Goal: Task Accomplishment & Management: Complete application form

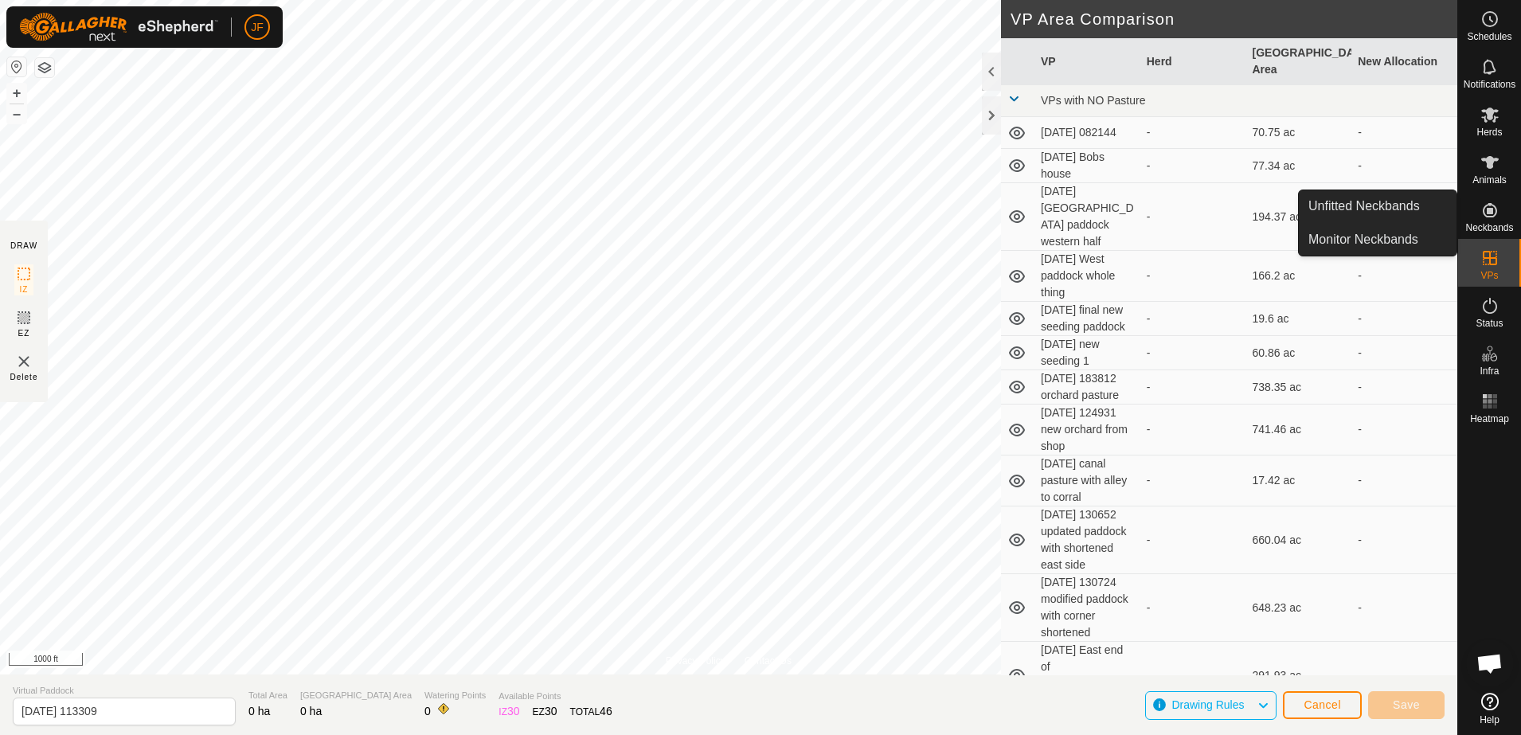
click at [1490, 207] on icon at bounding box center [1489, 210] width 19 height 19
click at [1411, 197] on link "Unfitted Neckbands" at bounding box center [1377, 206] width 158 height 32
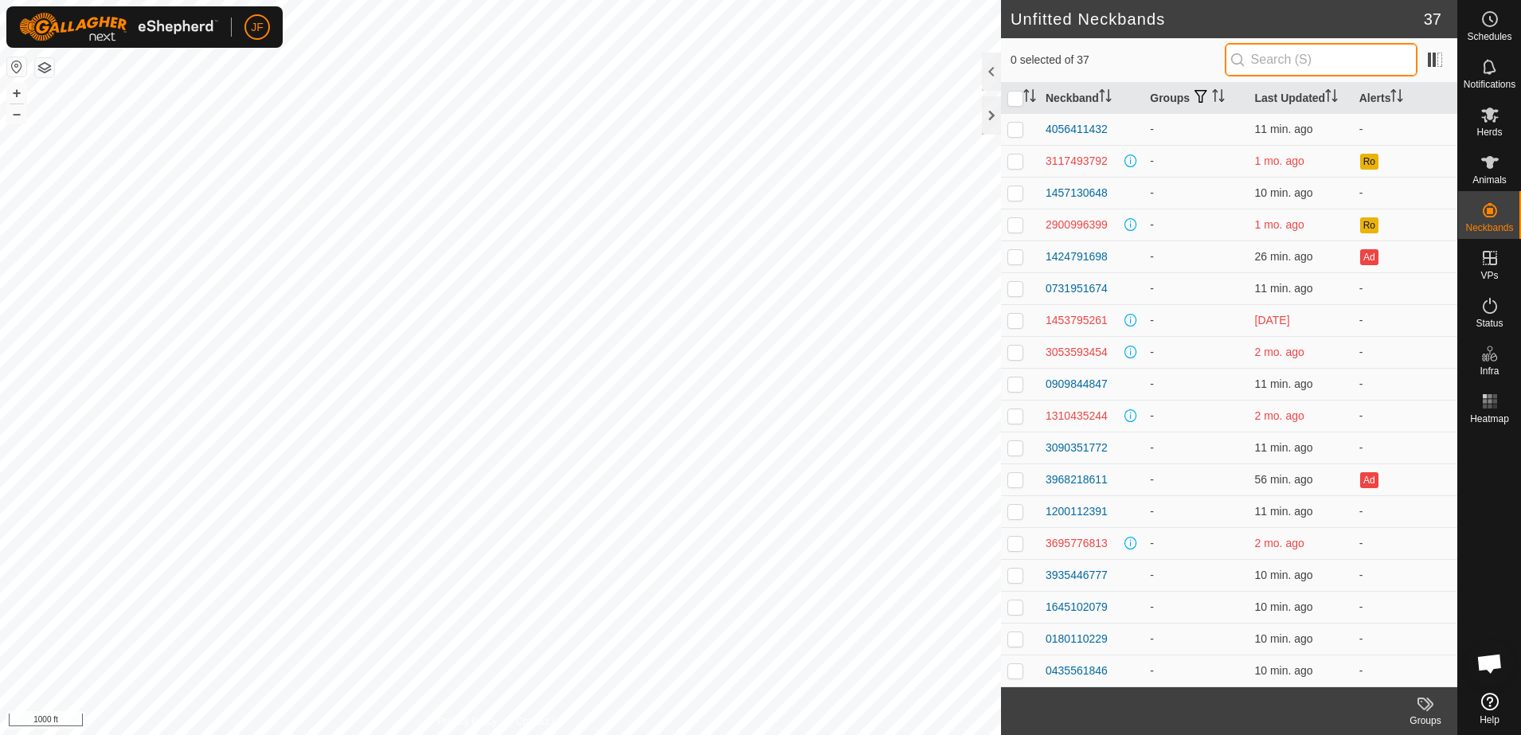
click at [1324, 61] on input "text" at bounding box center [1320, 59] width 193 height 33
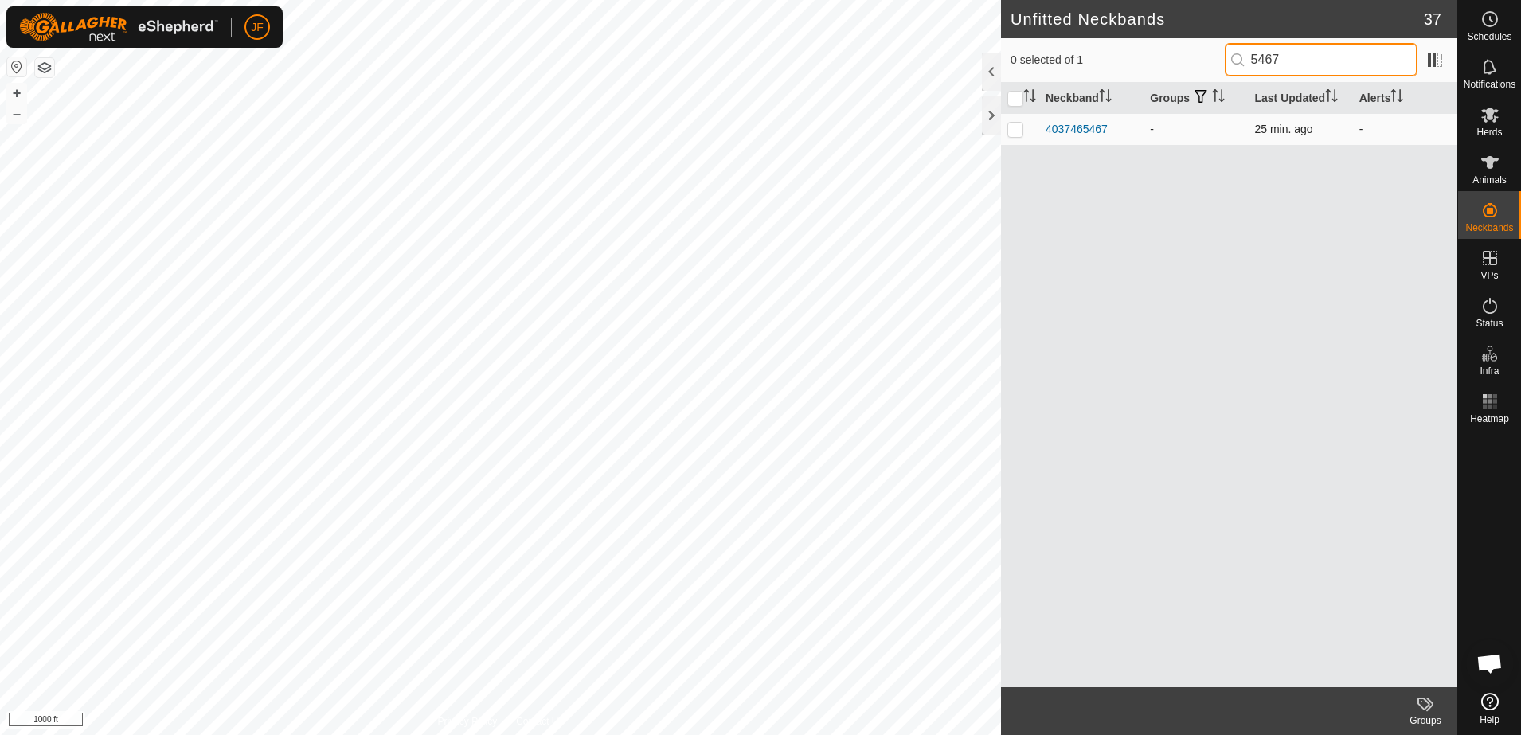
type input "5467"
click at [1018, 128] on p-checkbox at bounding box center [1015, 129] width 16 height 13
checkbox input "true"
click at [1018, 128] on p-checkbox at bounding box center [1015, 129] width 16 height 13
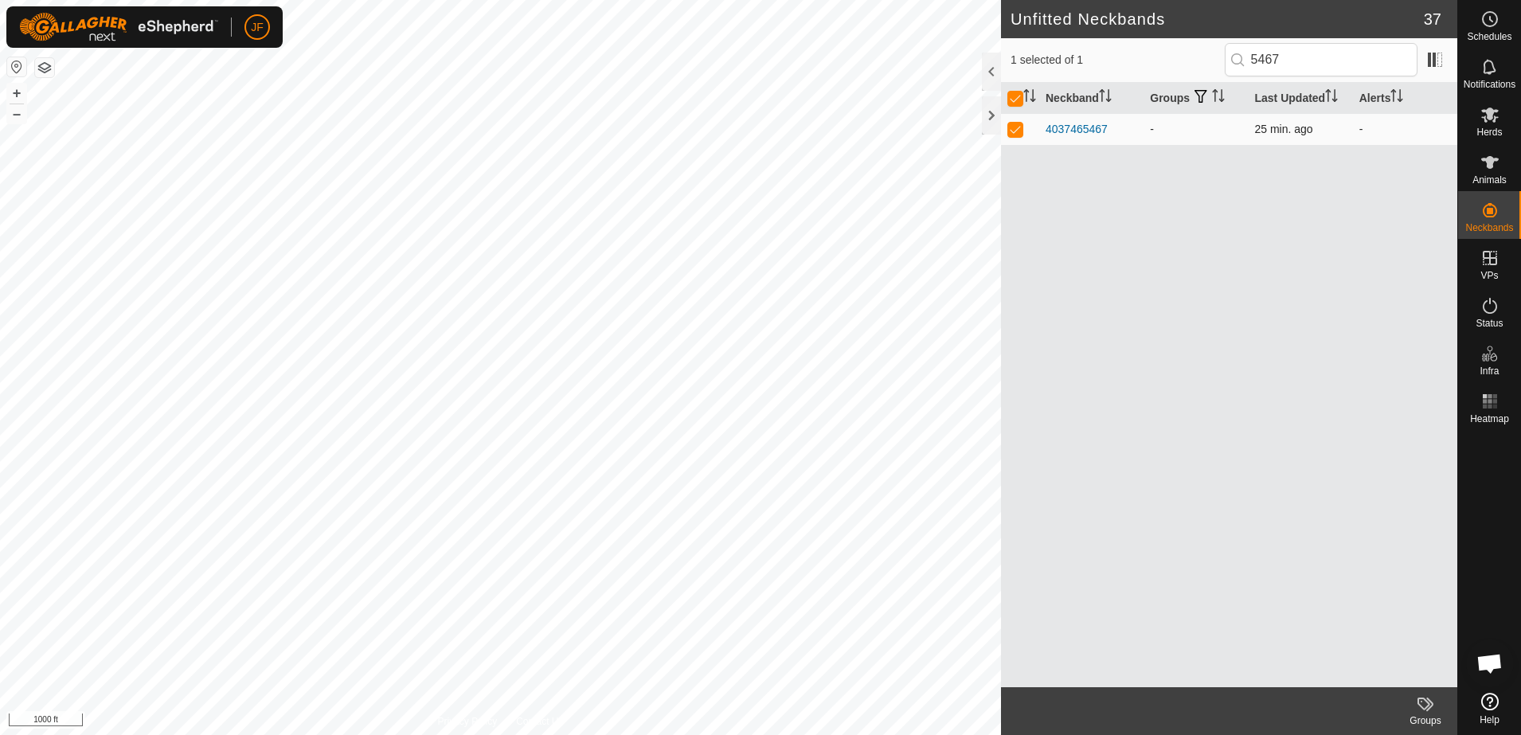
checkbox input "false"
click at [1080, 127] on div "4037465467" at bounding box center [1076, 129] width 62 height 17
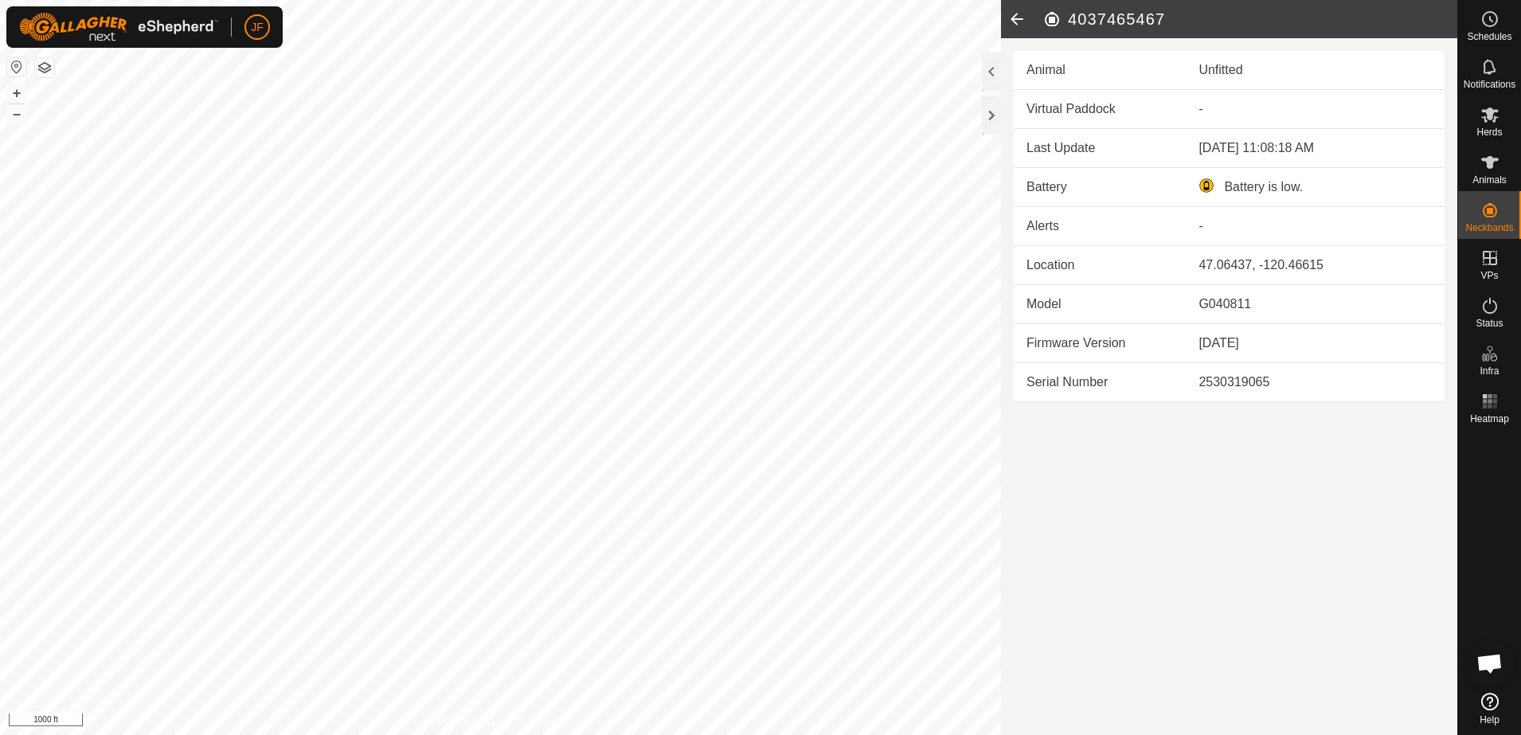
click at [1016, 19] on icon at bounding box center [1017, 19] width 32 height 38
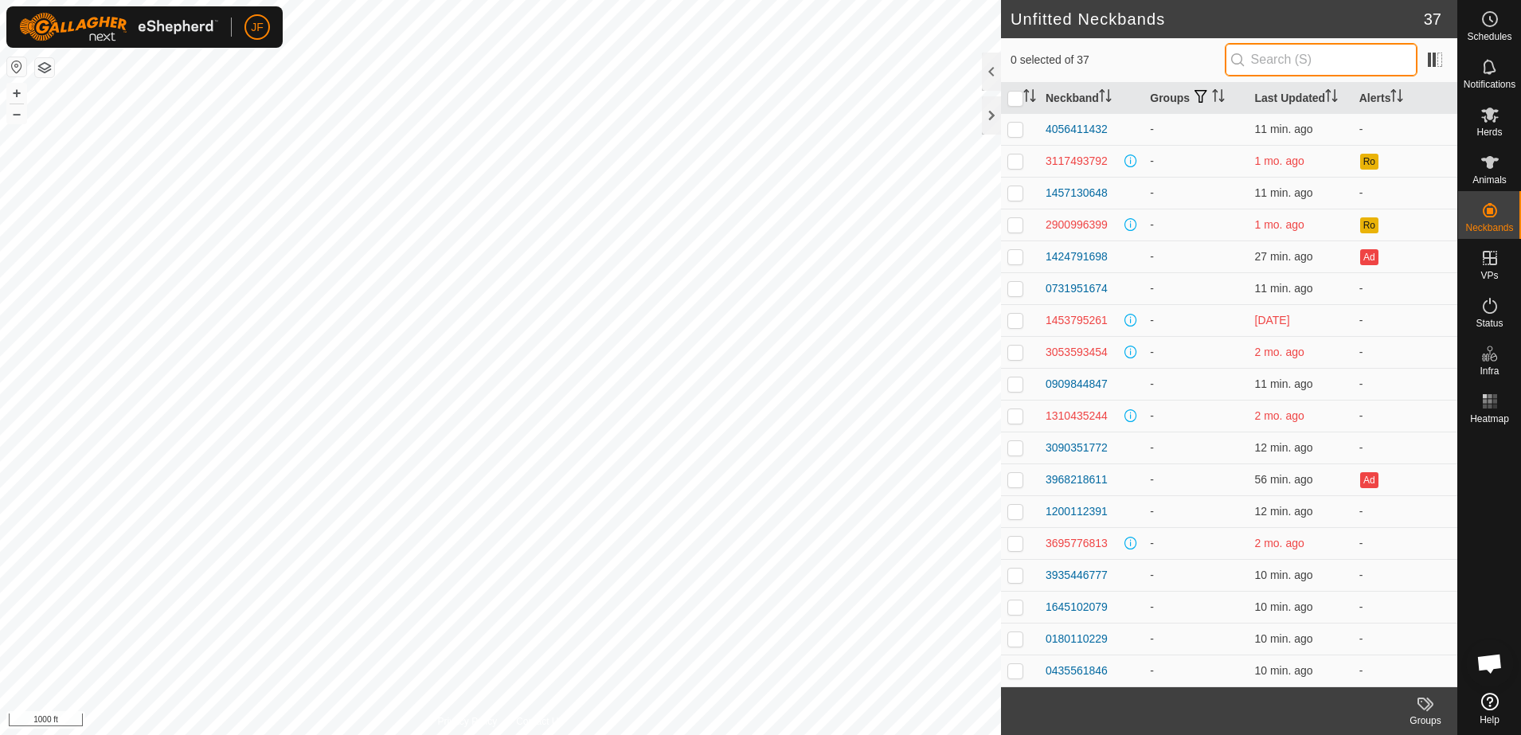
click at [1291, 51] on input "text" at bounding box center [1320, 59] width 193 height 33
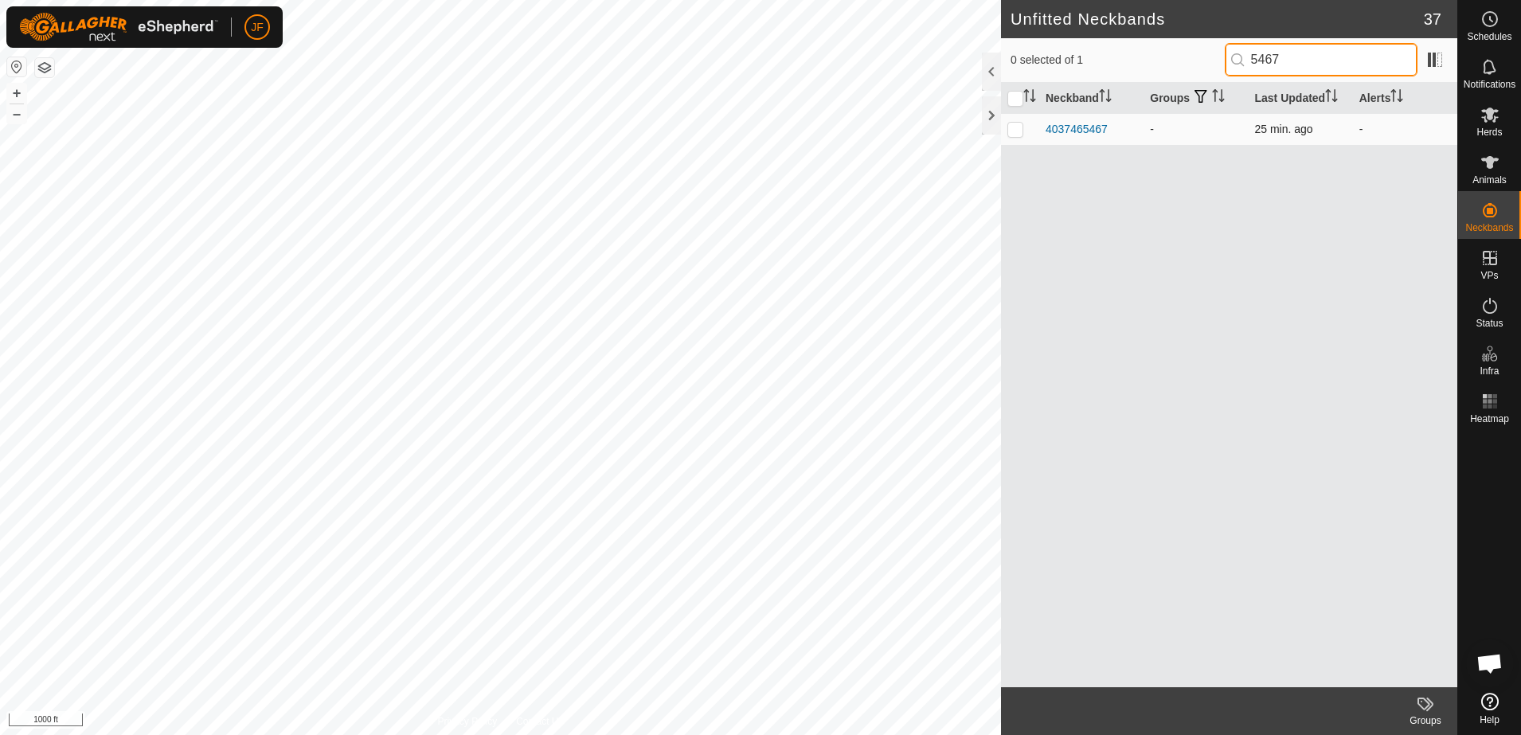
type input "5467"
click at [1014, 127] on p-checkbox at bounding box center [1015, 129] width 16 height 13
checkbox input "true"
click at [1086, 124] on div "4037465467" at bounding box center [1076, 129] width 62 height 17
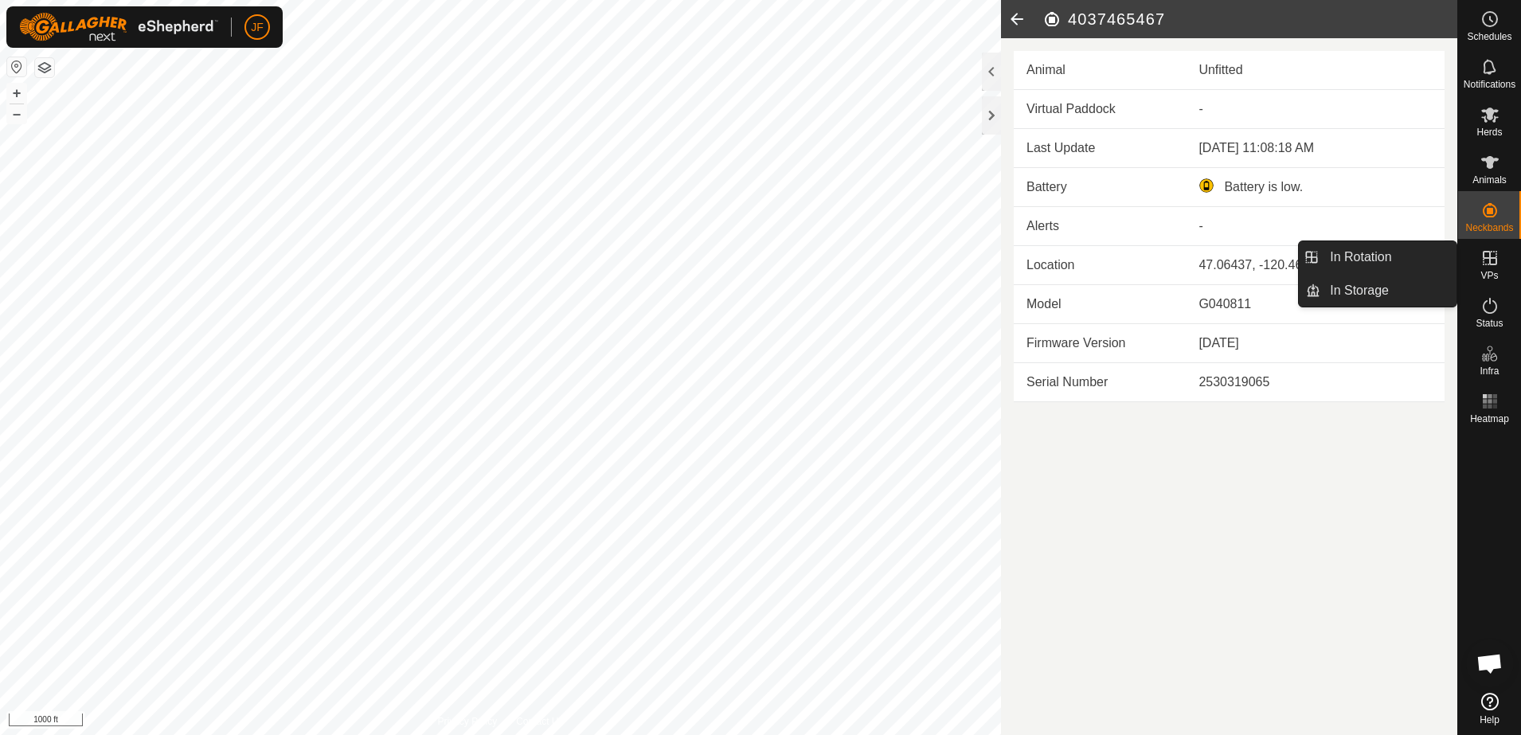
click at [1016, 18] on icon at bounding box center [1017, 19] width 32 height 38
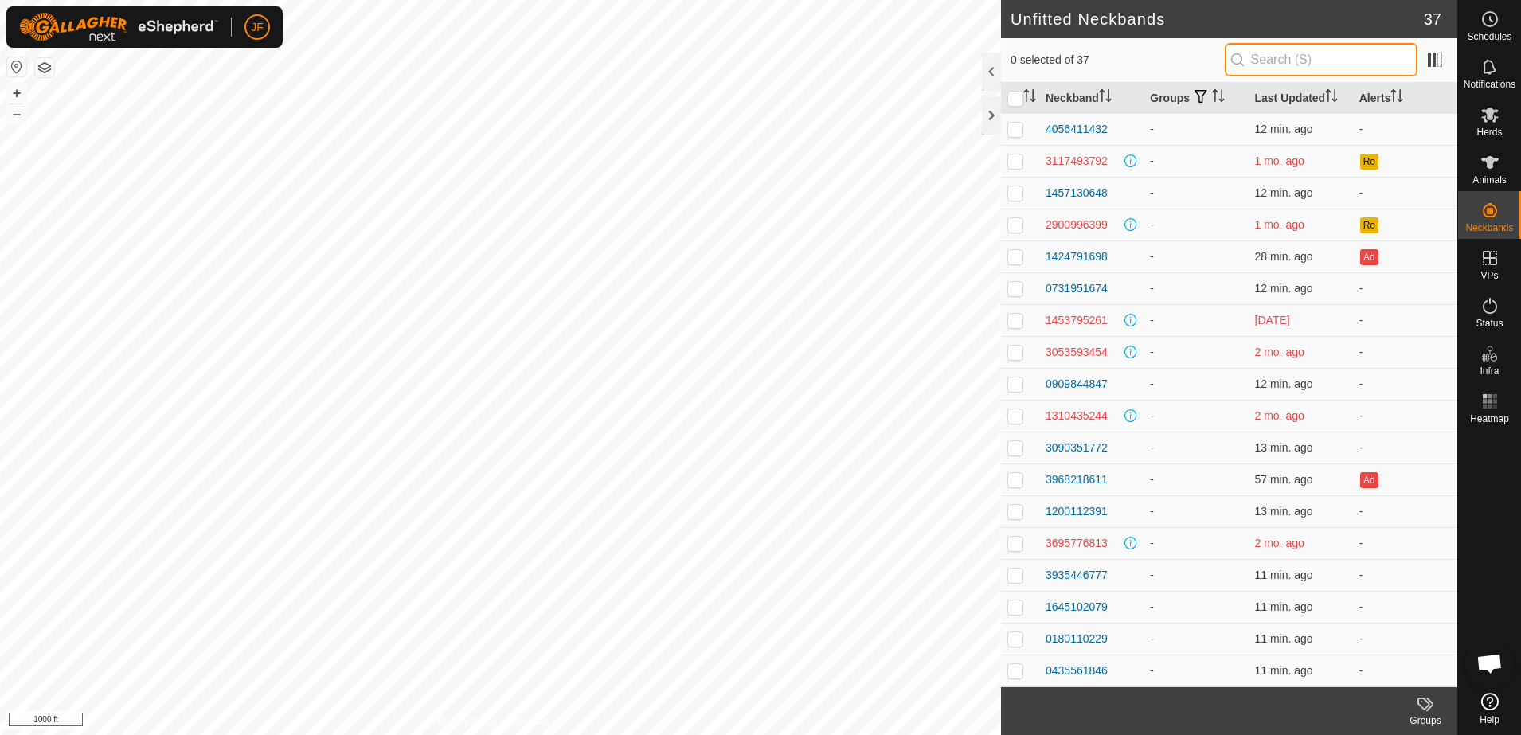
click at [1330, 61] on input "text" at bounding box center [1320, 59] width 193 height 33
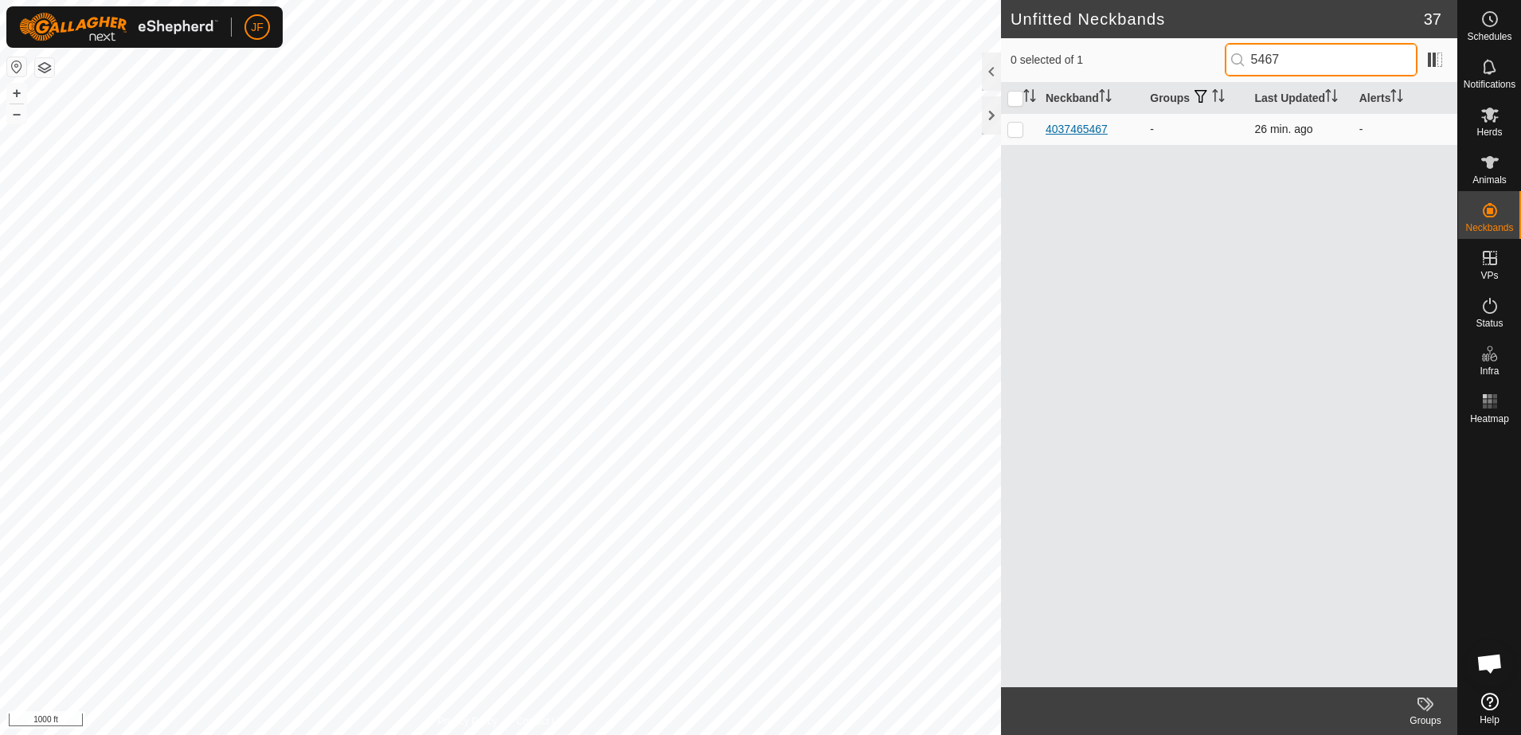
type input "5467"
click at [1087, 127] on div "4037465467" at bounding box center [1076, 129] width 62 height 17
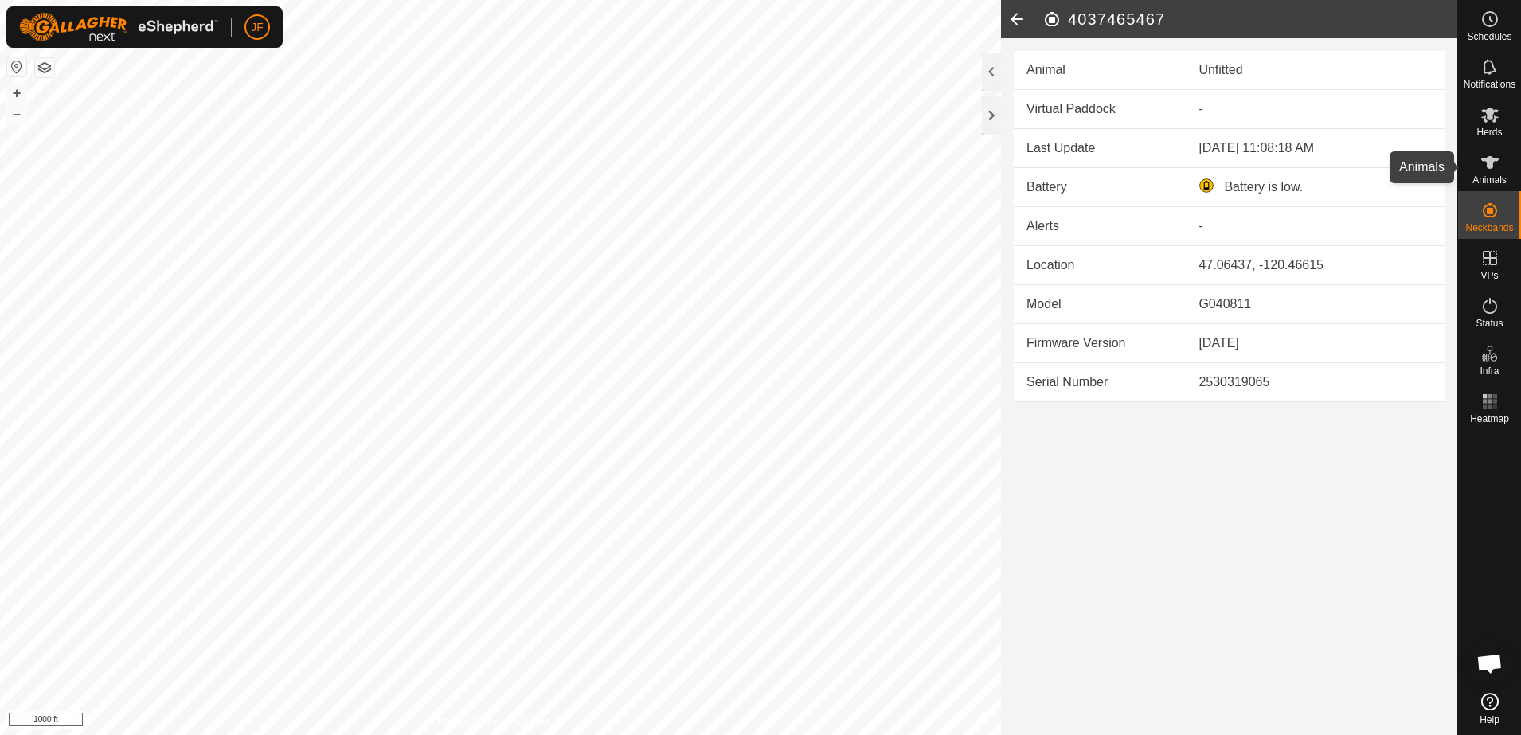
click at [1491, 159] on icon at bounding box center [1490, 162] width 18 height 13
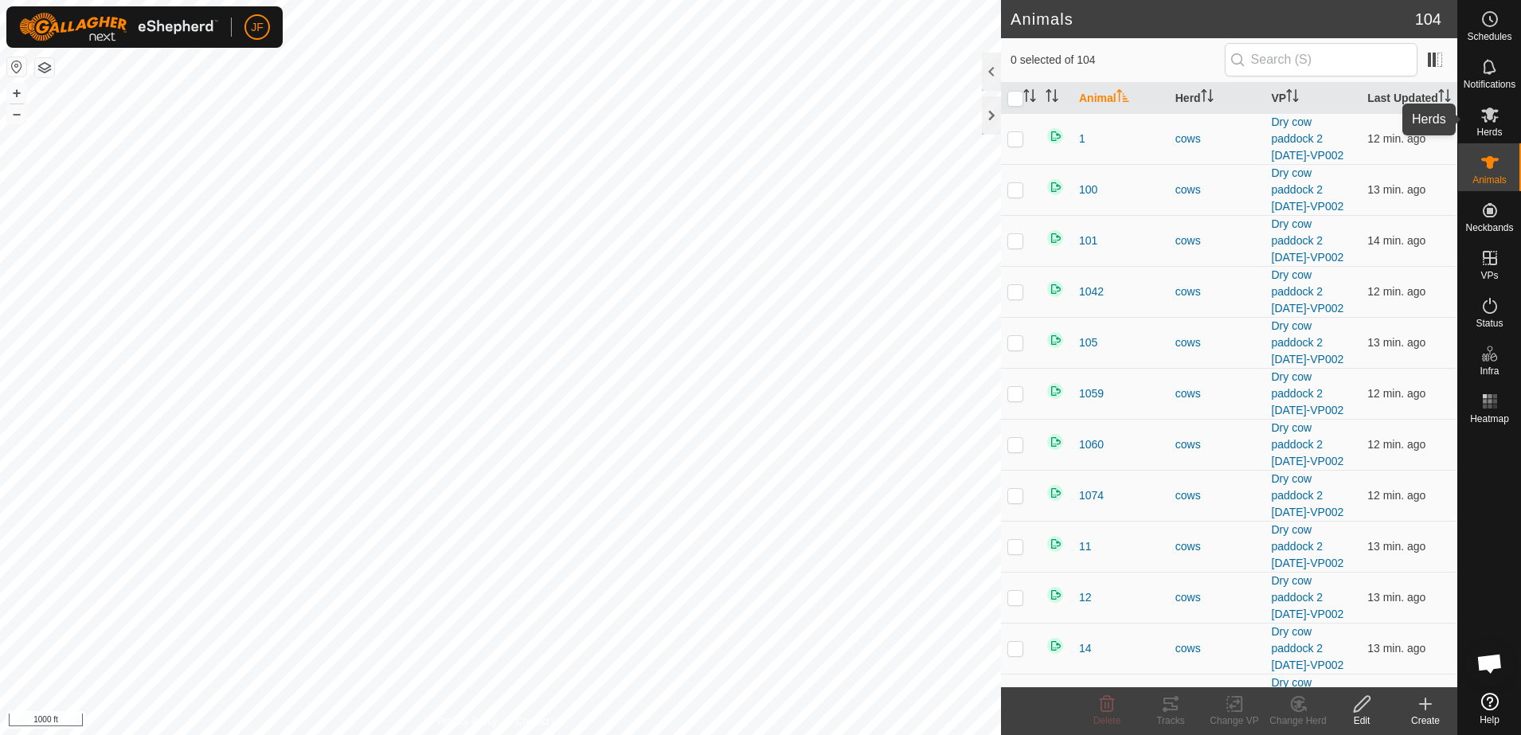
click at [1490, 122] on icon at bounding box center [1489, 114] width 19 height 19
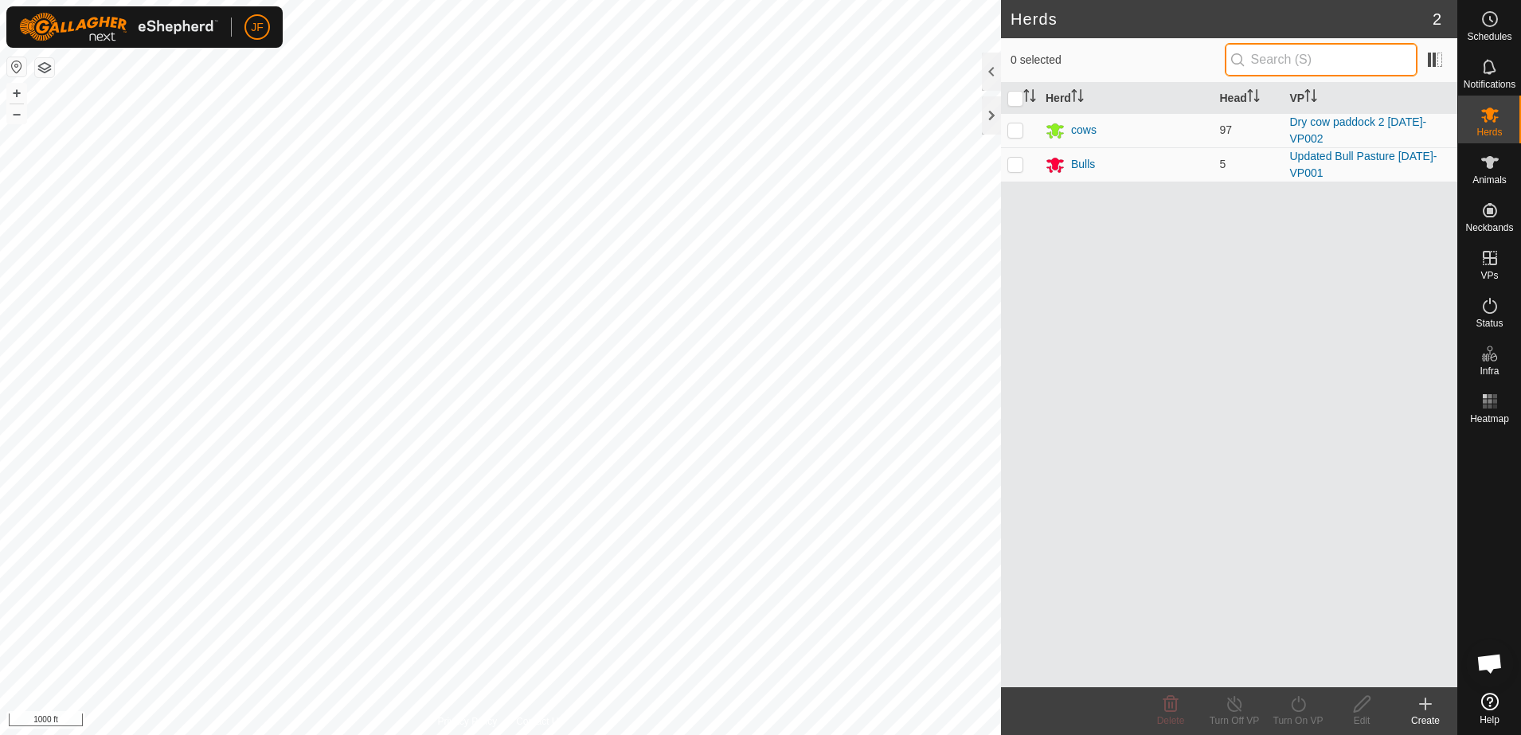
click at [1322, 61] on input "text" at bounding box center [1320, 59] width 193 height 33
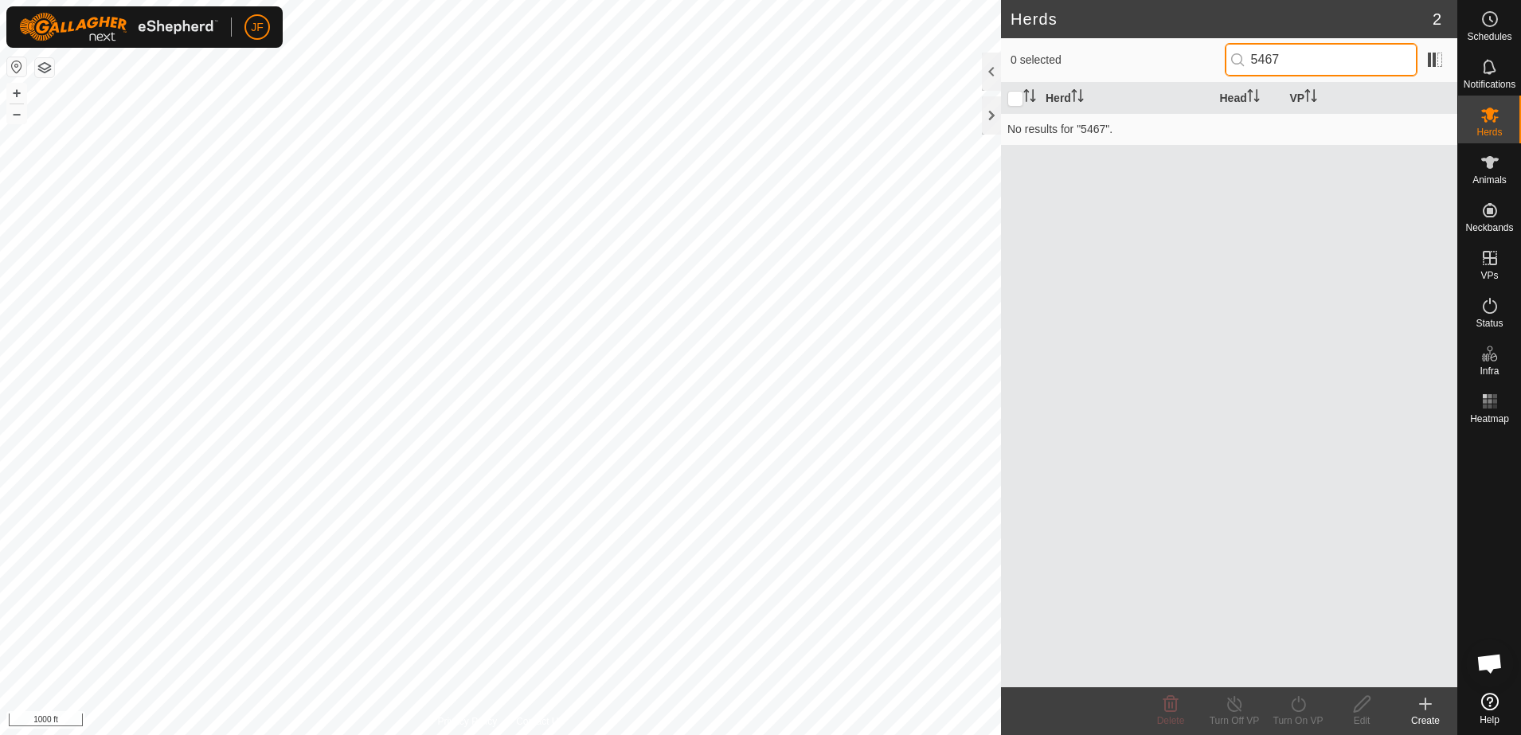
type input "5467"
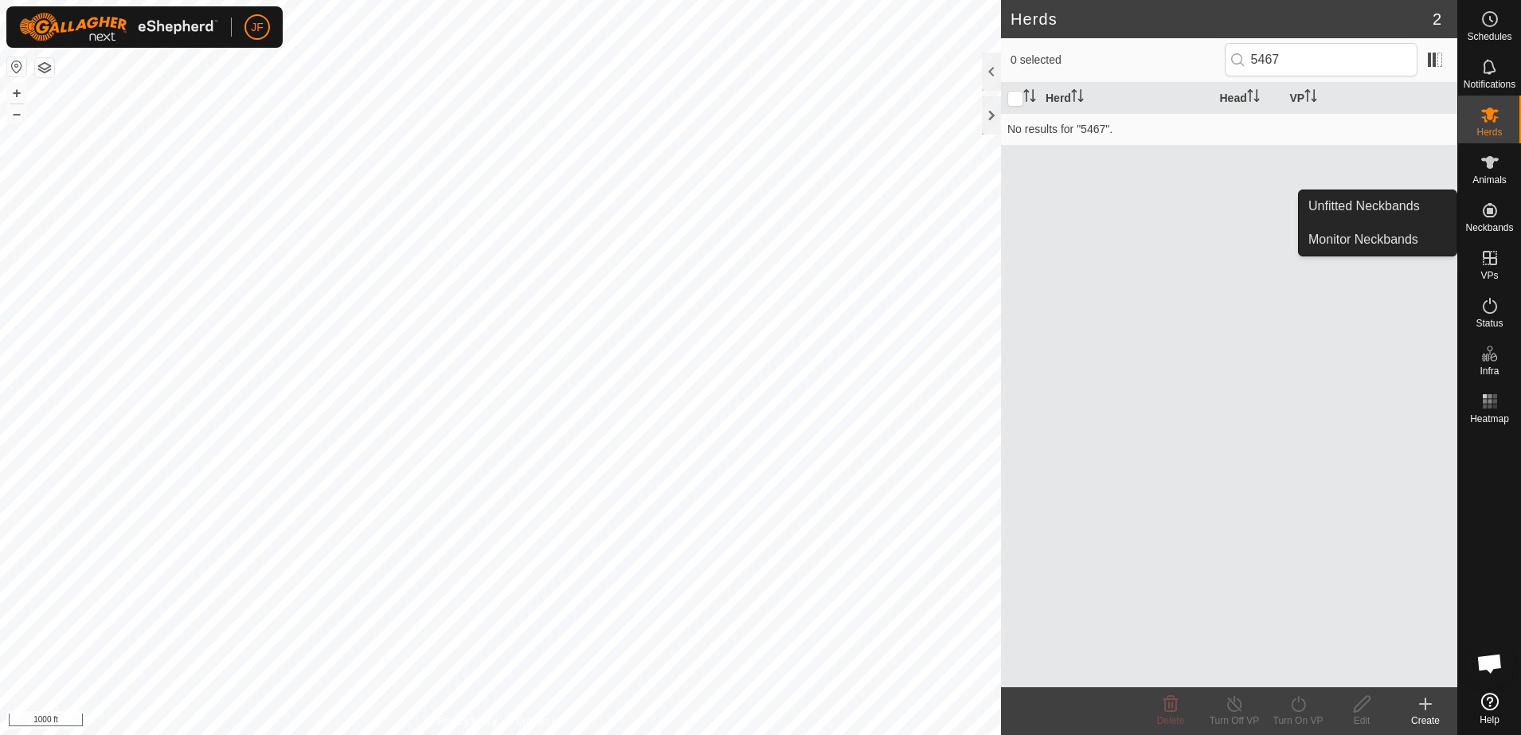
click at [1480, 218] on icon at bounding box center [1489, 210] width 19 height 19
click at [1371, 208] on link "Unfitted Neckbands" at bounding box center [1377, 206] width 158 height 32
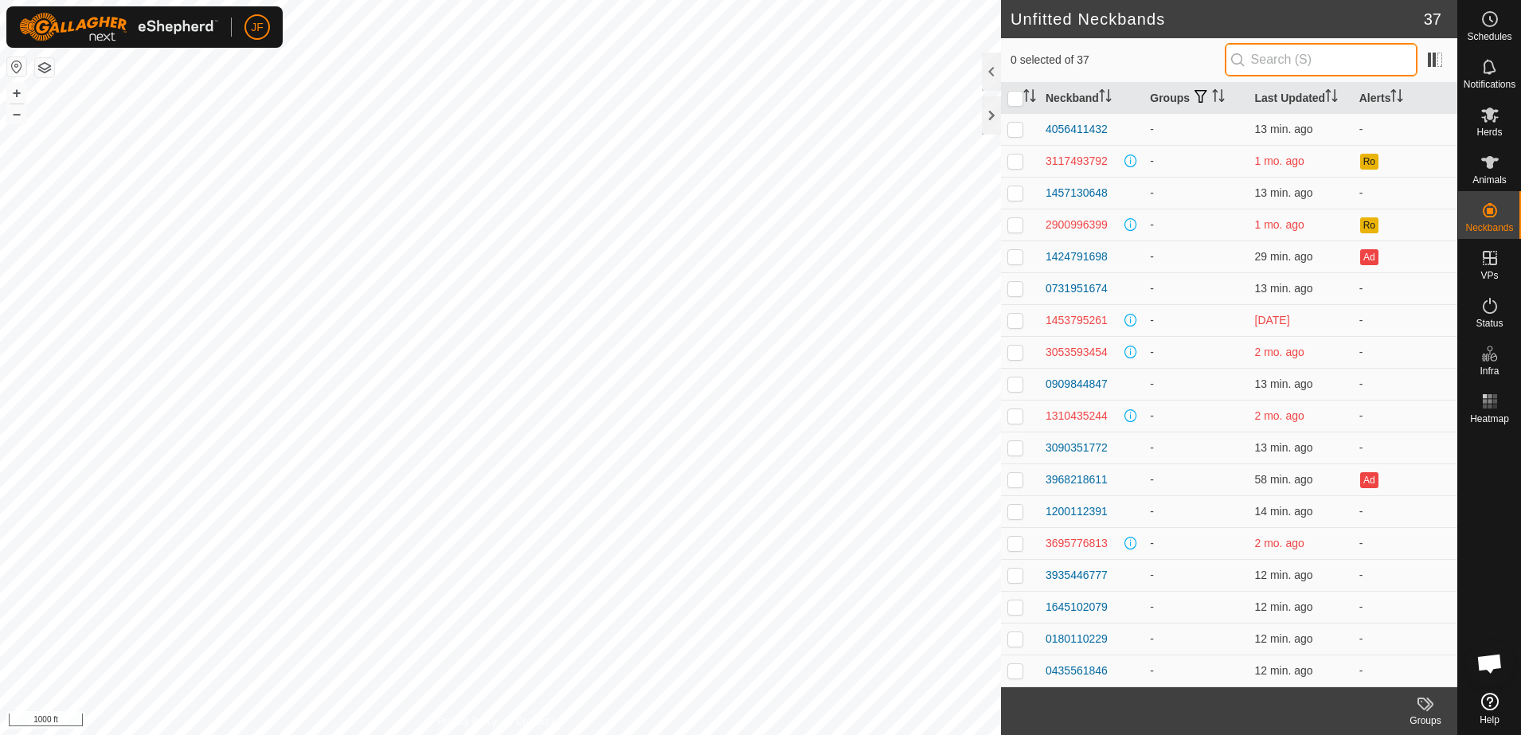
click at [1302, 50] on input "text" at bounding box center [1320, 59] width 193 height 33
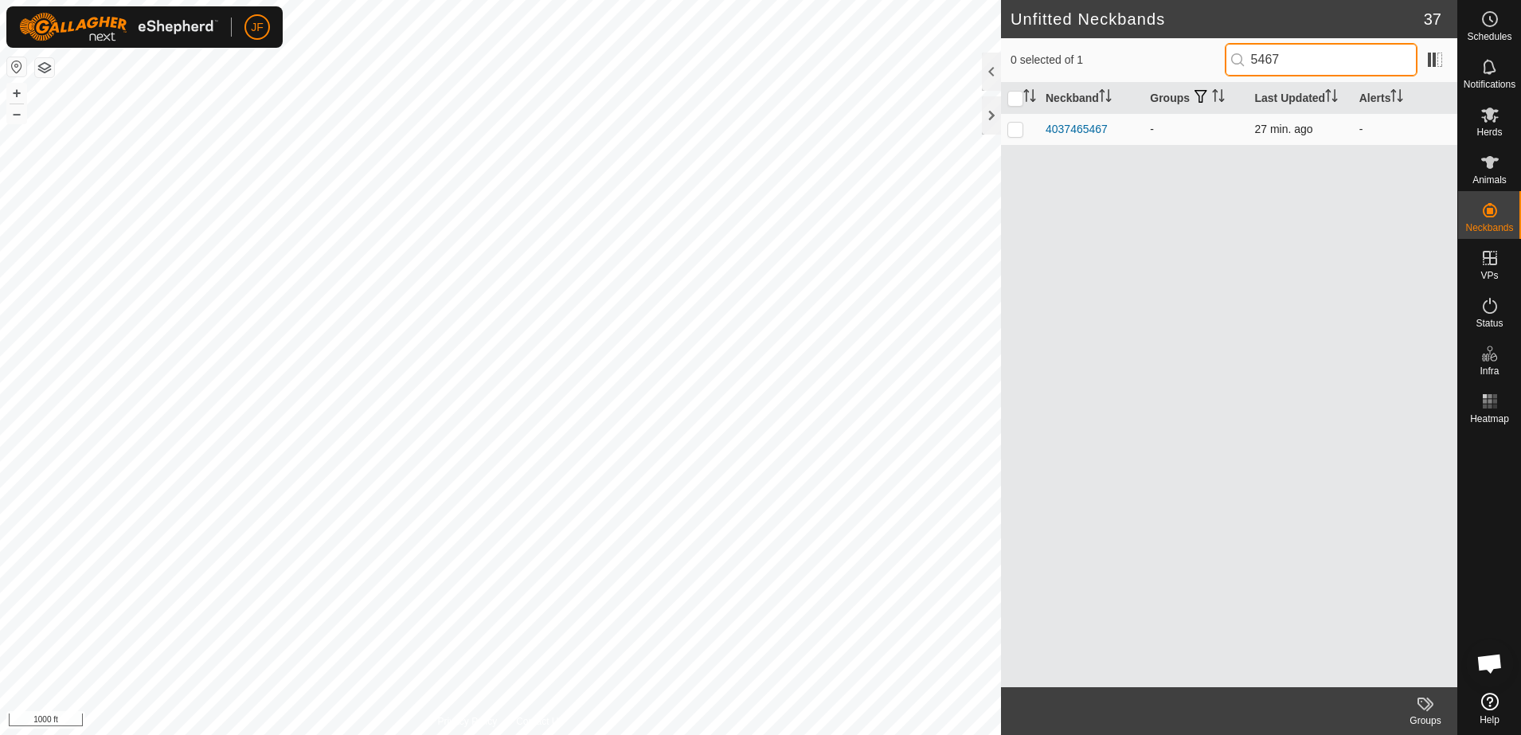
type input "5467"
click at [1016, 127] on p-checkbox at bounding box center [1015, 129] width 16 height 13
checkbox input "true"
click at [1086, 121] on div "4037465467" at bounding box center [1076, 129] width 62 height 17
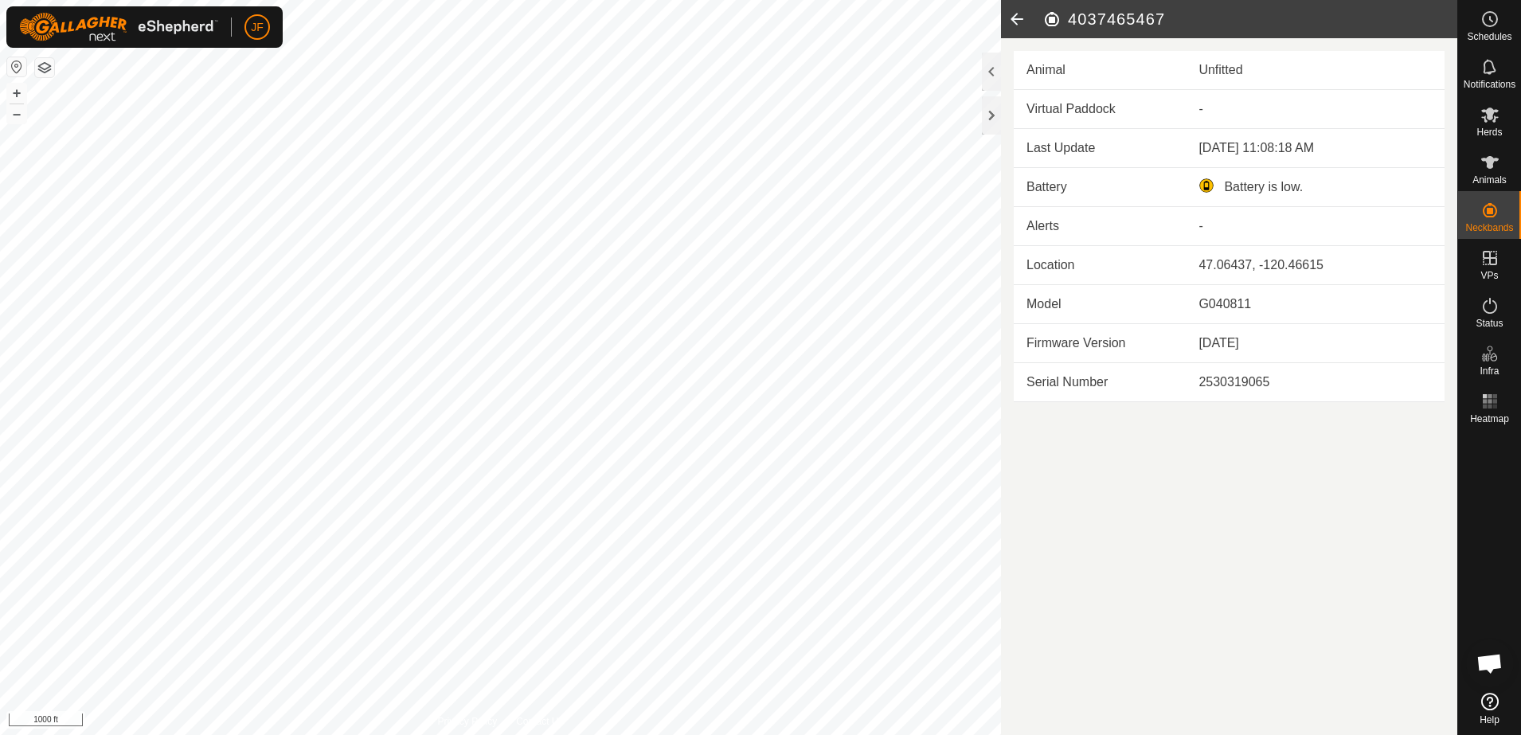
click at [1230, 67] on div "Unfitted" at bounding box center [1314, 70] width 233 height 19
click at [1008, 15] on icon at bounding box center [1017, 19] width 32 height 38
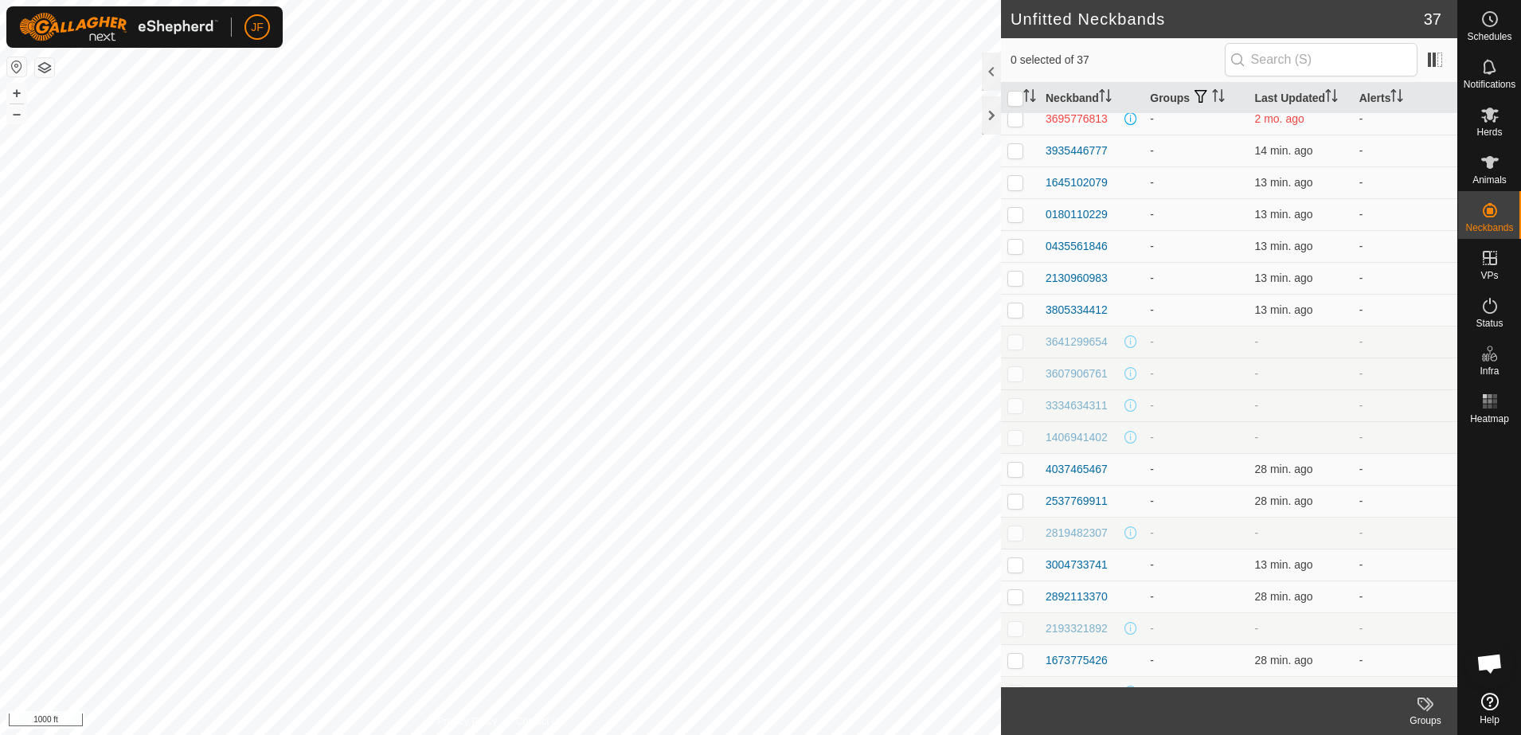
scroll to position [451, 0]
click at [1013, 443] on p-checkbox at bounding box center [1015, 442] width 16 height 13
checkbox input "true"
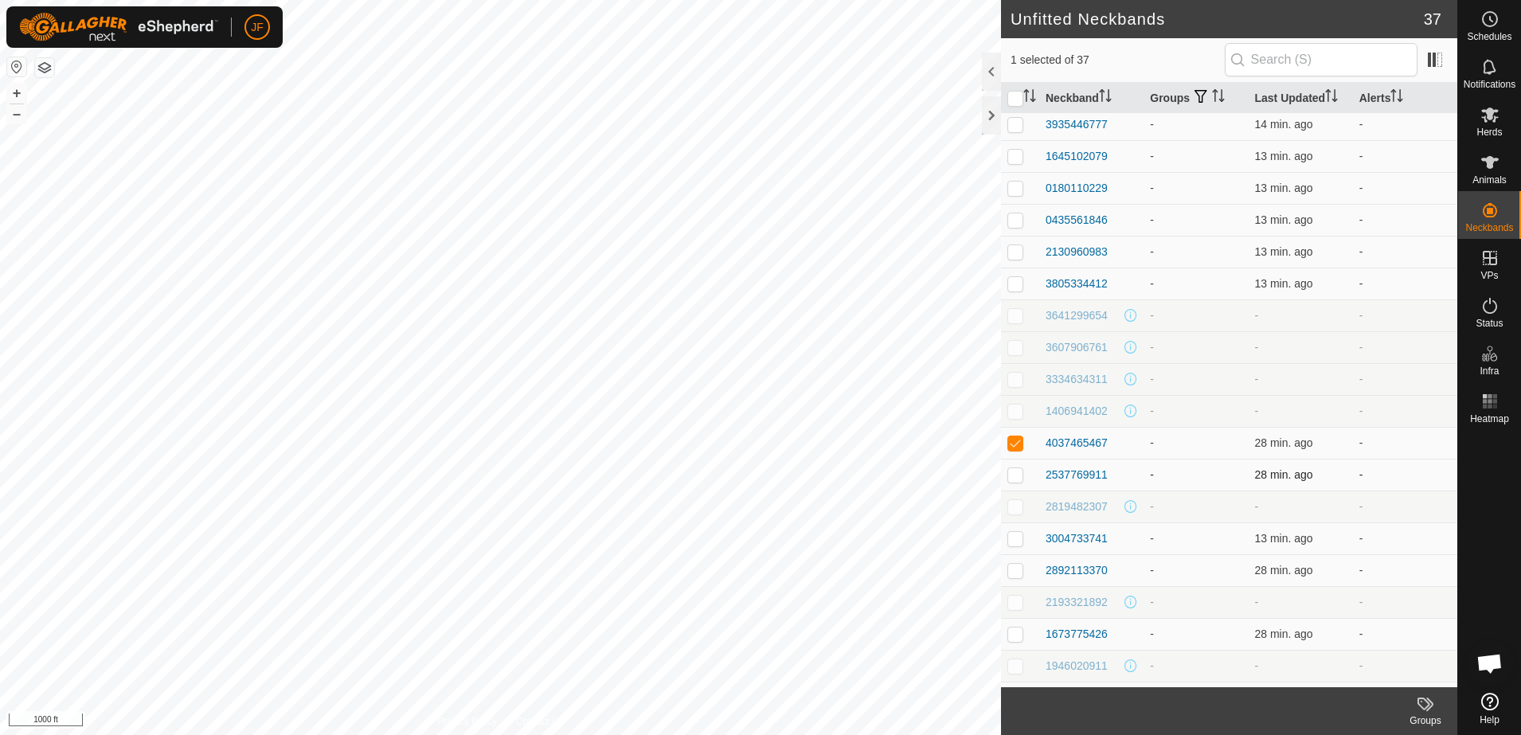
click at [1017, 469] on p-checkbox at bounding box center [1015, 474] width 16 height 13
checkbox input "true"
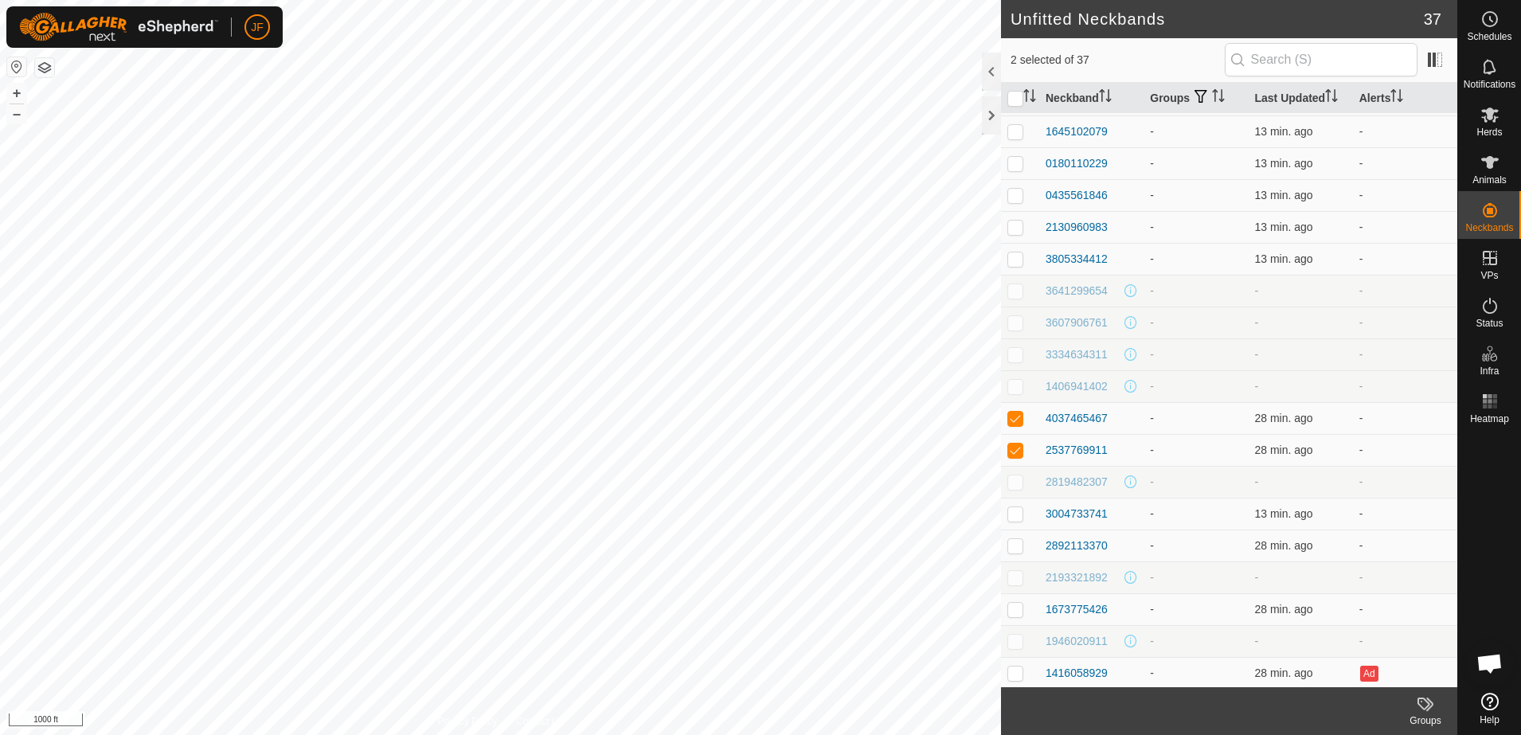
scroll to position [446, 0]
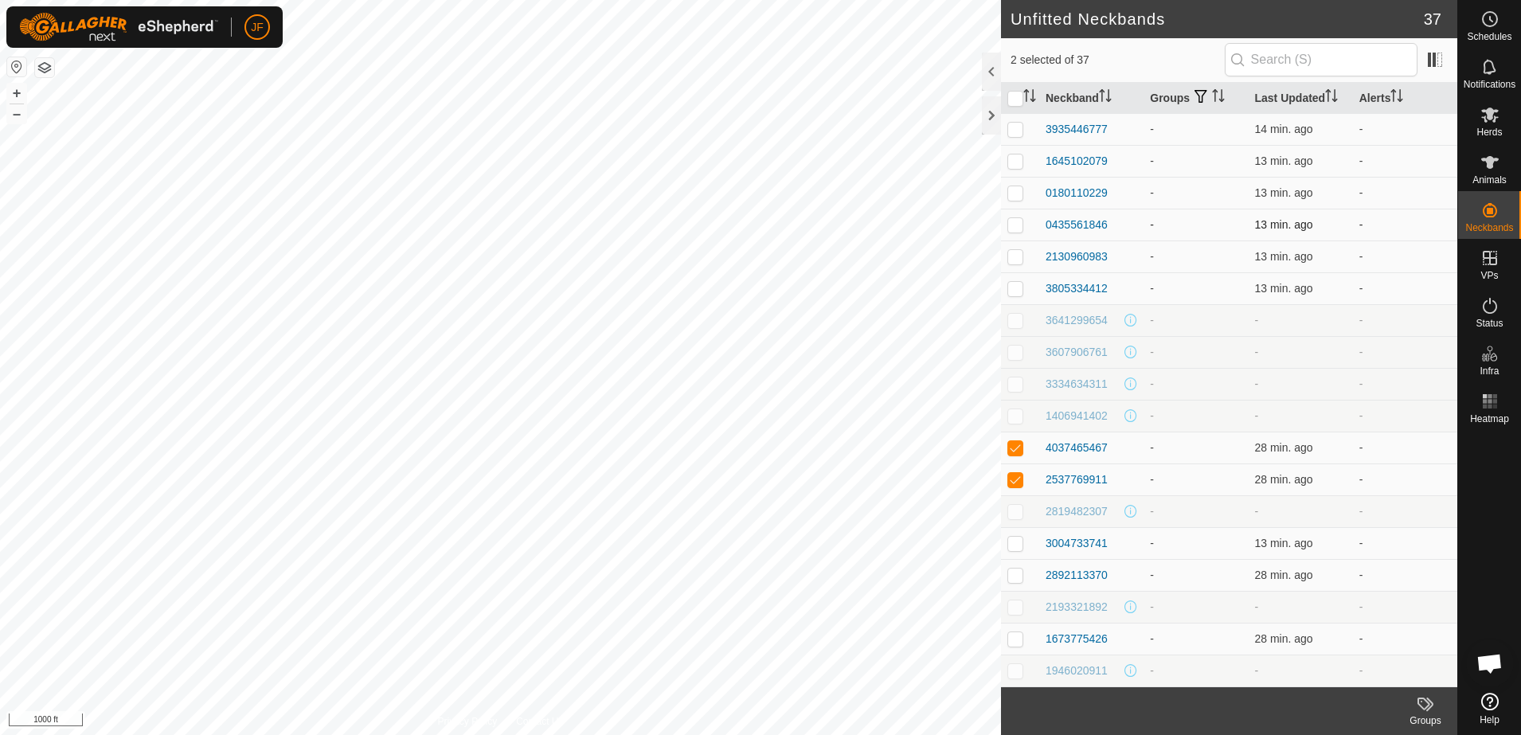
click at [1018, 220] on p-checkbox at bounding box center [1015, 224] width 16 height 13
checkbox input "true"
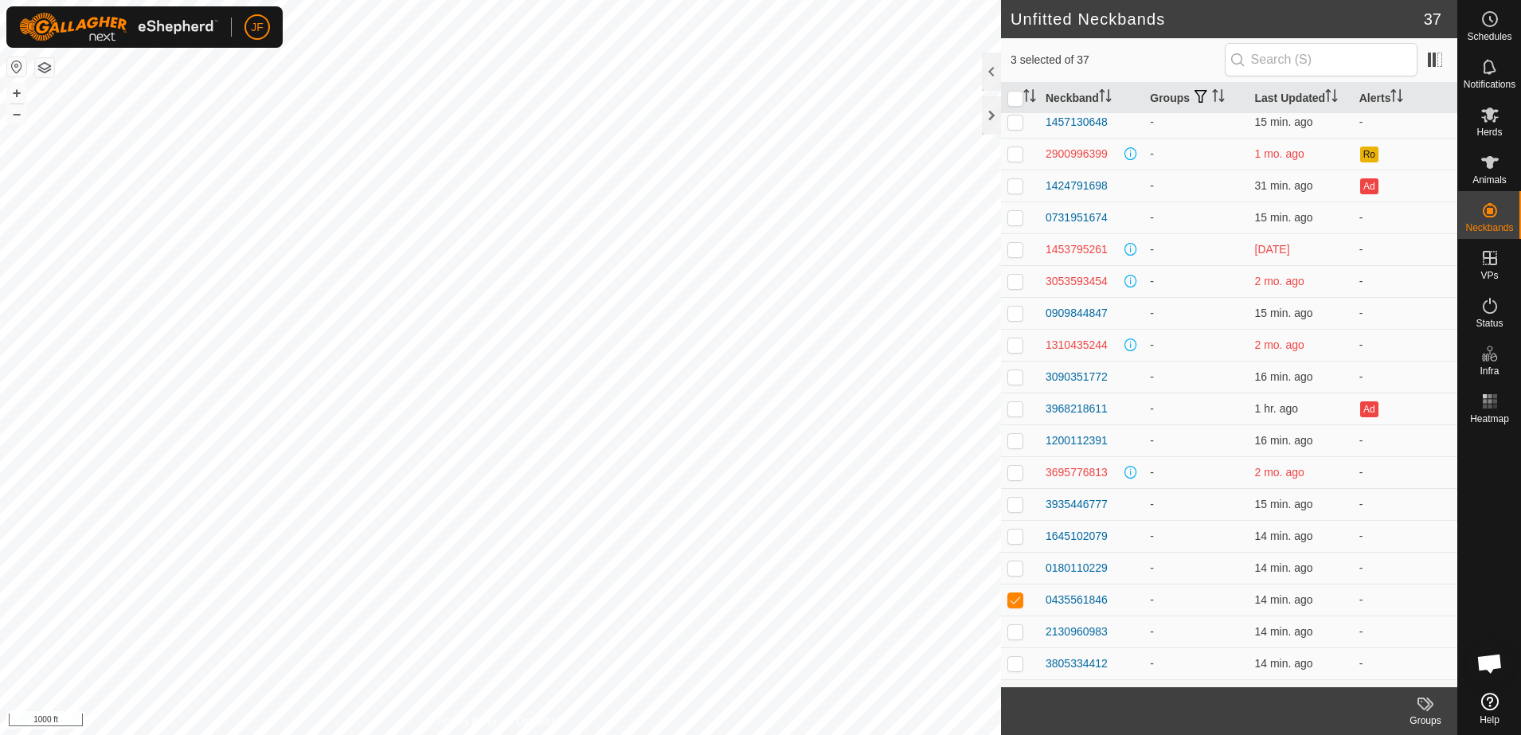
scroll to position [48, 0]
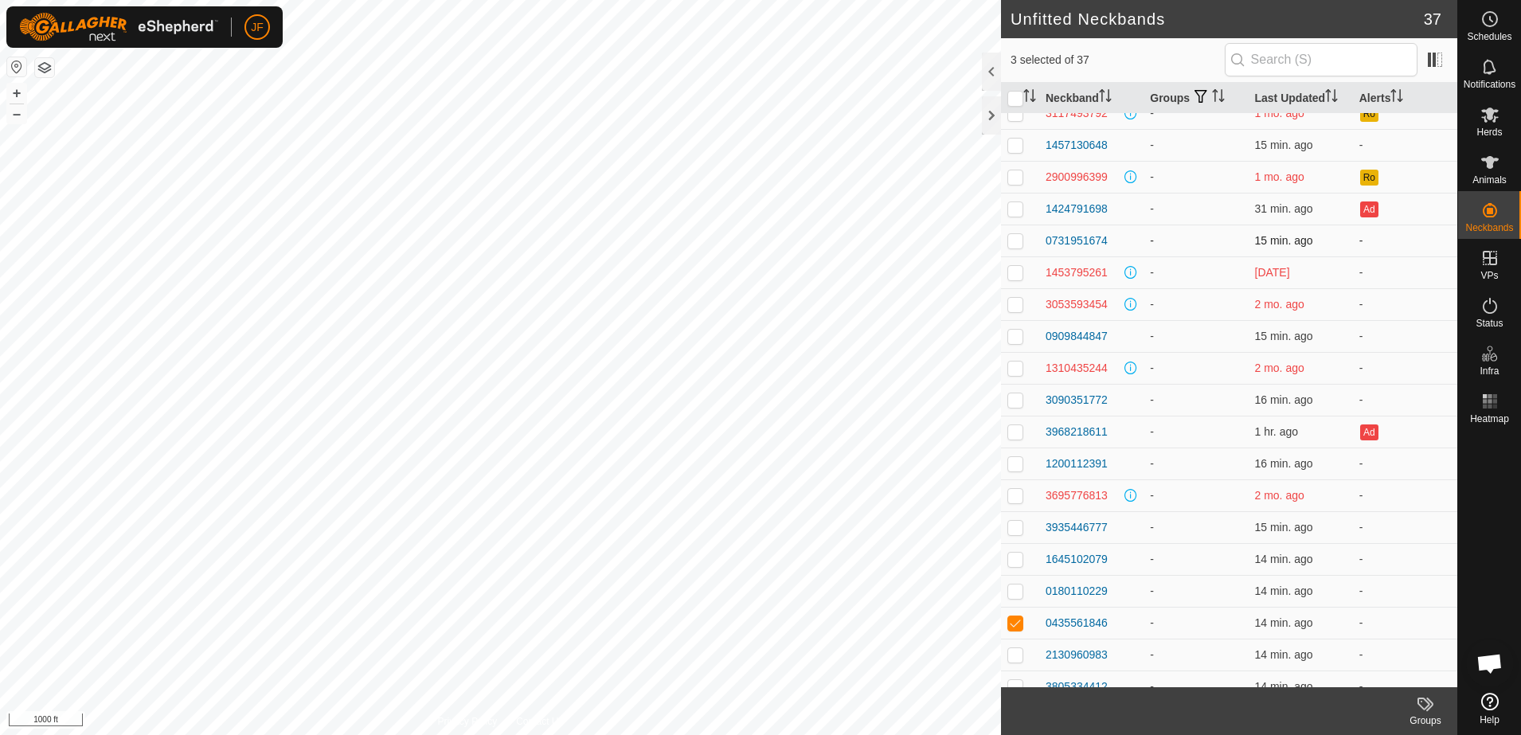
click at [1015, 240] on p-checkbox at bounding box center [1015, 240] width 16 height 13
checkbox input "true"
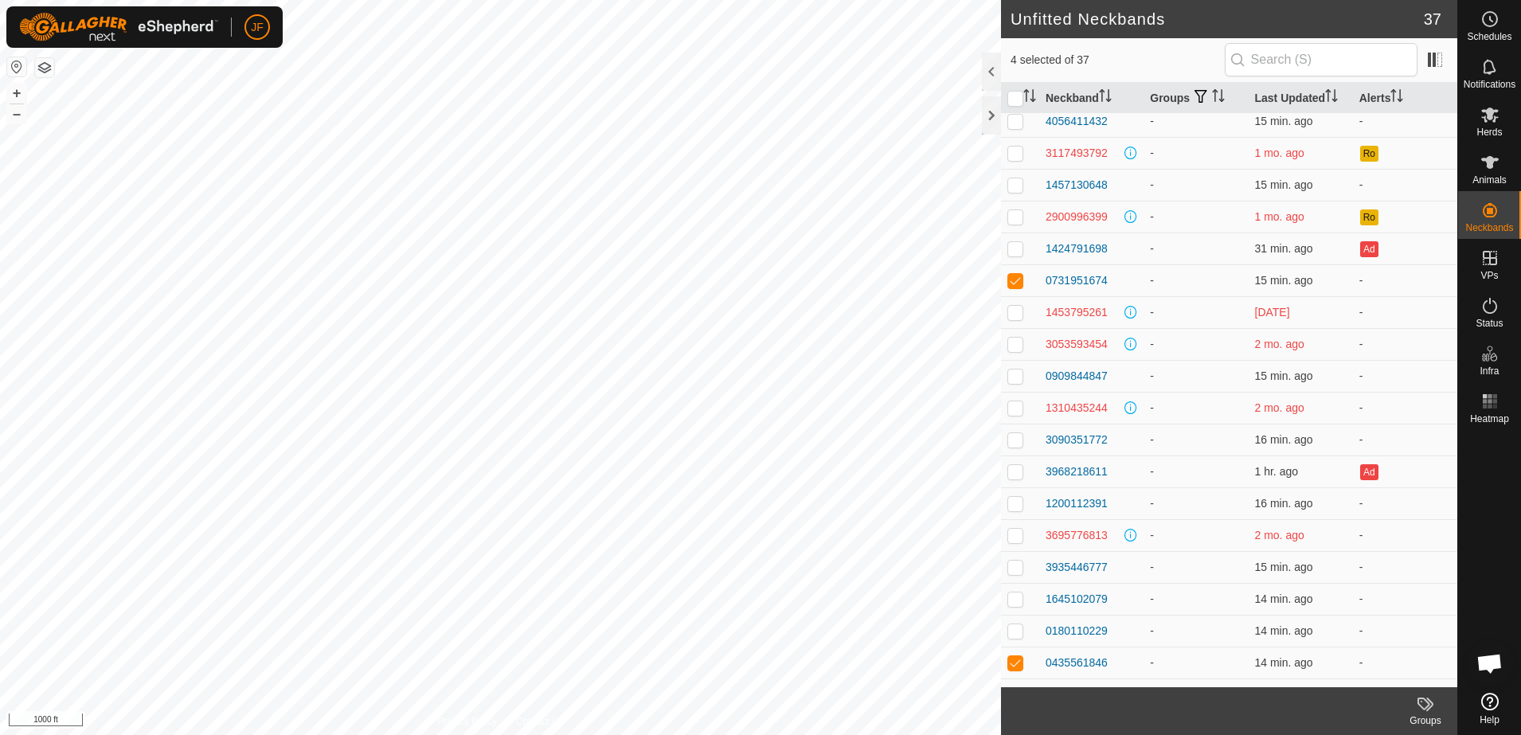
scroll to position [0, 0]
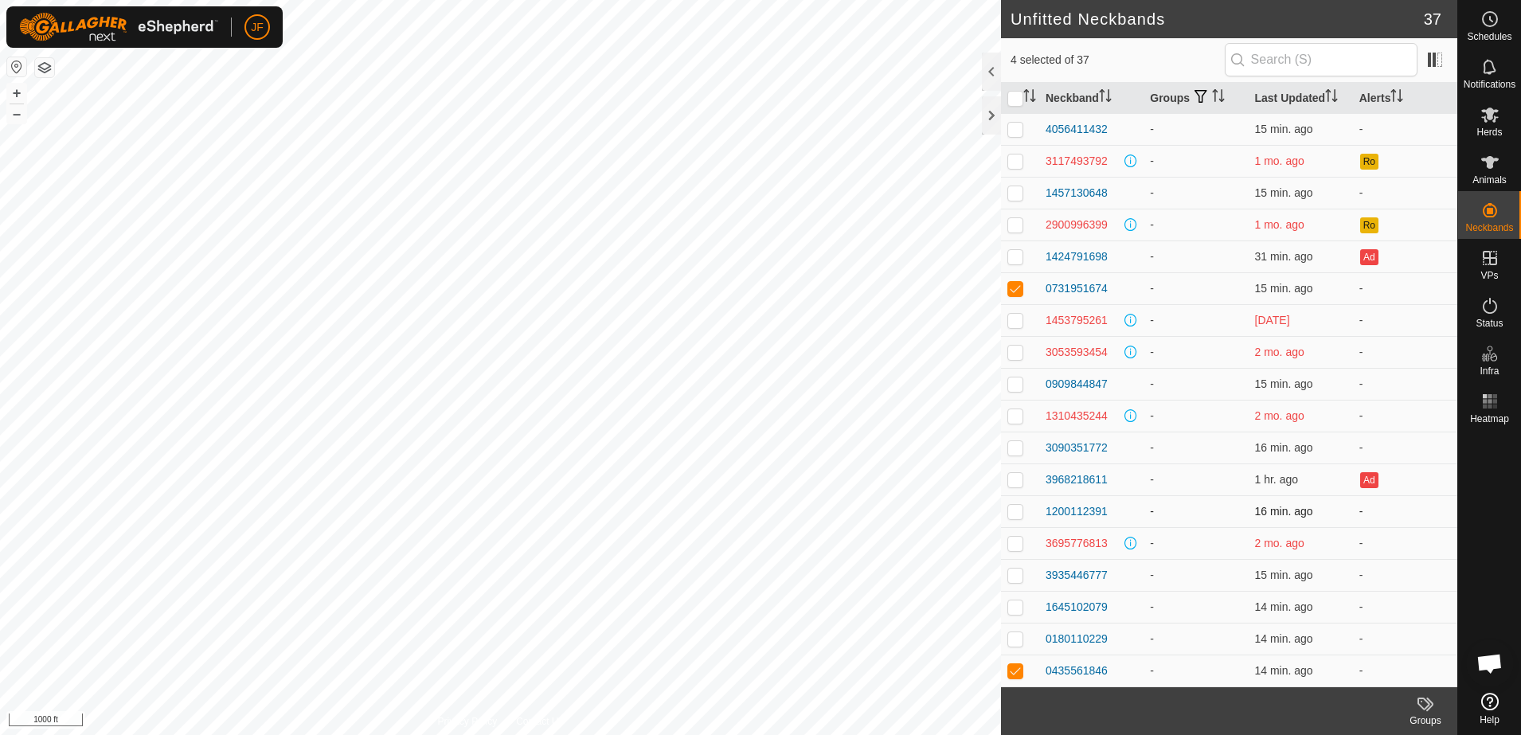
click at [1013, 509] on p-checkbox at bounding box center [1015, 511] width 16 height 13
checkbox input "true"
click at [1014, 125] on p-checkbox at bounding box center [1015, 129] width 16 height 13
checkbox input "true"
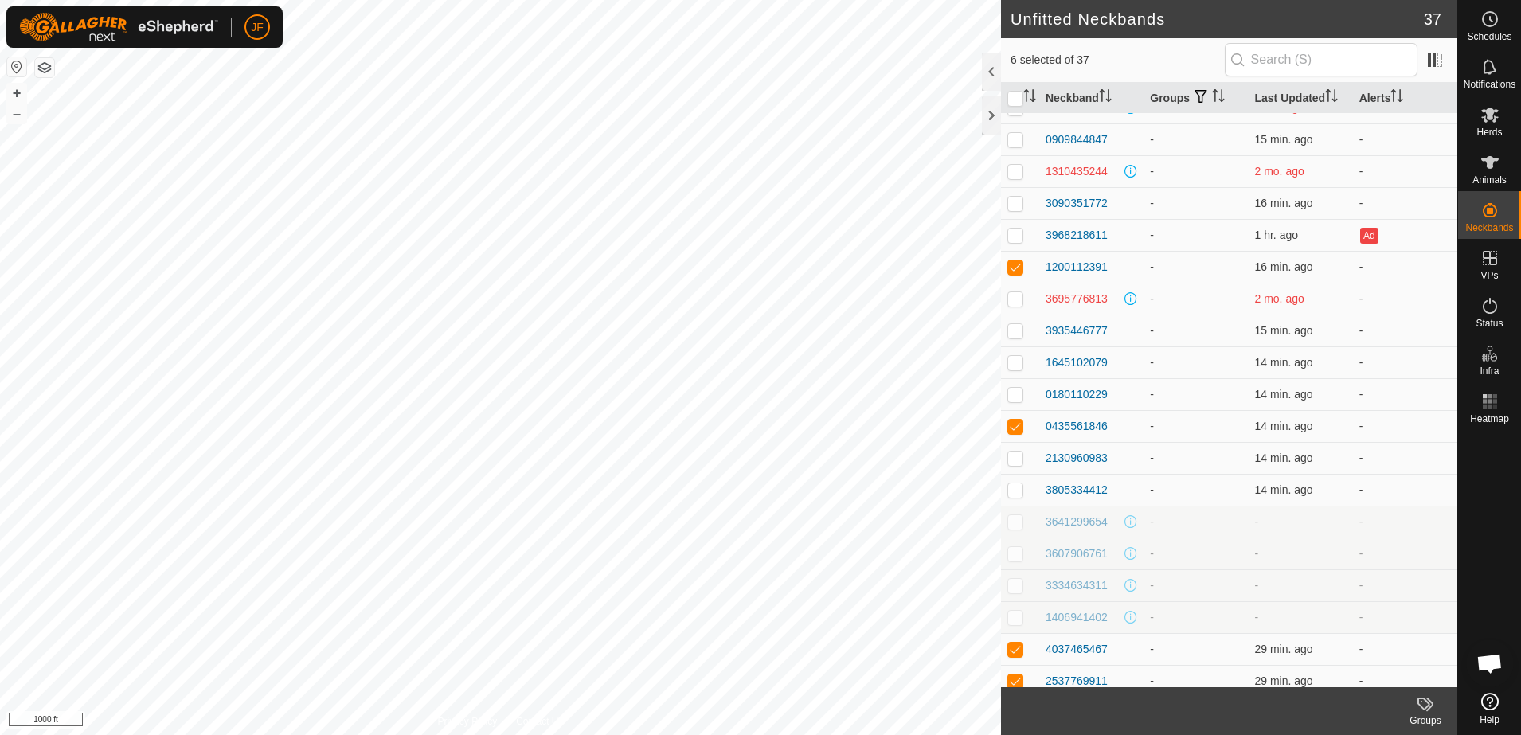
scroll to position [279, 0]
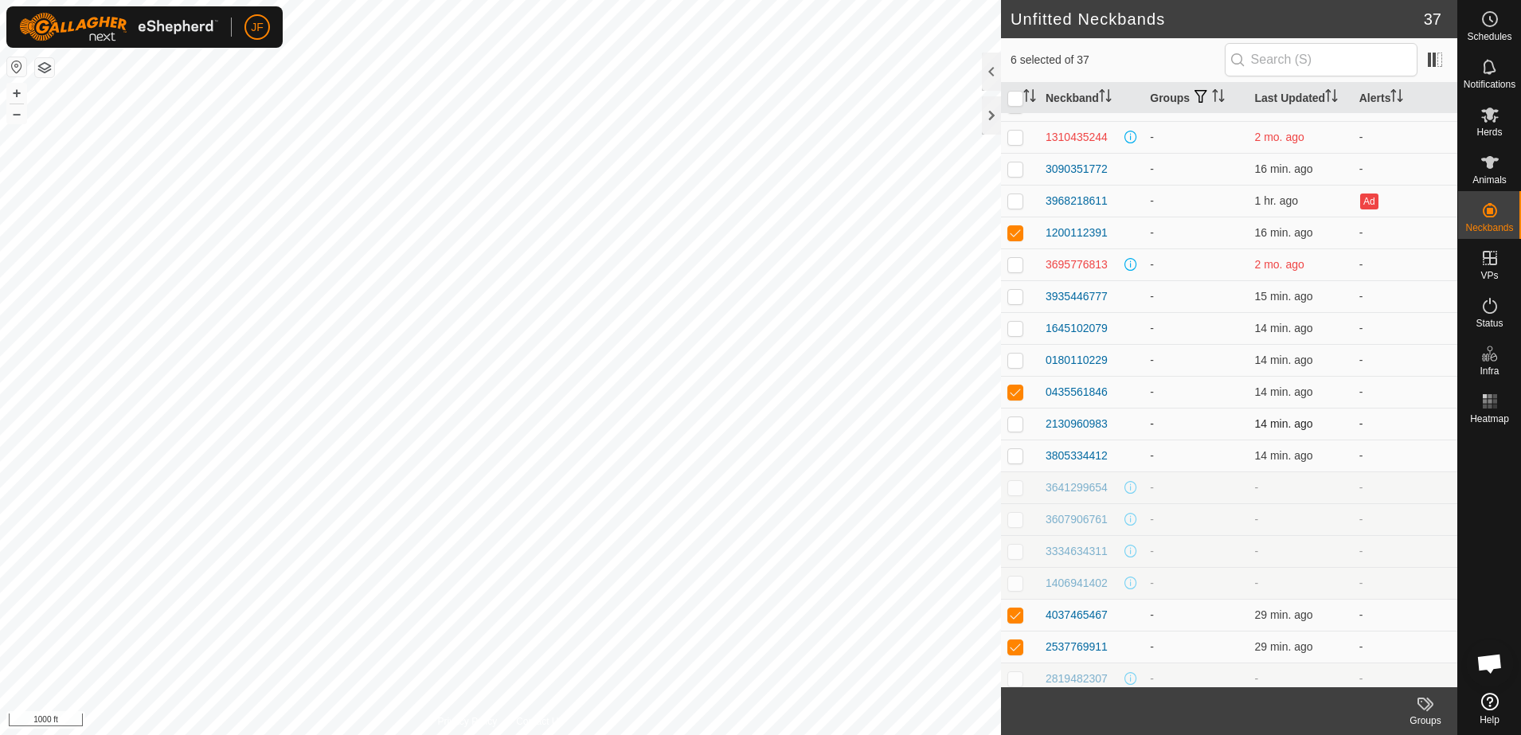
click at [1019, 426] on p-checkbox at bounding box center [1015, 423] width 16 height 13
checkbox input "true"
click at [1015, 456] on p-checkbox at bounding box center [1015, 455] width 16 height 13
checkbox input "true"
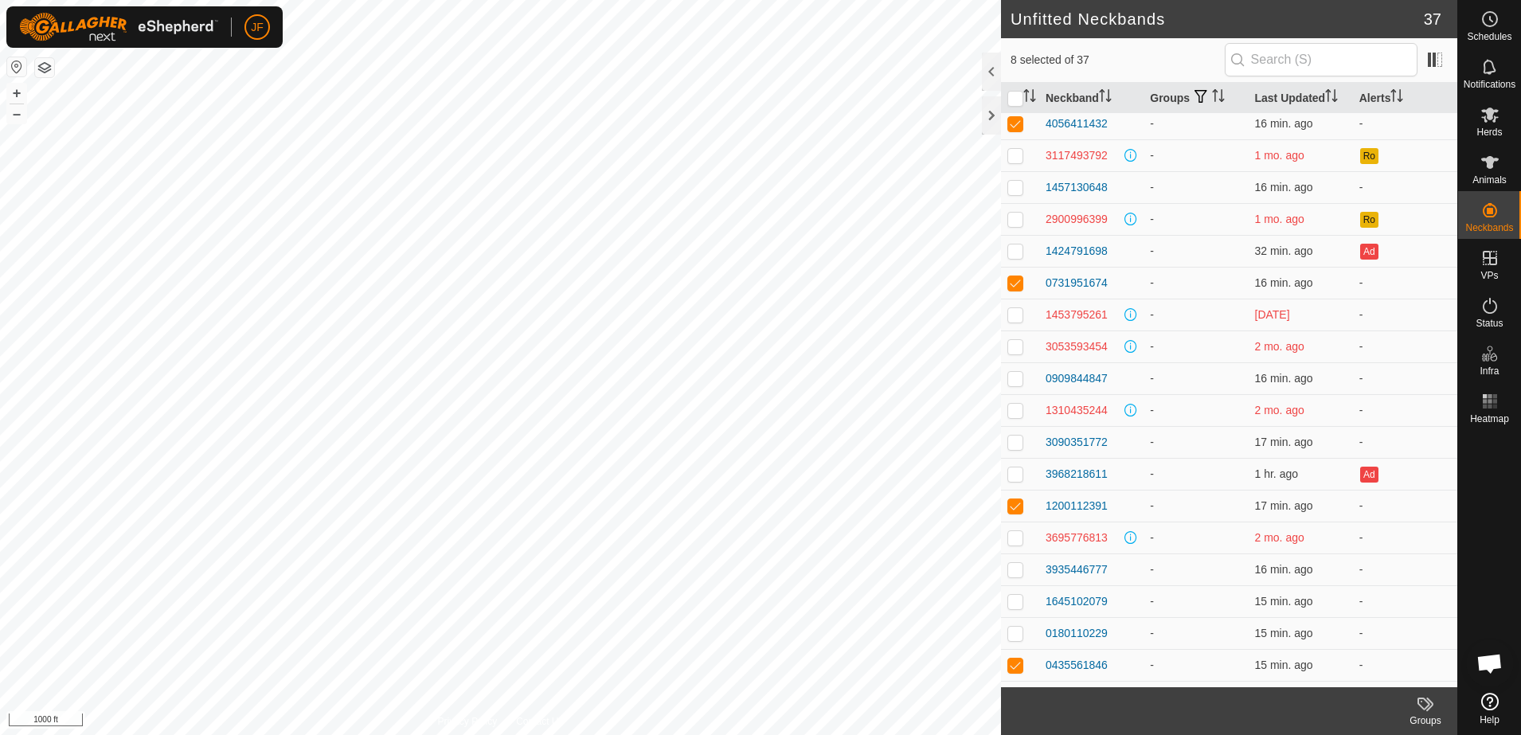
scroll to position [0, 0]
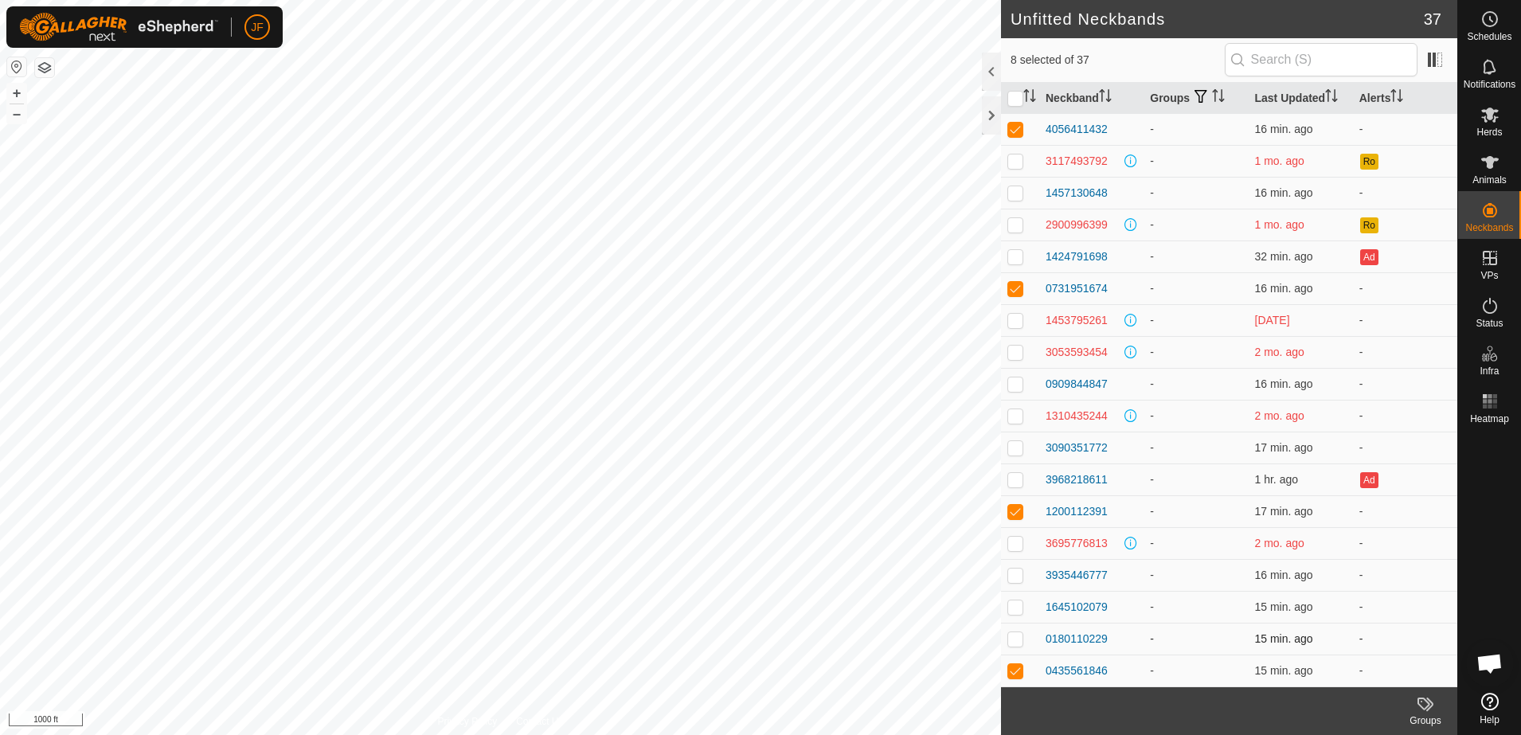
click at [1013, 637] on p-checkbox at bounding box center [1015, 638] width 16 height 13
checkbox input "true"
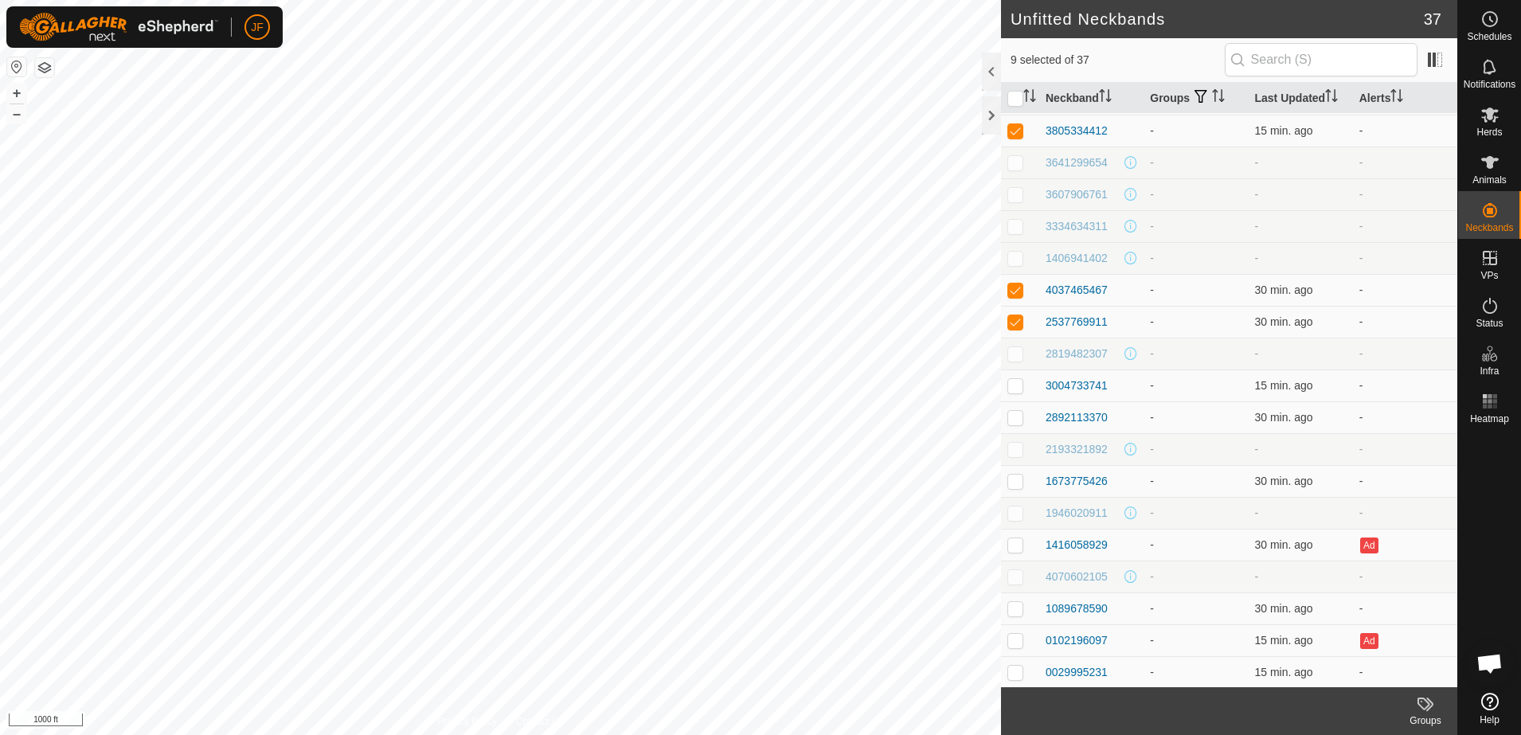
scroll to position [605, 0]
click at [1014, 606] on p-checkbox at bounding box center [1015, 606] width 16 height 13
checkbox input "true"
click at [1013, 381] on p-checkbox at bounding box center [1015, 383] width 16 height 13
checkbox input "true"
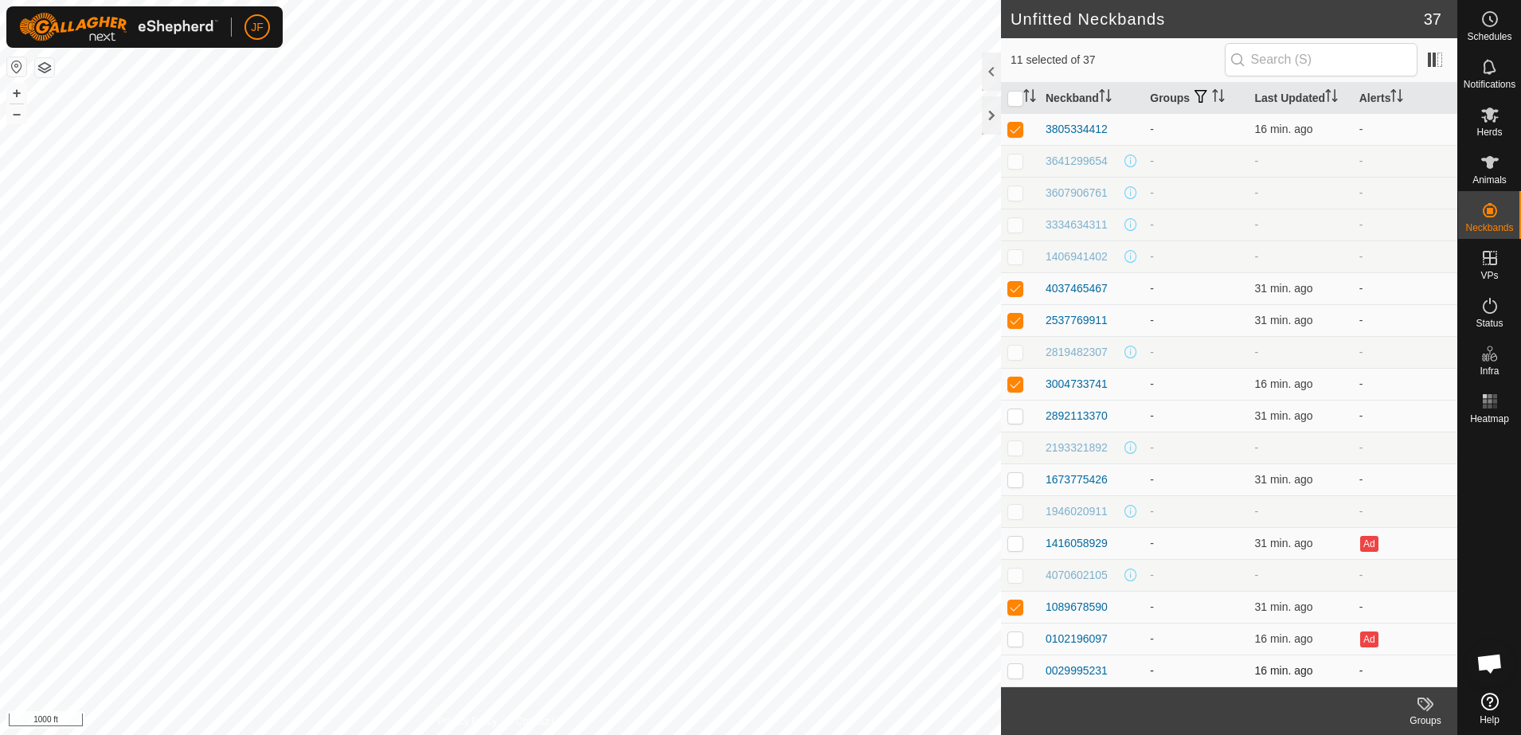
click at [1011, 670] on p-checkbox at bounding box center [1015, 670] width 16 height 13
checkbox input "true"
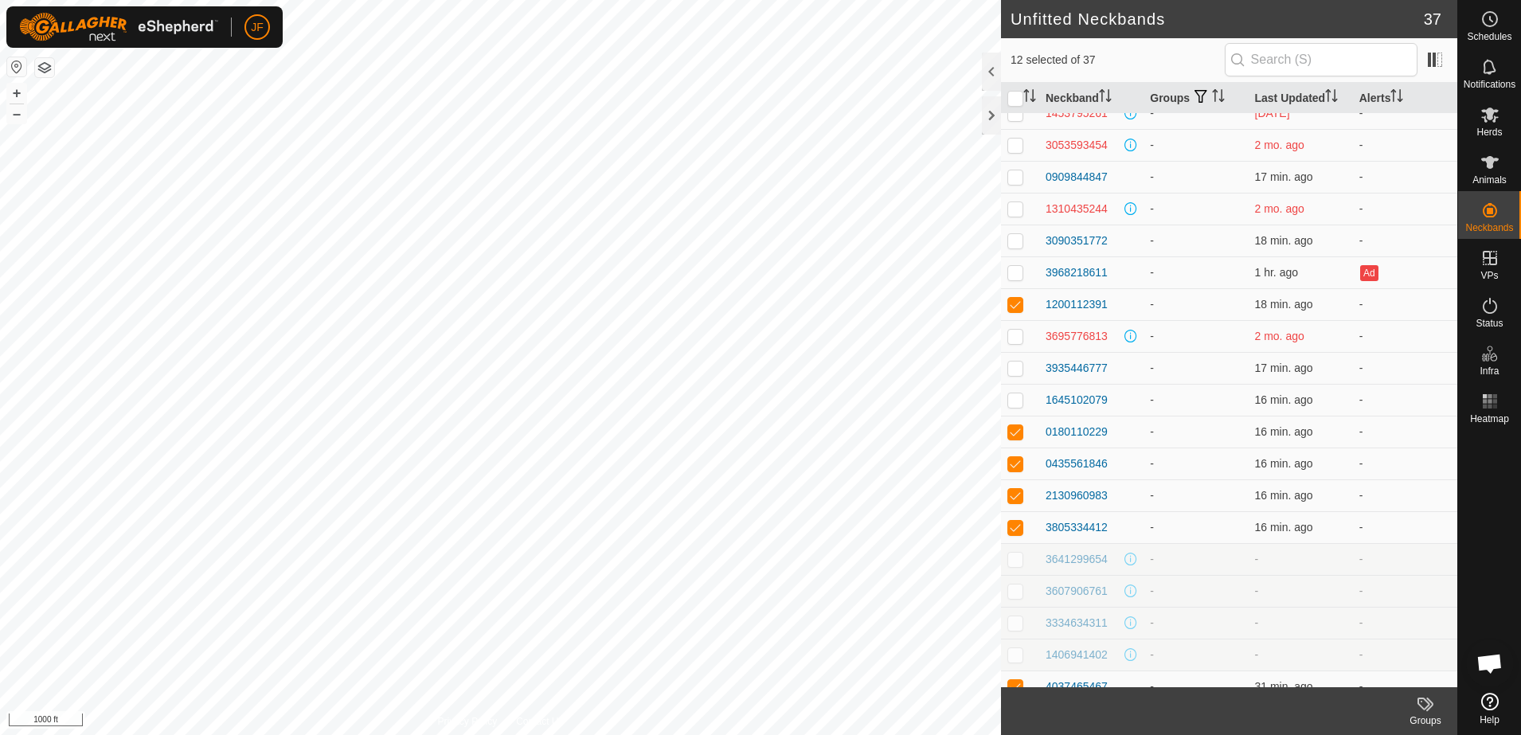
scroll to position [167, 0]
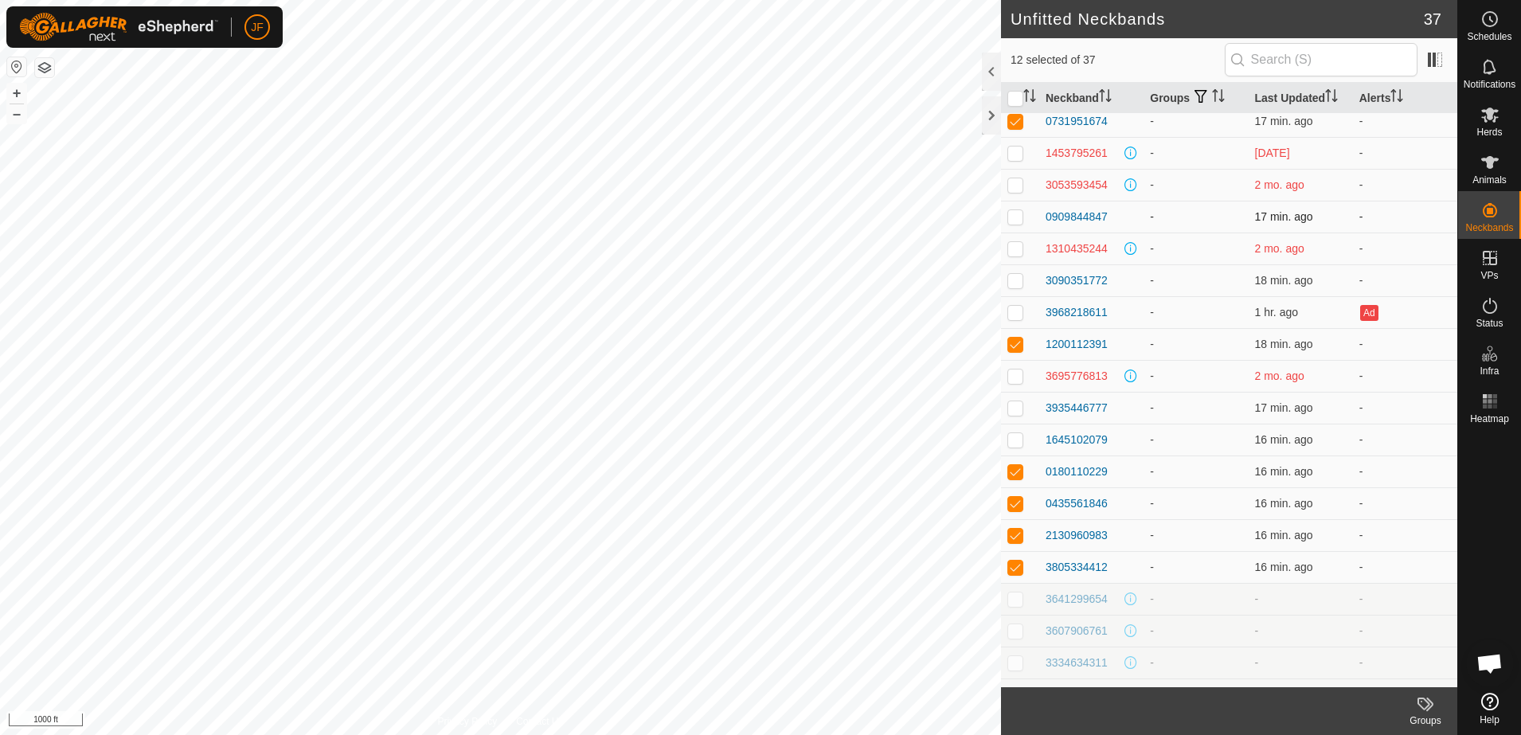
click at [1014, 213] on p-checkbox at bounding box center [1015, 216] width 16 height 13
checkbox input "true"
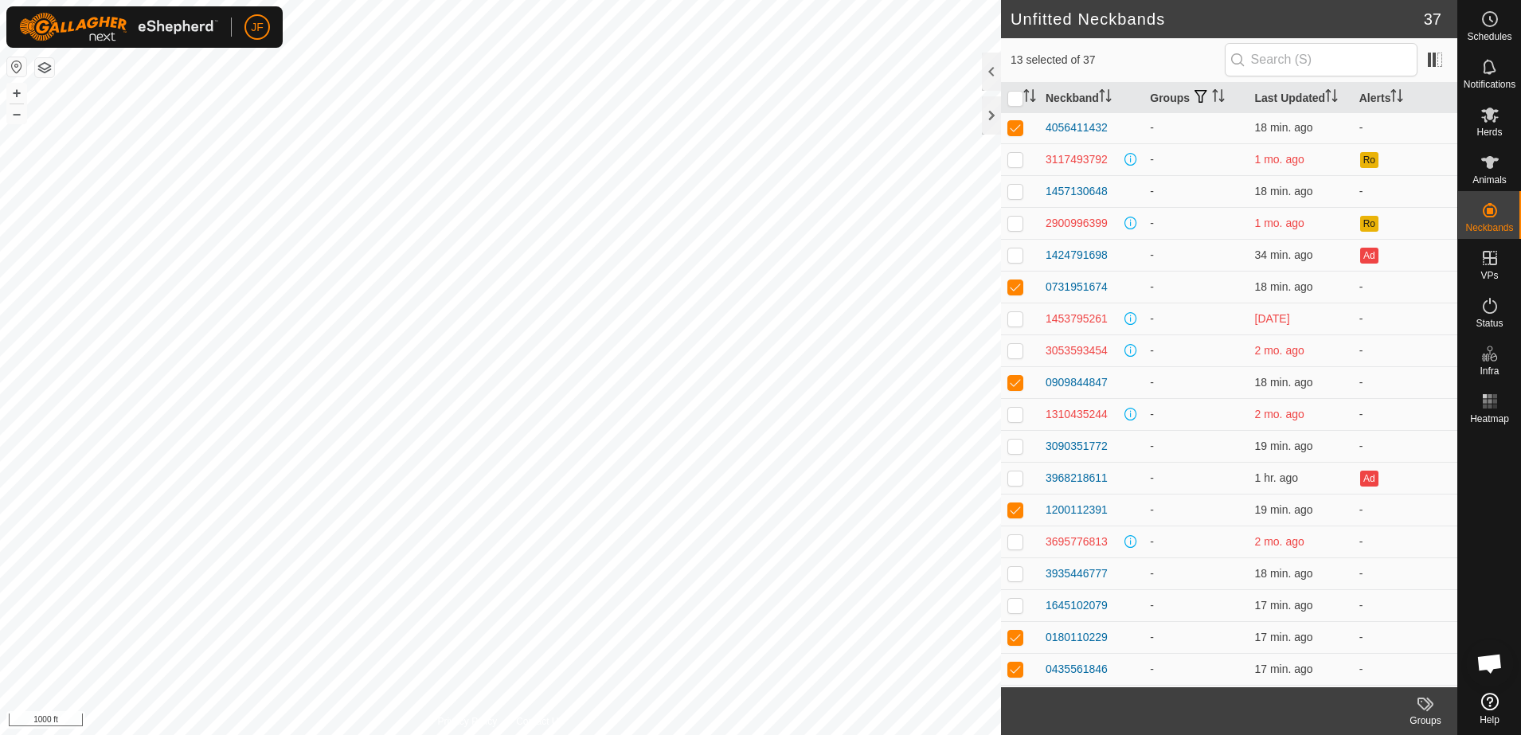
scroll to position [0, 0]
click at [1014, 611] on p-checkbox at bounding box center [1015, 606] width 16 height 13
checkbox input "true"
click at [1018, 447] on p-checkbox at bounding box center [1015, 447] width 16 height 13
checkbox input "true"
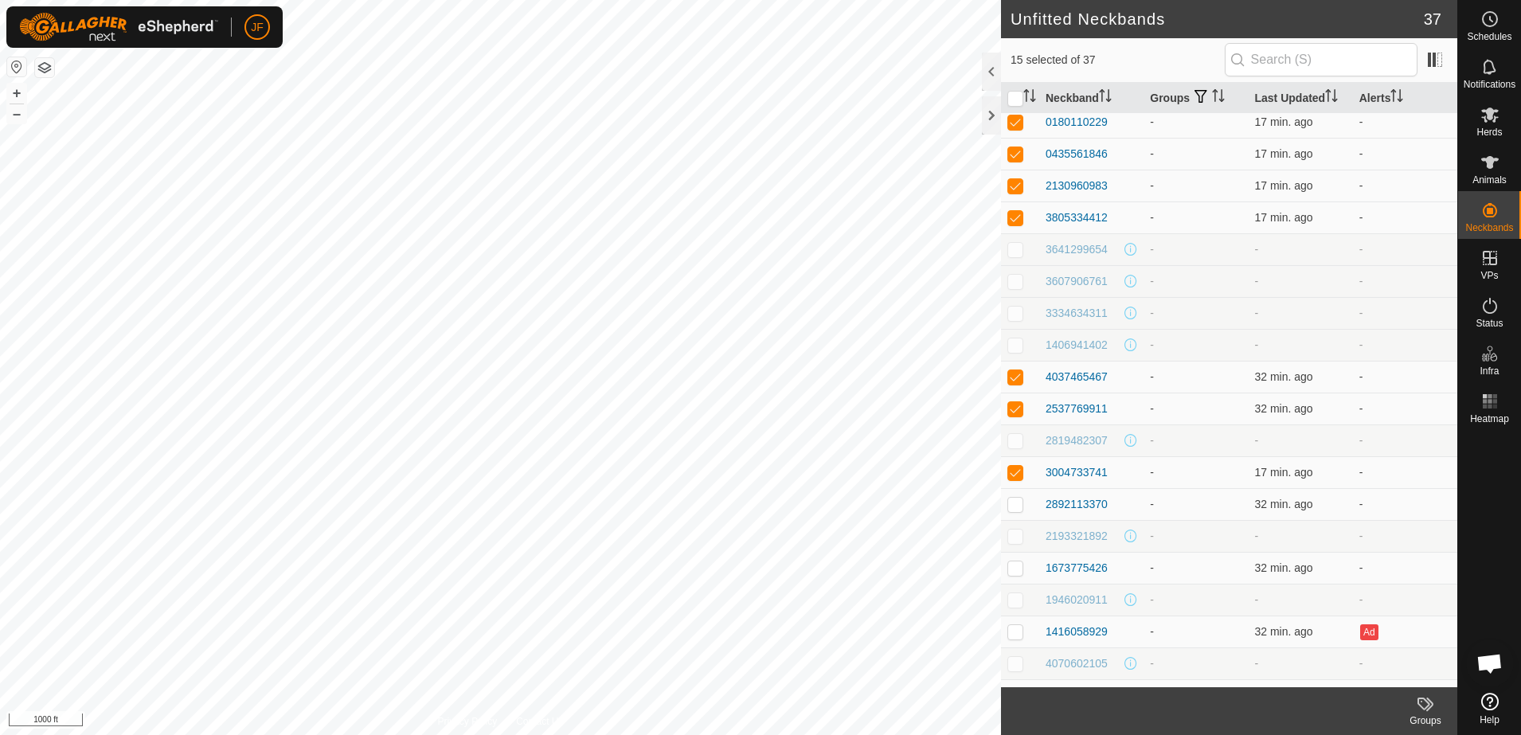
scroll to position [517, 0]
click at [1013, 564] on p-checkbox at bounding box center [1015, 566] width 16 height 13
checkbox input "true"
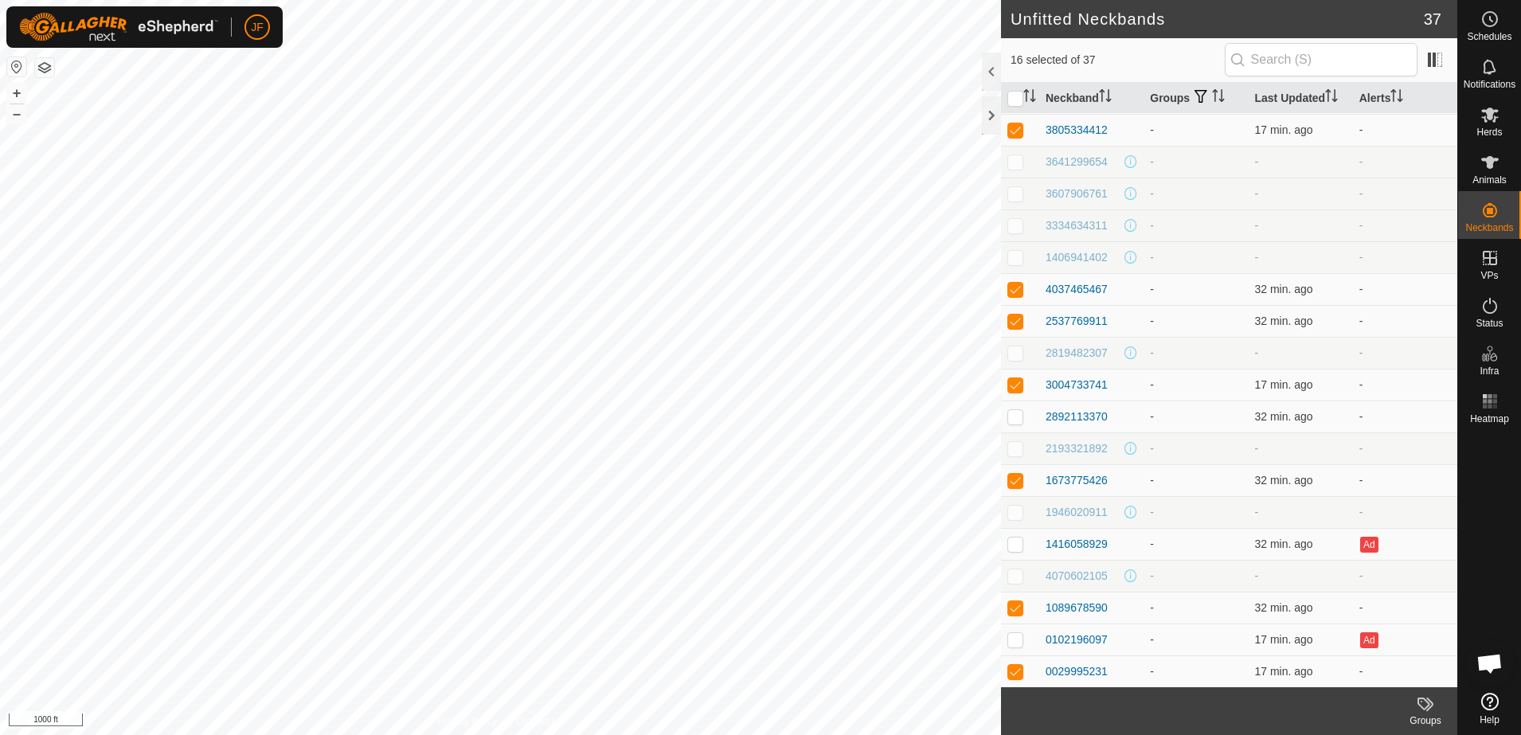
scroll to position [605, 0]
click at [1013, 416] on p-checkbox at bounding box center [1015, 415] width 16 height 13
checkbox input "true"
click at [1427, 708] on icon at bounding box center [1425, 703] width 19 height 19
click at [1471, 540] on div at bounding box center [1489, 558] width 63 height 256
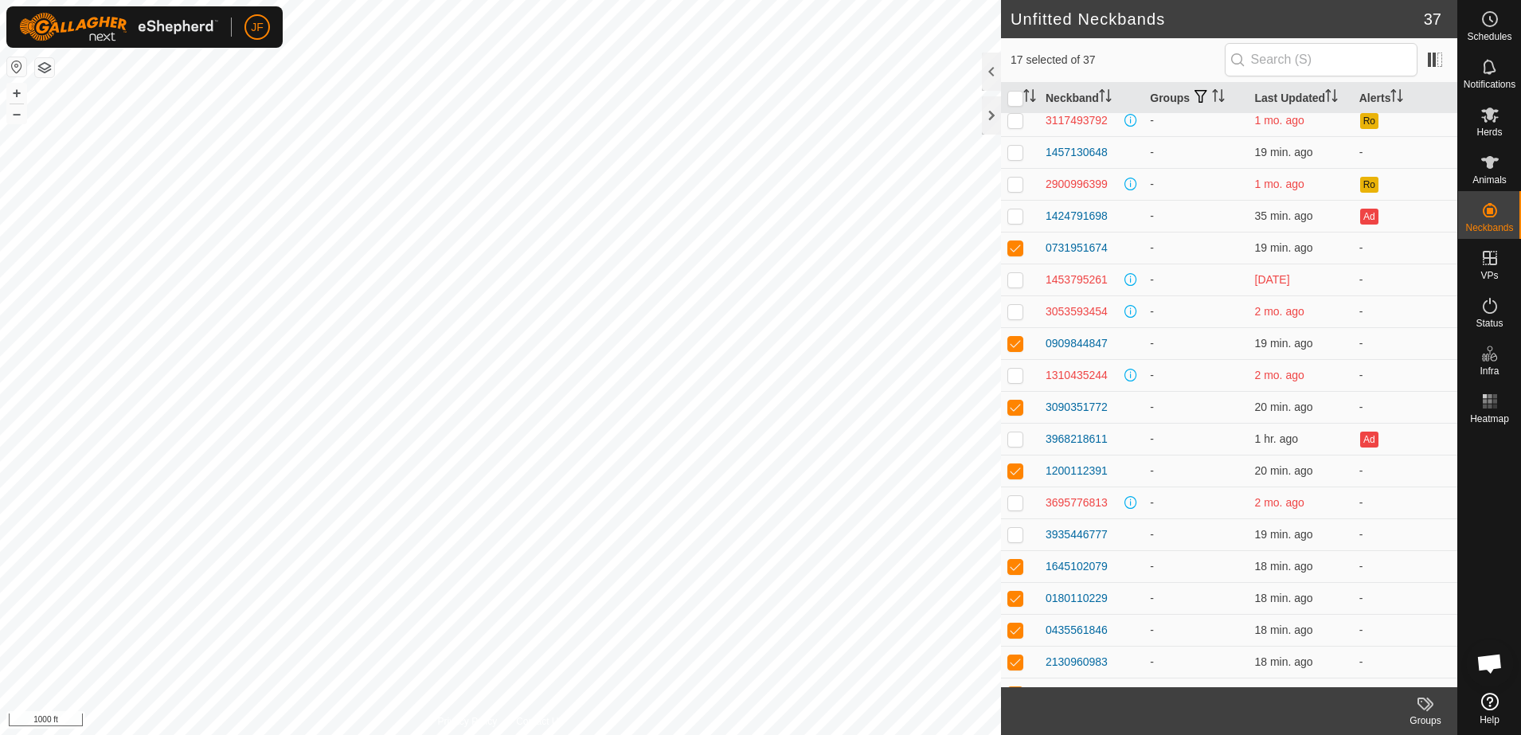
scroll to position [0, 0]
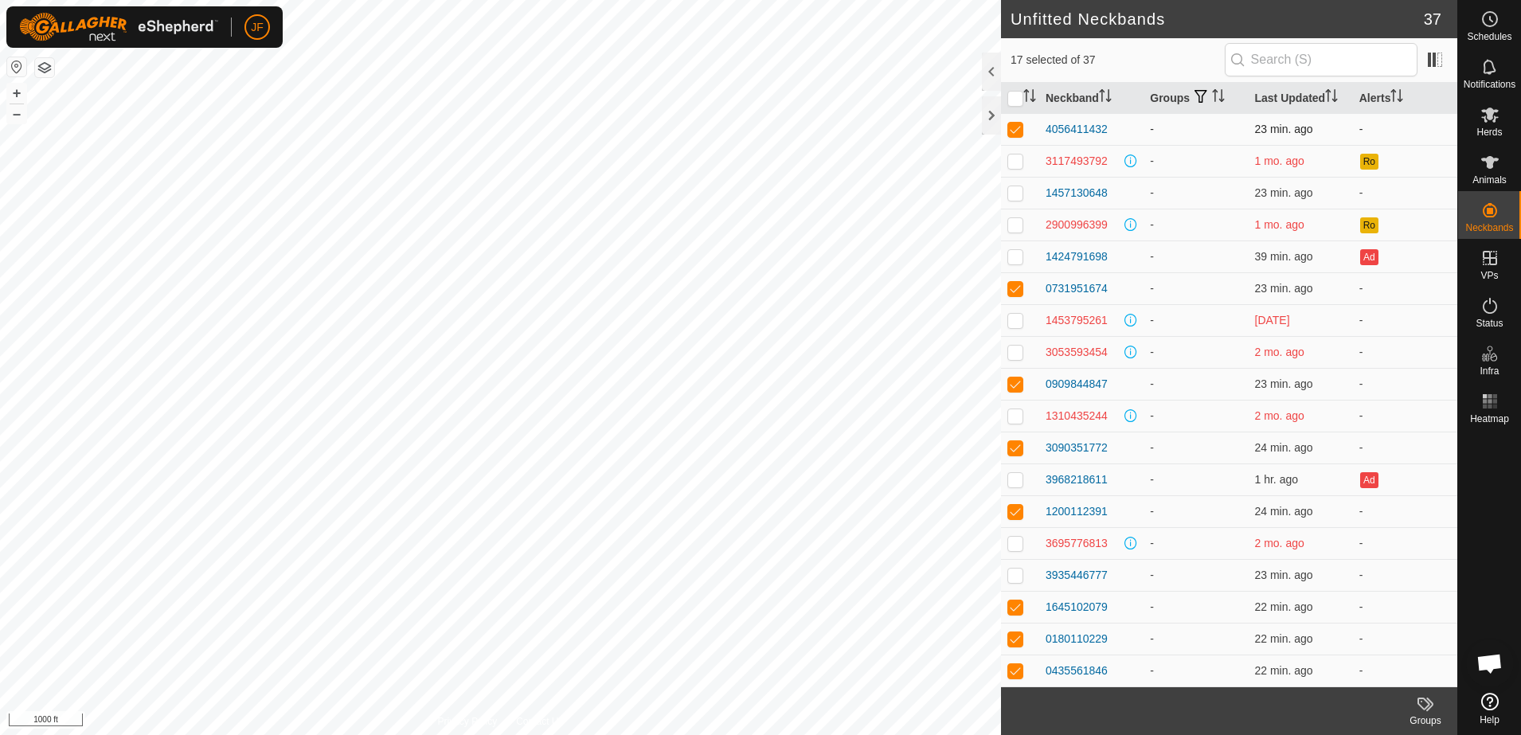
click at [1173, 133] on td "-" at bounding box center [1195, 129] width 104 height 32
click at [1286, 61] on input "text" at bounding box center [1320, 59] width 193 height 33
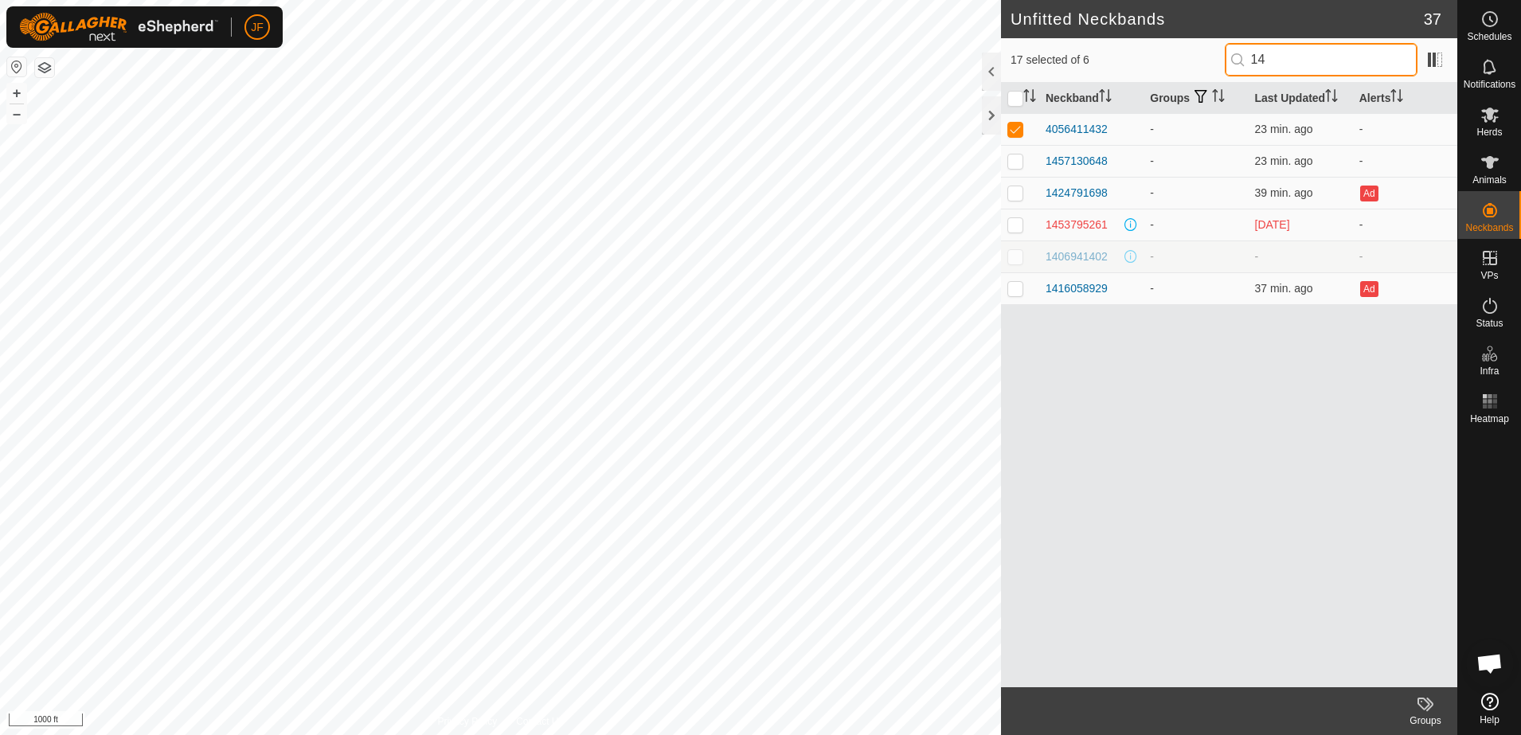
type input "1"
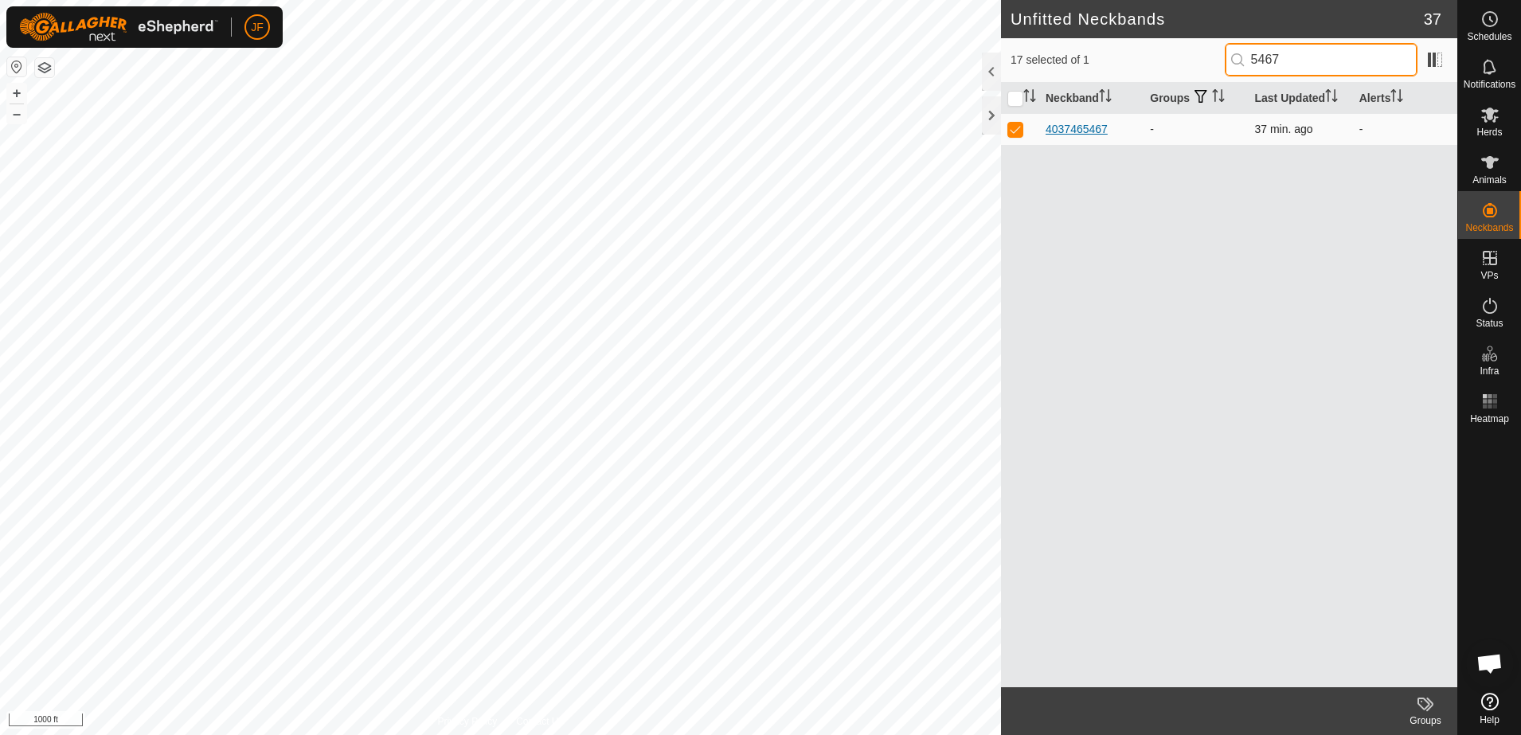
type input "5467"
click at [1091, 121] on div "4037465467" at bounding box center [1076, 129] width 62 height 17
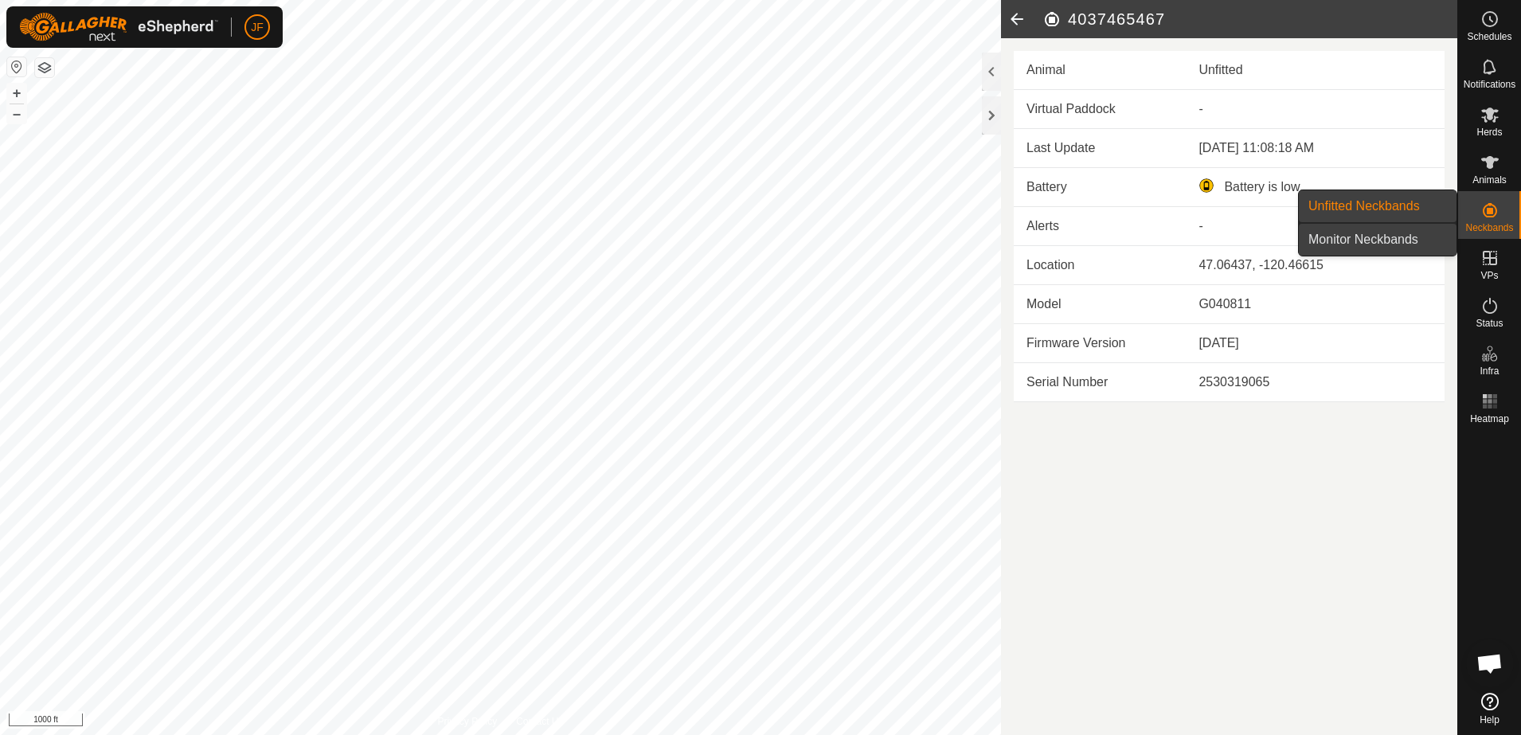
click at [1409, 236] on link "Monitor Neckbands" at bounding box center [1377, 240] width 158 height 32
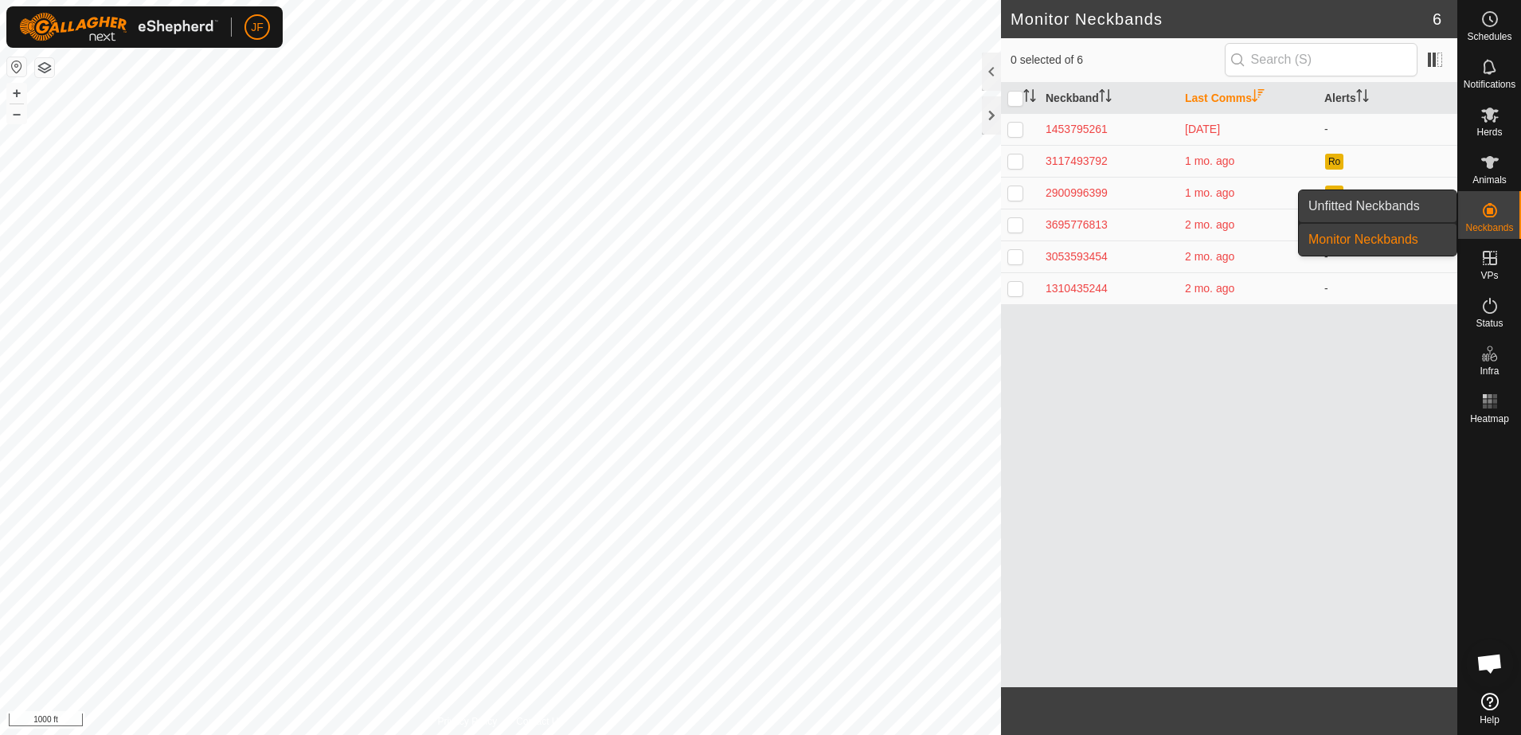
click at [1395, 201] on link "Unfitted Neckbands" at bounding box center [1377, 206] width 158 height 32
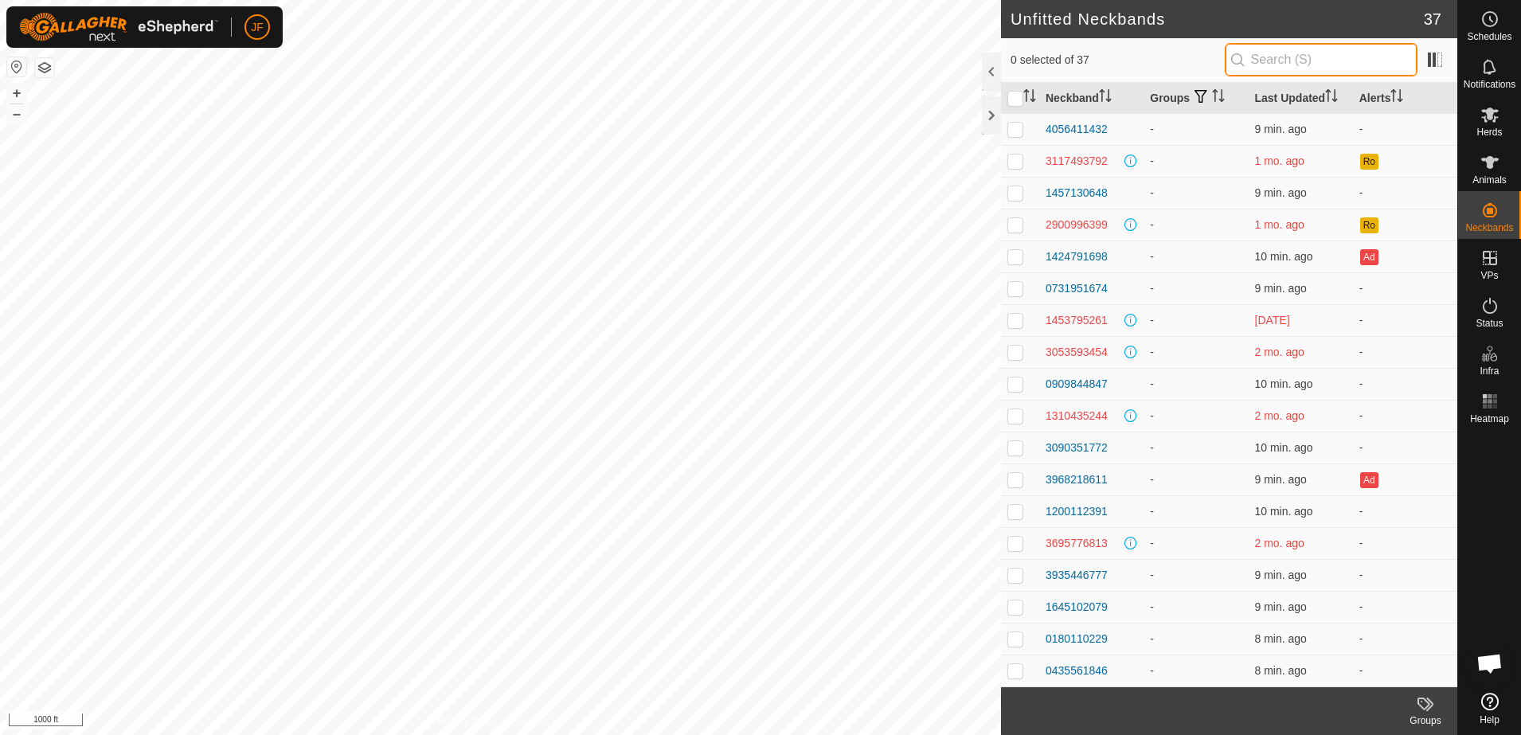
click at [1306, 61] on input "text" at bounding box center [1320, 59] width 193 height 33
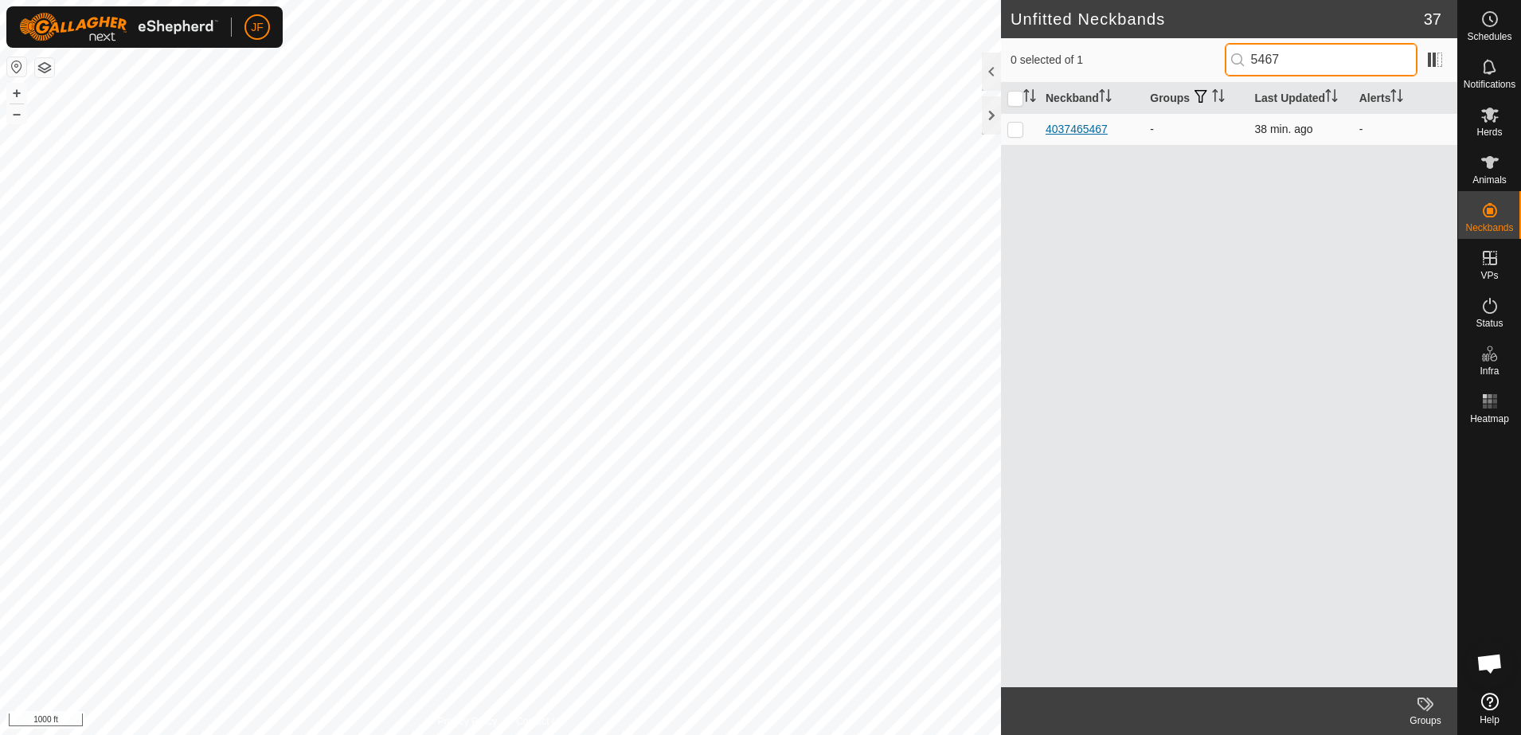
type input "5467"
click at [1091, 126] on div "4037465467" at bounding box center [1076, 129] width 62 height 17
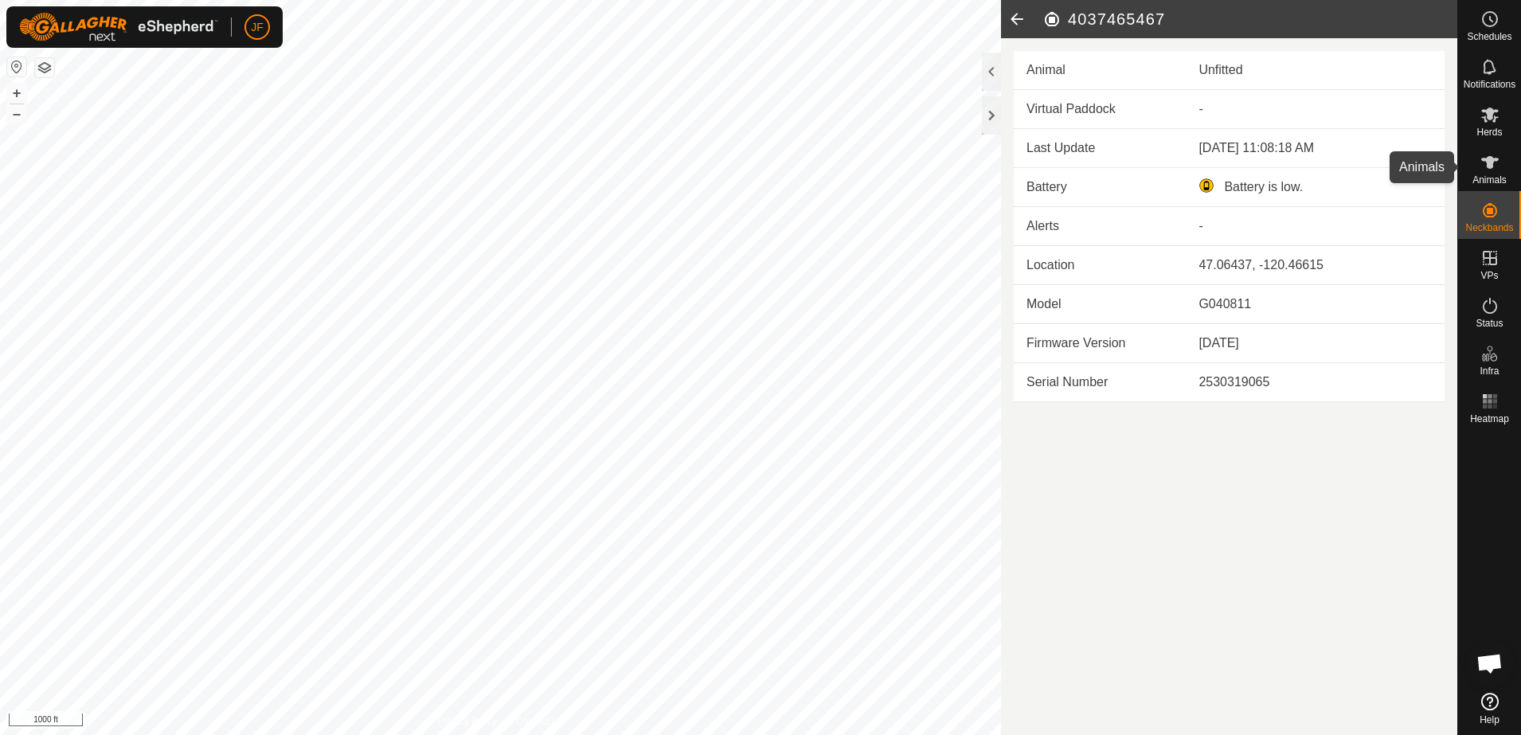
click at [1503, 158] on es-animals-svg-icon at bounding box center [1489, 162] width 29 height 25
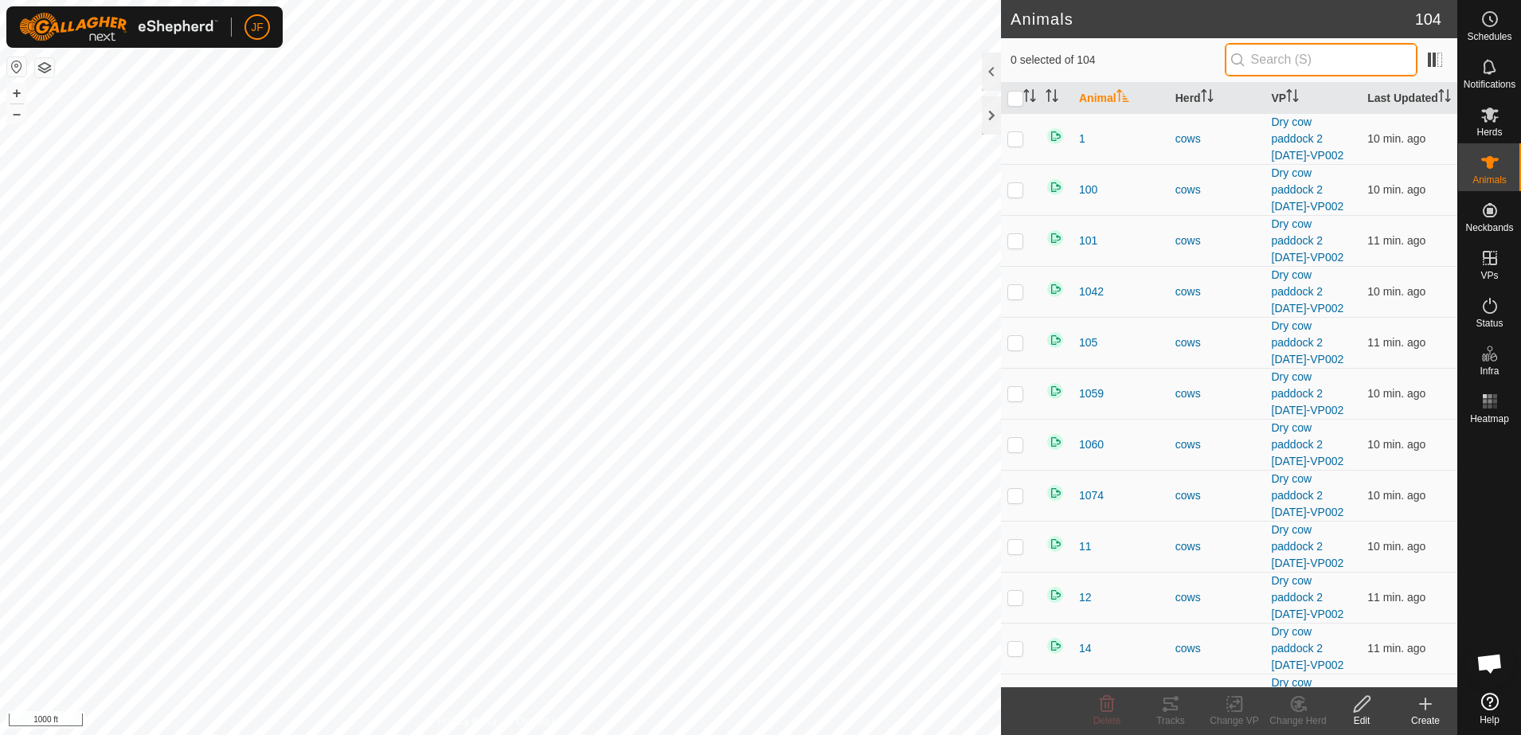
click at [1316, 56] on input "text" at bounding box center [1320, 59] width 193 height 33
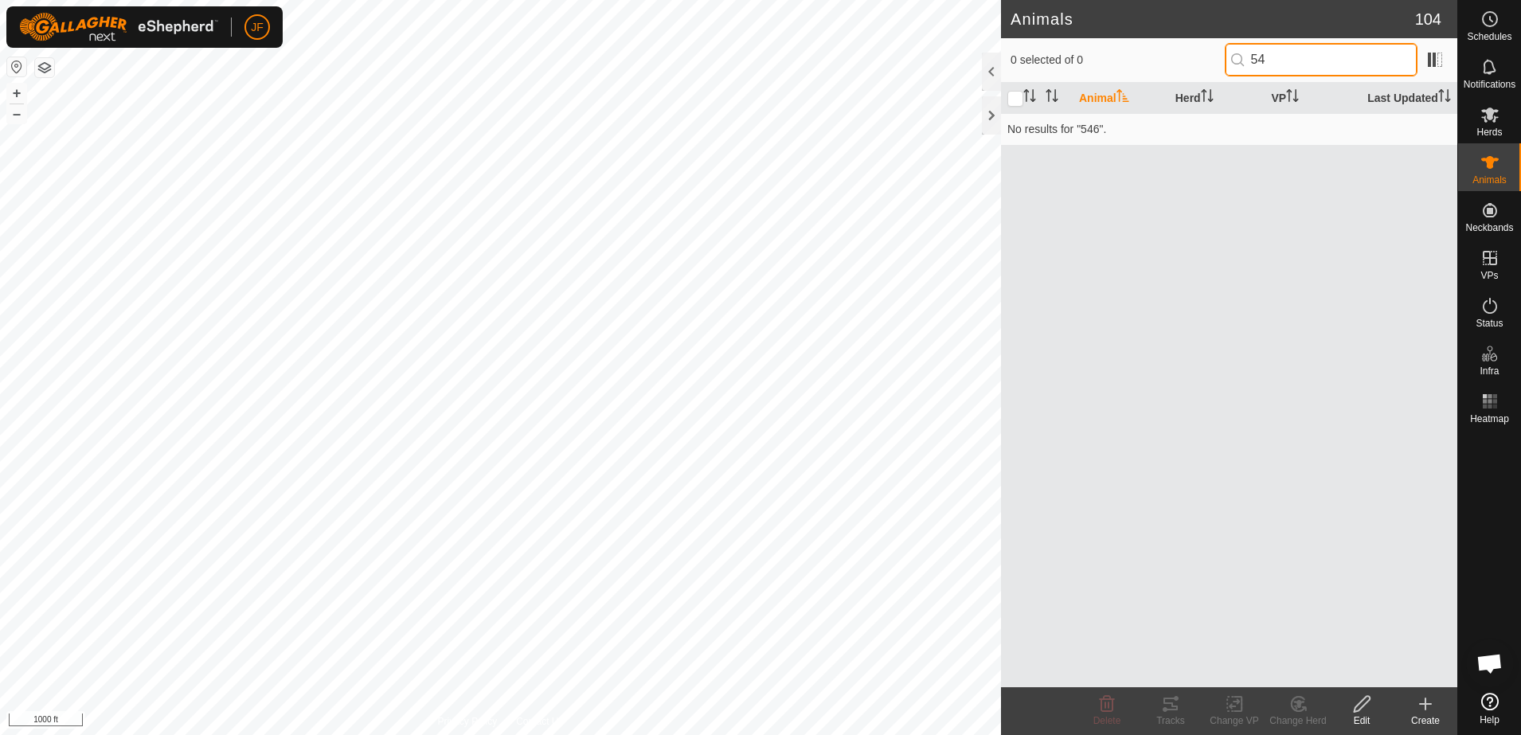
type input "5"
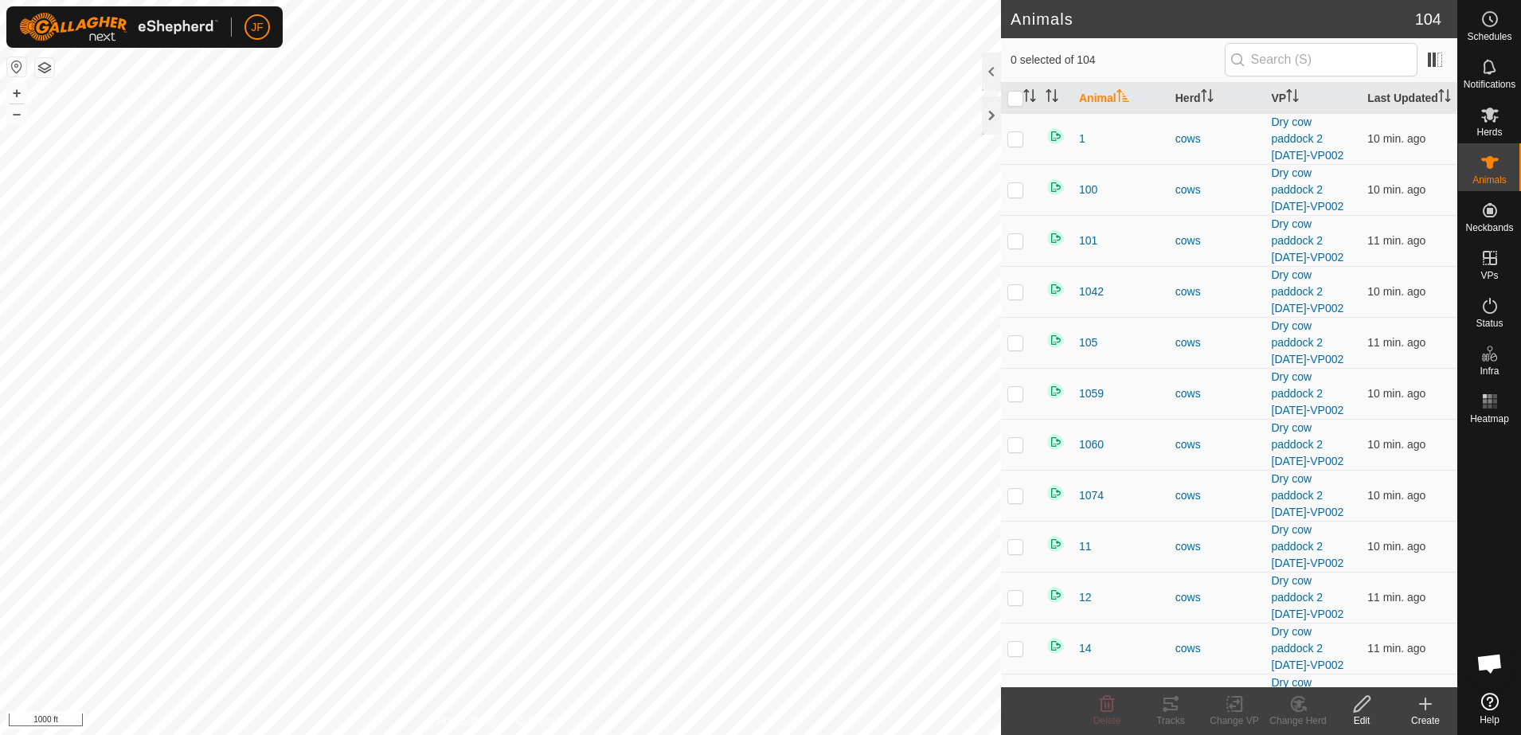
click at [1428, 705] on icon at bounding box center [1425, 703] width 19 height 19
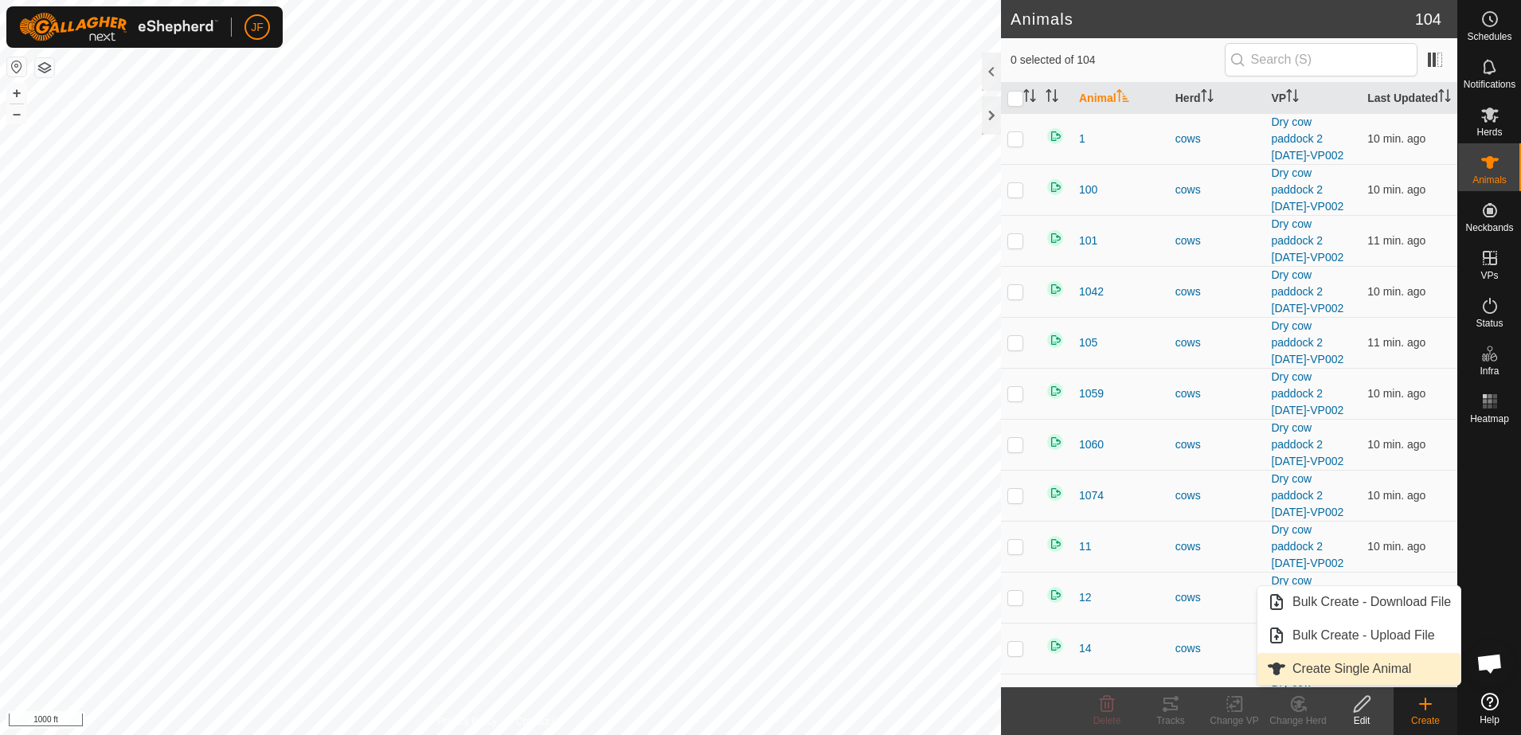
click at [1400, 664] on link "Create Single Animal" at bounding box center [1358, 669] width 203 height 32
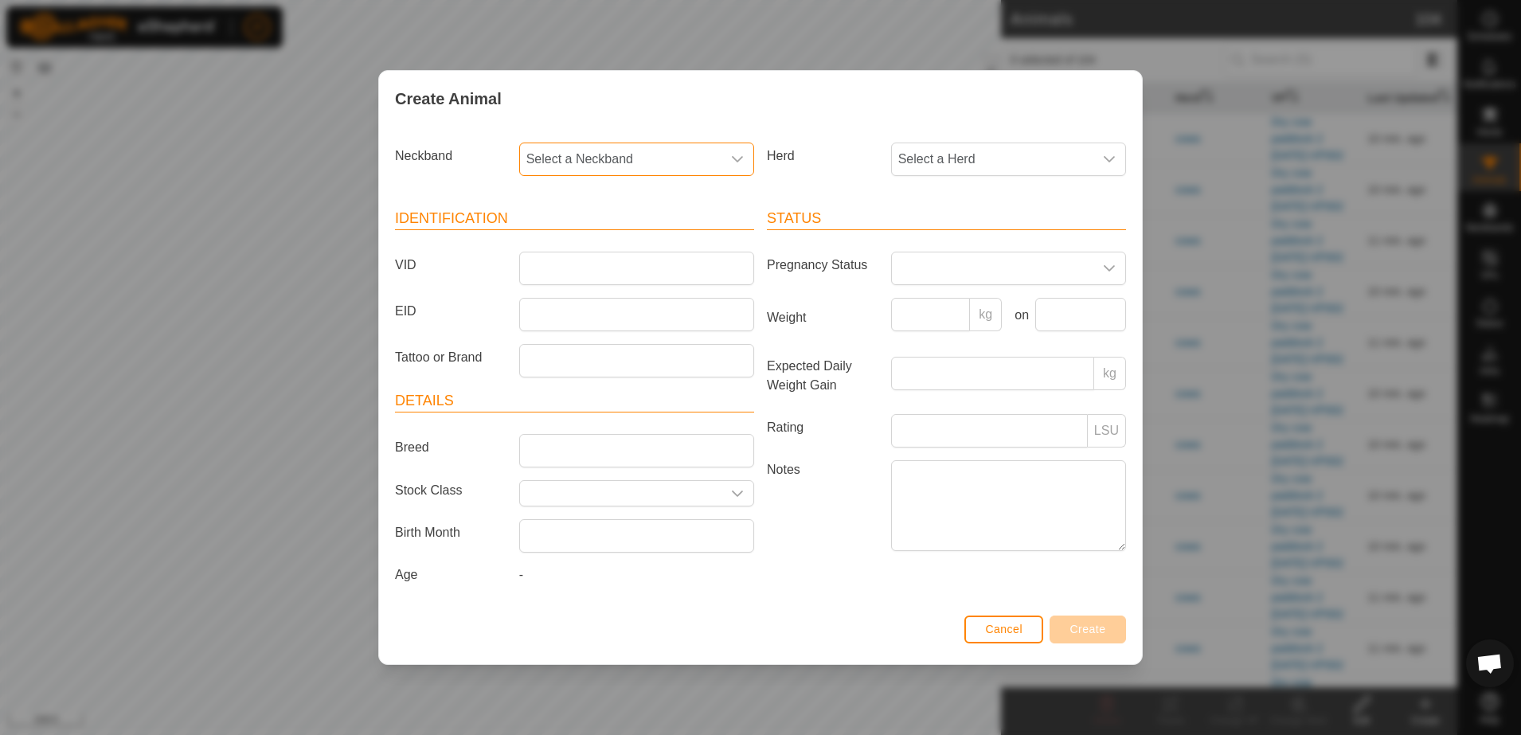
click at [668, 156] on span "Select a Neckband" at bounding box center [620, 159] width 201 height 32
type input "546"
click at [593, 244] on li "4037465467" at bounding box center [637, 241] width 233 height 32
click at [1108, 162] on icon "dropdown trigger" at bounding box center [1109, 159] width 13 height 13
click at [918, 279] on li "cows" at bounding box center [1008, 275] width 233 height 32
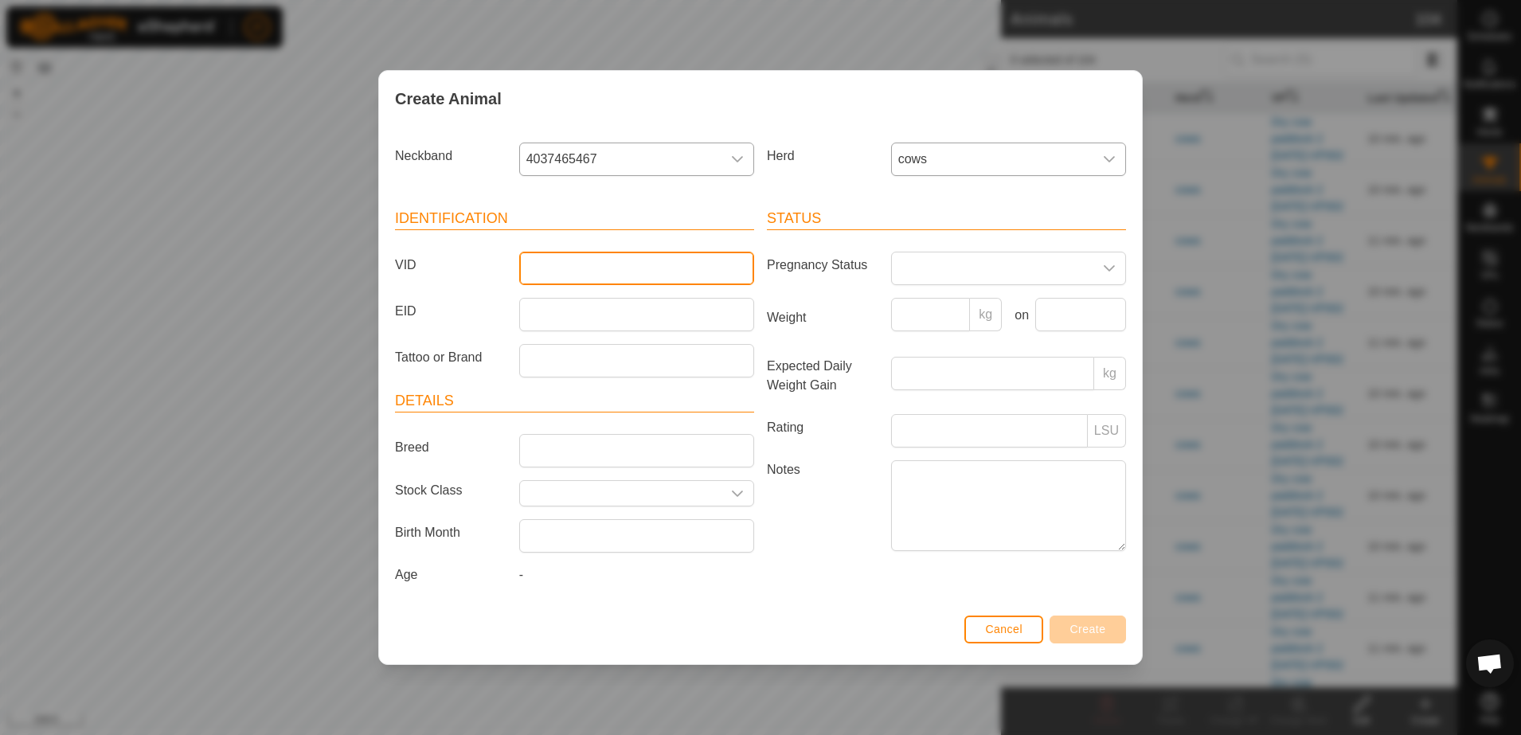
click at [564, 273] on input "VID" at bounding box center [636, 268] width 235 height 33
type input "2004"
click at [1082, 626] on span "Create" at bounding box center [1088, 629] width 36 height 13
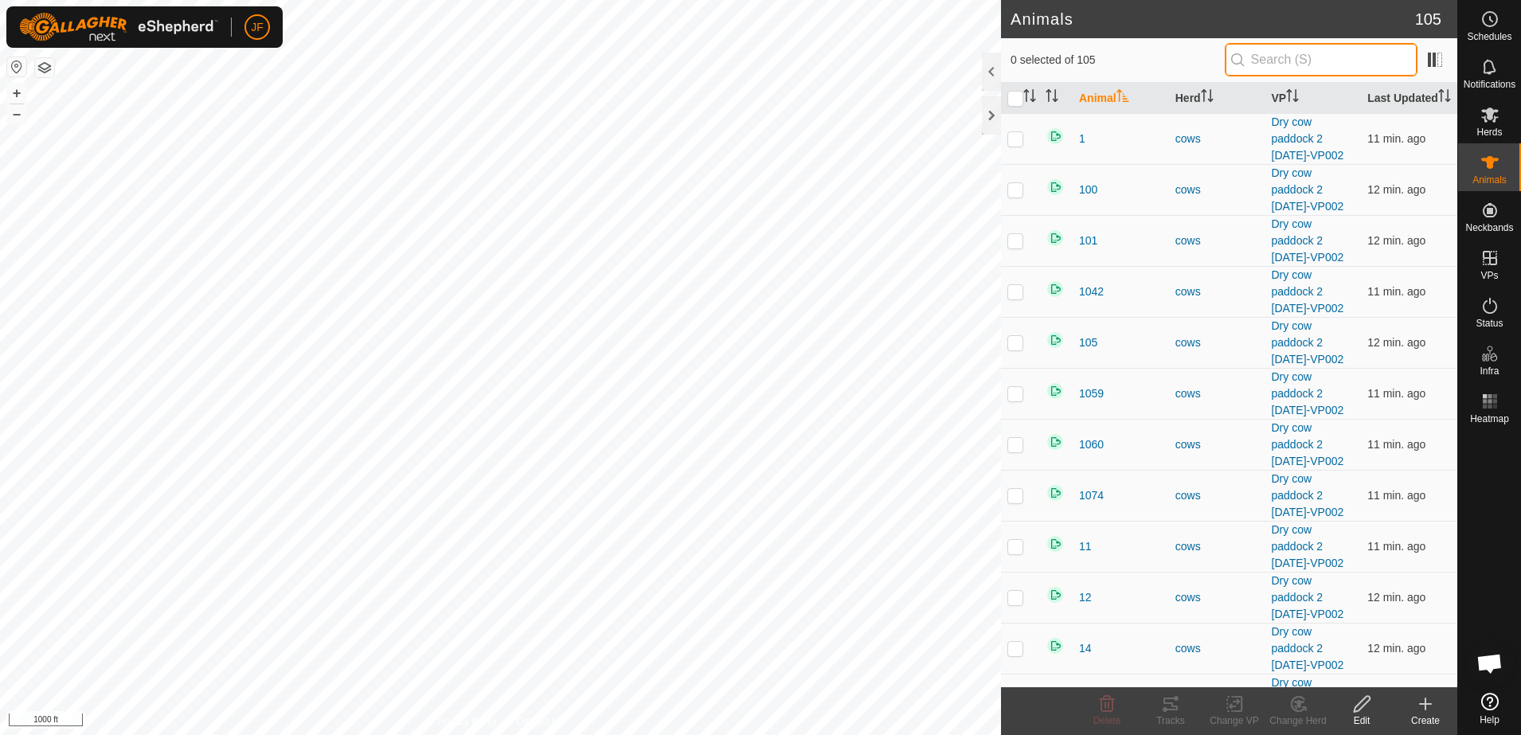
click at [1319, 61] on input "text" at bounding box center [1320, 59] width 193 height 33
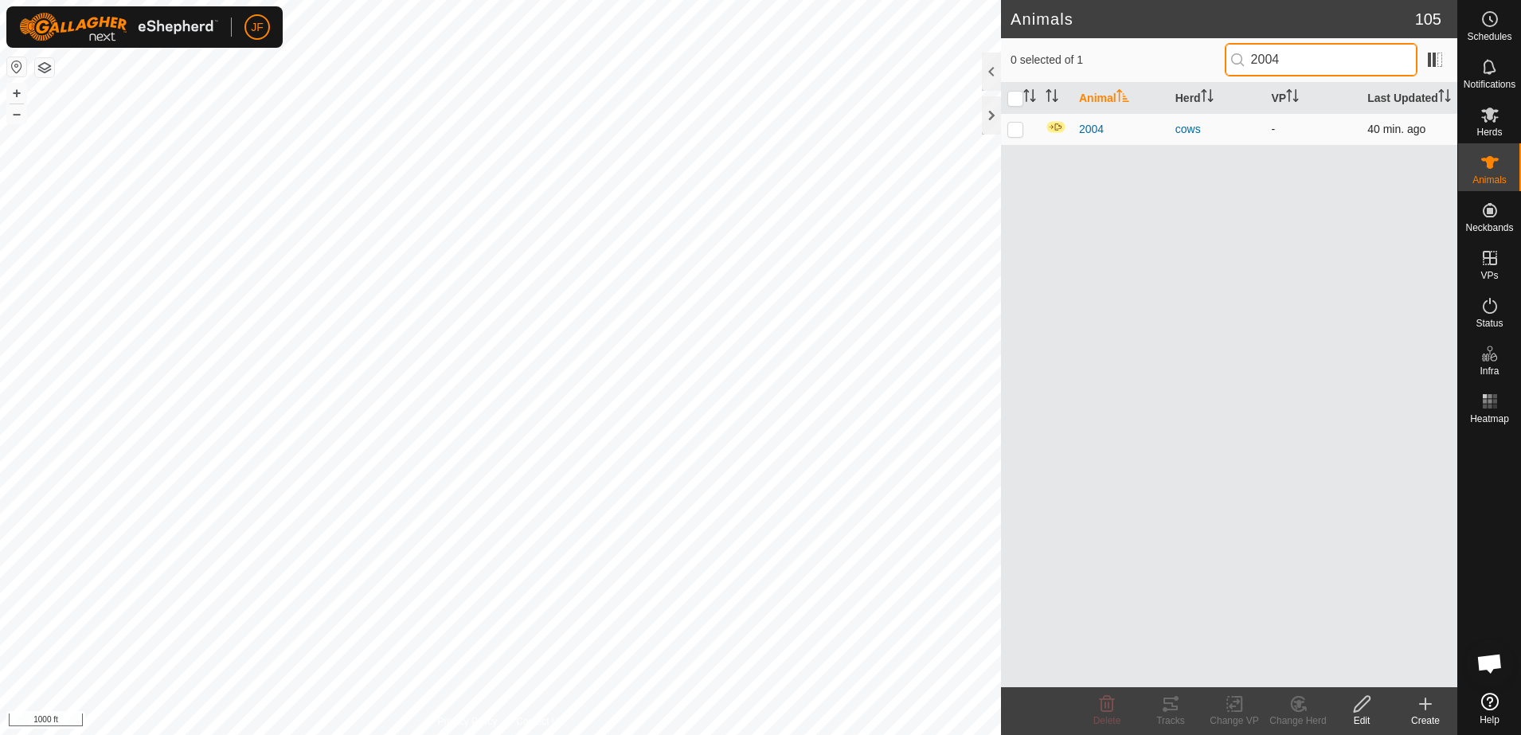
type input "2004"
click at [1016, 128] on p-checkbox at bounding box center [1015, 129] width 16 height 13
checkbox input "true"
click at [1016, 128] on p-checkbox at bounding box center [1015, 129] width 16 height 13
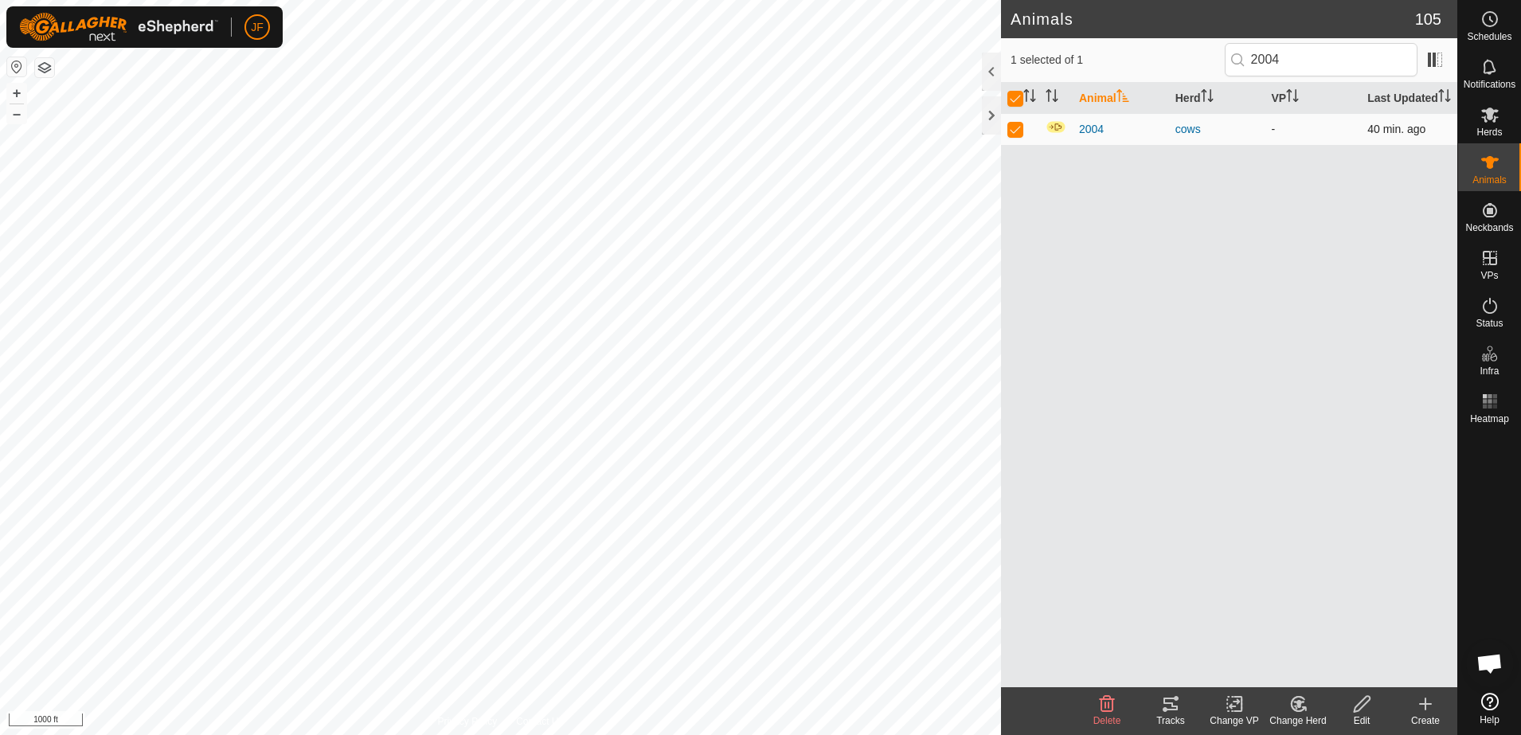
checkbox input "false"
click at [1094, 133] on span "2004" at bounding box center [1091, 129] width 25 height 17
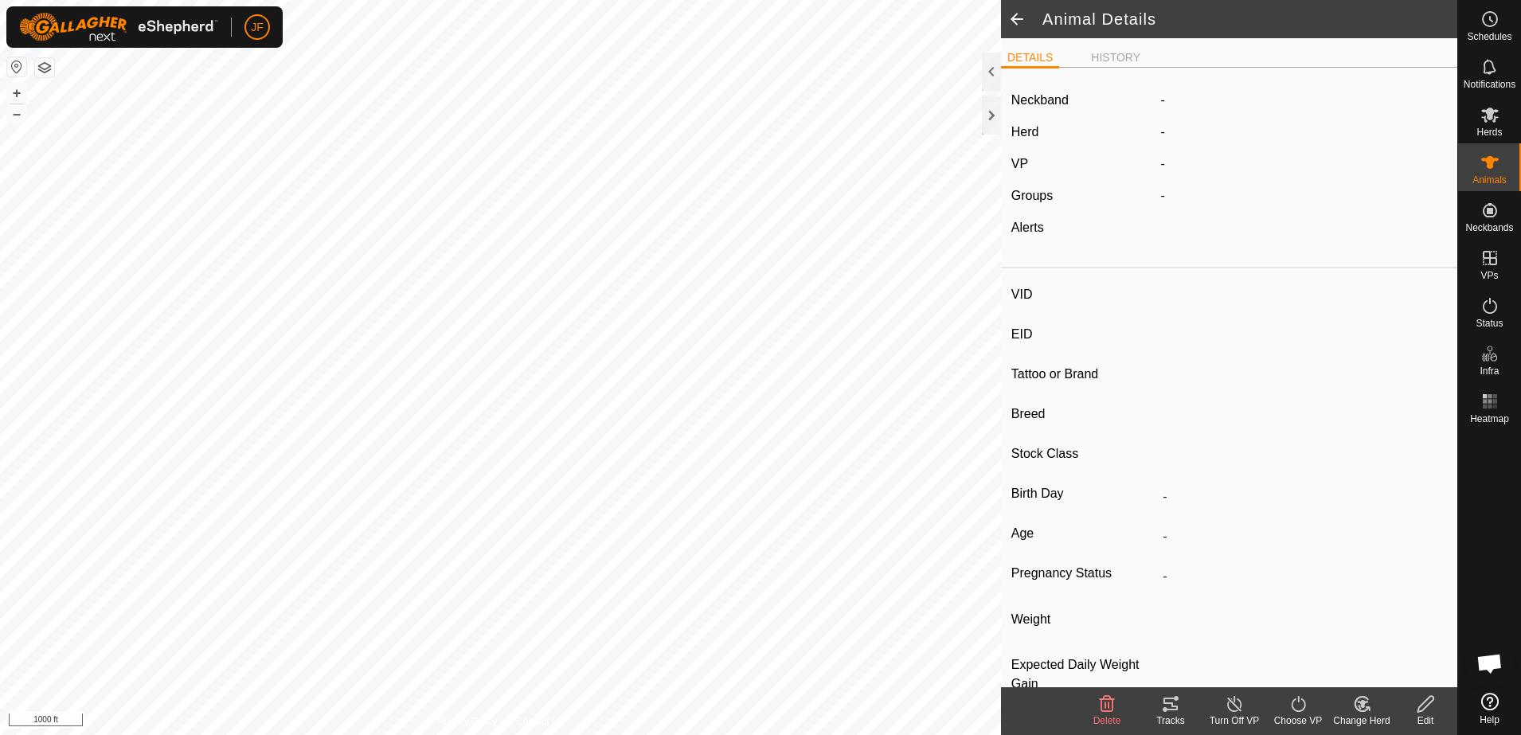
type input "2004"
type input "-"
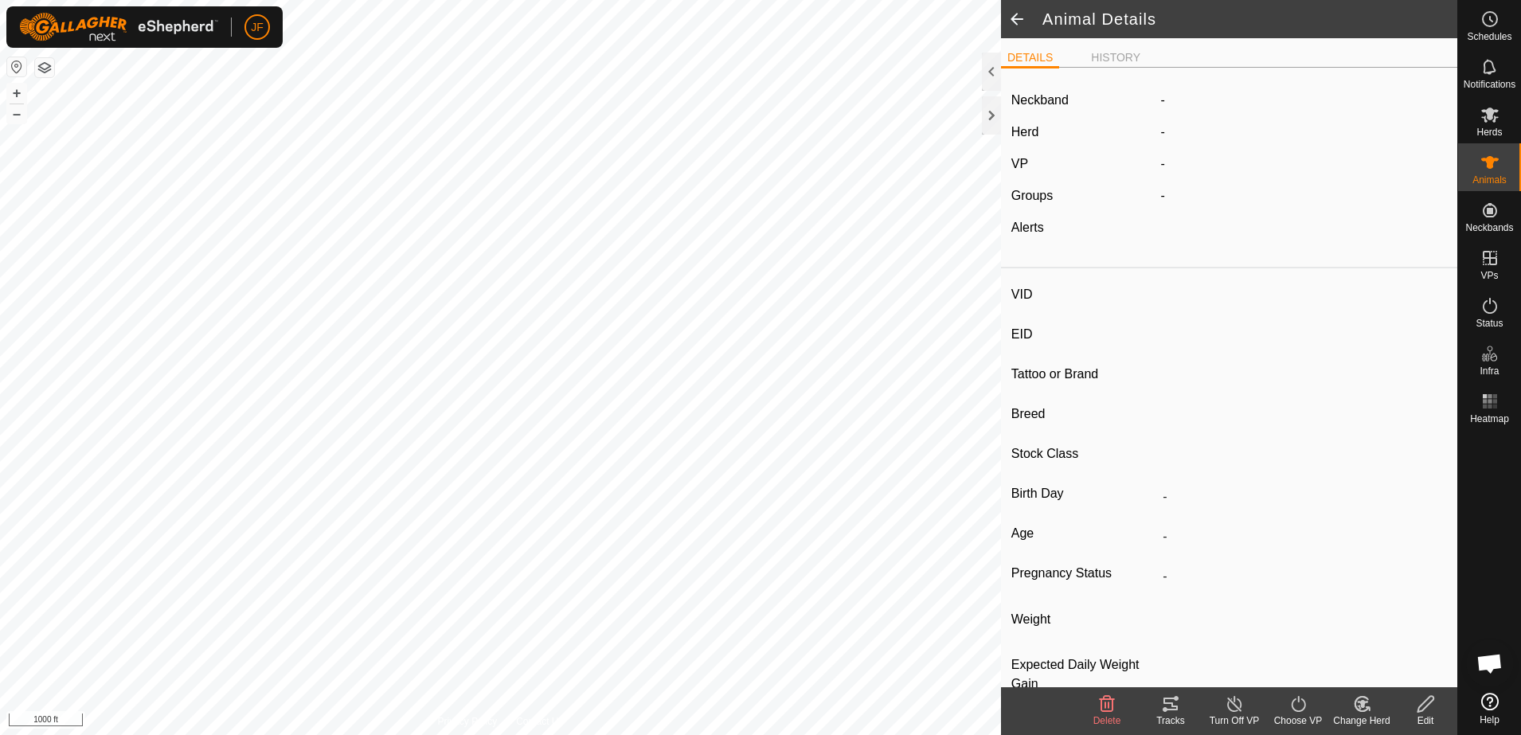
type input "0 kg"
type input "-"
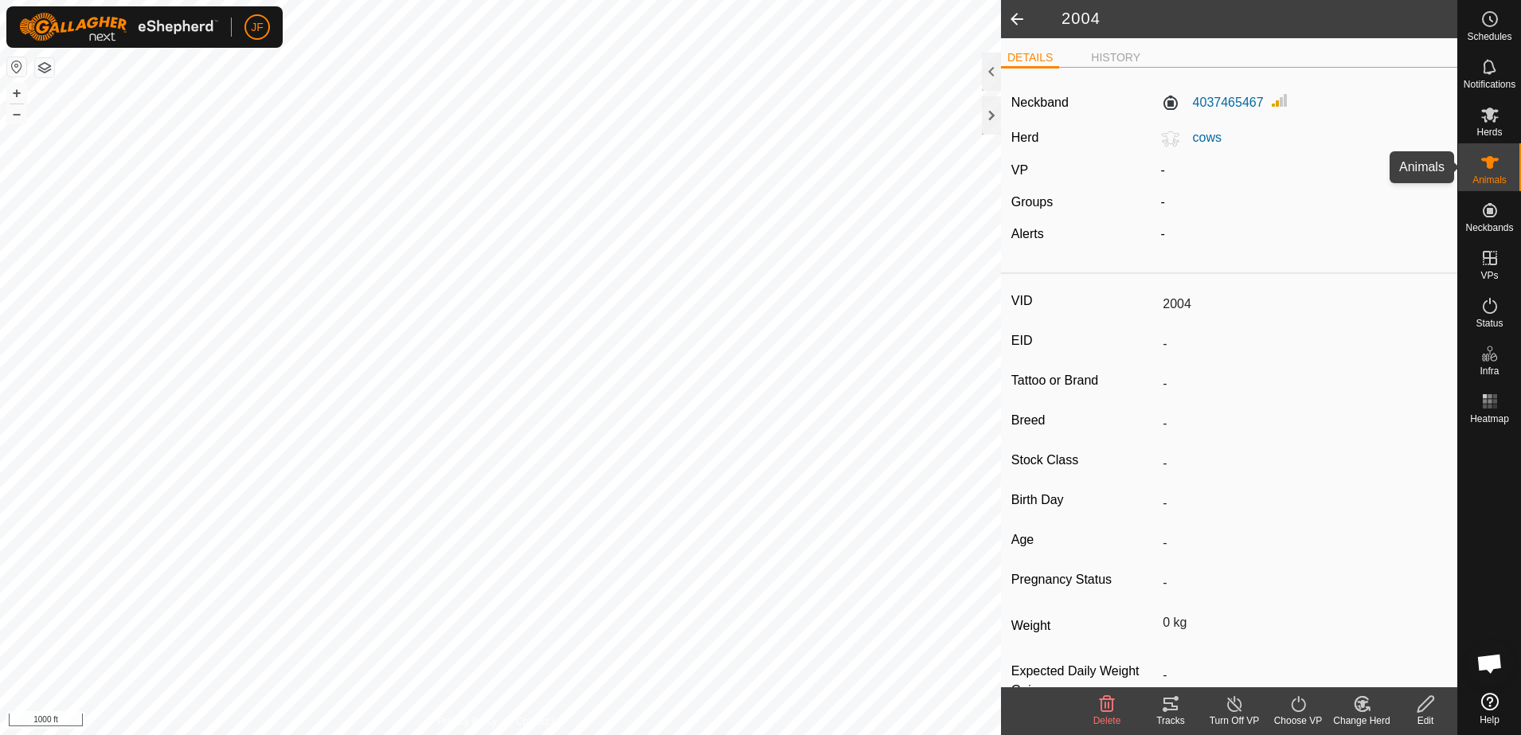
click at [1486, 163] on icon at bounding box center [1490, 162] width 18 height 13
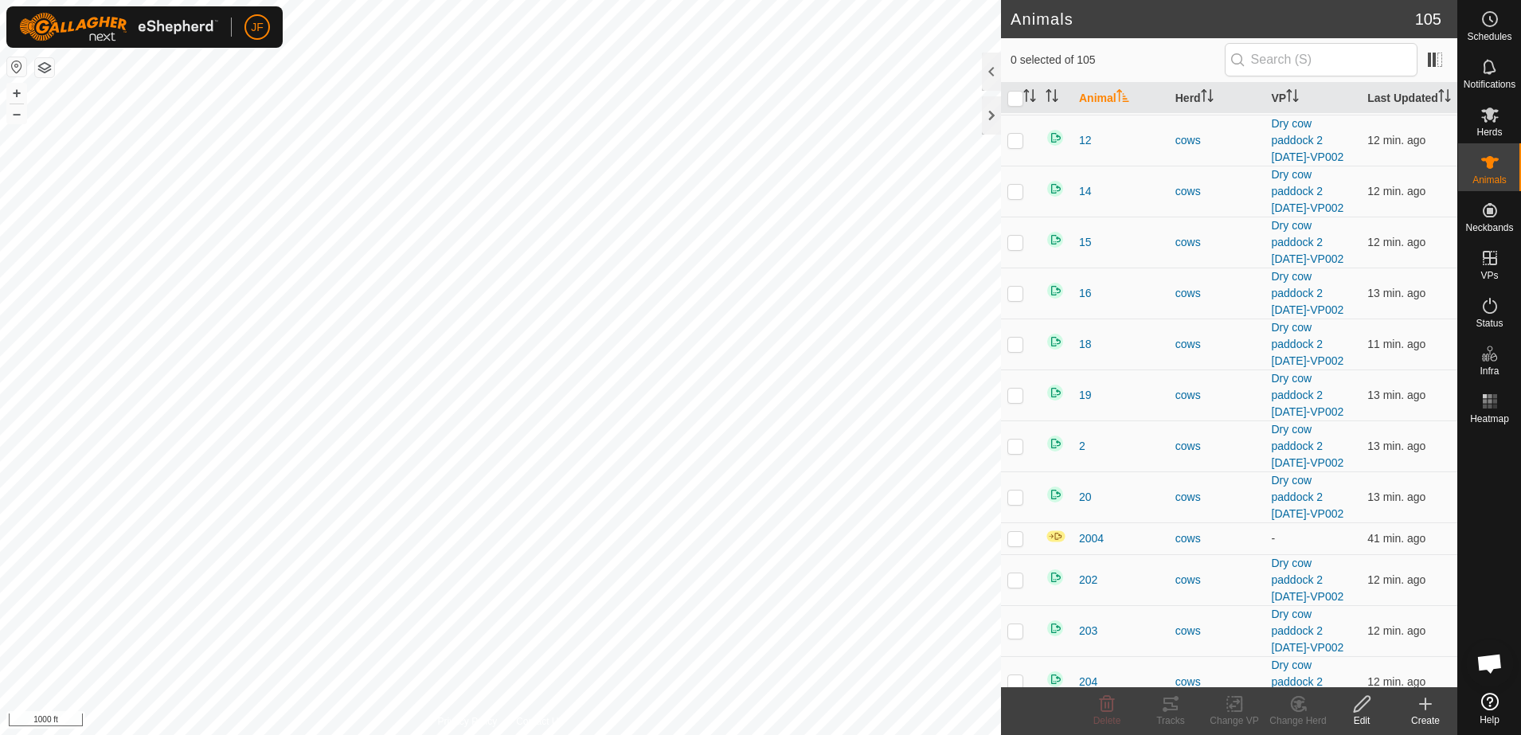
scroll to position [465, 0]
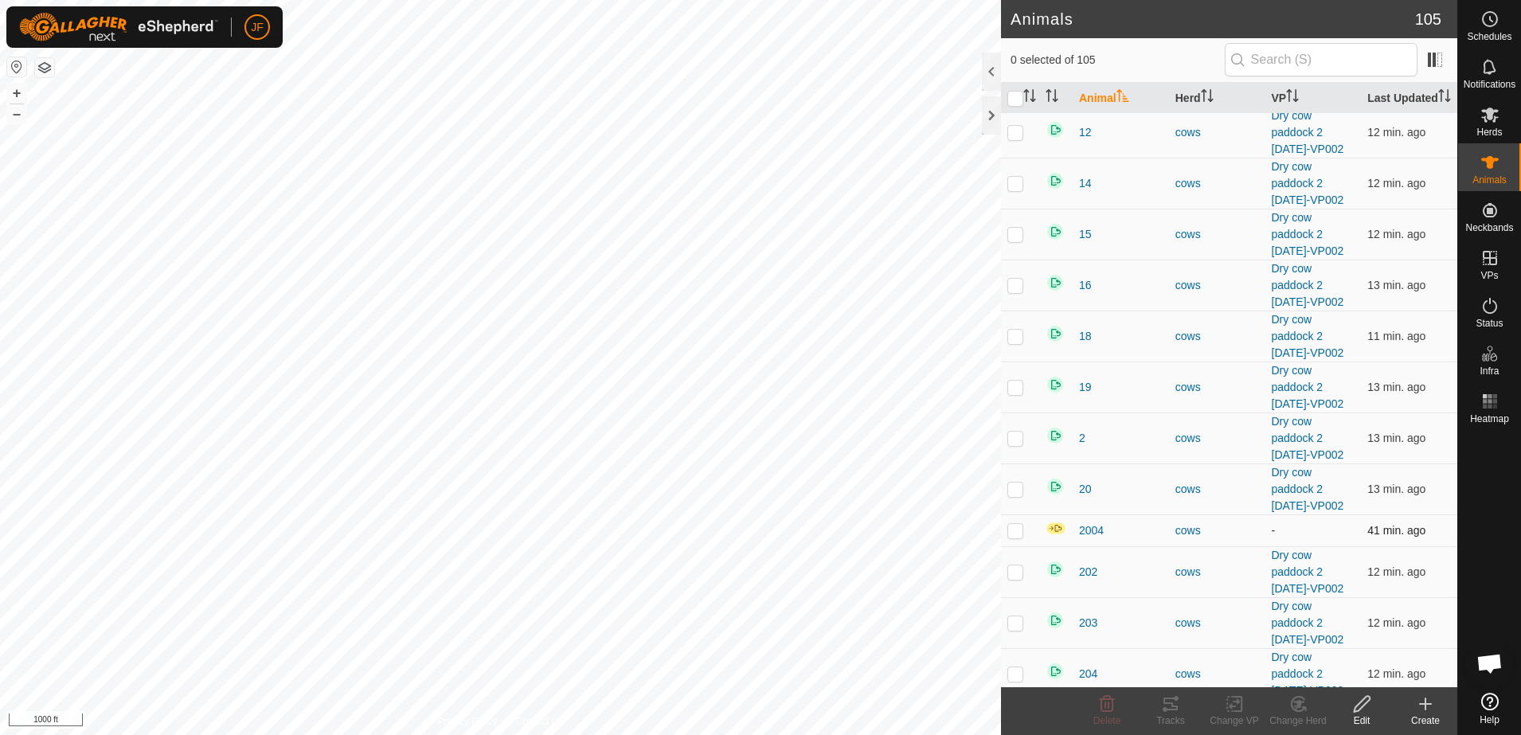
click at [1010, 537] on p-checkbox at bounding box center [1015, 530] width 16 height 13
checkbox input "false"
click at [1097, 539] on span "2004" at bounding box center [1091, 530] width 25 height 17
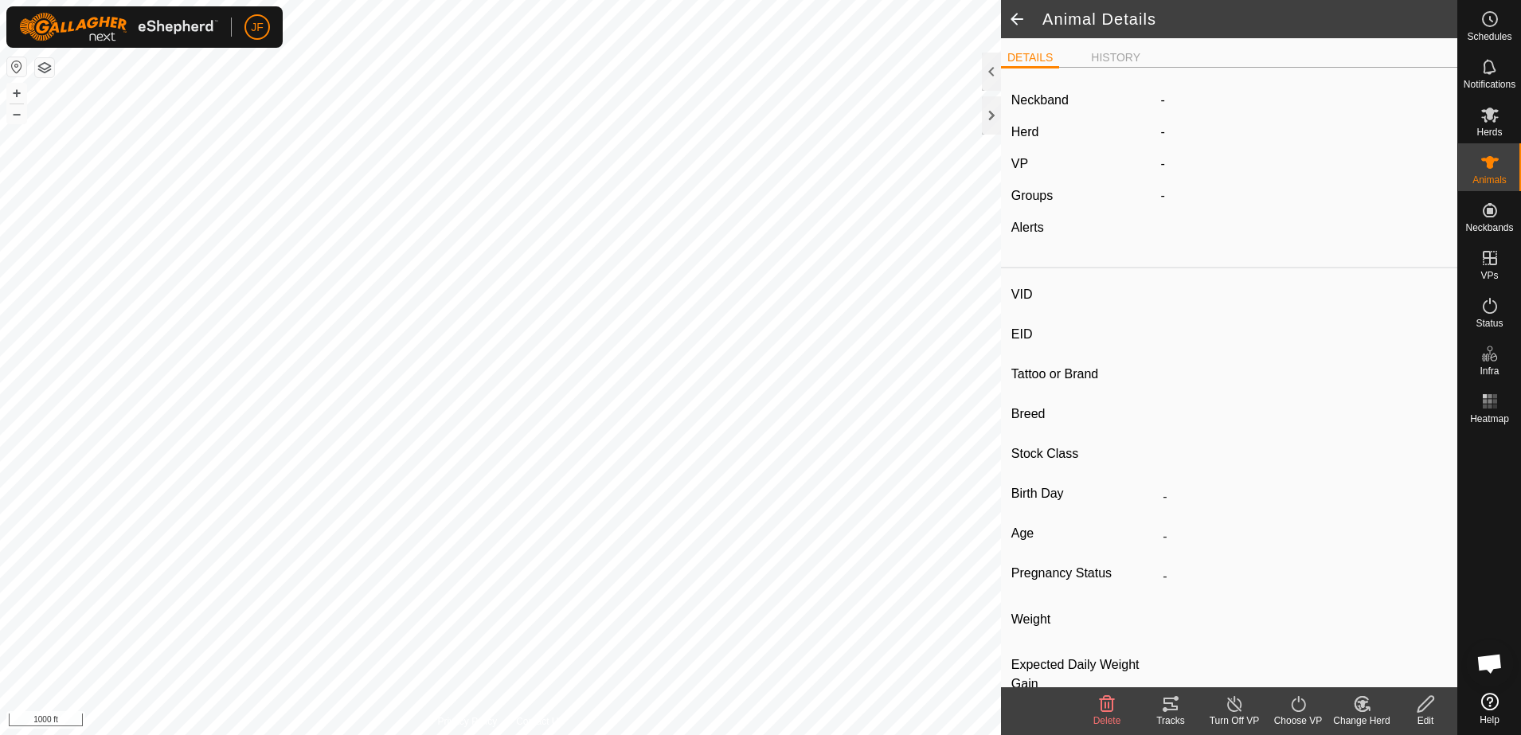
type input "2004"
type input "-"
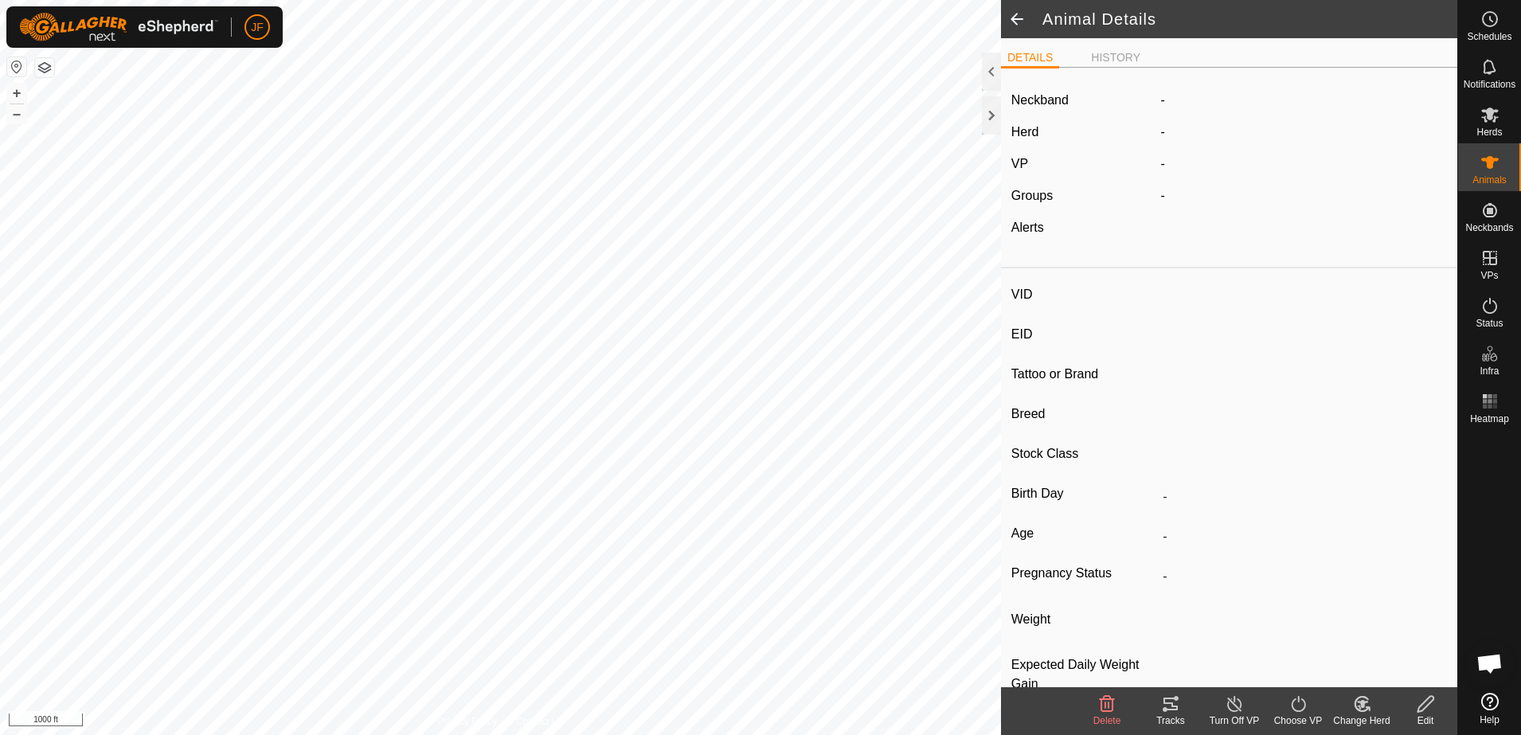
type input "0 kg"
type input "-"
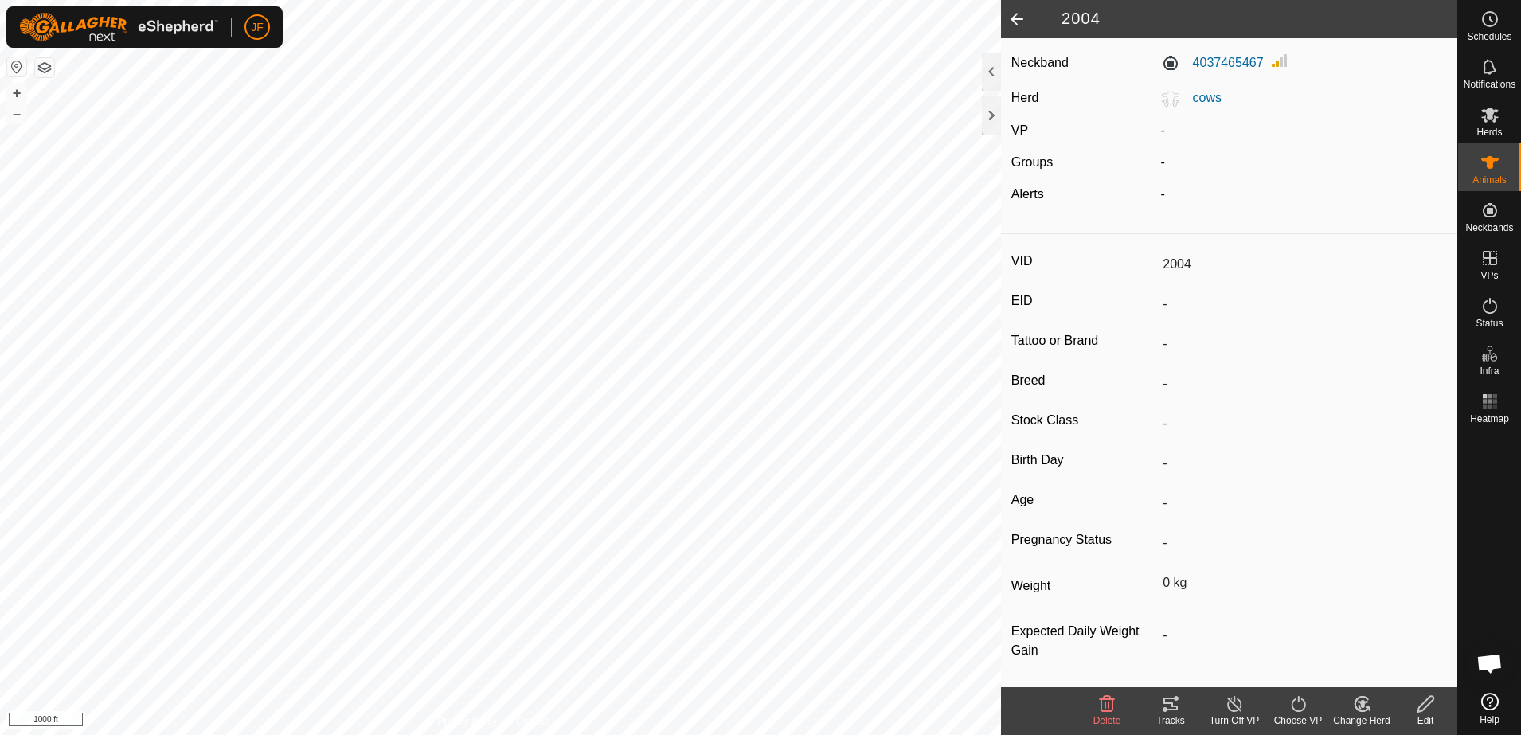
scroll to position [42, 0]
click at [1015, 13] on span at bounding box center [1017, 19] width 32 height 38
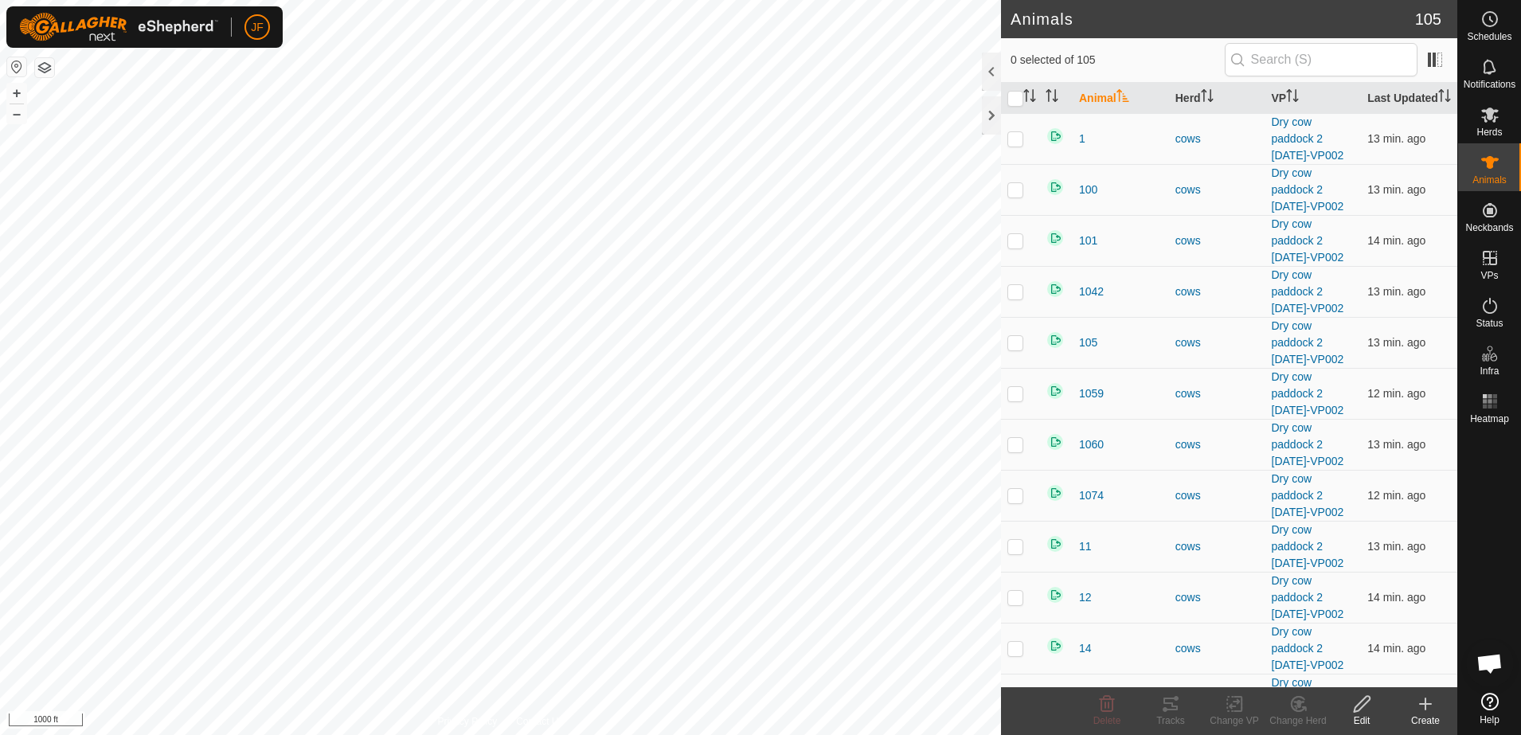
scroll to position [529, 0]
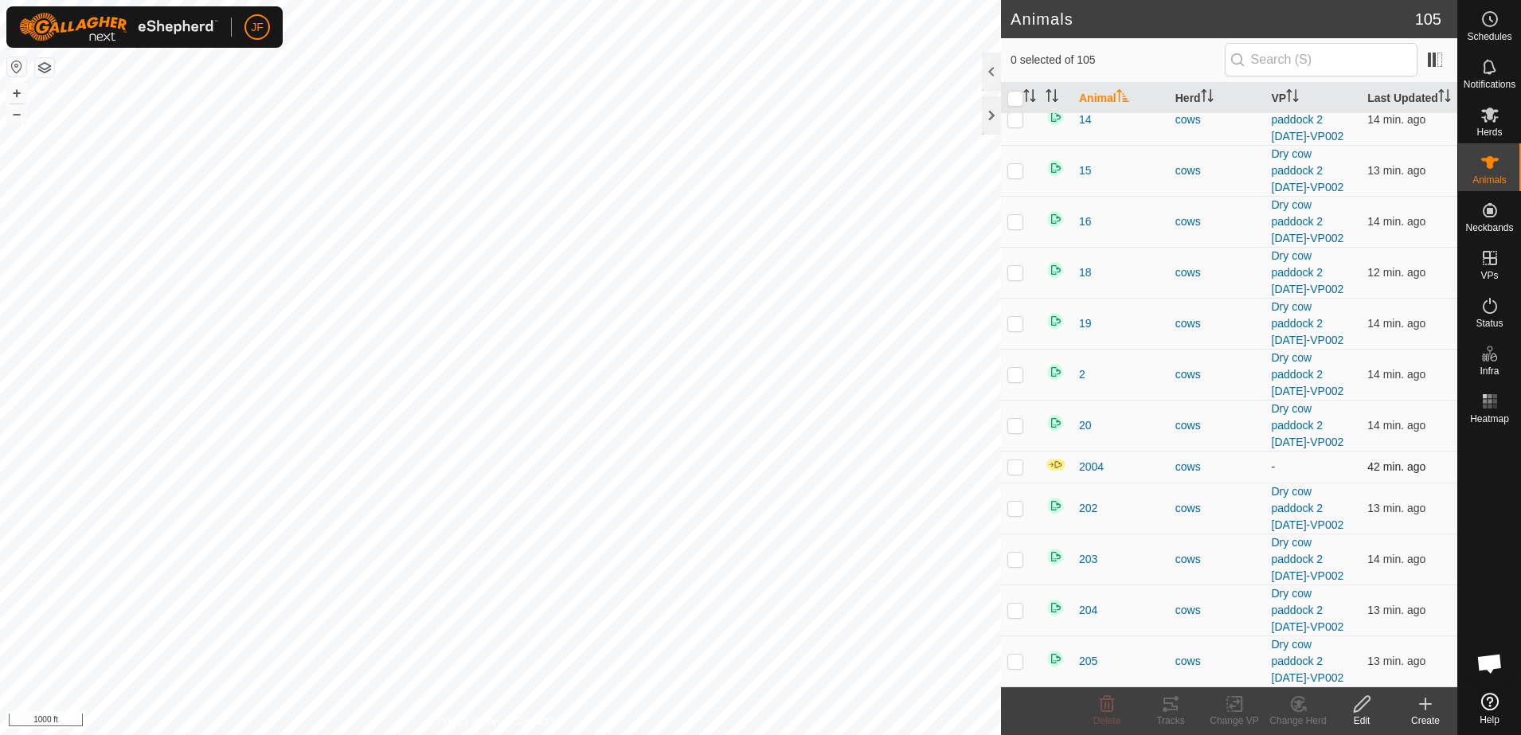
click at [1013, 473] on p-checkbox at bounding box center [1015, 466] width 16 height 13
click at [1016, 473] on p-checkbox at bounding box center [1015, 466] width 16 height 13
checkbox input "false"
click at [1187, 475] on div "cows" at bounding box center [1217, 467] width 84 height 17
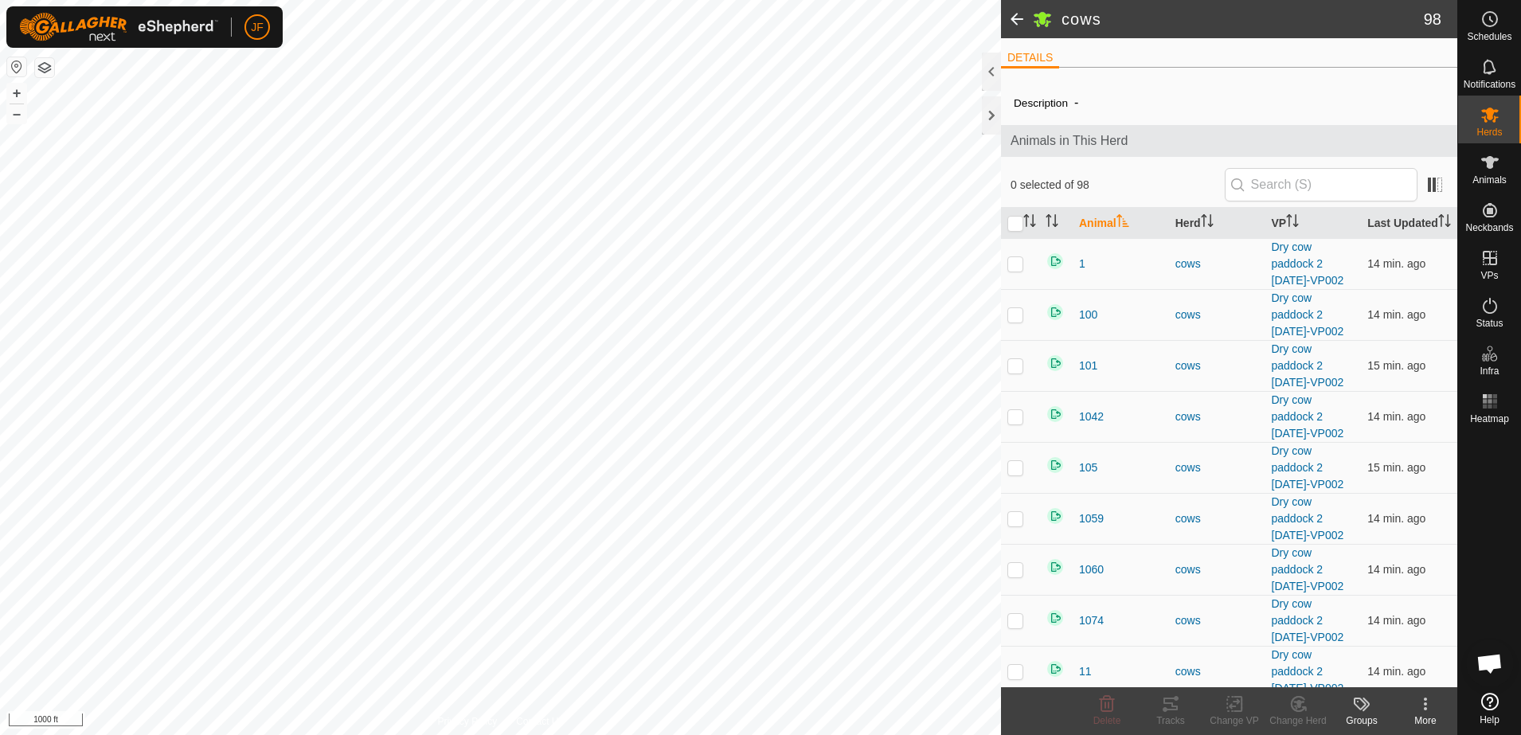
scroll to position [568, 0]
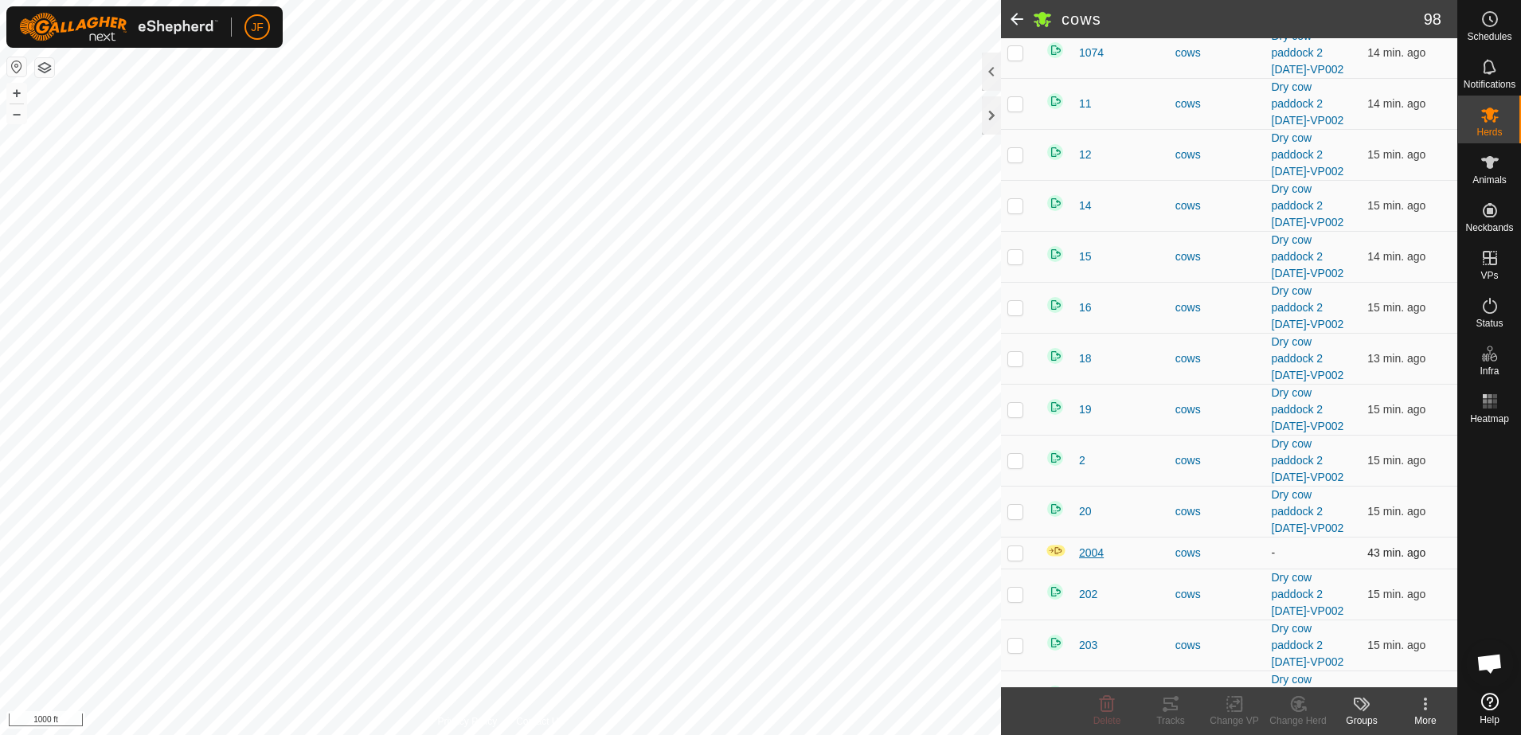
click at [1092, 561] on span "2004" at bounding box center [1091, 553] width 25 height 17
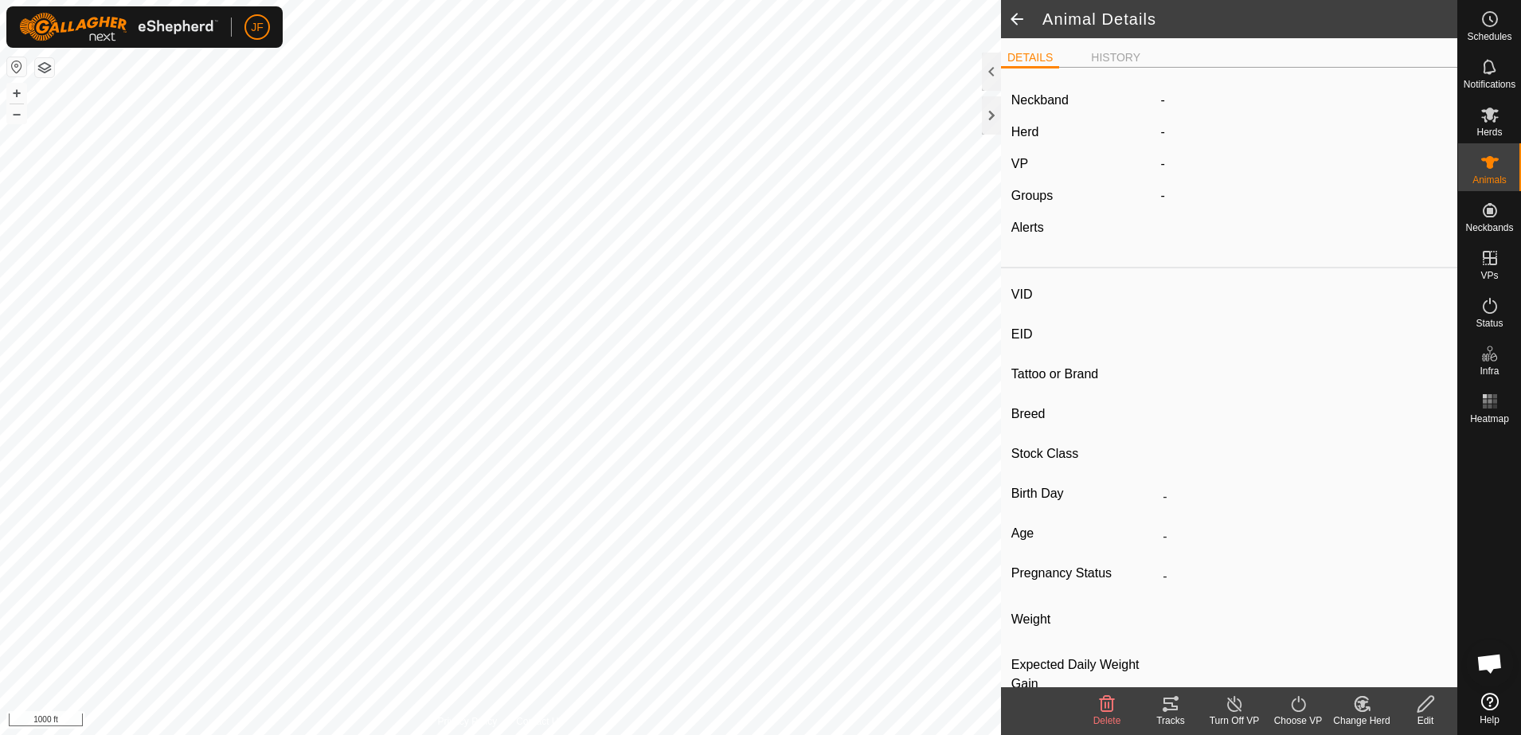
type input "2004"
type input "-"
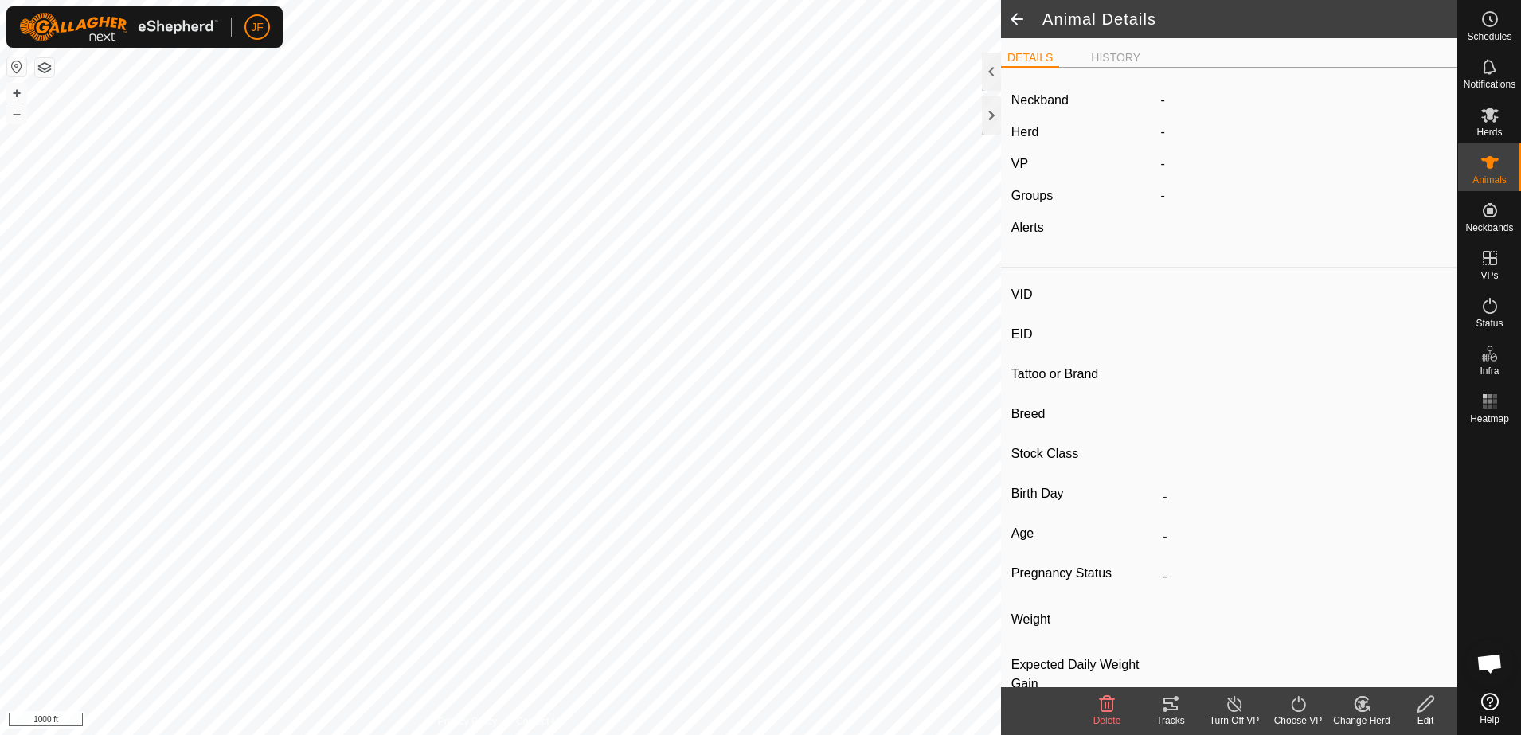
type input "0 kg"
type input "-"
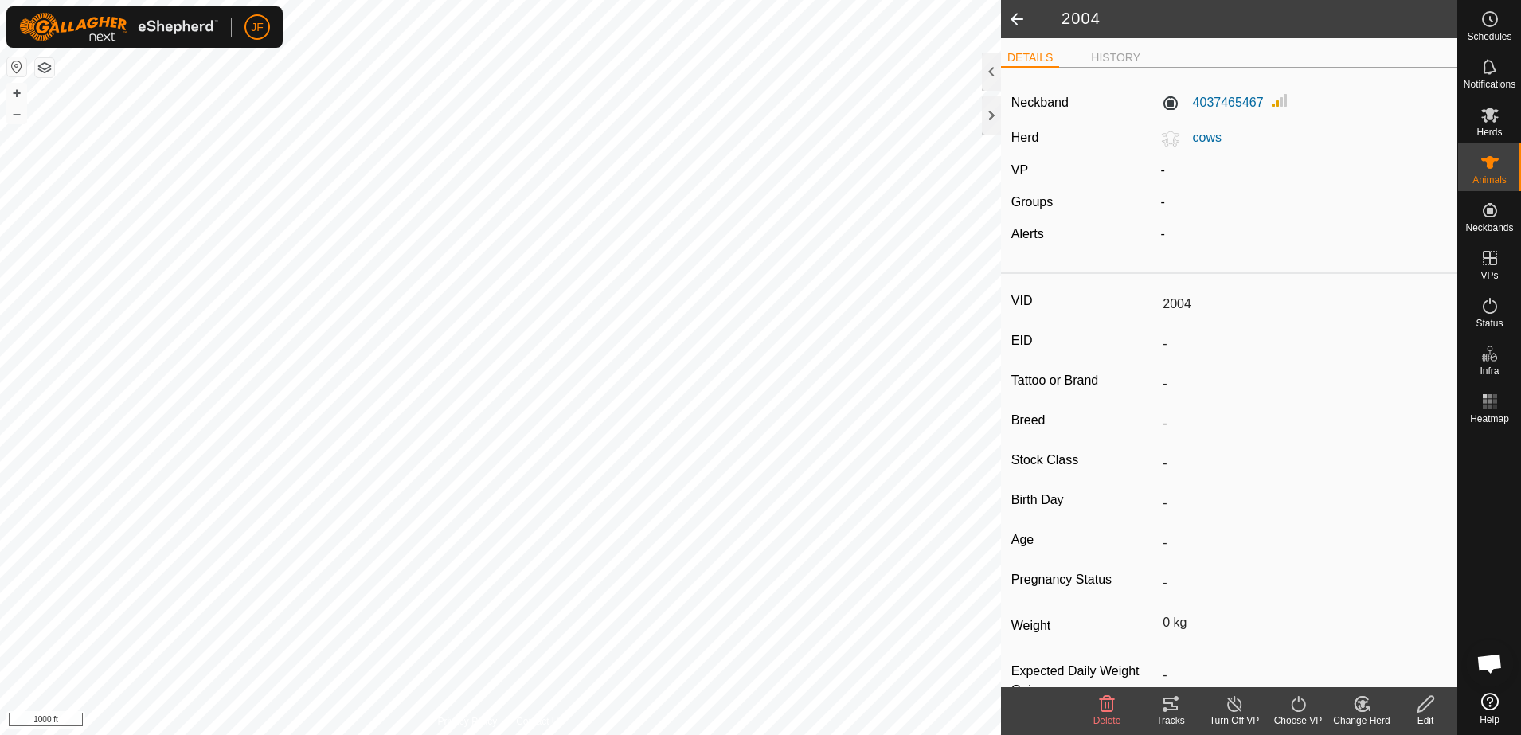
click at [1303, 704] on icon at bounding box center [1298, 703] width 20 height 19
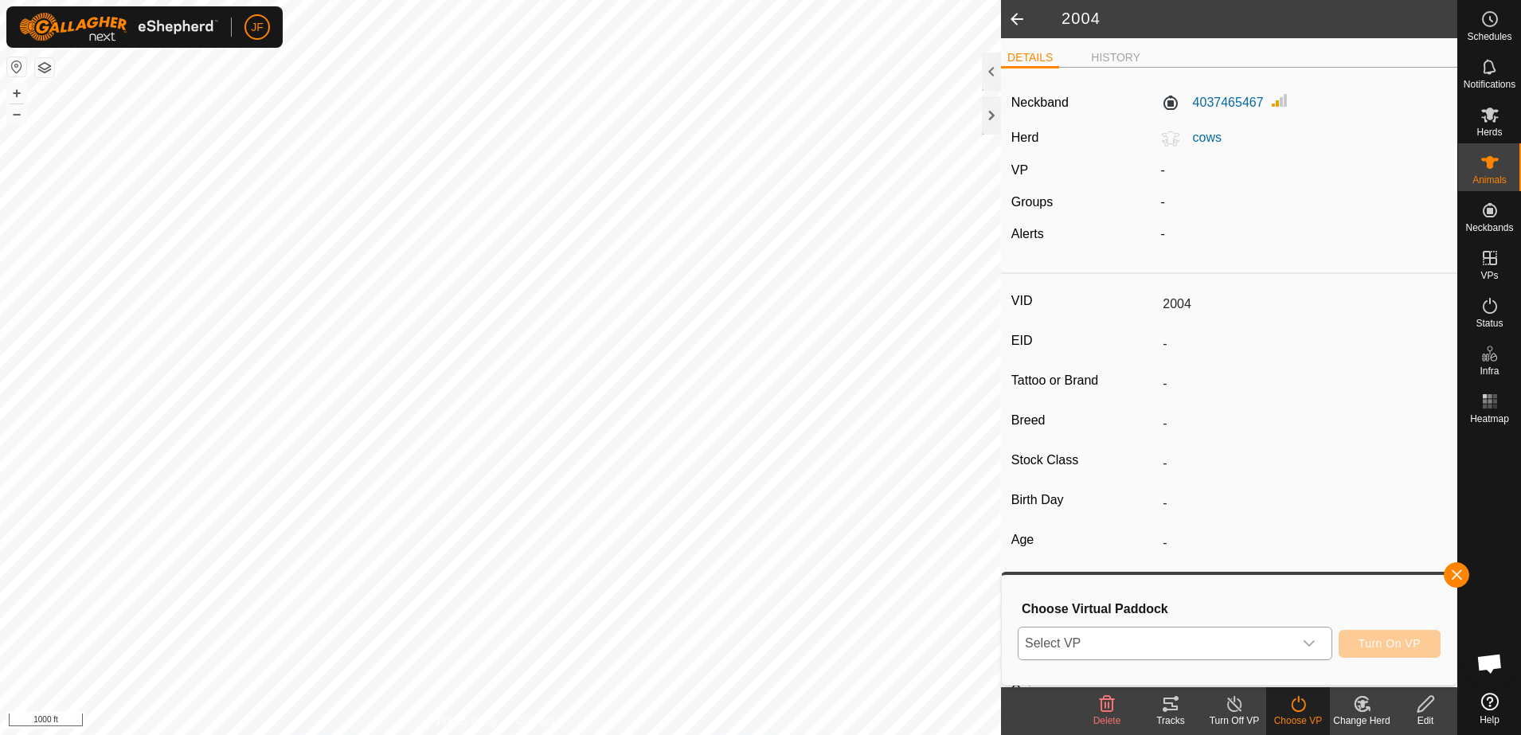
click at [1310, 650] on div "dropdown trigger" at bounding box center [1309, 643] width 32 height 32
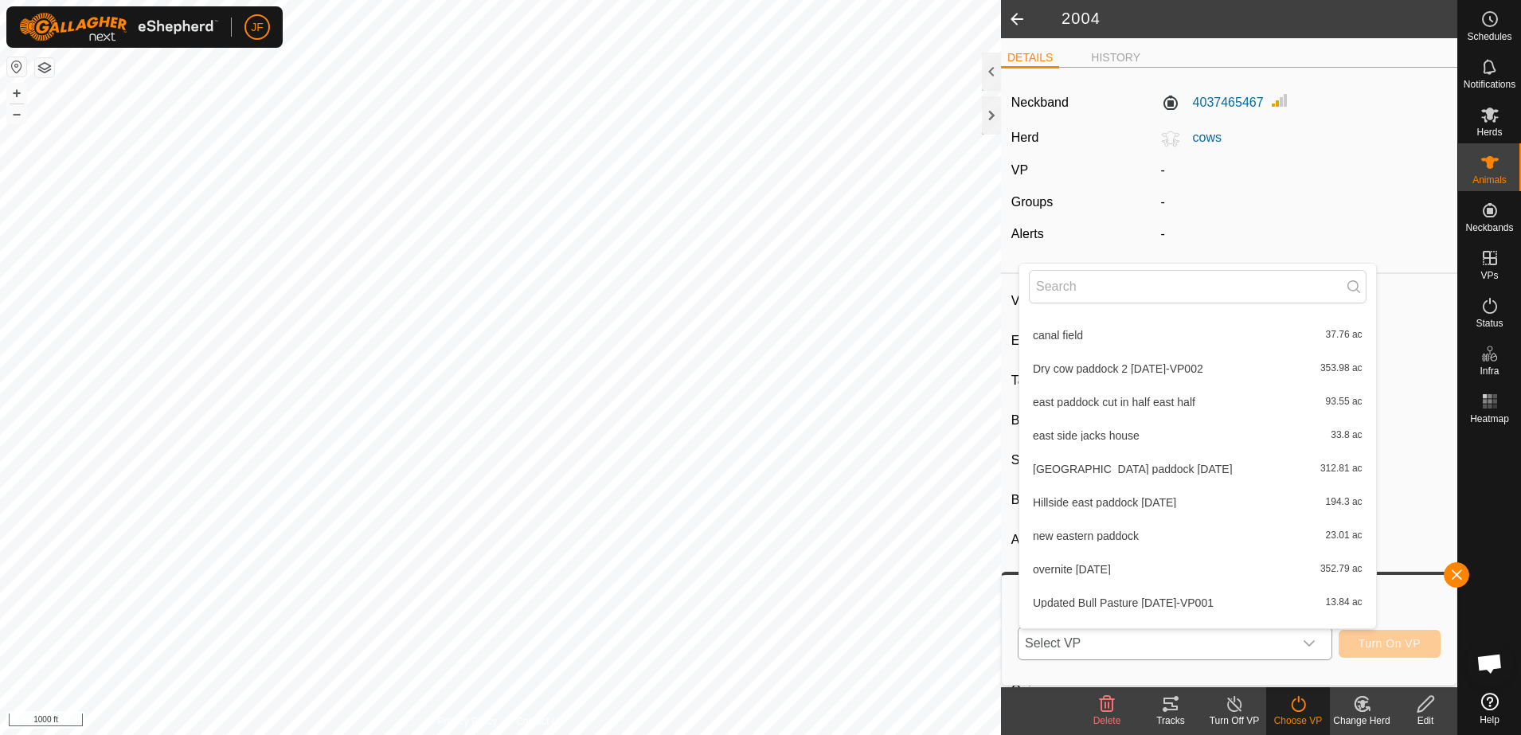
scroll to position [519, 0]
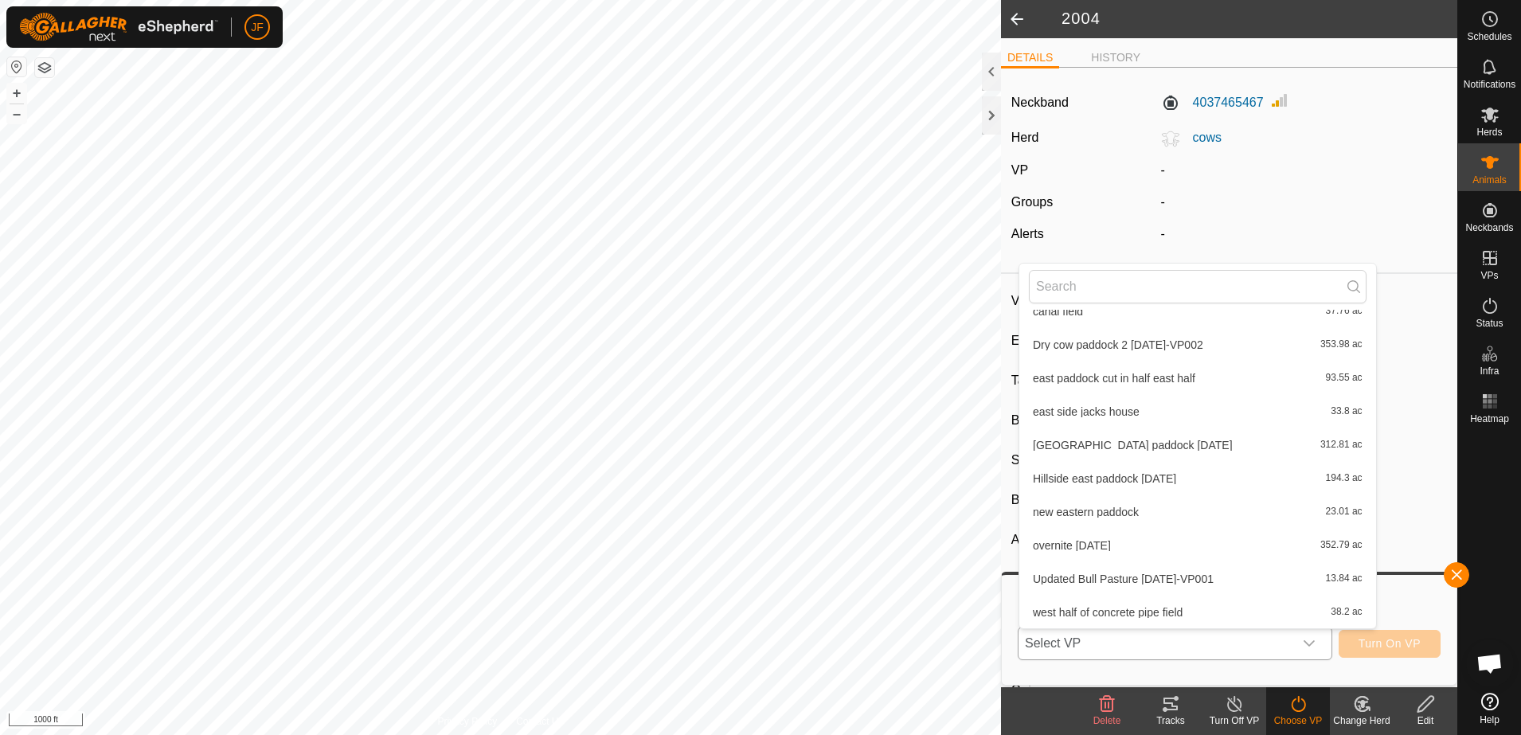
click at [1197, 342] on li "Dry cow paddock 2 [DATE]-VP002 353.98 ac" at bounding box center [1197, 345] width 357 height 32
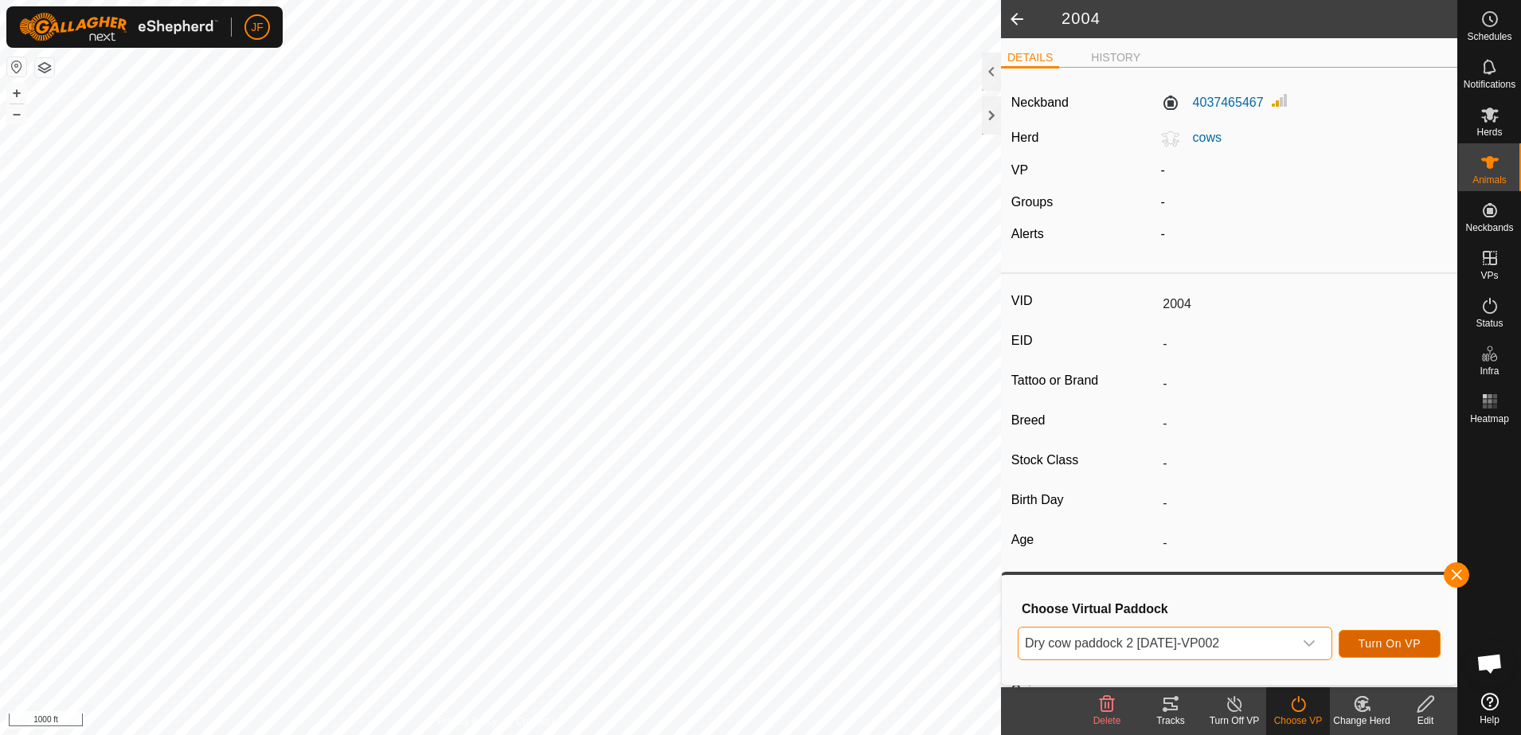
click at [1383, 647] on span "Turn On VP" at bounding box center [1389, 643] width 62 height 13
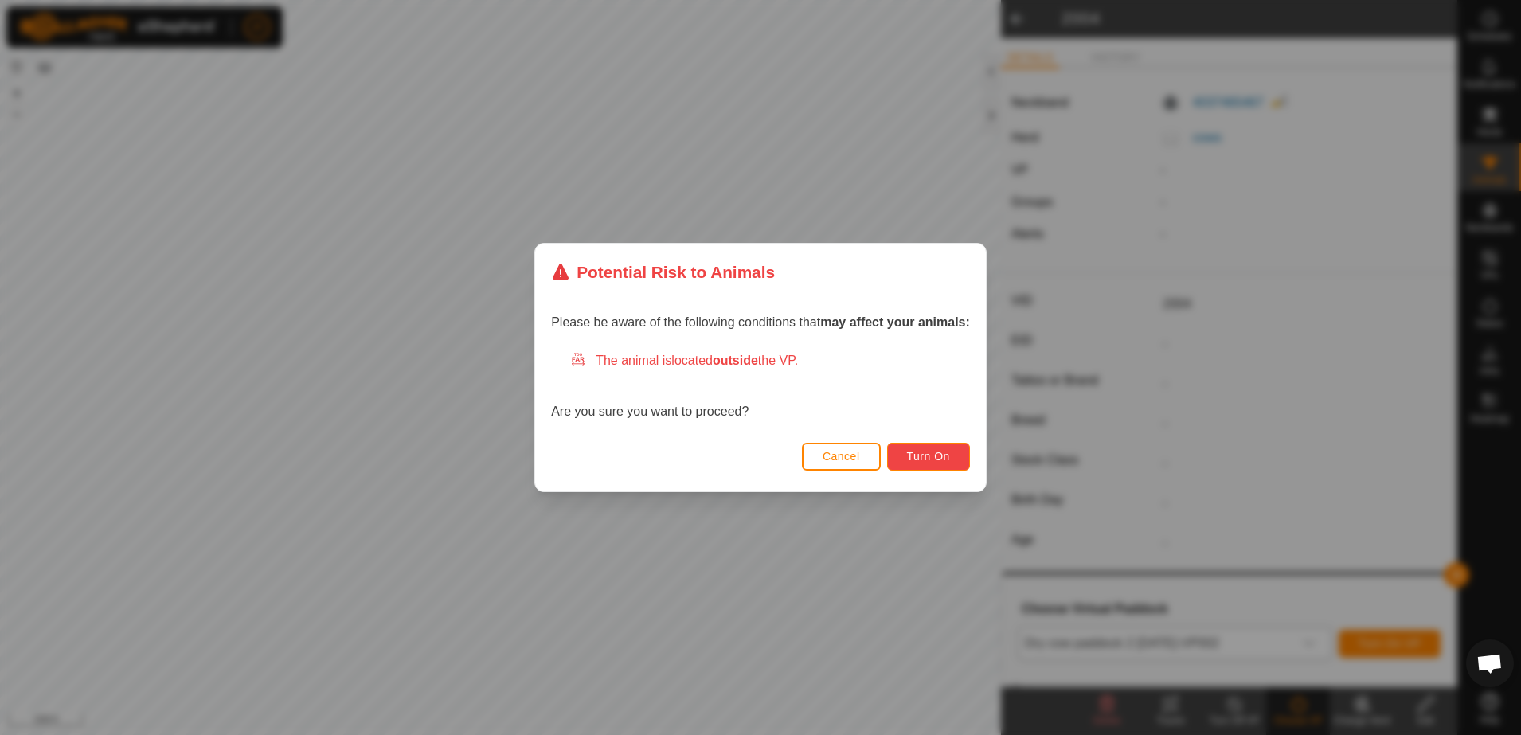
click at [942, 459] on span "Turn On" at bounding box center [928, 456] width 43 height 13
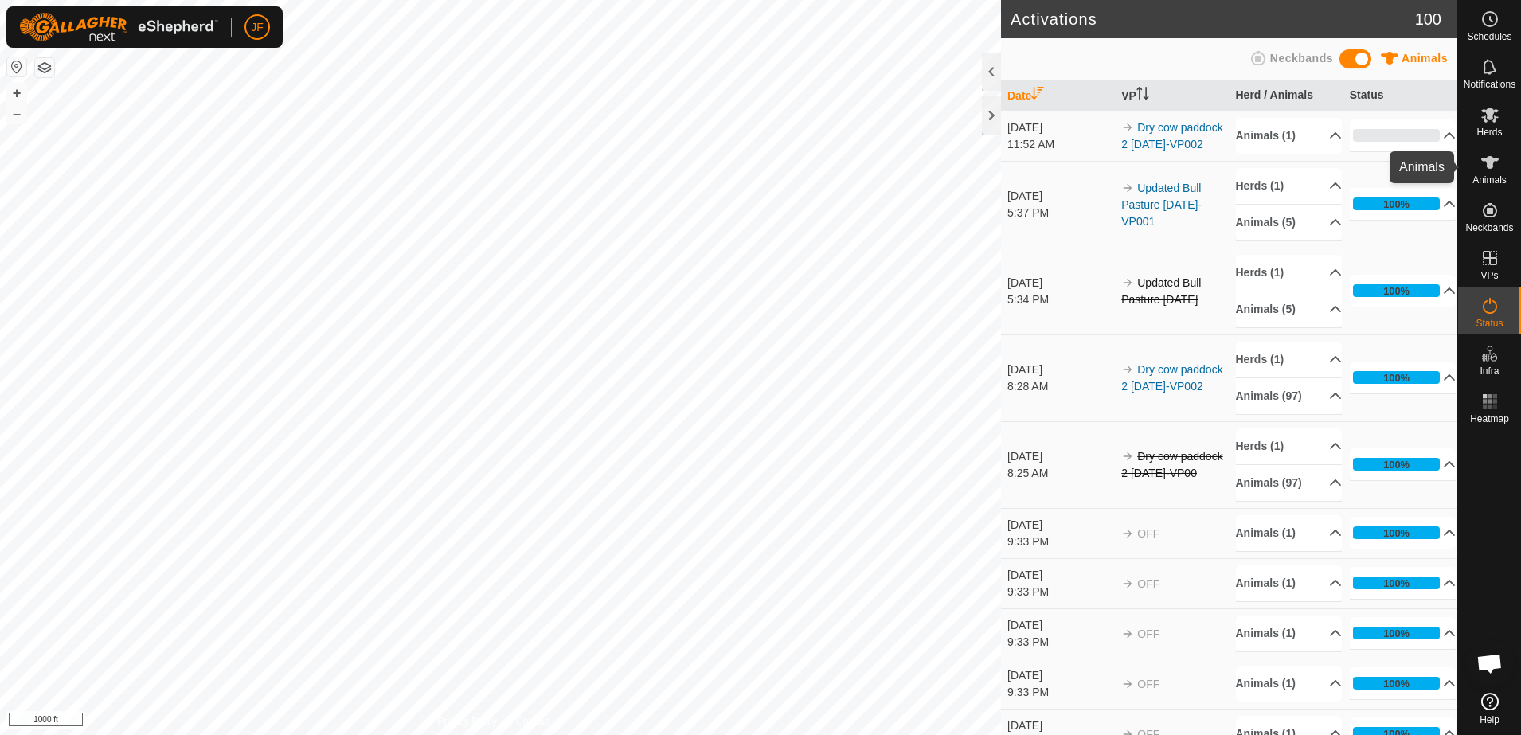
click at [1486, 166] on icon at bounding box center [1489, 162] width 19 height 19
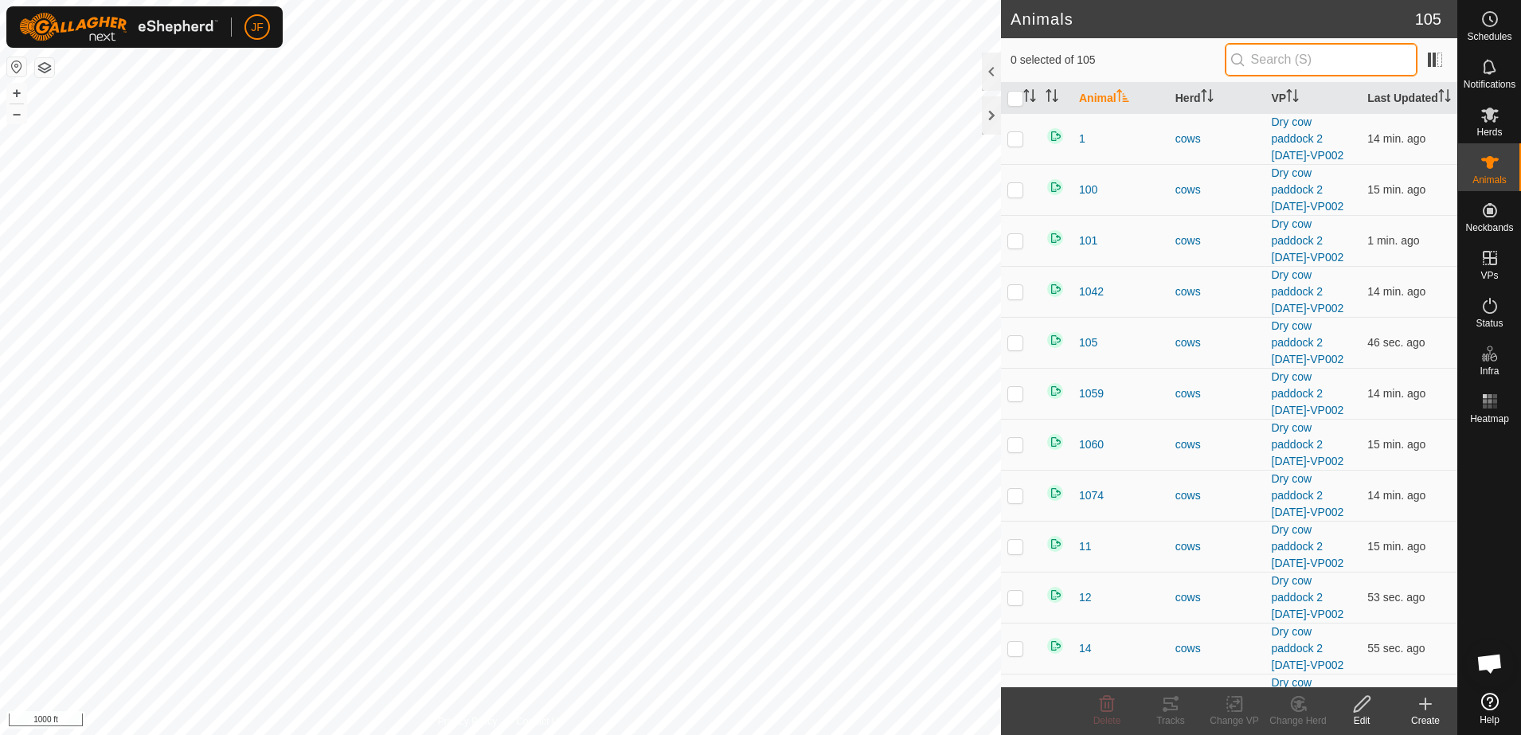
click at [1332, 56] on input "text" at bounding box center [1320, 59] width 193 height 33
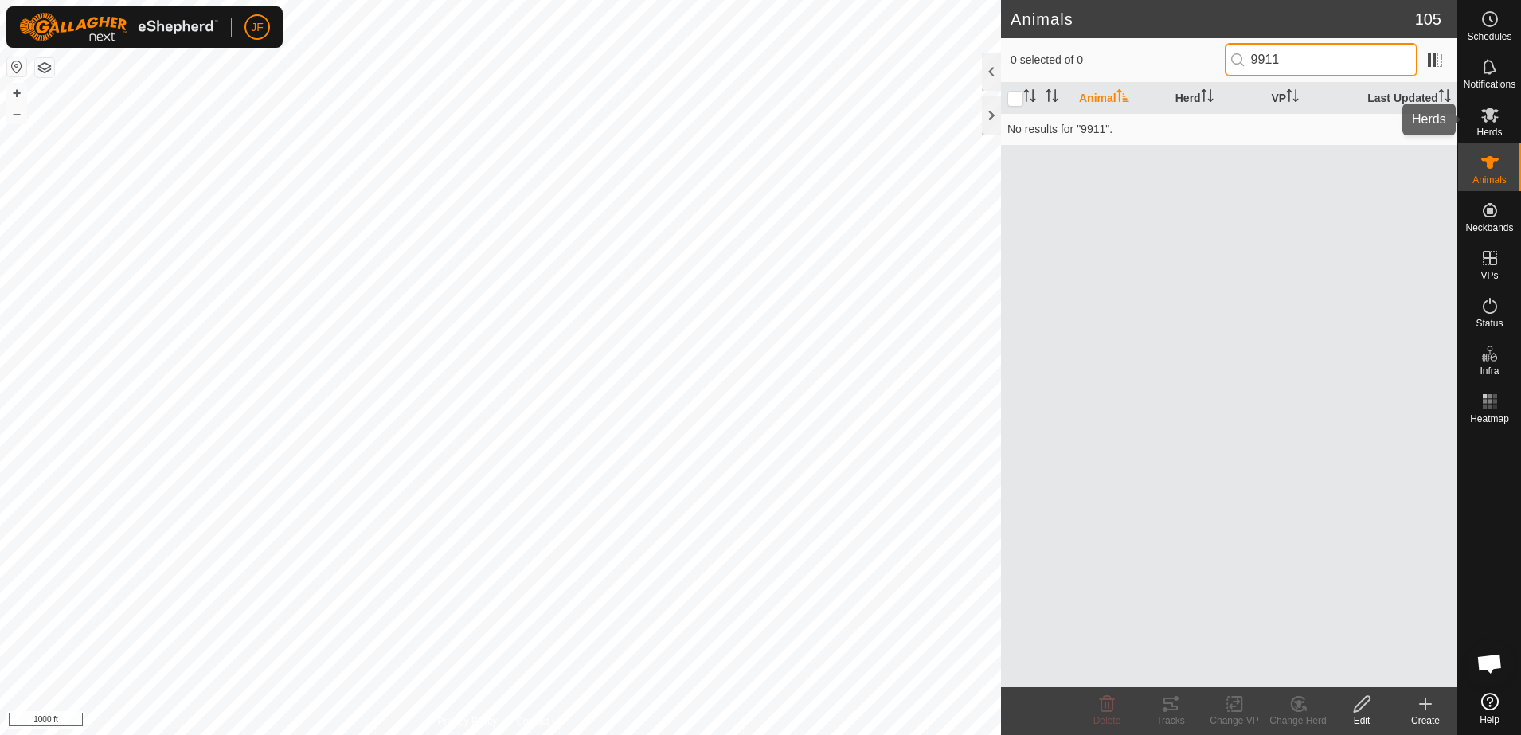
type input "9911"
click at [1479, 132] on span "Herds" at bounding box center [1488, 132] width 25 height 10
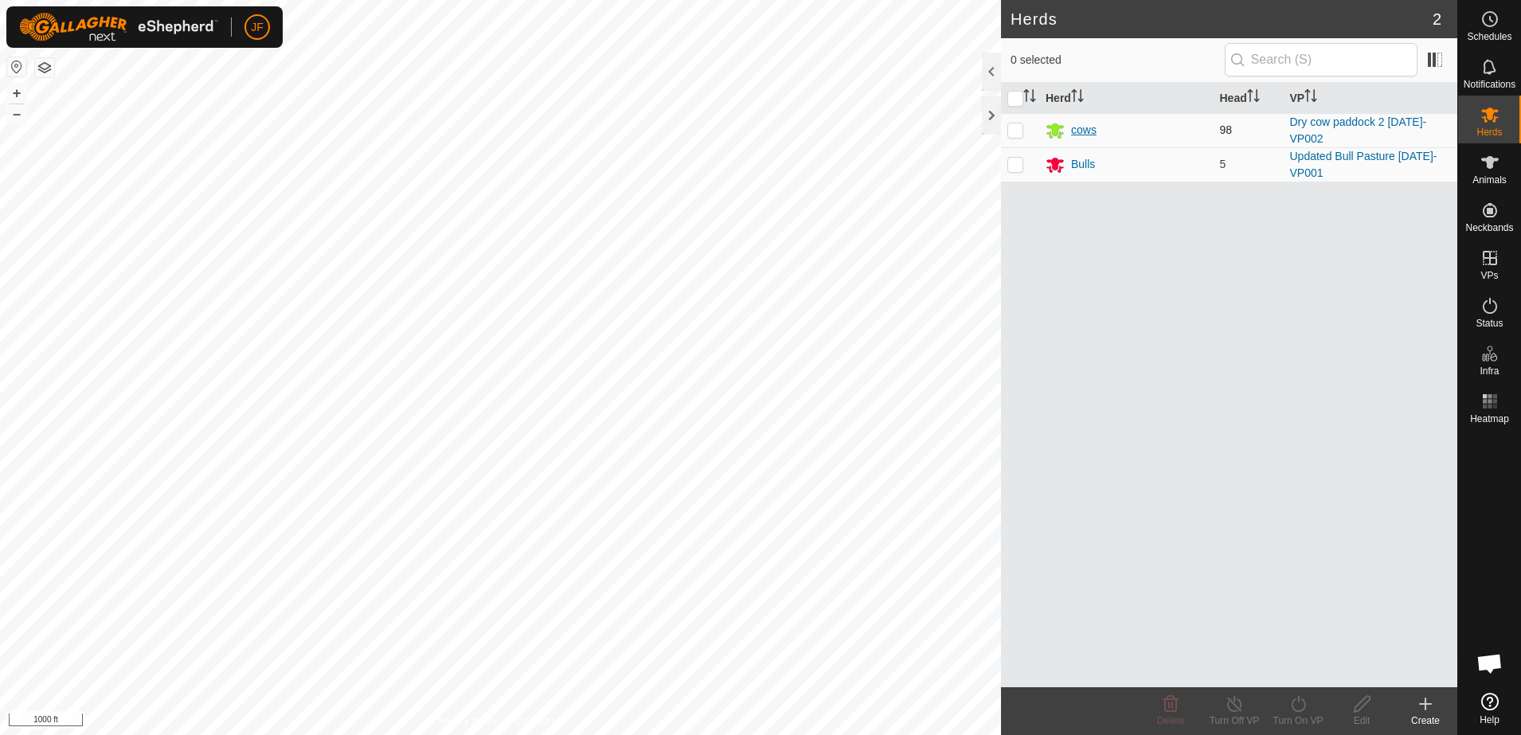
click at [1086, 130] on div "cows" at bounding box center [1083, 130] width 25 height 17
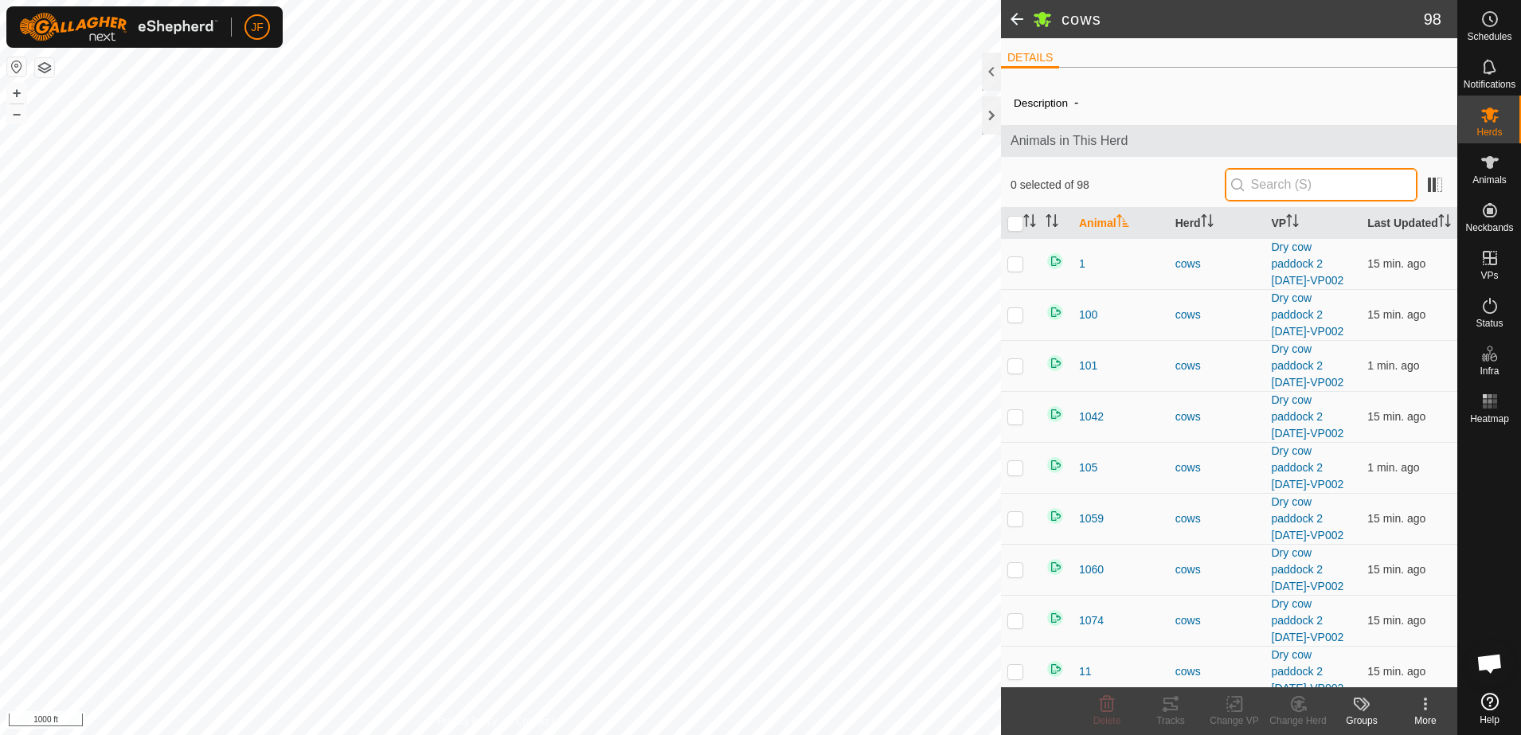
click at [1314, 184] on input "text" at bounding box center [1320, 184] width 193 height 33
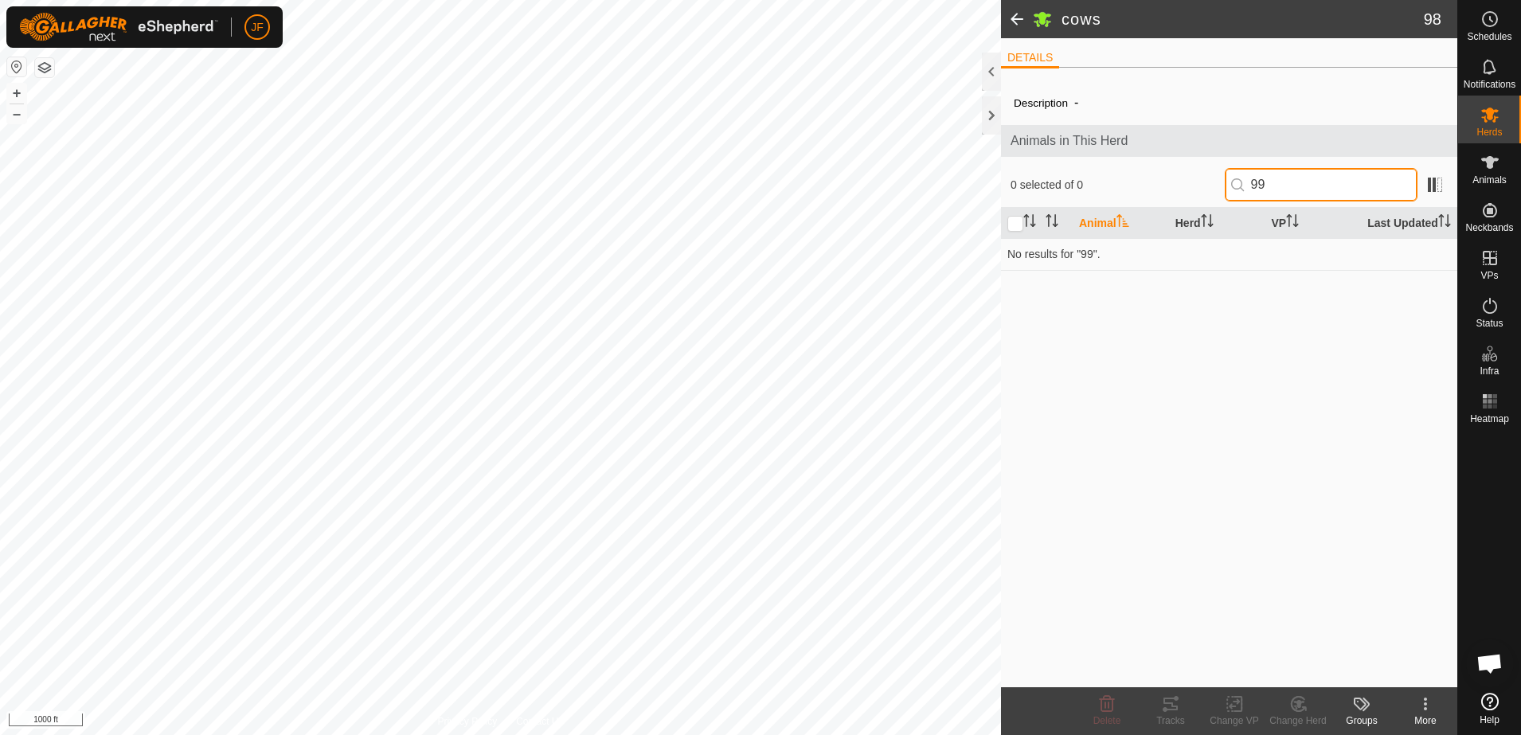
type input "9"
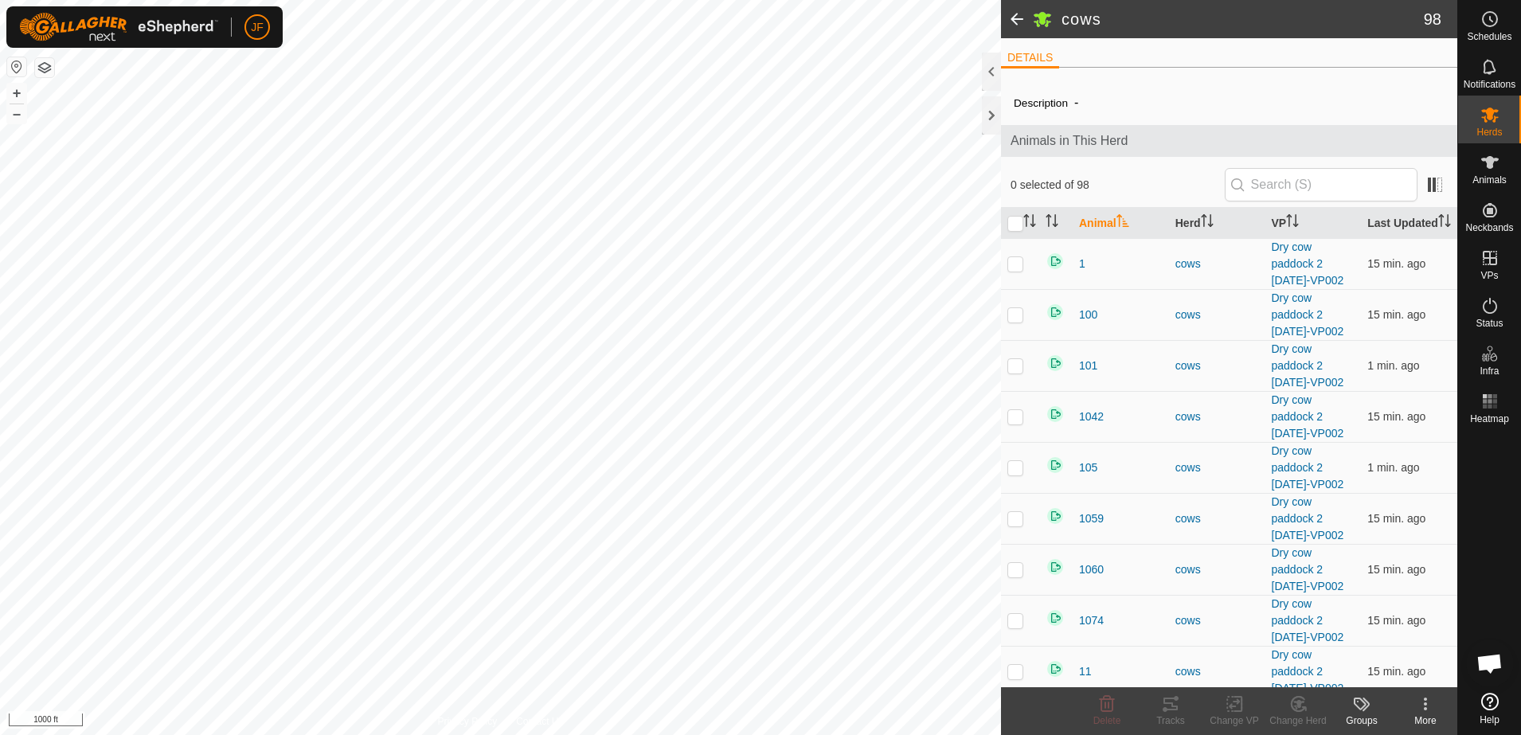
click at [1009, 20] on span at bounding box center [1017, 19] width 32 height 38
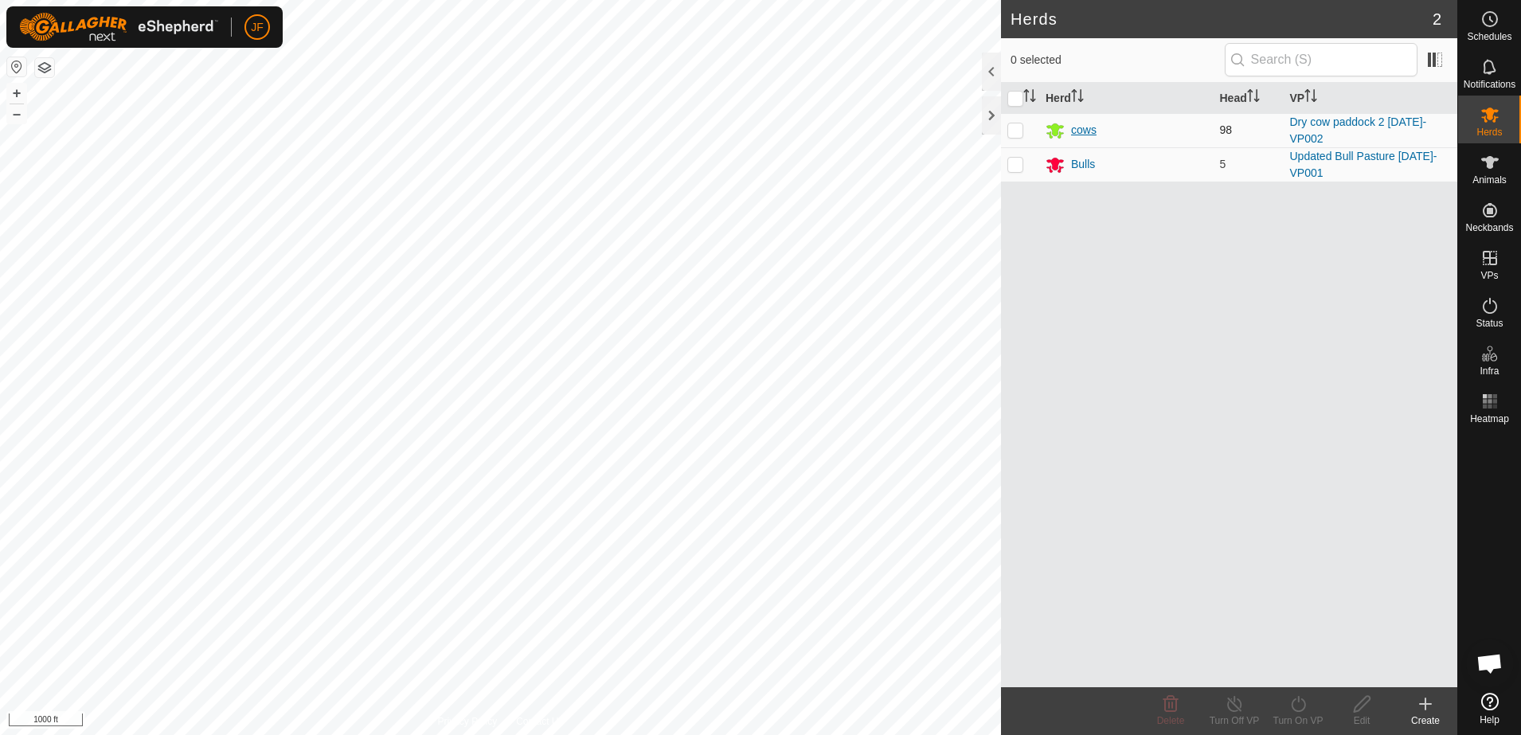
click at [1084, 131] on div "cows" at bounding box center [1083, 130] width 25 height 17
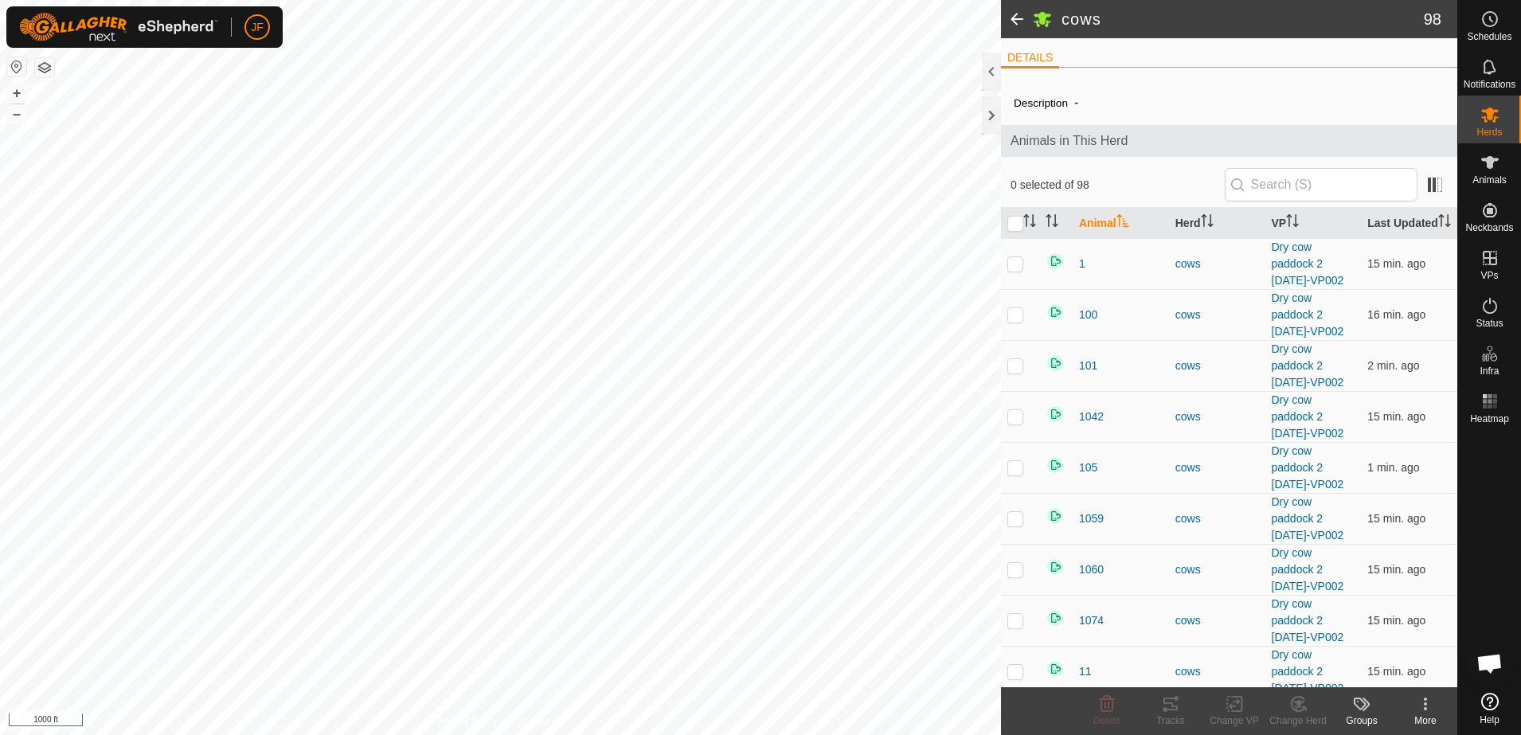
click at [1019, 10] on span at bounding box center [1017, 19] width 32 height 38
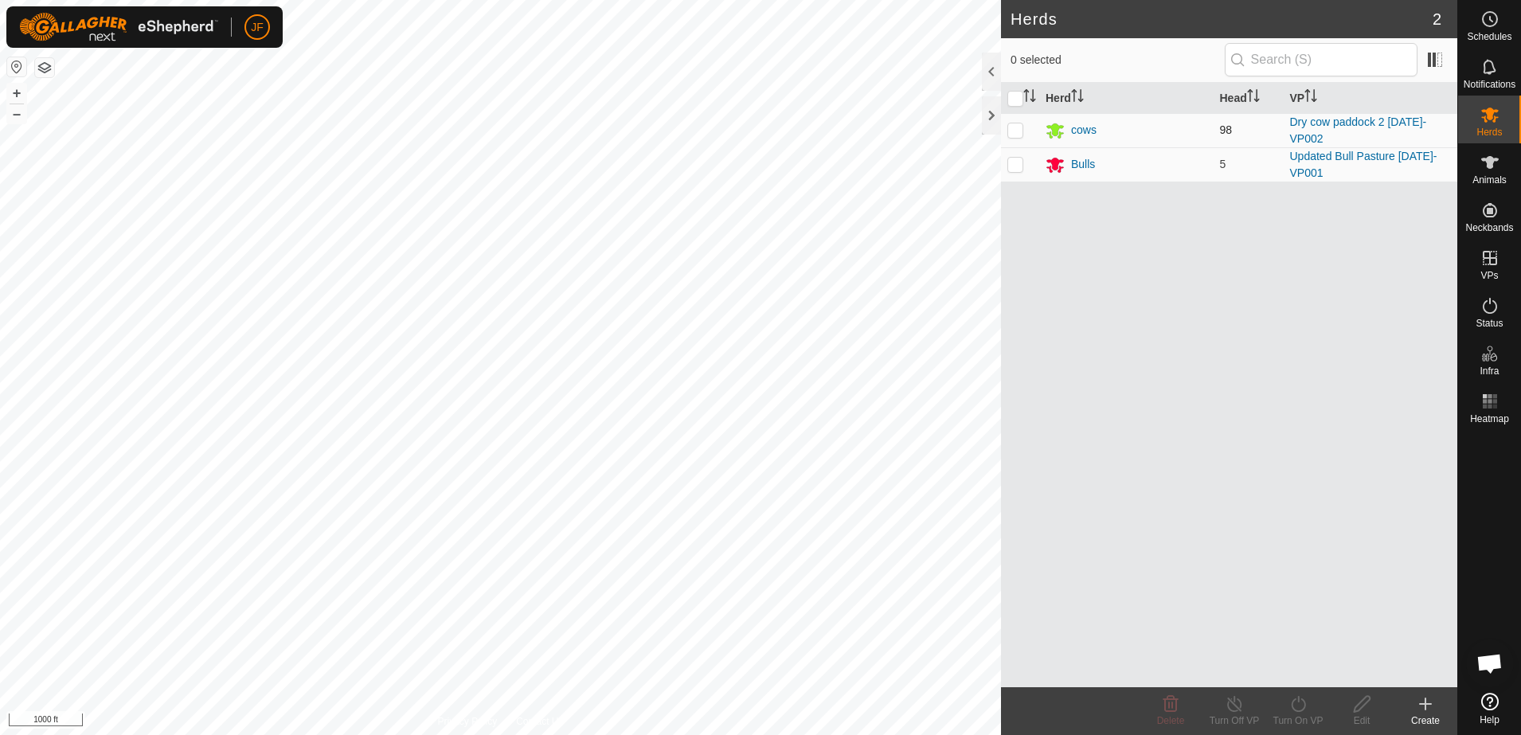
click at [1018, 140] on td at bounding box center [1020, 130] width 38 height 34
checkbox input "true"
click at [1364, 697] on icon at bounding box center [1361, 704] width 16 height 16
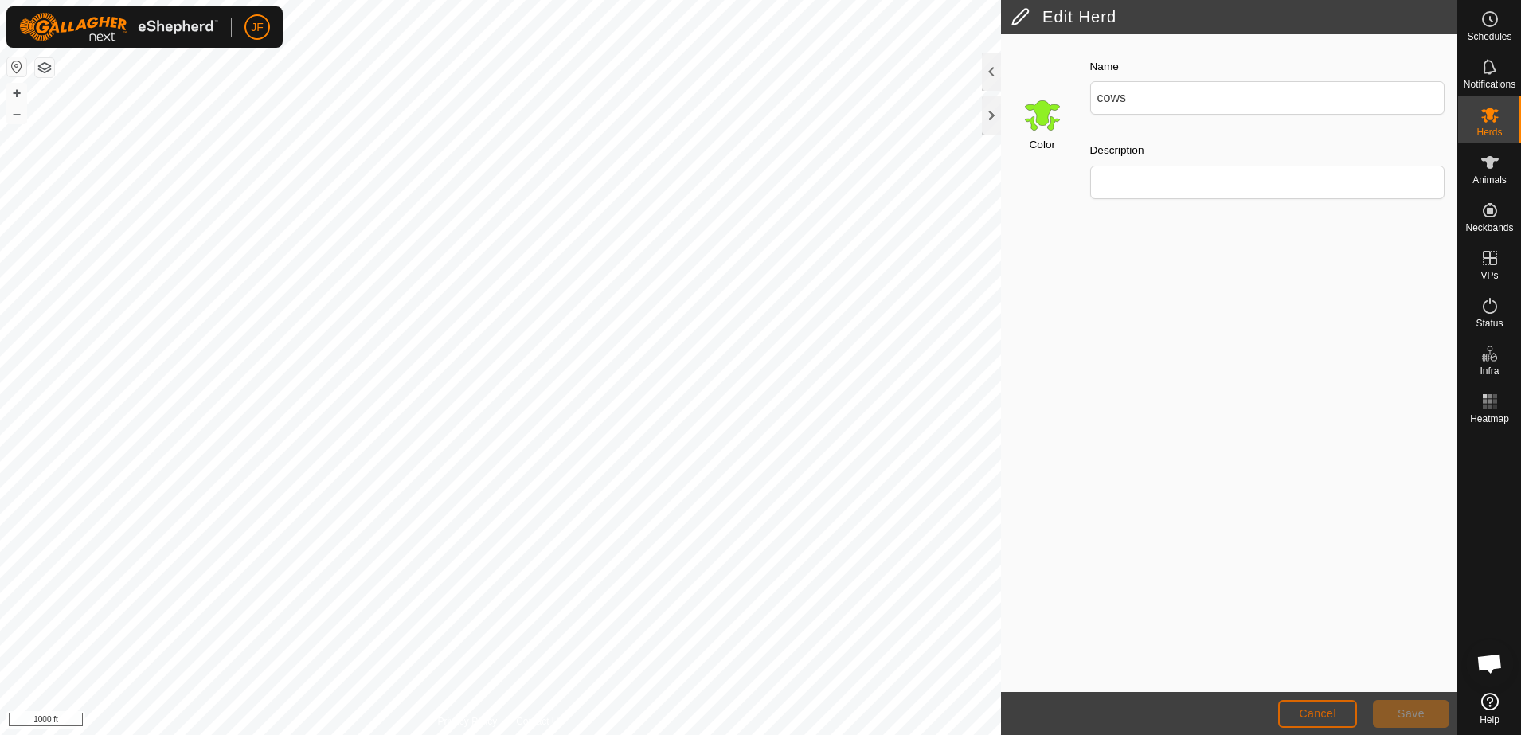
click at [1329, 713] on span "Cancel" at bounding box center [1316, 713] width 37 height 13
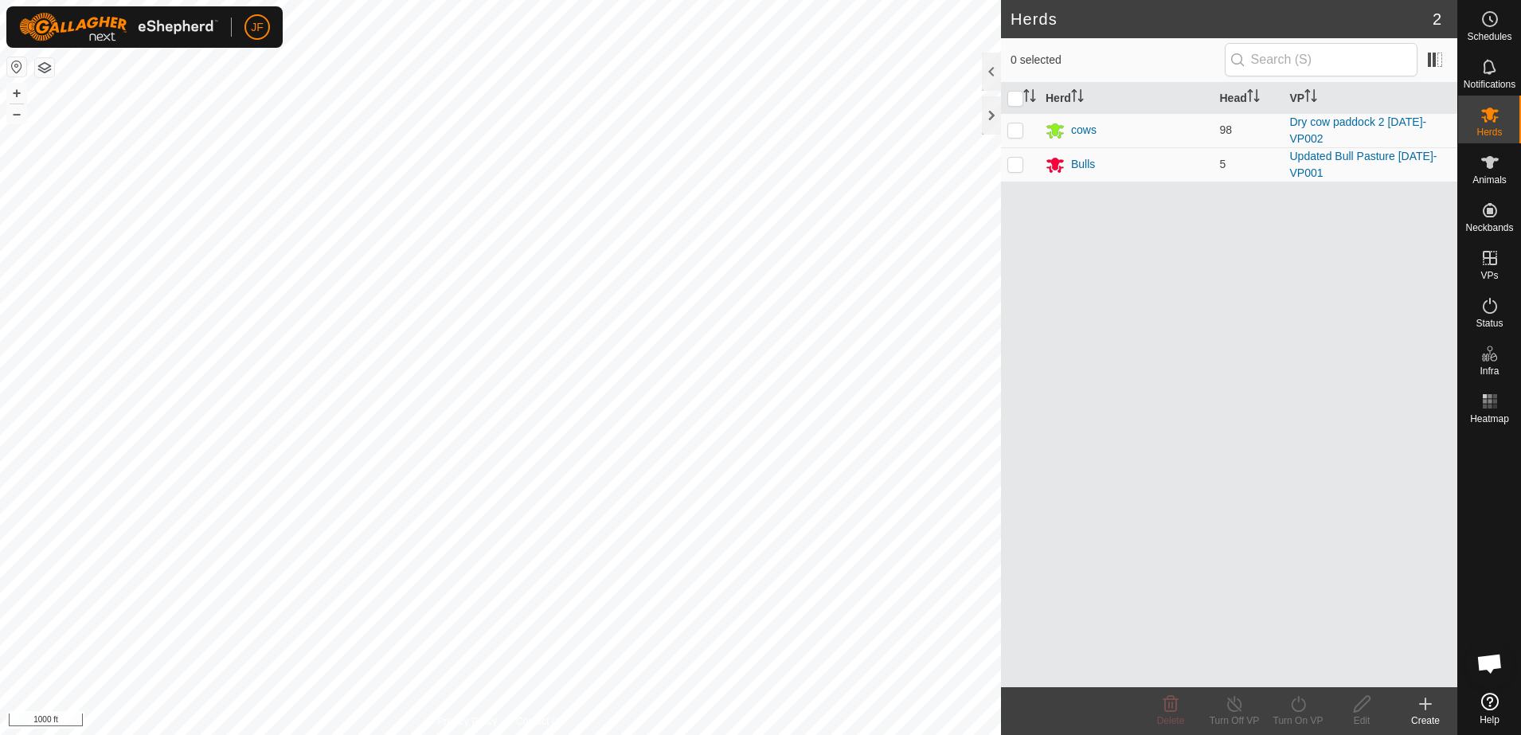
click at [1429, 704] on icon at bounding box center [1424, 704] width 11 height 0
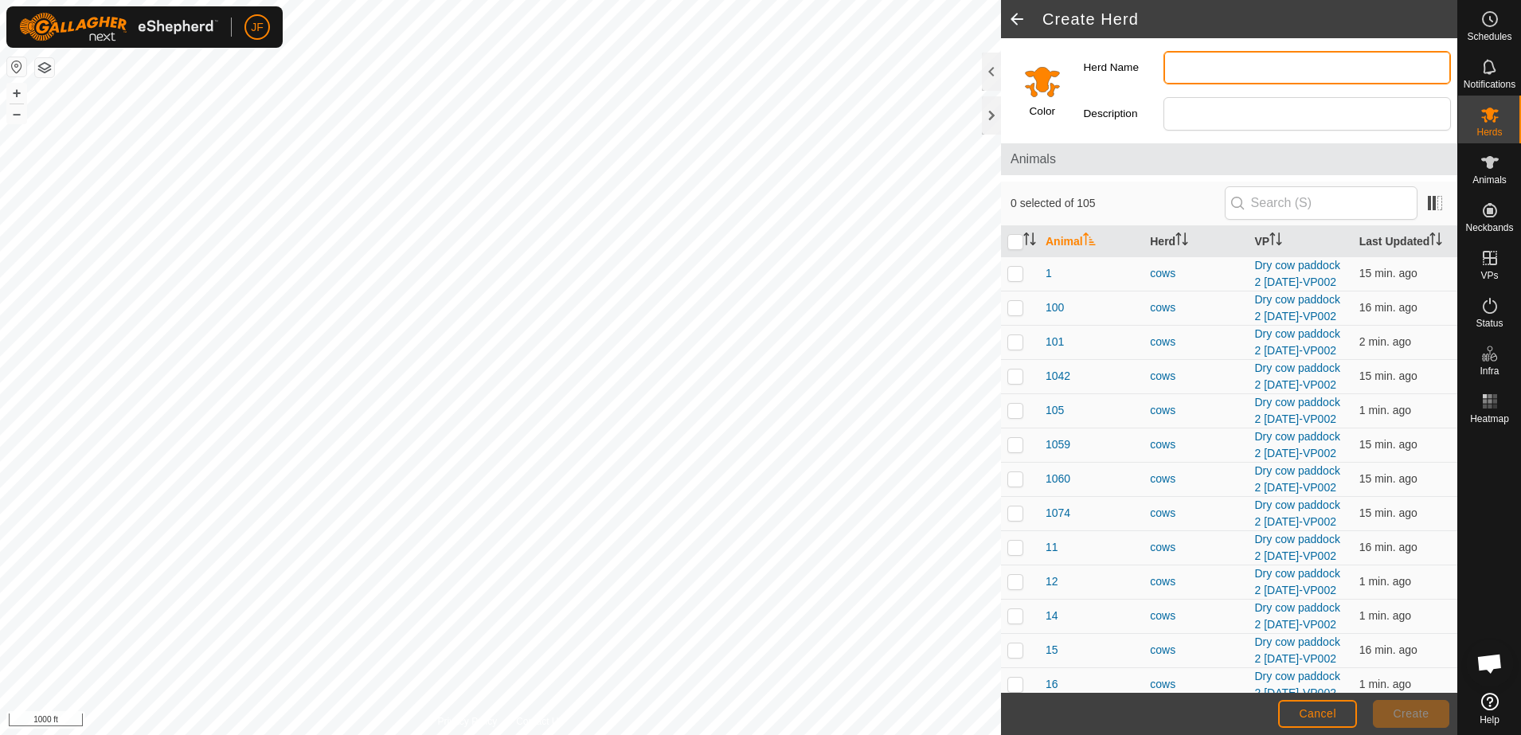
click at [1193, 71] on input "Herd Name" at bounding box center [1306, 67] width 287 height 33
type input "cows"
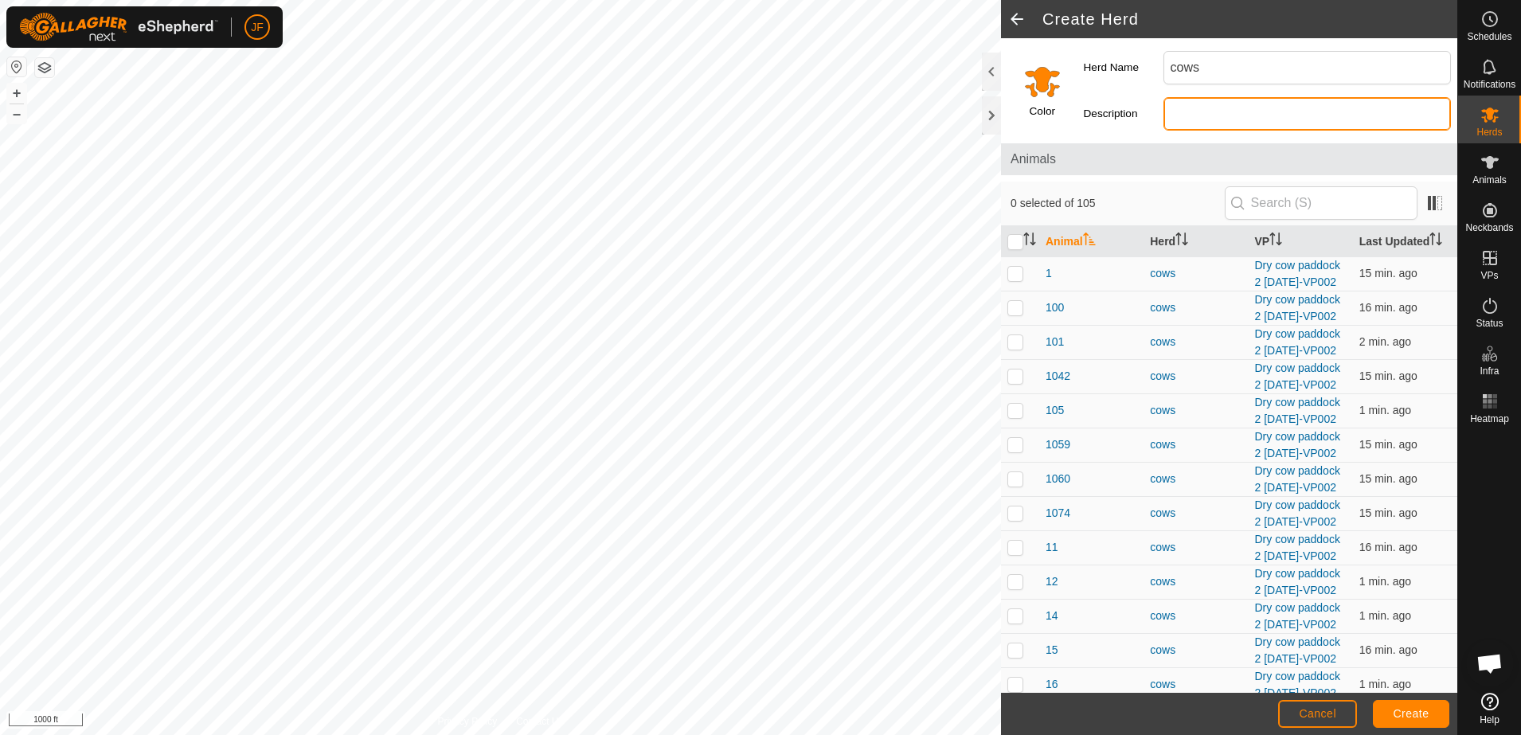
click at [1196, 120] on input "Description" at bounding box center [1306, 113] width 287 height 33
click at [1130, 98] on label "Description" at bounding box center [1124, 113] width 80 height 33
click at [1163, 98] on input "Description" at bounding box center [1306, 113] width 287 height 33
click at [1018, 16] on span at bounding box center [1017, 19] width 32 height 38
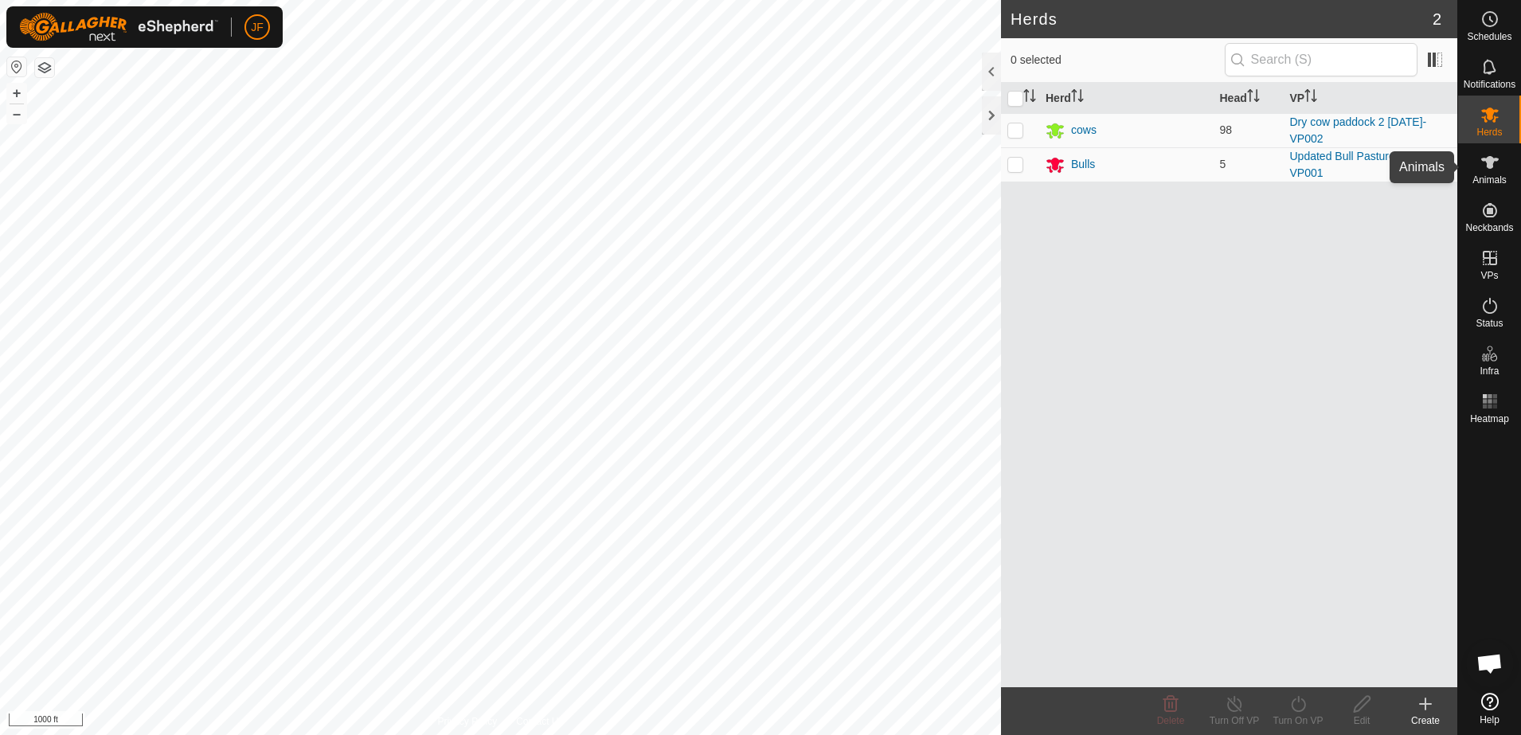
click at [1491, 165] on icon at bounding box center [1490, 162] width 18 height 13
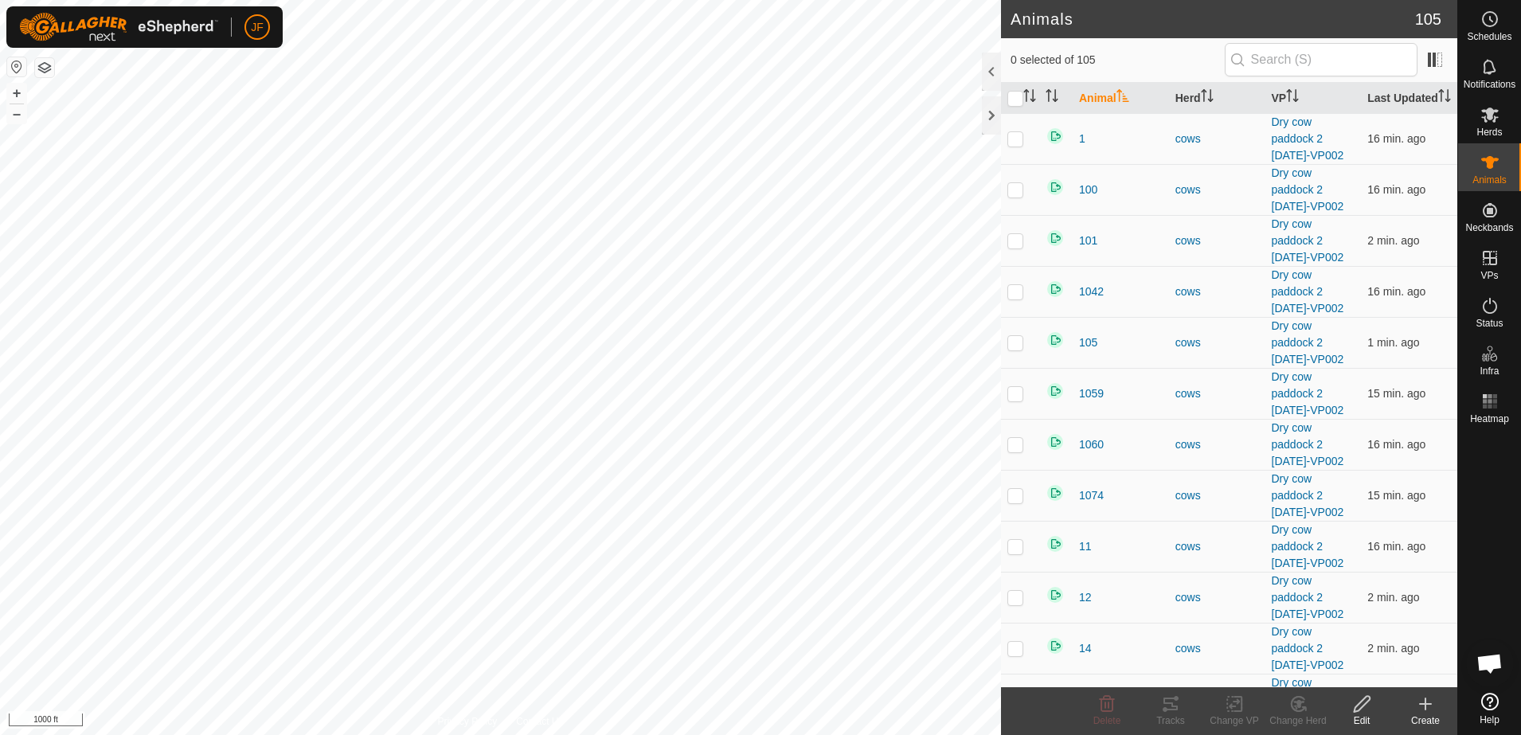
click at [1423, 701] on icon at bounding box center [1425, 703] width 19 height 19
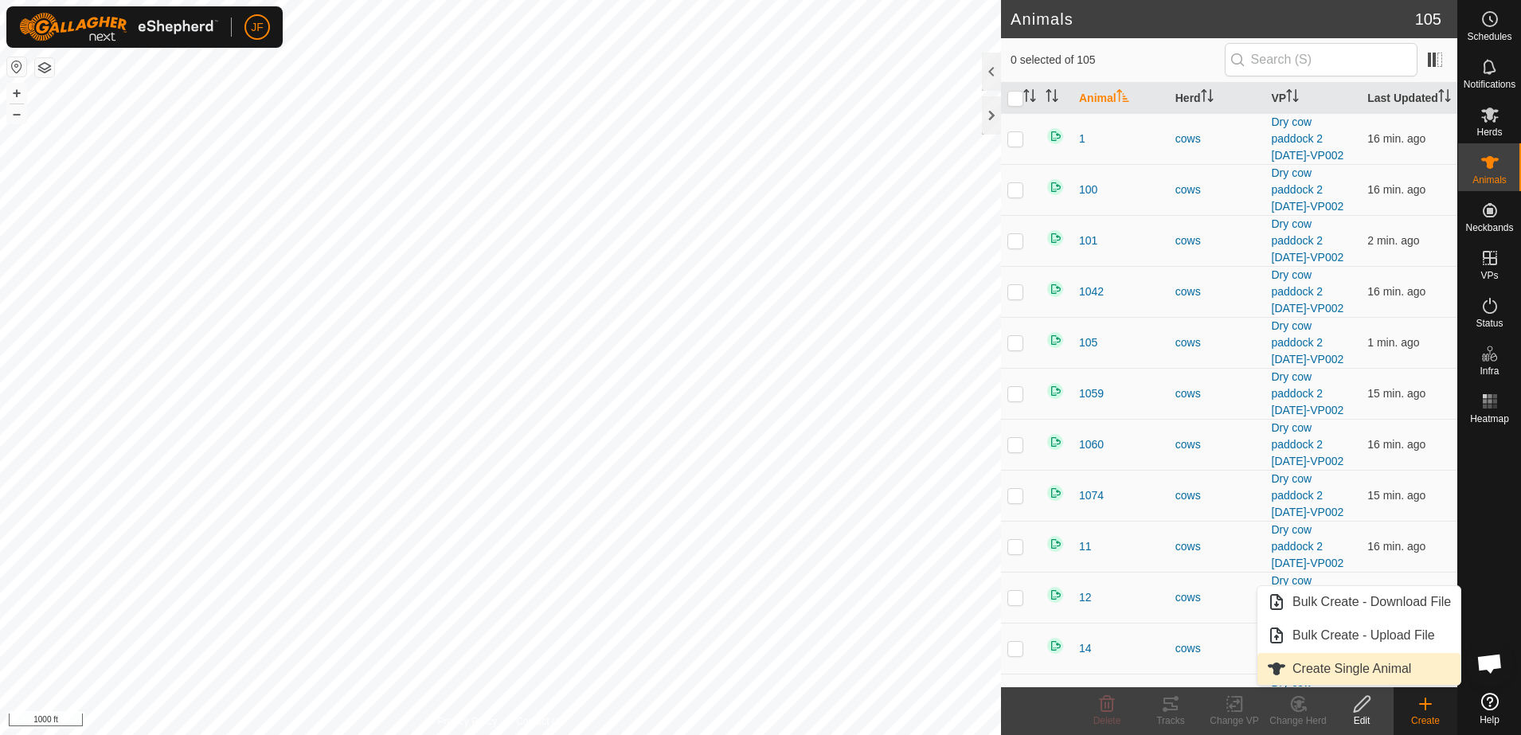
click at [1375, 665] on link "Create Single Animal" at bounding box center [1358, 669] width 203 height 32
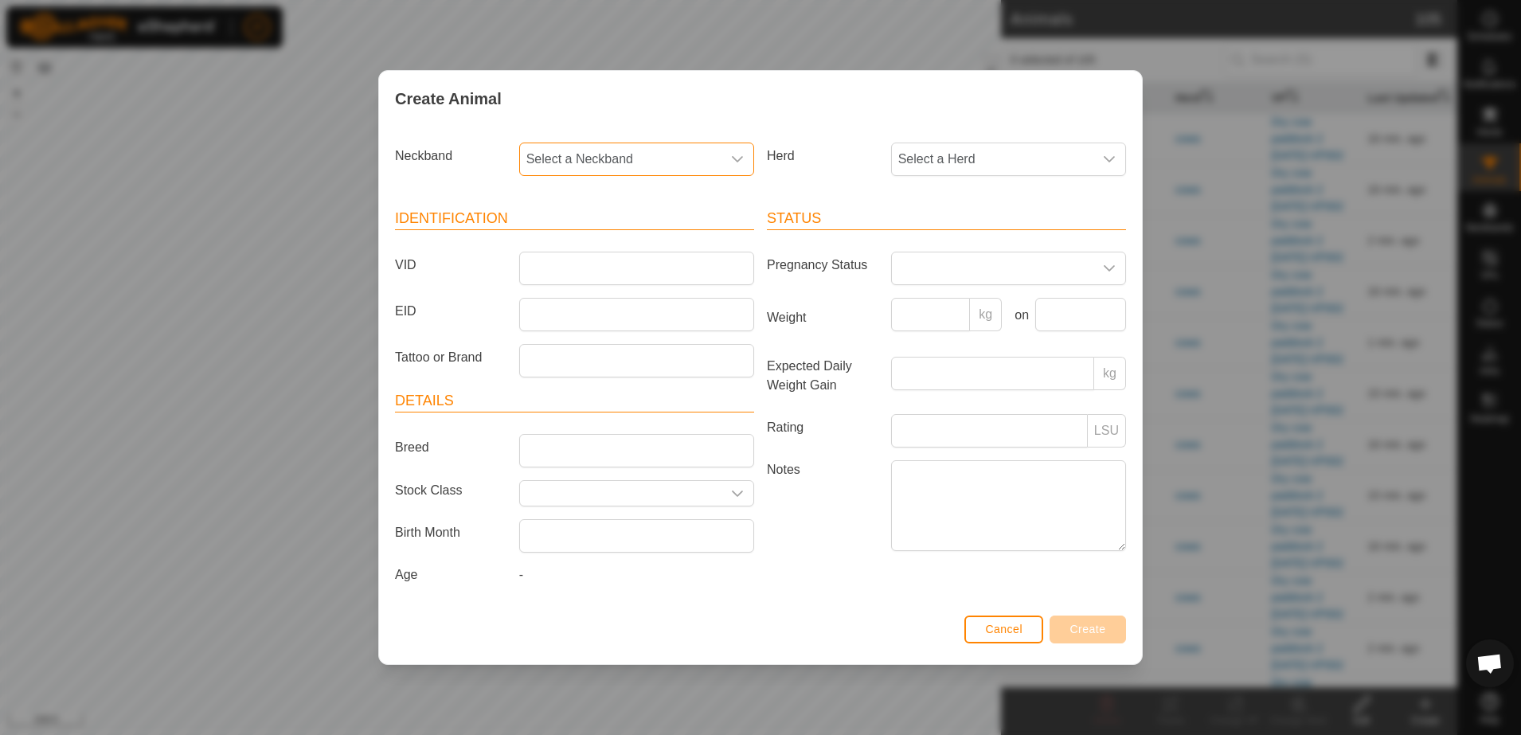
click at [697, 157] on span "Select a Neckband" at bounding box center [620, 159] width 201 height 32
type input "9911"
click at [575, 243] on li "2537769911" at bounding box center [637, 241] width 233 height 32
click at [578, 268] on input "VID" at bounding box center [636, 268] width 235 height 33
type input "2021"
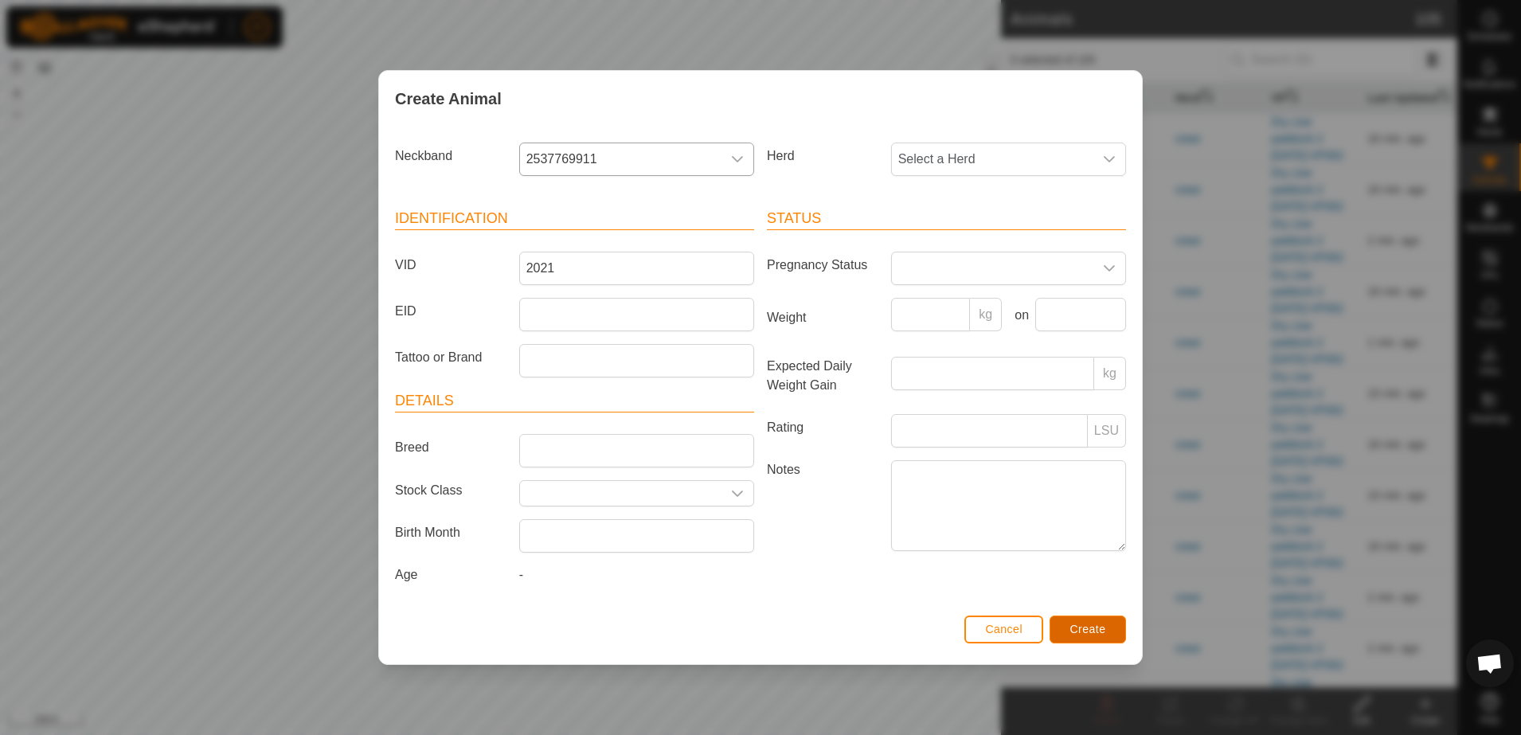
click at [1092, 623] on span "Create" at bounding box center [1088, 629] width 36 height 13
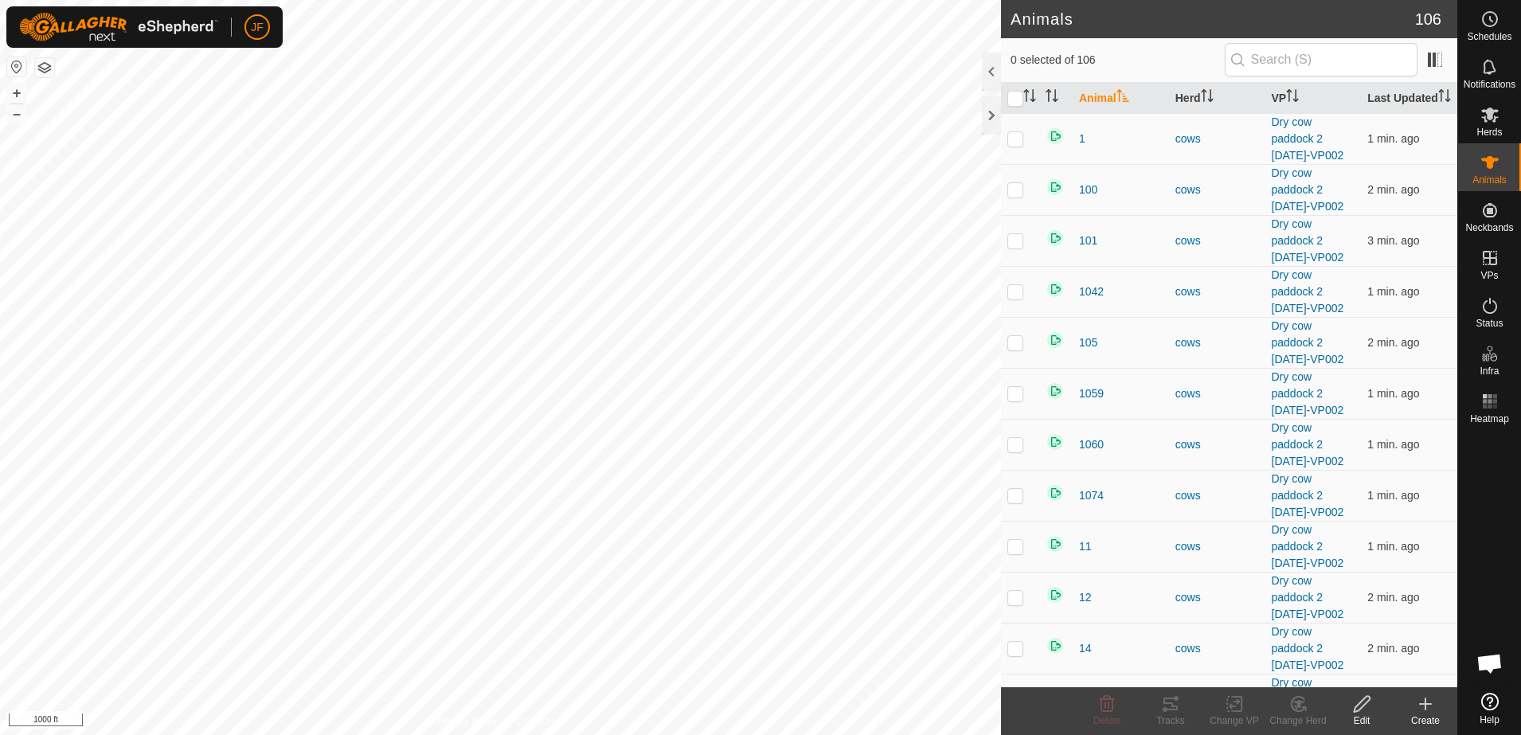
click at [1433, 709] on icon at bounding box center [1425, 703] width 19 height 19
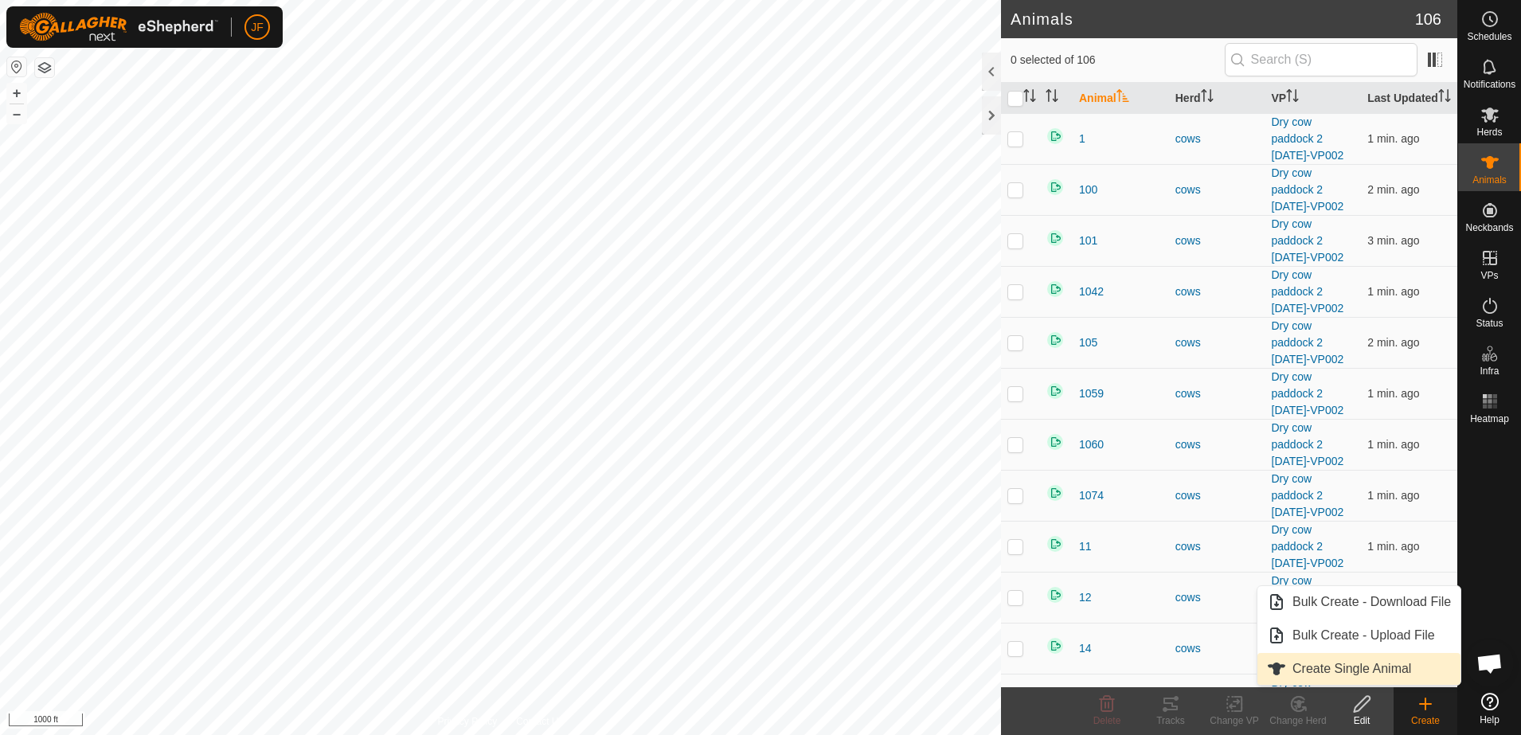
click at [1387, 662] on link "Create Single Animal" at bounding box center [1358, 669] width 203 height 32
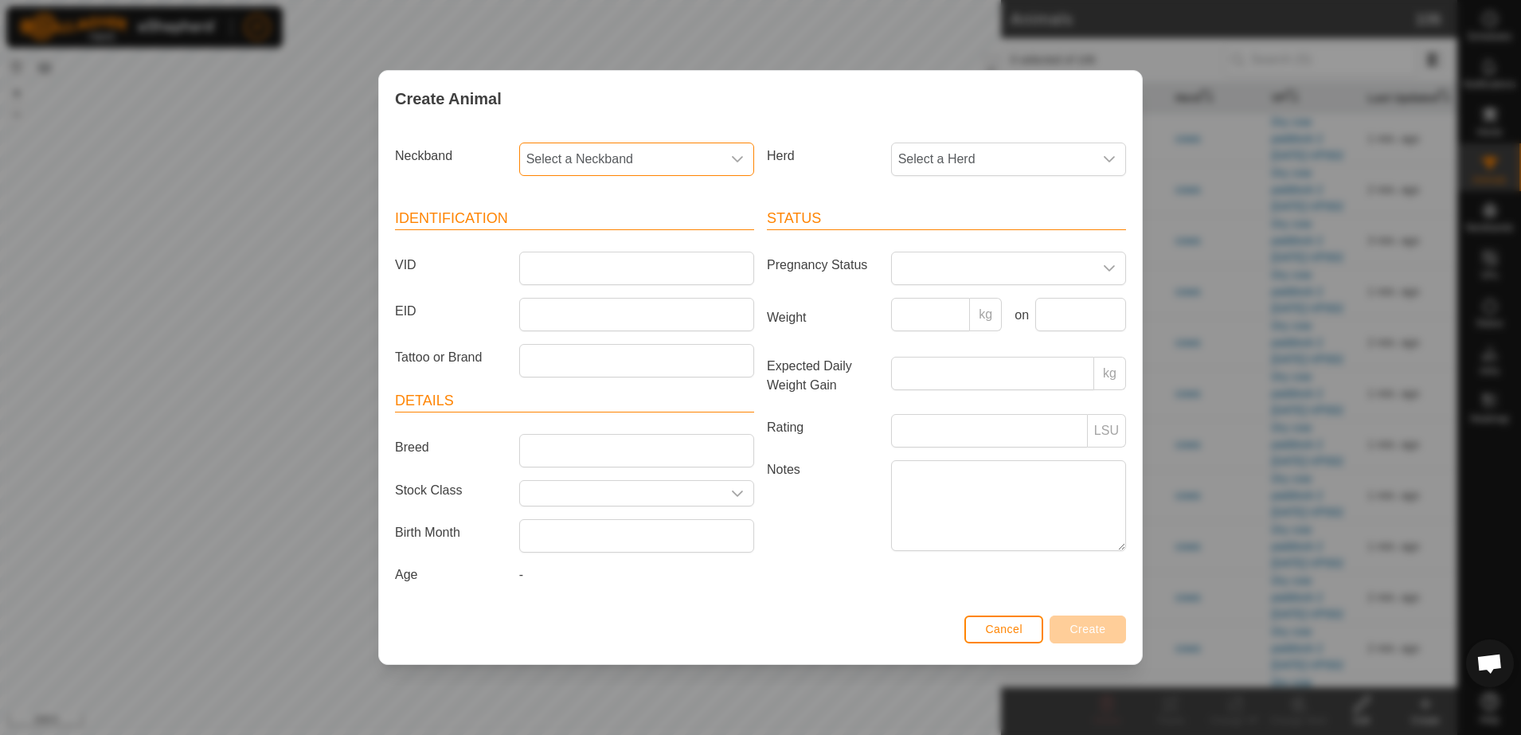
click at [697, 162] on span "Select a Neckband" at bounding box center [620, 159] width 201 height 32
type input "1846"
click at [576, 237] on li "0435561846" at bounding box center [637, 241] width 233 height 32
click at [577, 260] on input "VID" at bounding box center [636, 268] width 235 height 33
type input "2010"
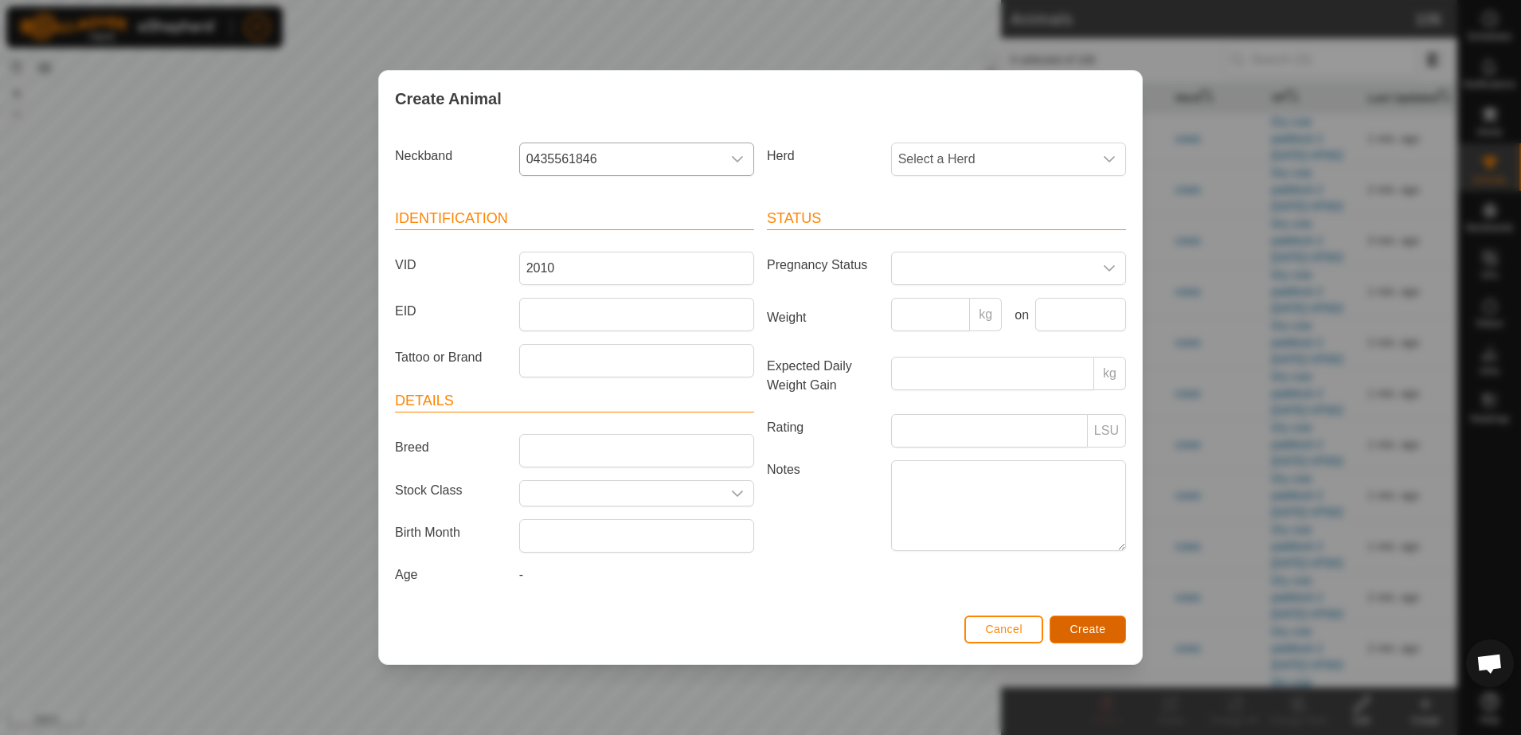
click at [1101, 623] on span "Create" at bounding box center [1088, 629] width 36 height 13
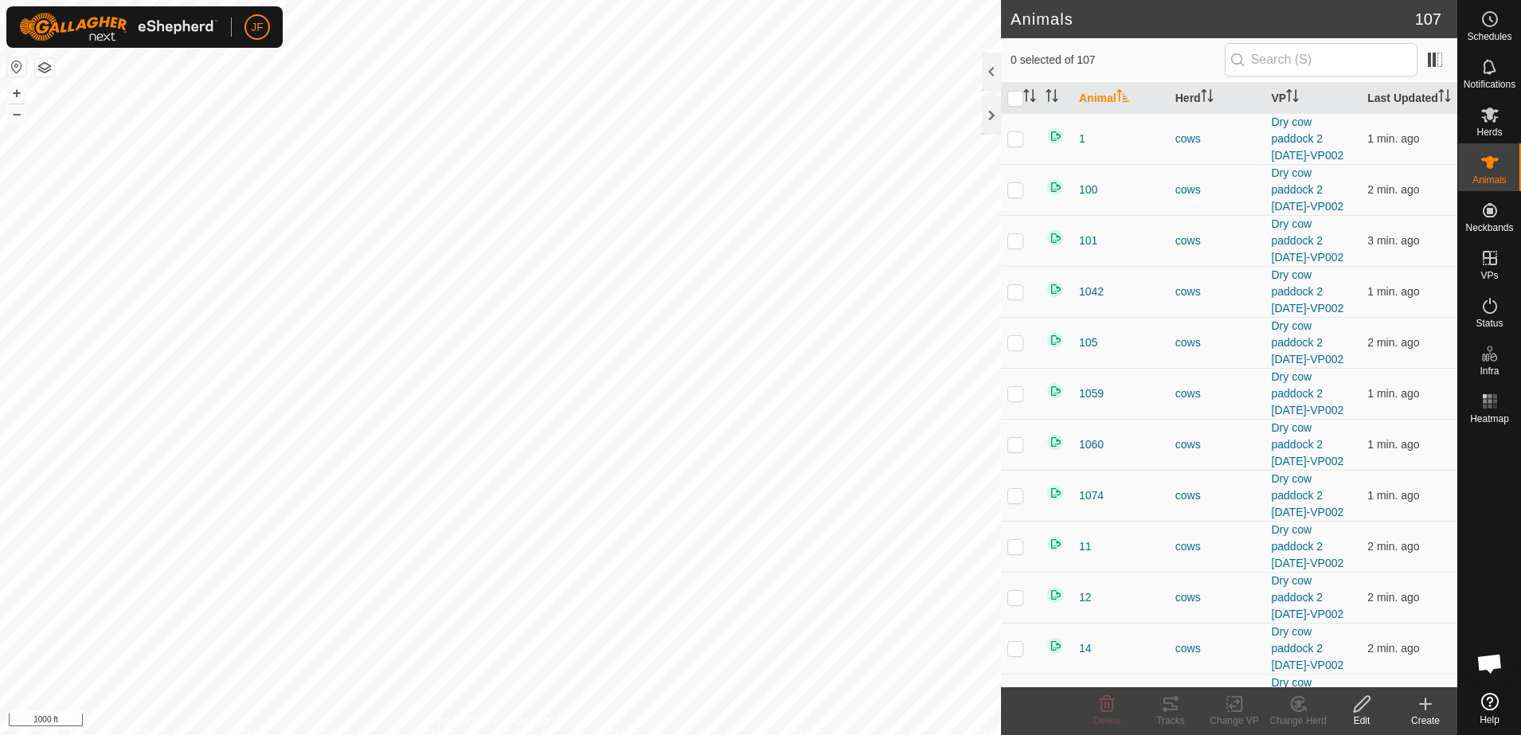
click at [1415, 719] on div "Create" at bounding box center [1425, 720] width 64 height 14
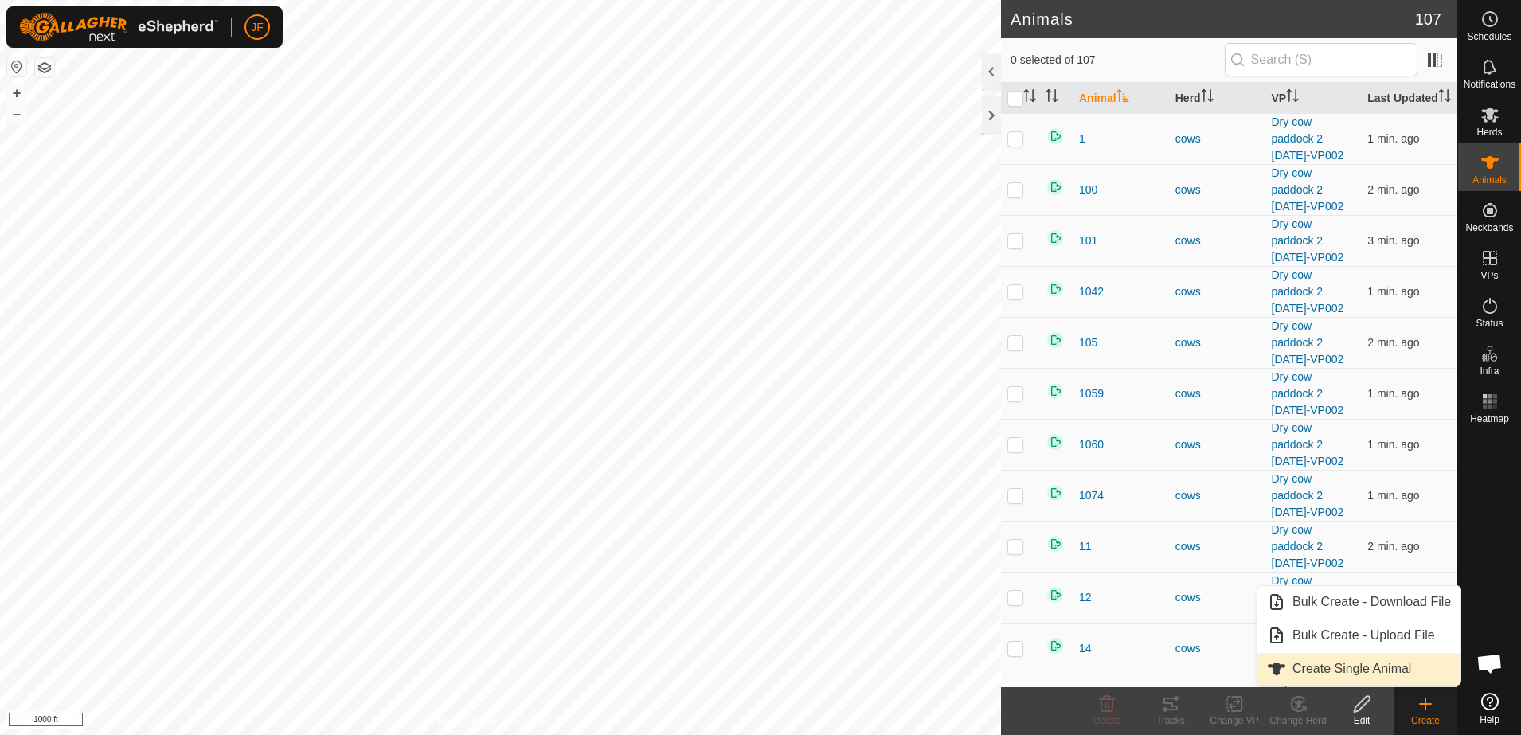
click at [1369, 666] on link "Create Single Animal" at bounding box center [1358, 669] width 203 height 32
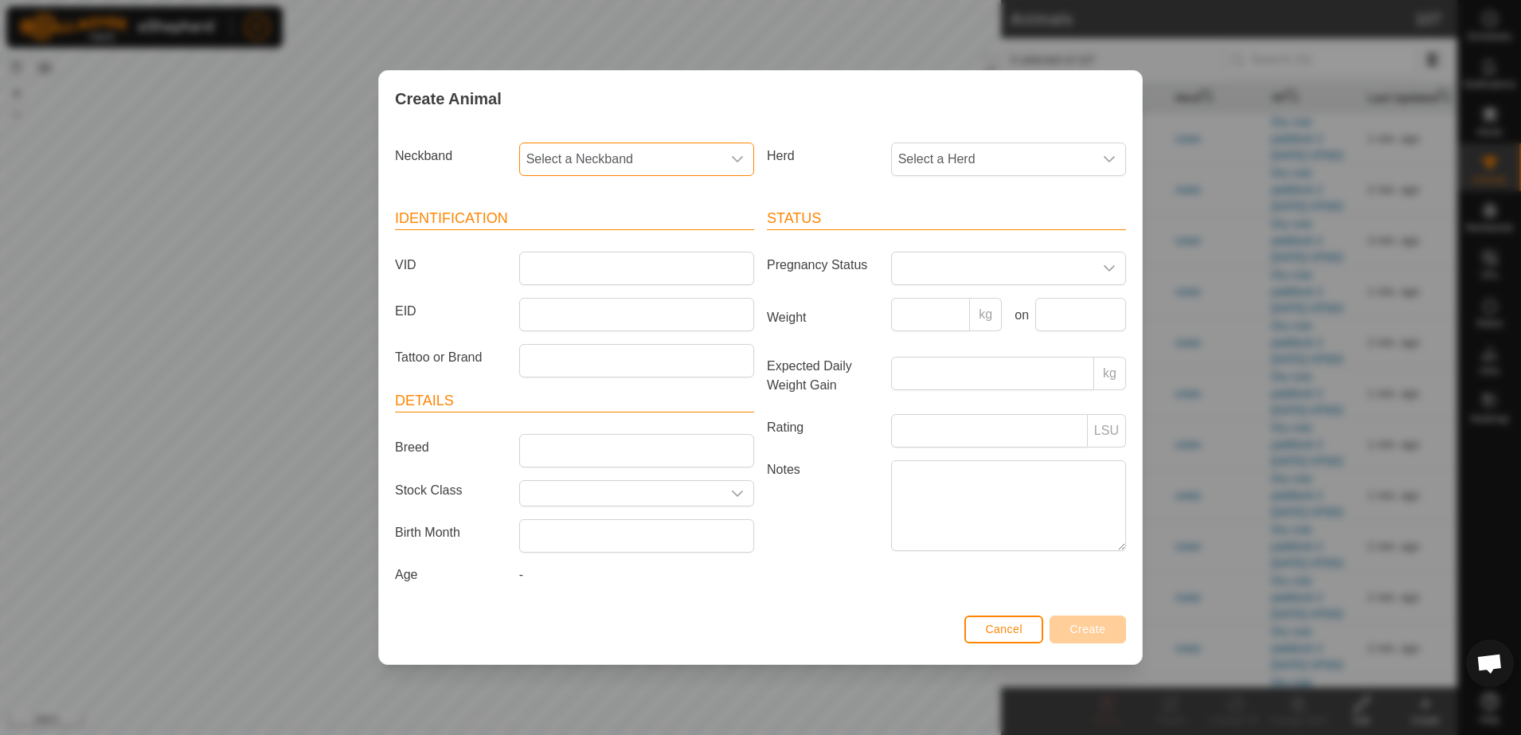
click at [685, 162] on span "Select a Neckband" at bounding box center [620, 159] width 201 height 32
type input "1674"
click at [599, 248] on li "0731951674" at bounding box center [637, 241] width 233 height 32
click at [590, 268] on input "VID" at bounding box center [636, 268] width 235 height 33
type input "119M"
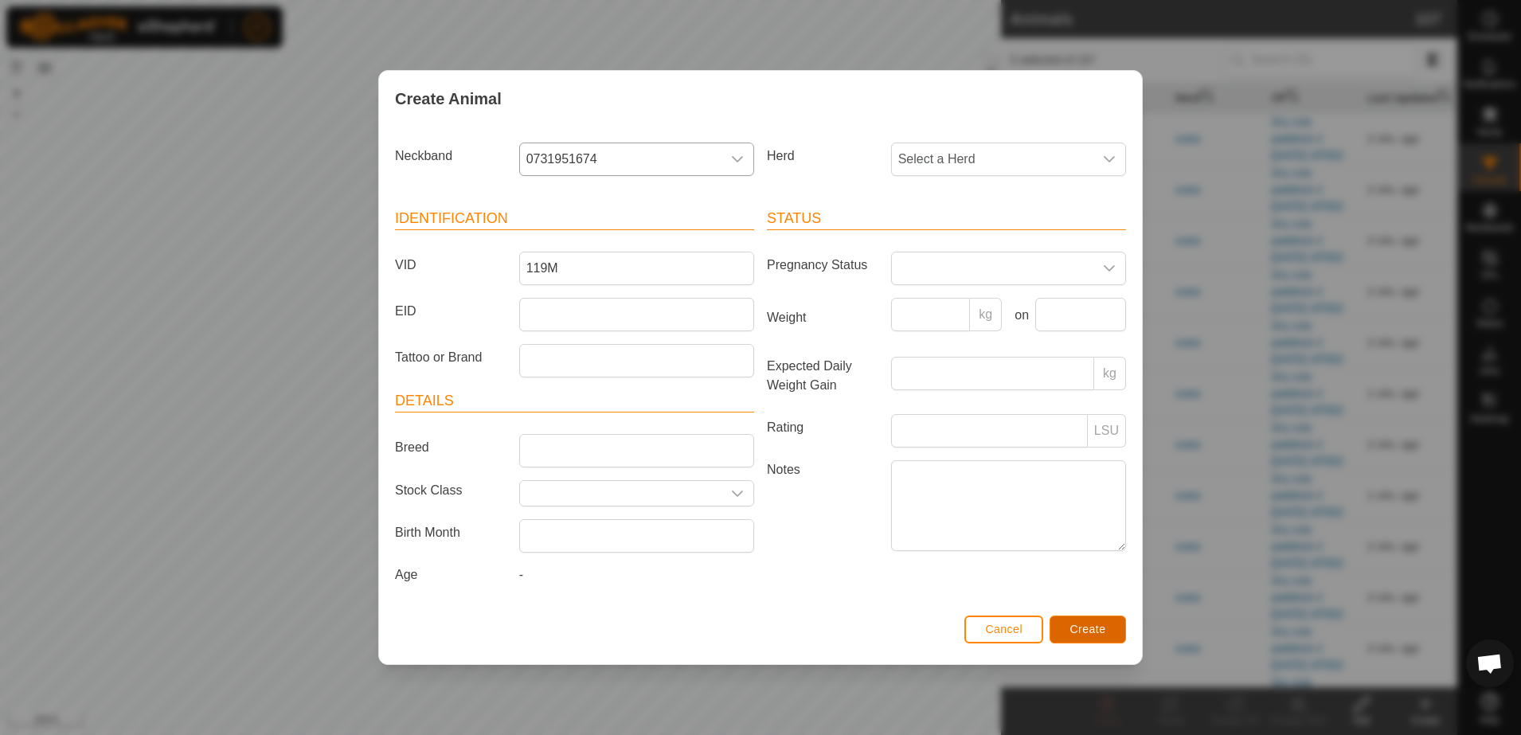
click at [1099, 633] on span "Create" at bounding box center [1088, 629] width 36 height 13
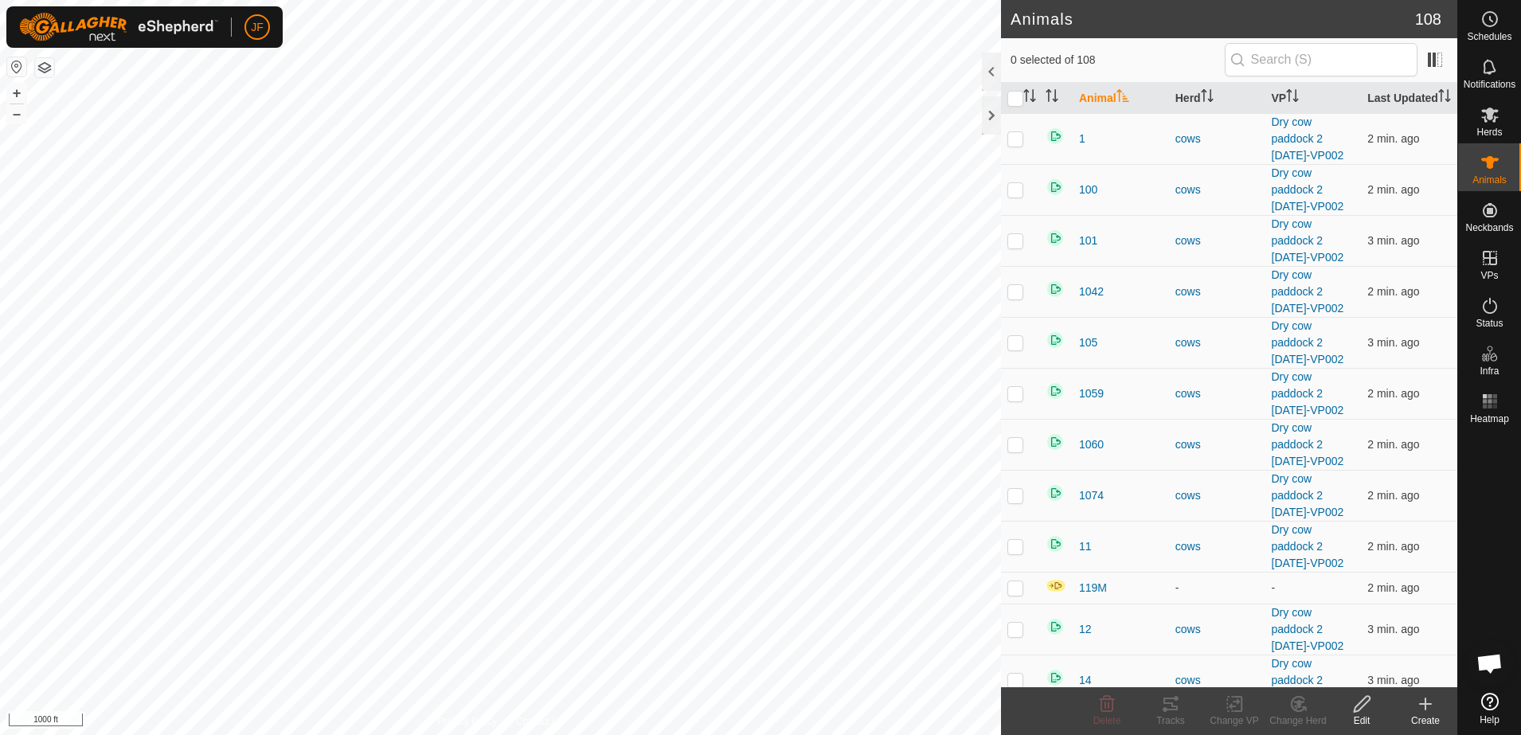
click at [1435, 705] on create-svg-icon at bounding box center [1425, 703] width 64 height 19
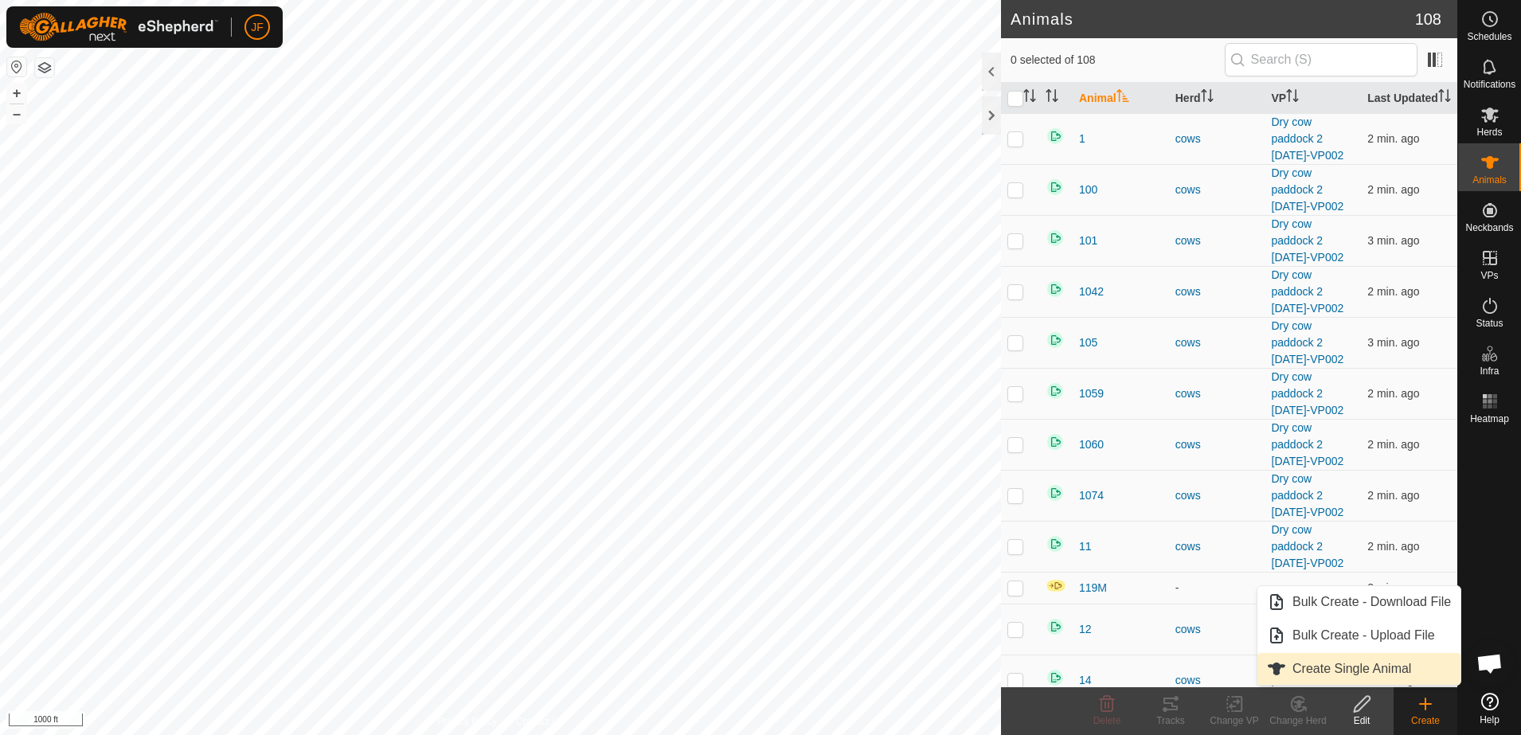
click at [1411, 661] on link "Create Single Animal" at bounding box center [1358, 669] width 203 height 32
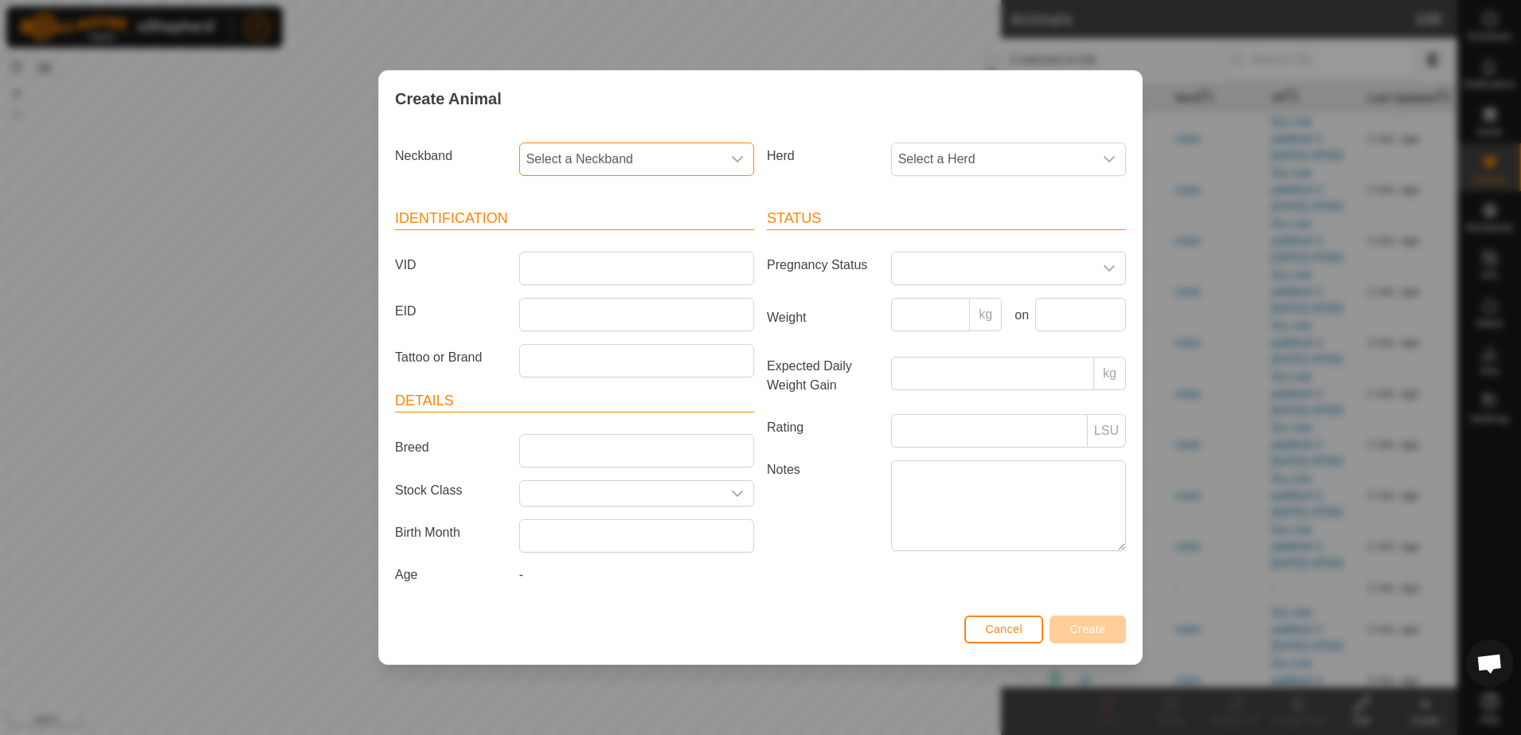
click at [669, 158] on span "Select a Neckband" at bounding box center [620, 159] width 201 height 32
type input "2391"
click at [588, 239] on li "1200112391" at bounding box center [637, 241] width 233 height 32
click at [583, 260] on input "VID" at bounding box center [636, 268] width 235 height 33
type input "2000"
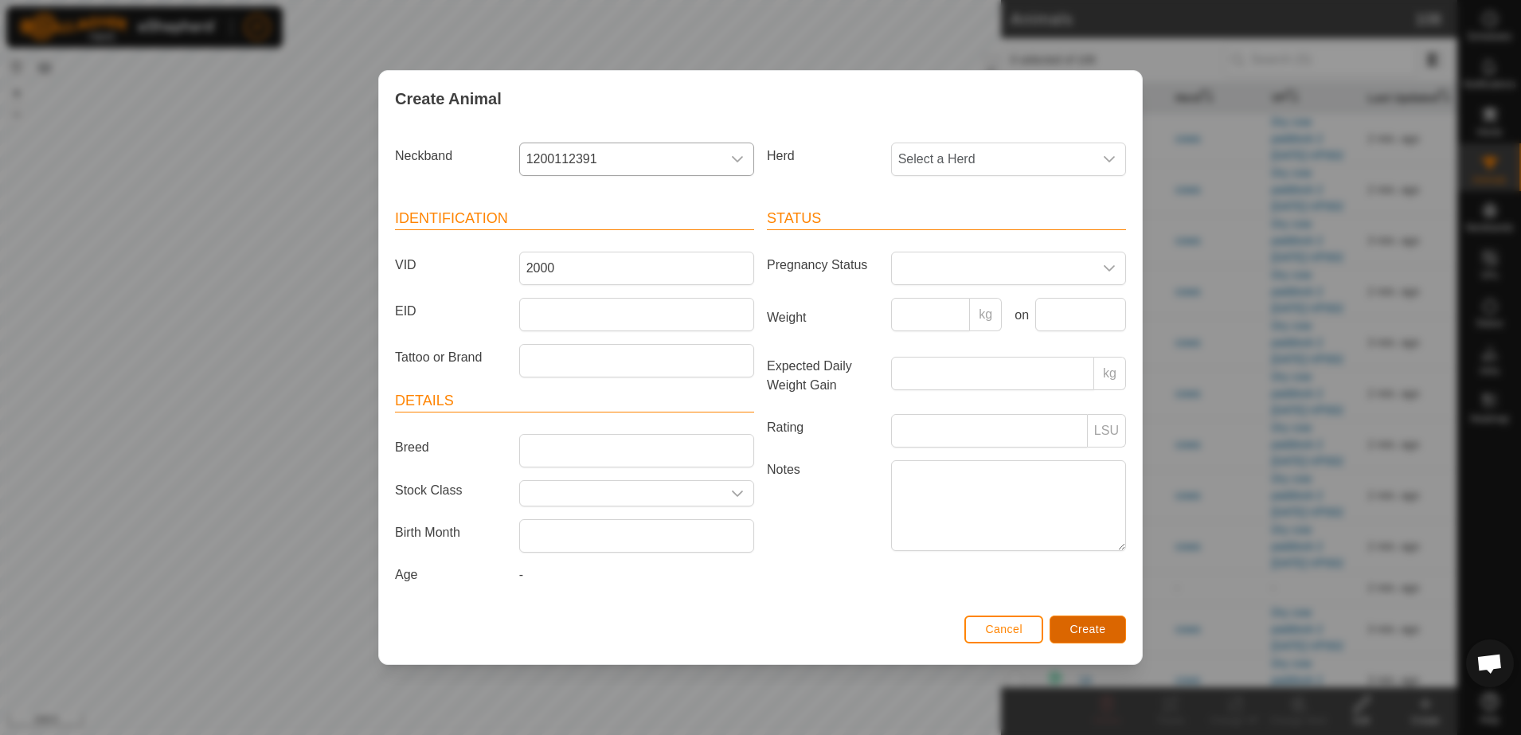
click at [1097, 627] on span "Create" at bounding box center [1088, 629] width 36 height 13
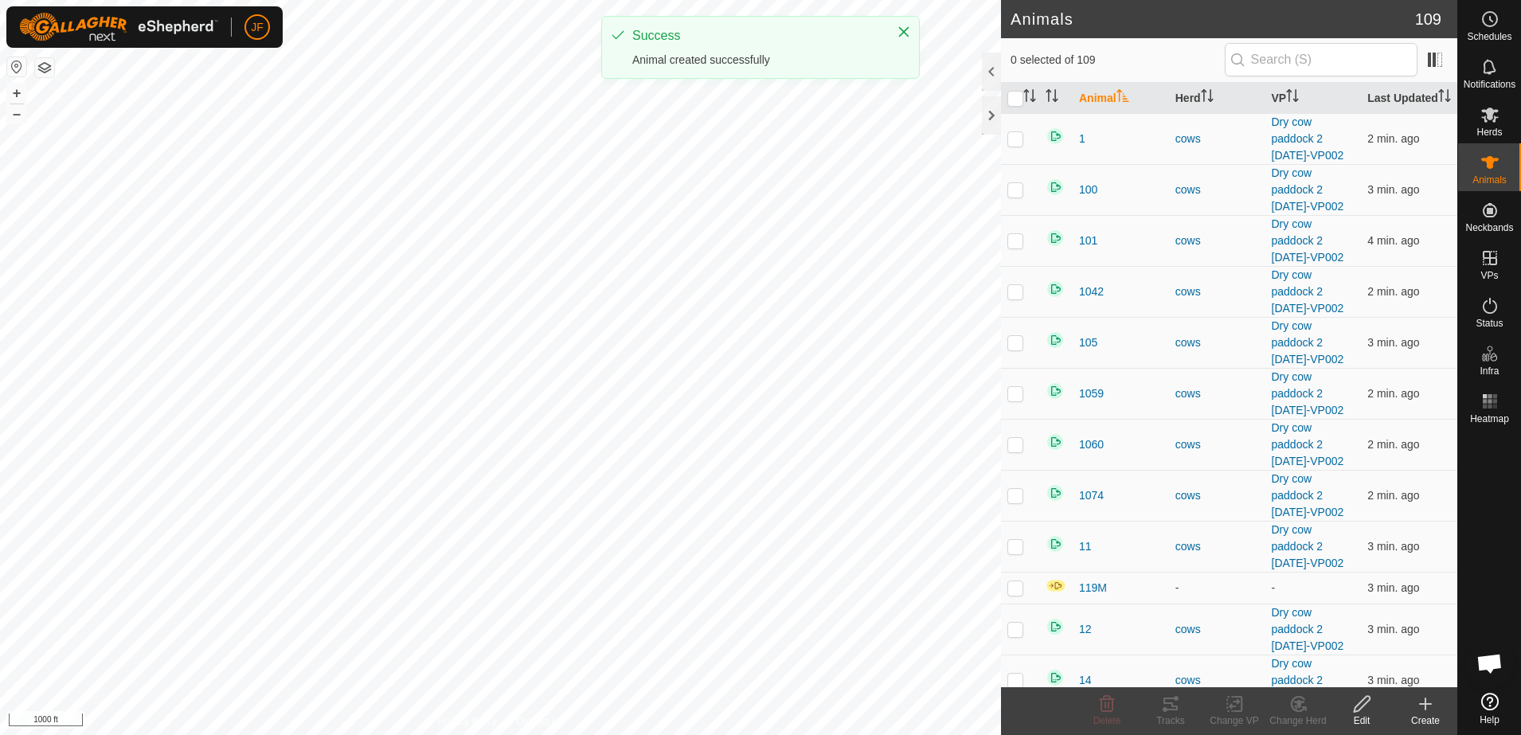
click at [1424, 689] on div "Create" at bounding box center [1425, 711] width 64 height 48
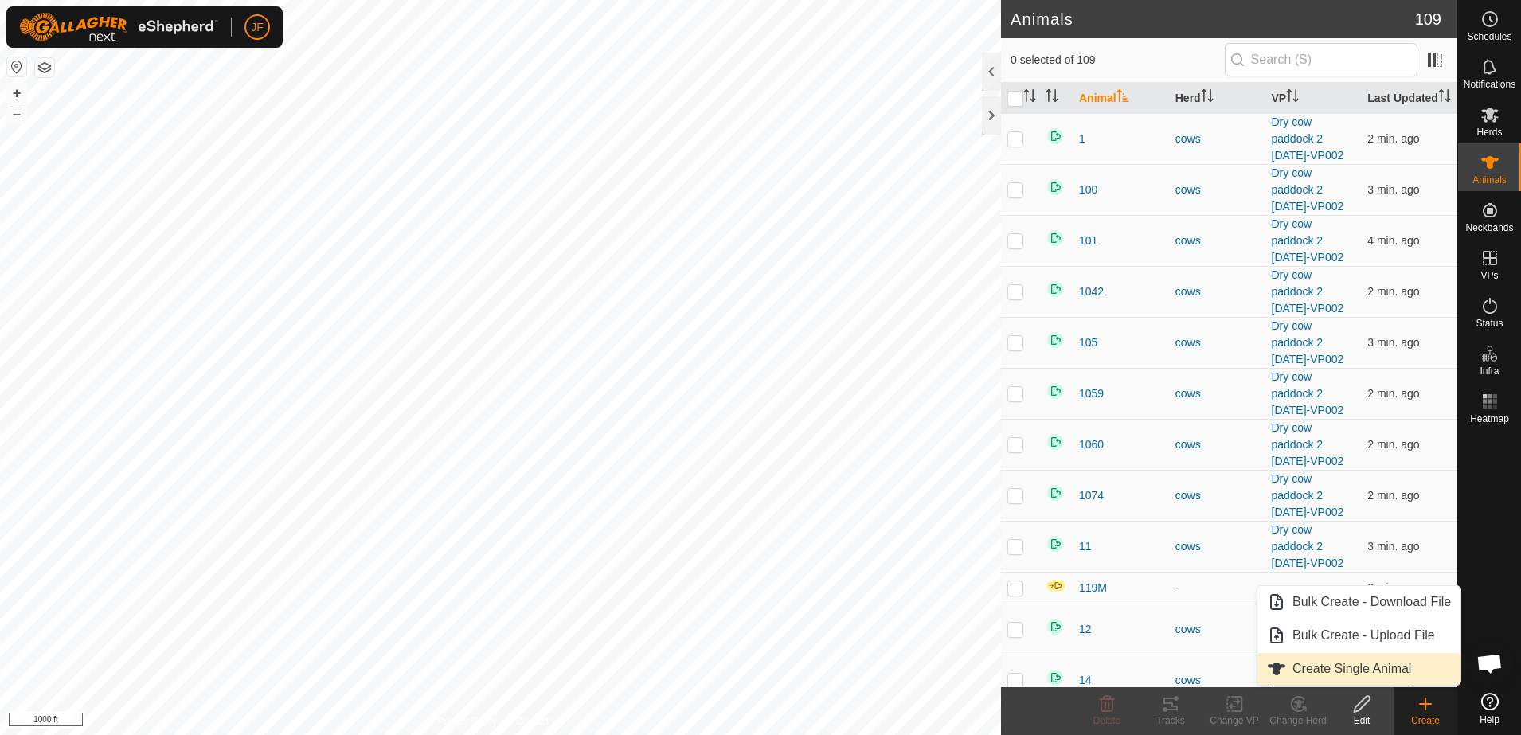
click at [1387, 667] on link "Create Single Animal" at bounding box center [1358, 669] width 203 height 32
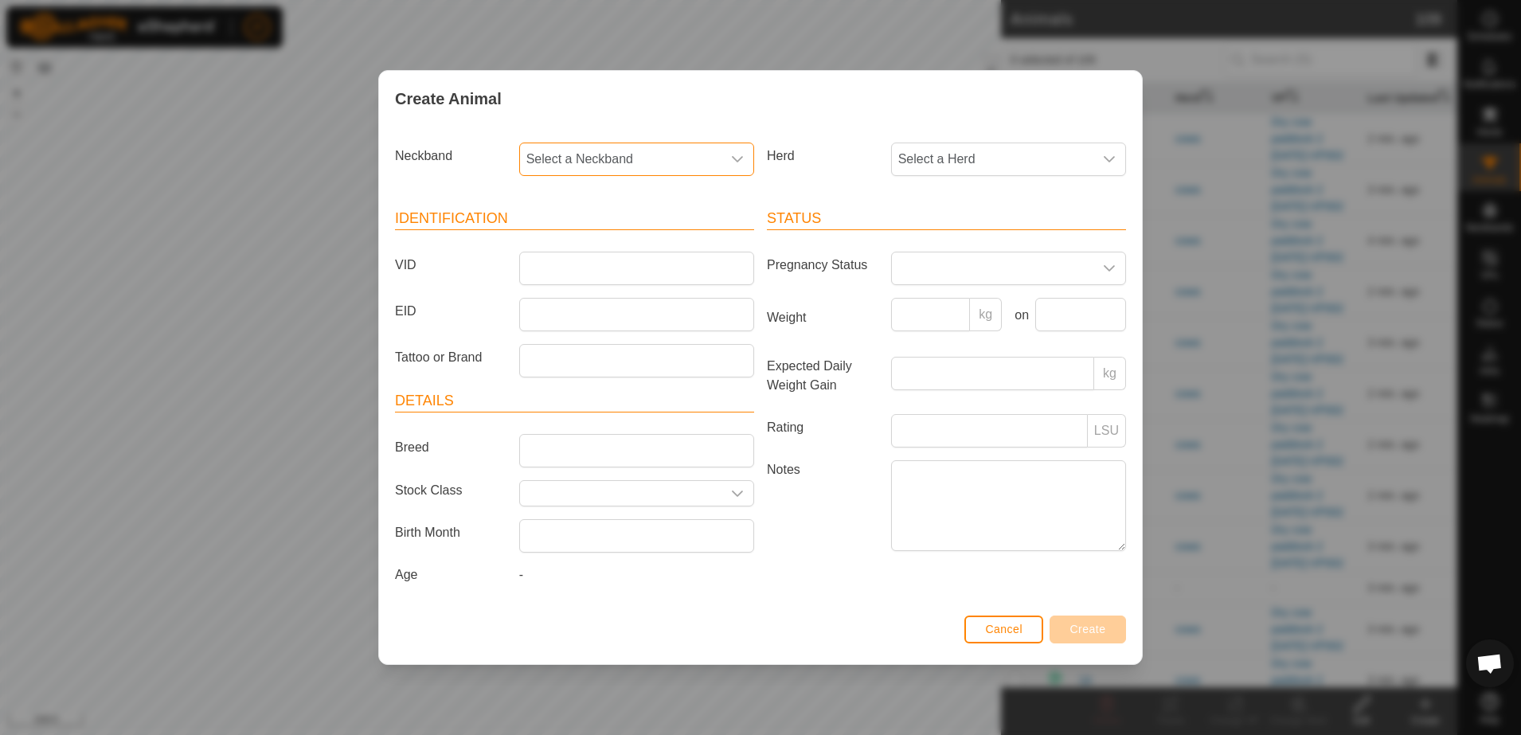
click at [623, 161] on span "Select a Neckband" at bounding box center [620, 159] width 201 height 32
type input "1432"
click at [598, 234] on li "4056411432" at bounding box center [637, 241] width 233 height 32
click at [620, 270] on input "VID" at bounding box center [636, 268] width 235 height 33
type input "59"
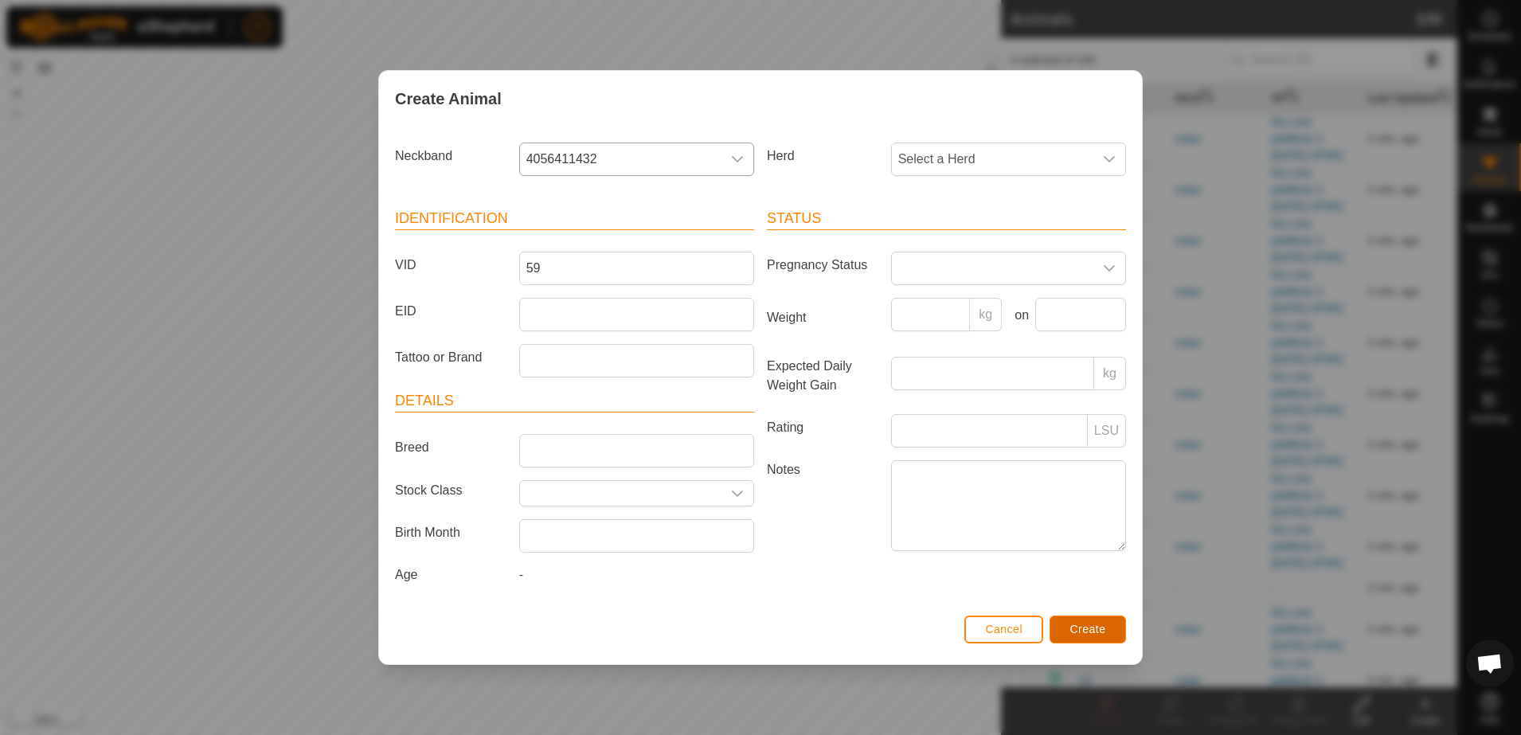
click at [1104, 630] on span "Create" at bounding box center [1088, 629] width 36 height 13
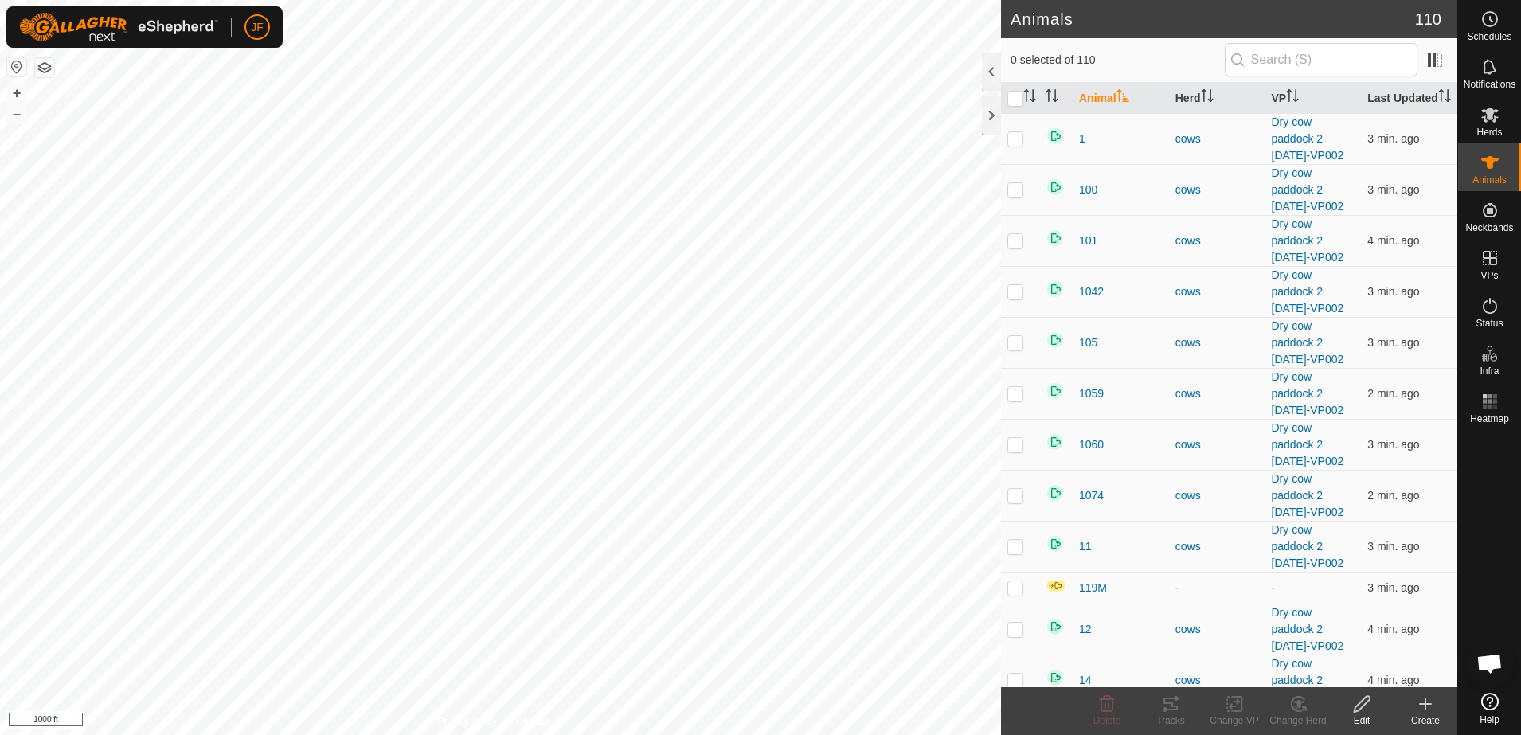
click at [1427, 717] on div "Create" at bounding box center [1425, 720] width 64 height 14
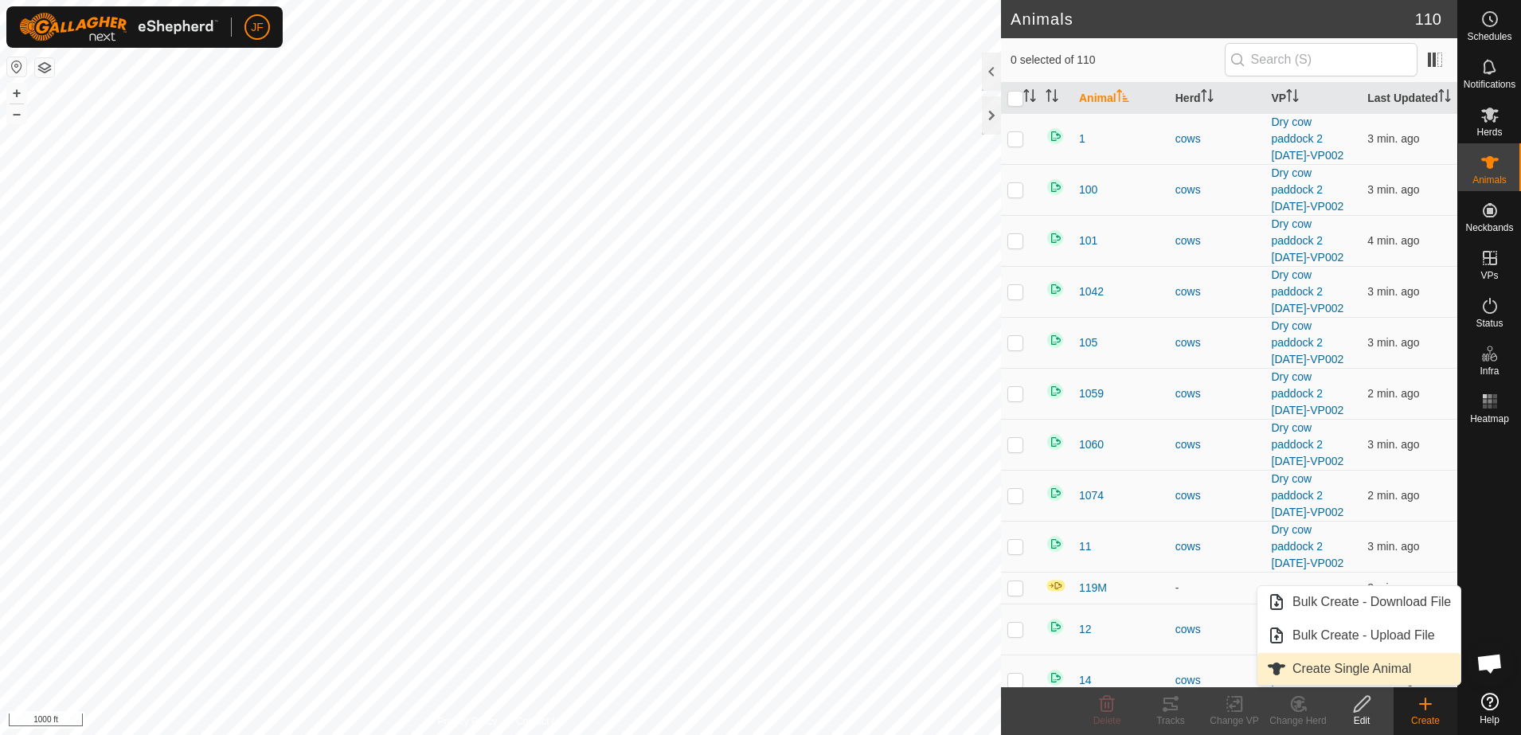
click at [1389, 676] on link "Create Single Animal" at bounding box center [1358, 669] width 203 height 32
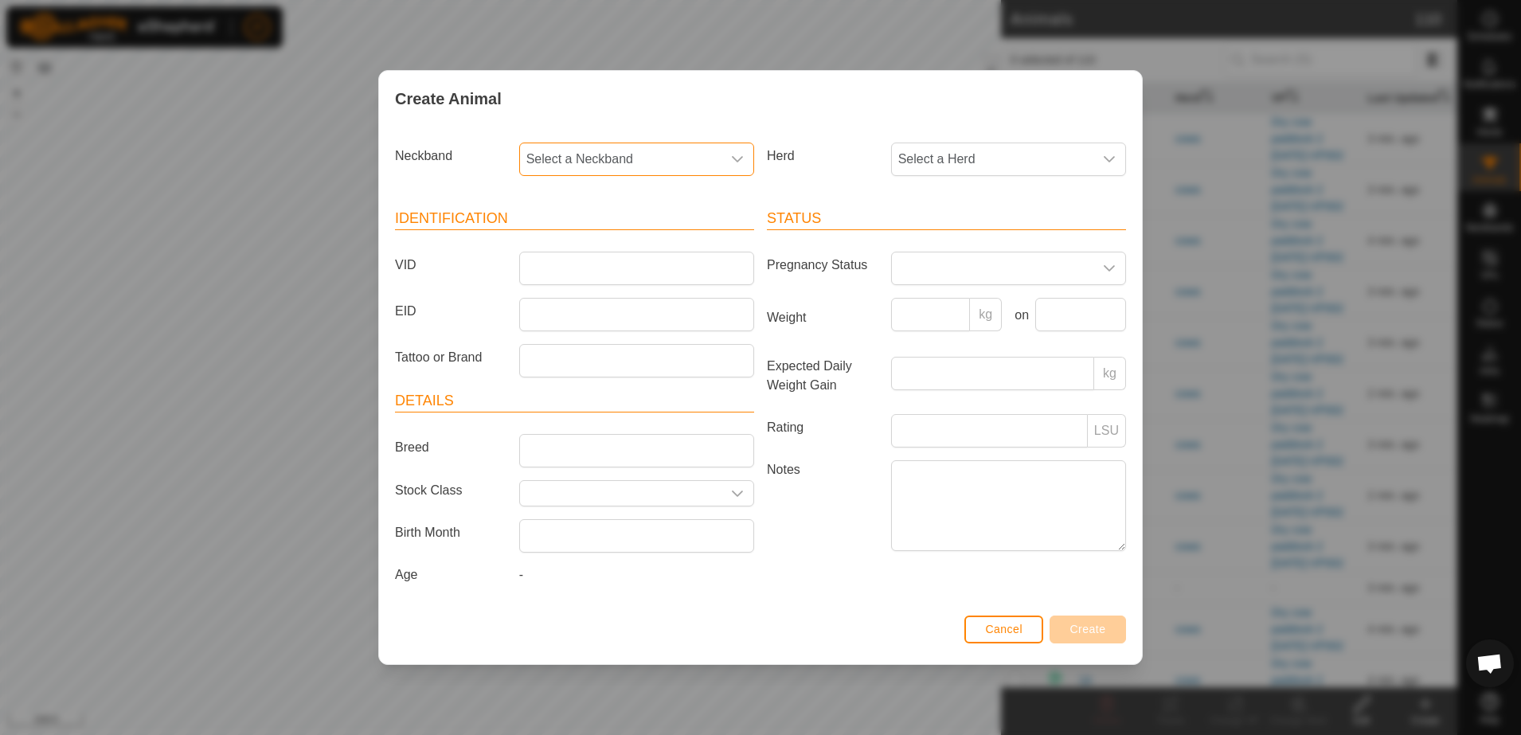
click at [683, 147] on span "Select a Neckband" at bounding box center [620, 159] width 201 height 32
type input "0983"
click at [564, 236] on li "2130960983" at bounding box center [637, 241] width 233 height 32
click at [562, 260] on input "VID" at bounding box center [636, 268] width 235 height 33
type input "1240"
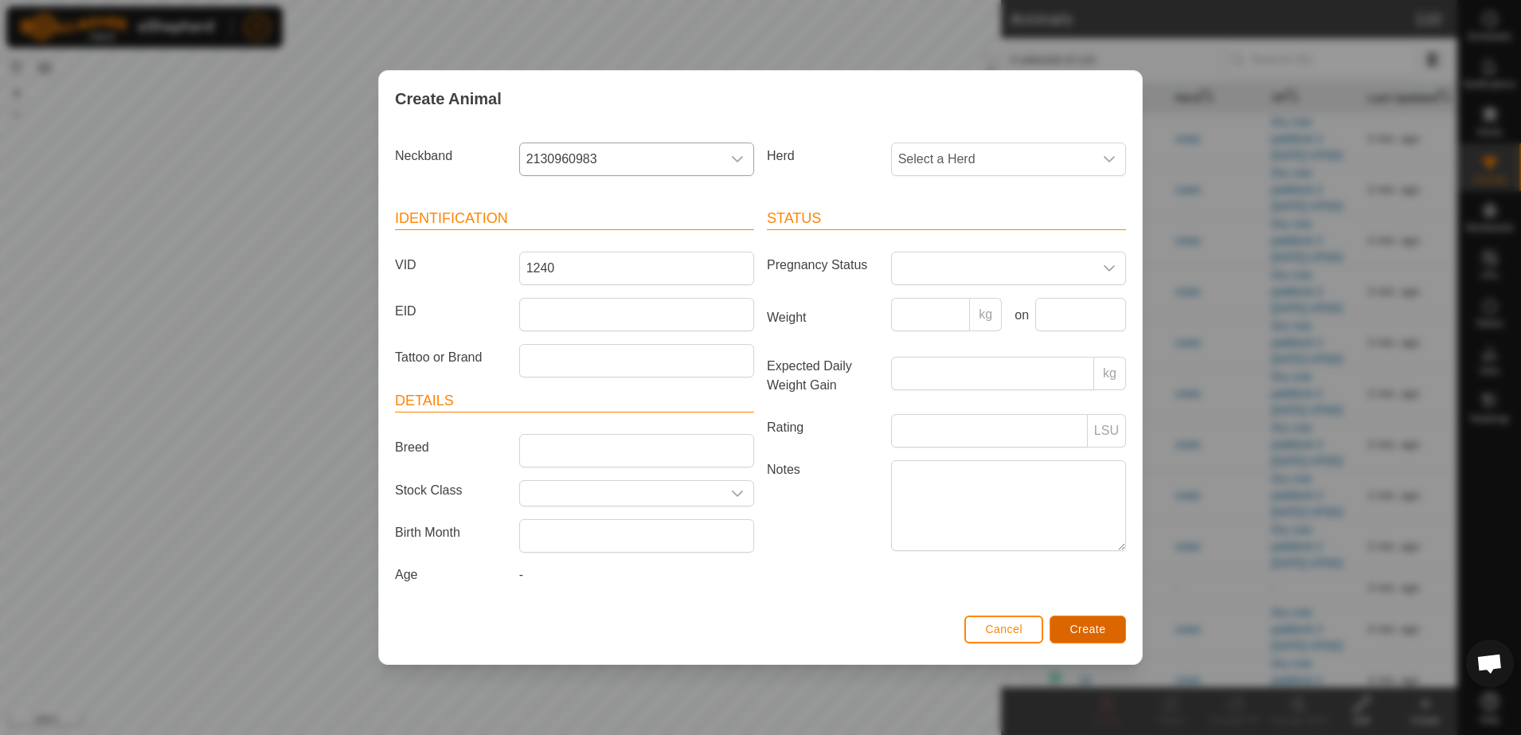
click at [1075, 625] on span "Create" at bounding box center [1088, 629] width 36 height 13
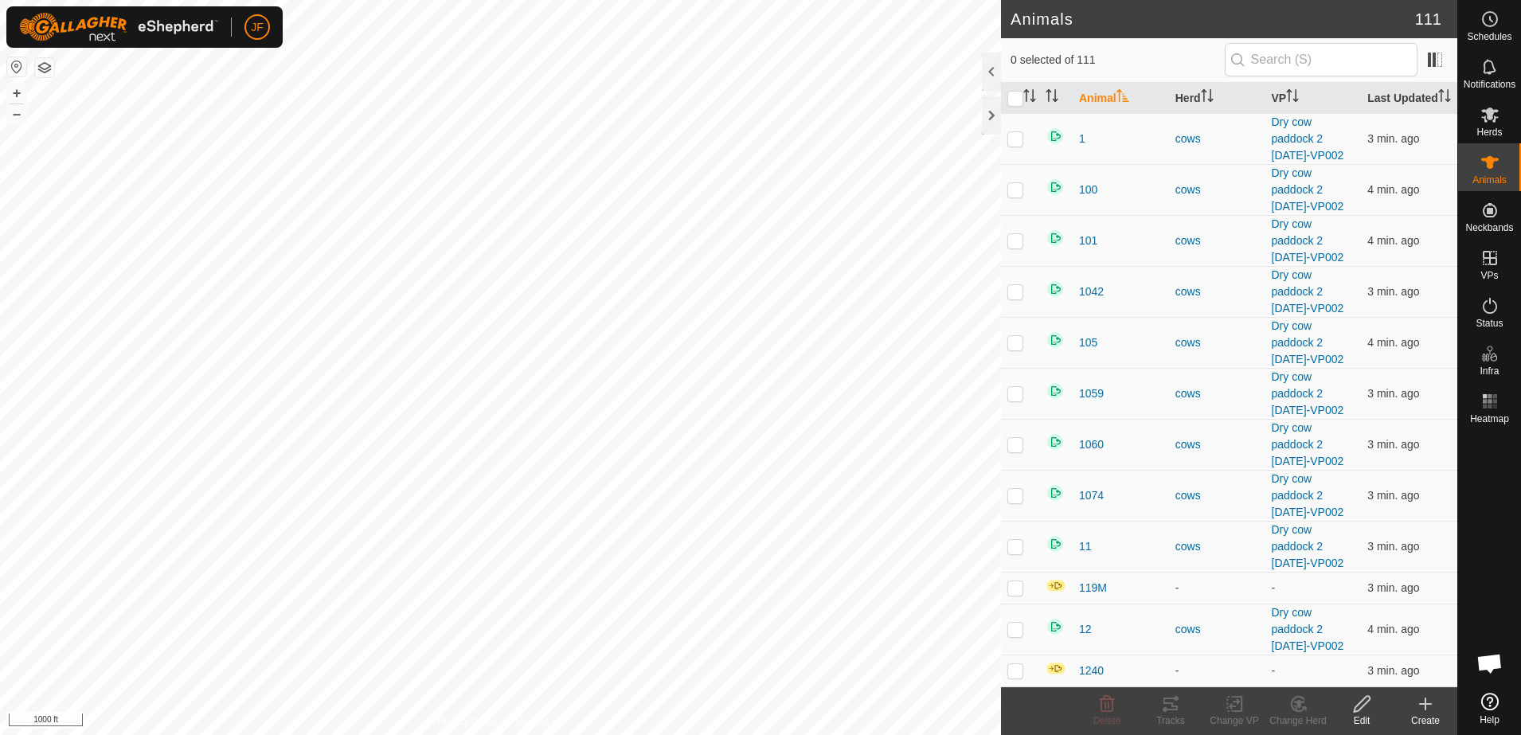
click at [1434, 713] on div "Create" at bounding box center [1425, 720] width 64 height 14
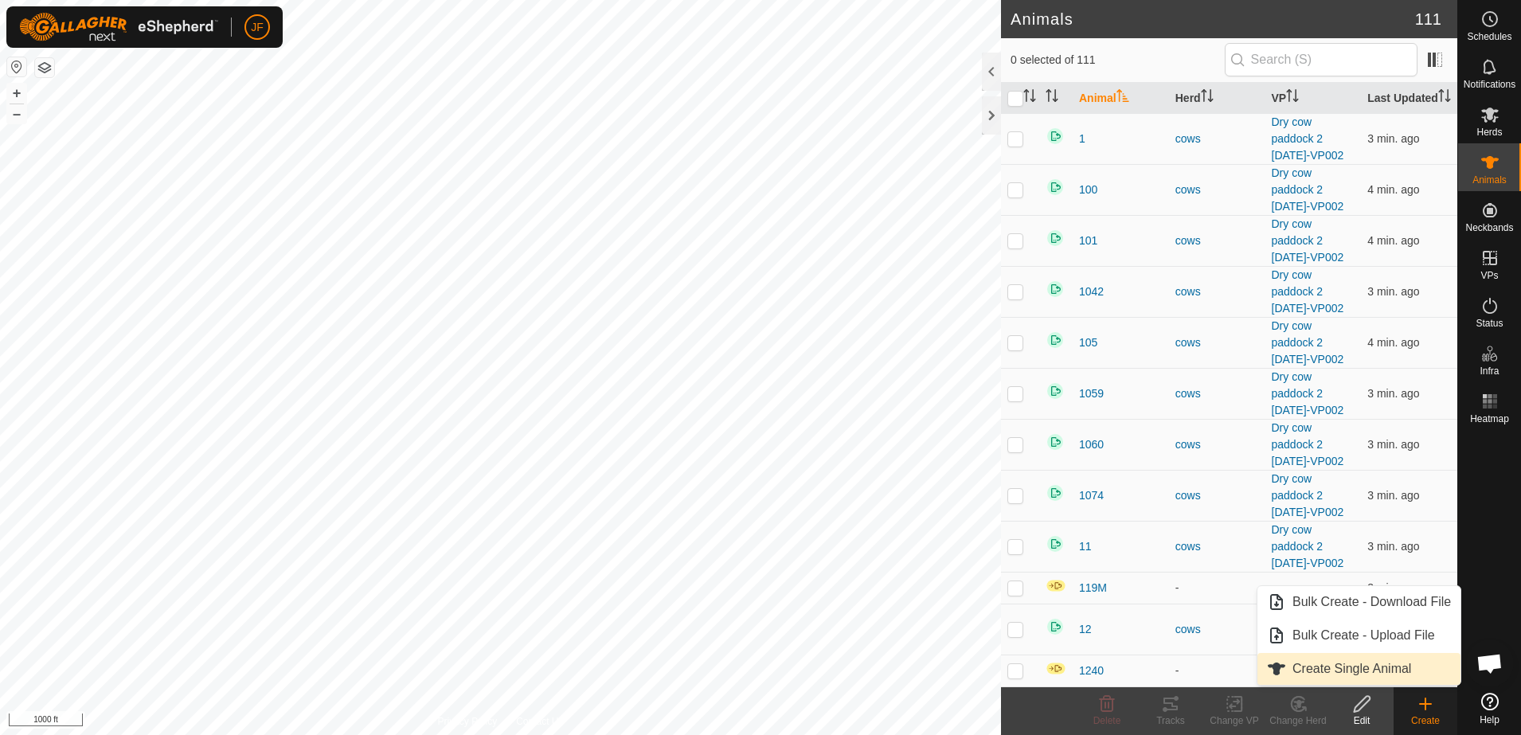
click at [1380, 662] on link "Create Single Animal" at bounding box center [1358, 669] width 203 height 32
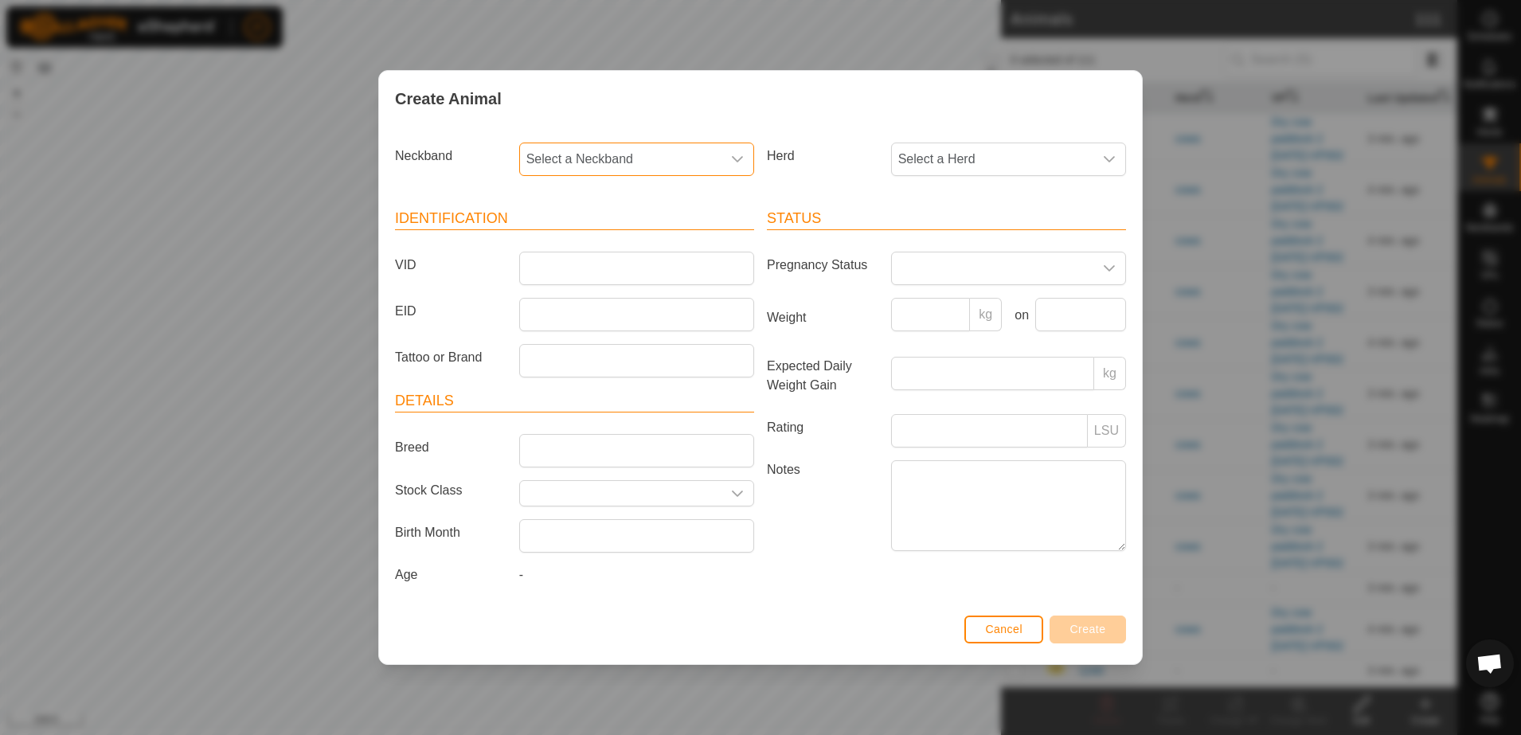
click at [683, 163] on span "Select a Neckband" at bounding box center [620, 159] width 201 height 32
type input "1"
type input "4412"
click at [603, 235] on li "3805334412" at bounding box center [637, 241] width 233 height 32
click at [592, 271] on input "VID" at bounding box center [636, 268] width 235 height 33
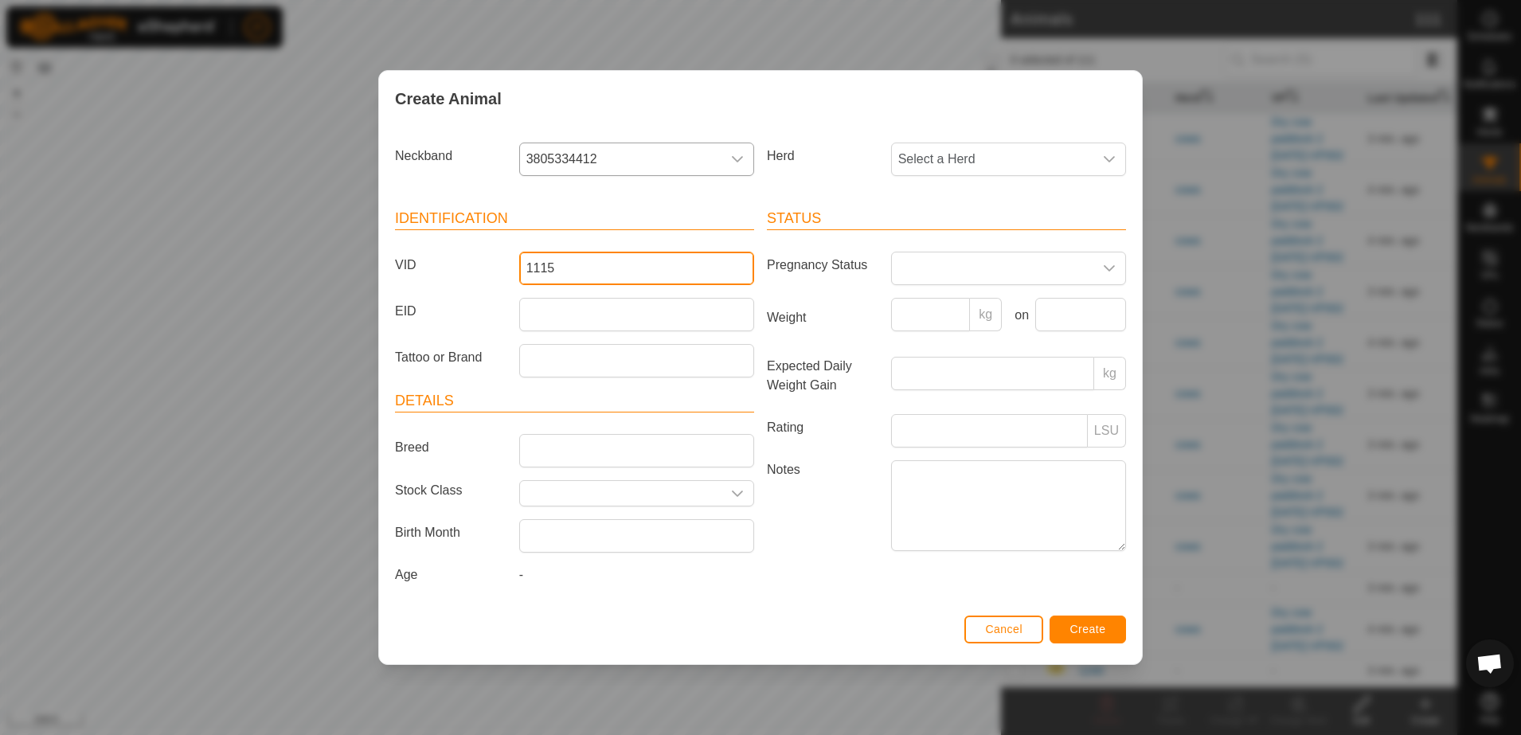
type input "1115"
click at [1078, 623] on span "Create" at bounding box center [1088, 629] width 36 height 13
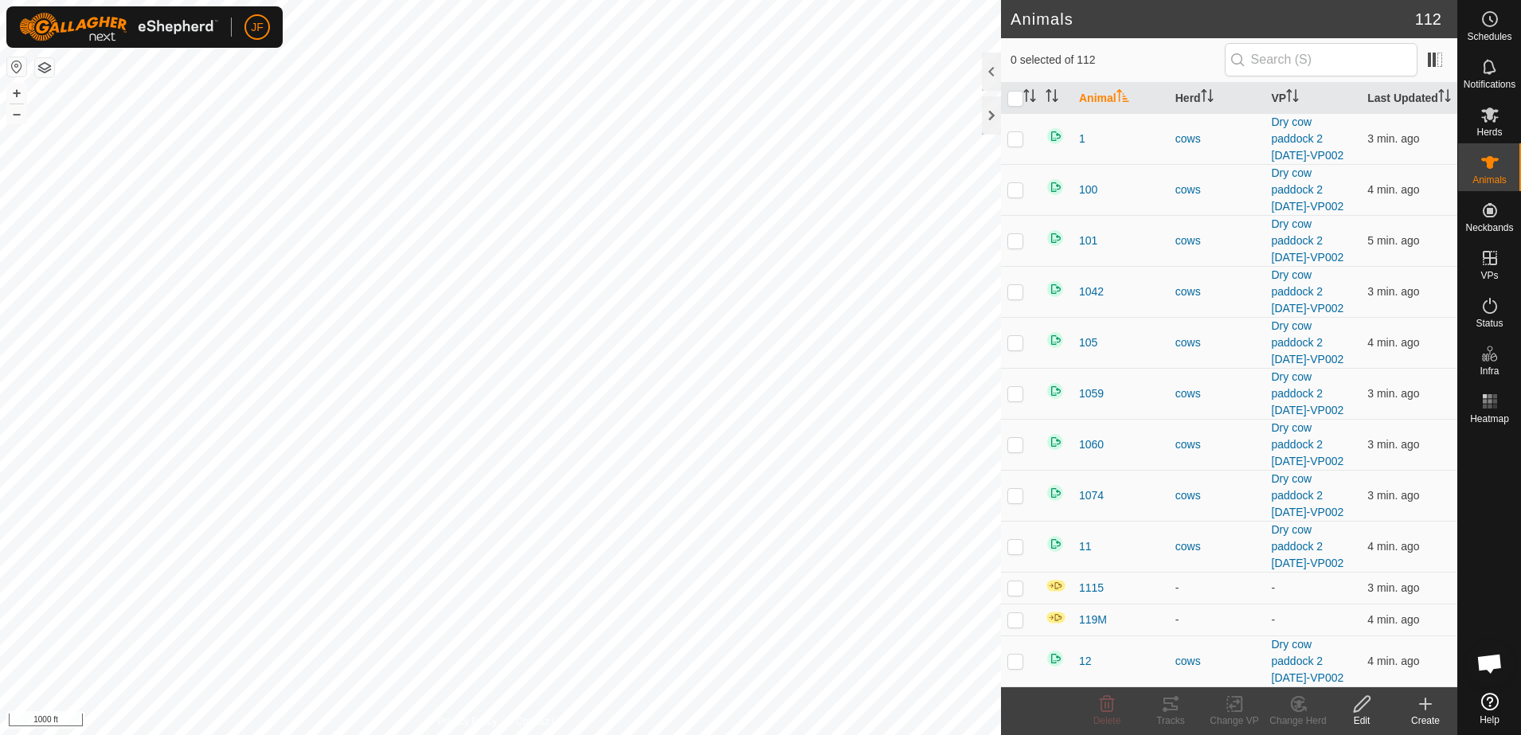
click at [1409, 714] on div "Create" at bounding box center [1425, 720] width 64 height 14
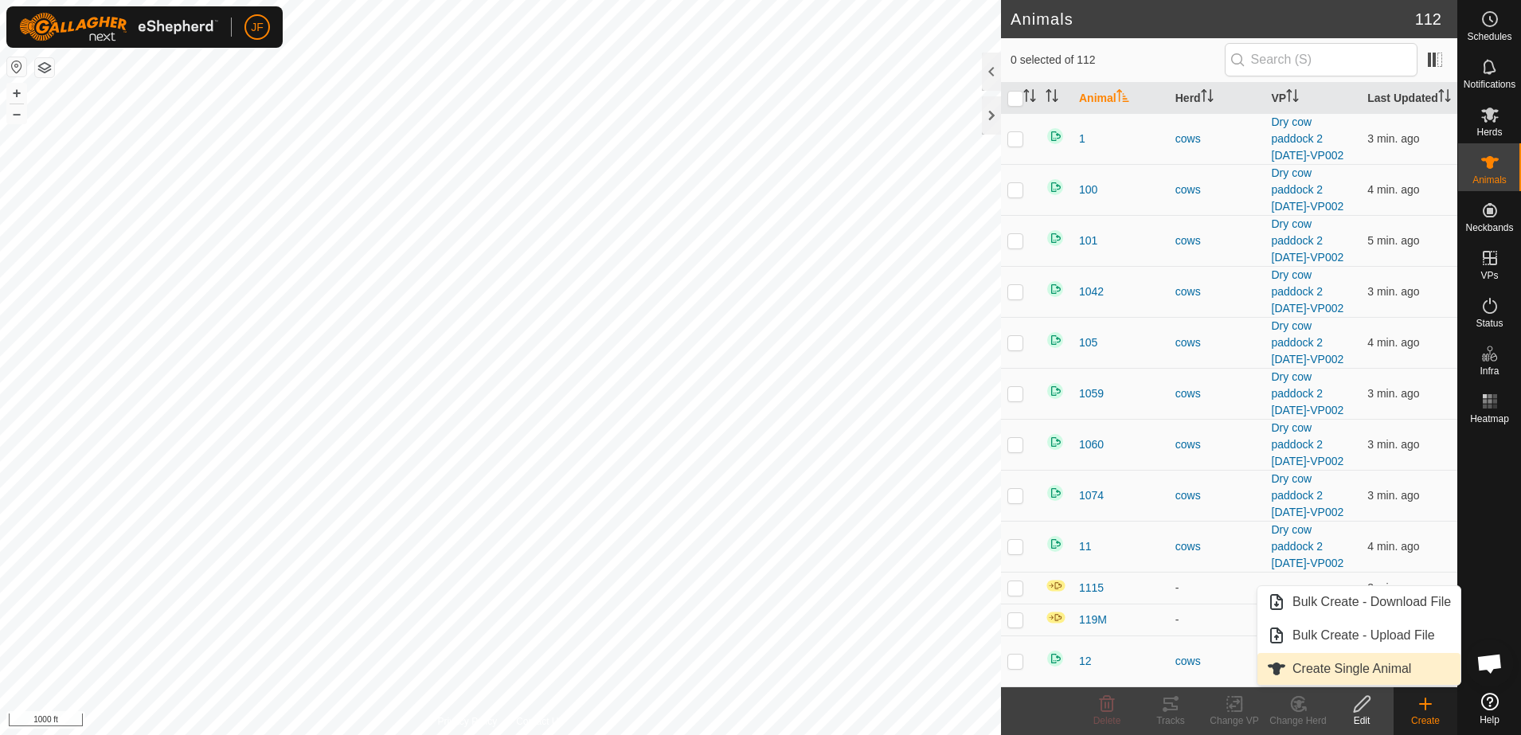
click at [1384, 669] on link "Create Single Animal" at bounding box center [1358, 669] width 203 height 32
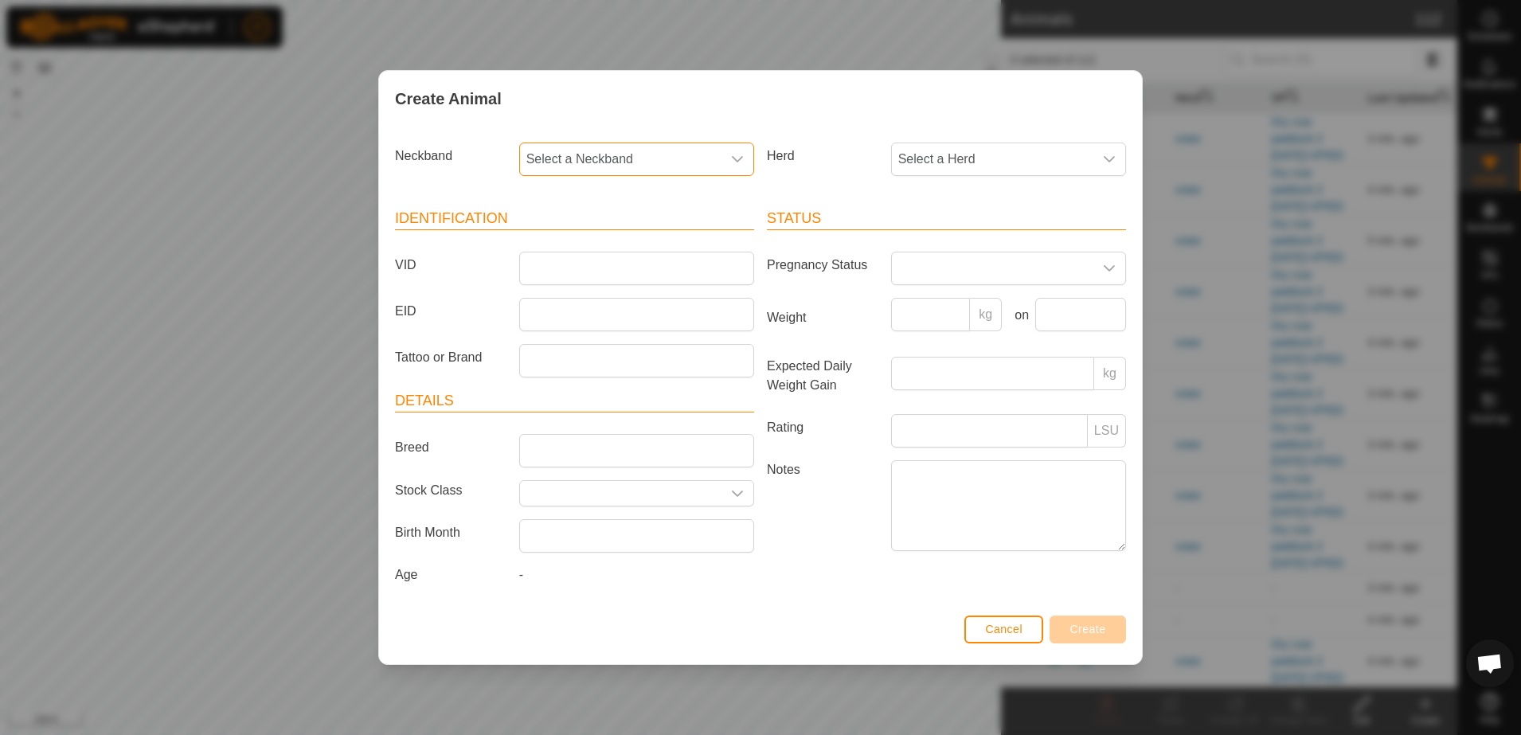
click at [654, 154] on span "Select a Neckband" at bounding box center [620, 159] width 201 height 32
type input "0229"
click at [593, 235] on li "0180110229" at bounding box center [637, 241] width 233 height 32
click at [605, 275] on input "VID" at bounding box center [636, 268] width 235 height 33
type input "1234"
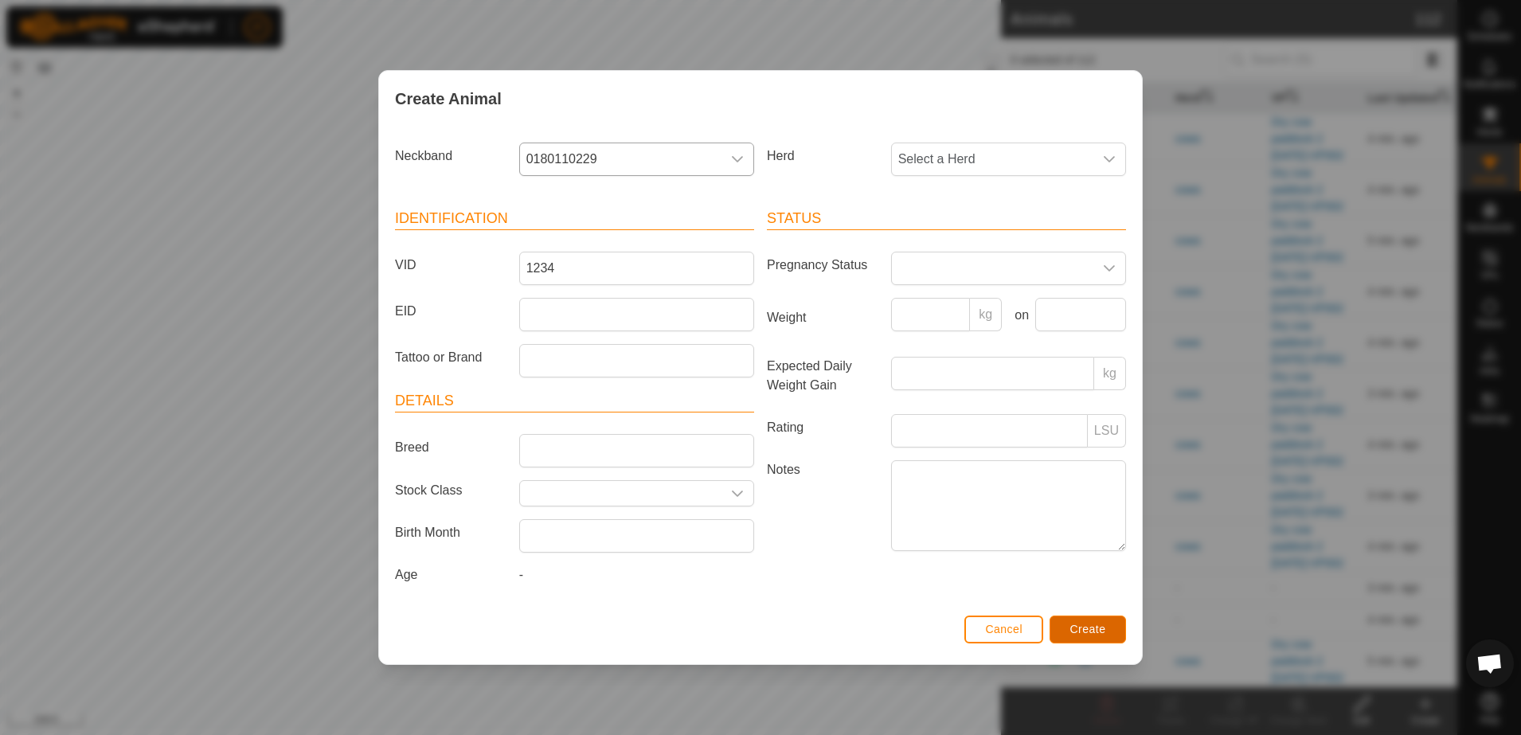
click at [1104, 627] on span "Create" at bounding box center [1088, 629] width 36 height 13
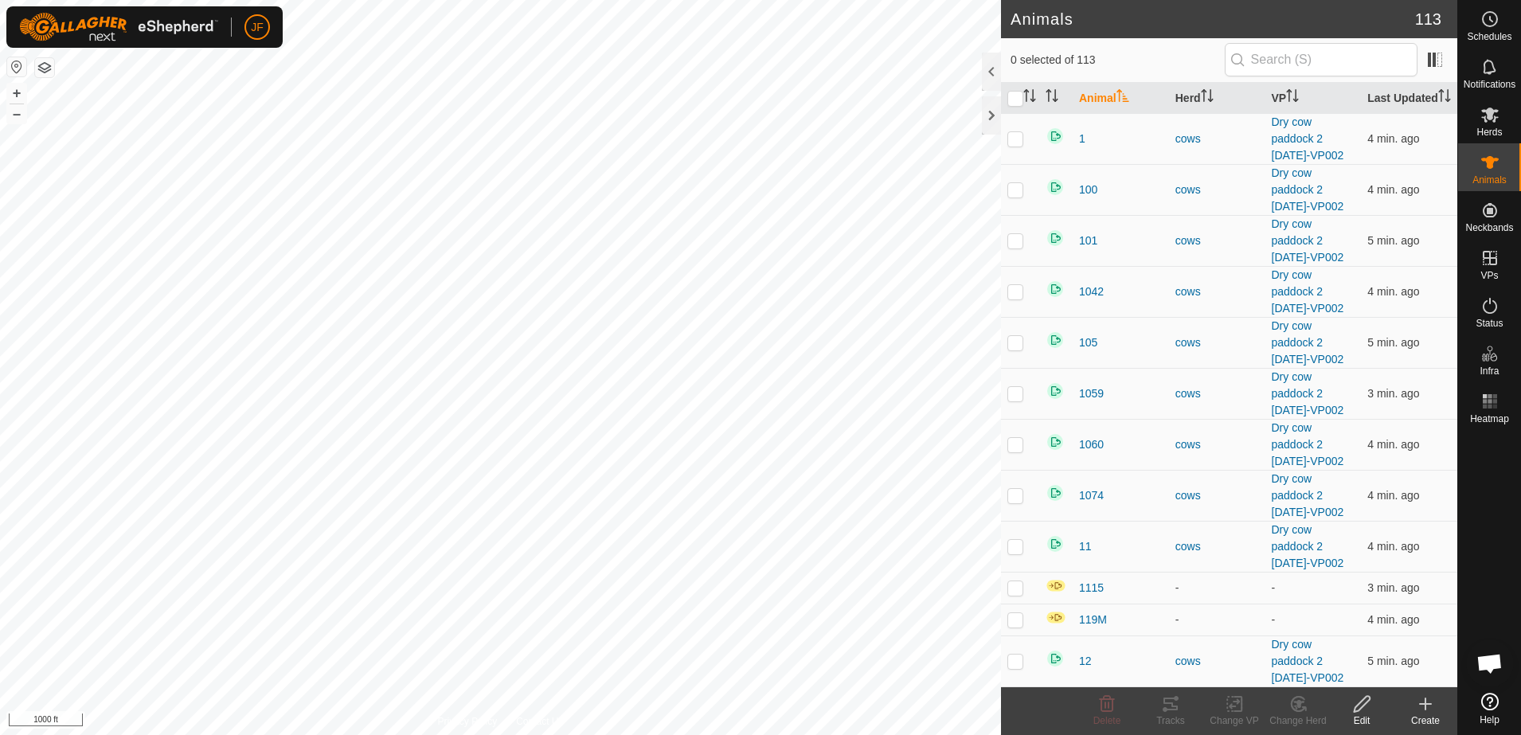
click at [1424, 712] on icon at bounding box center [1425, 703] width 19 height 19
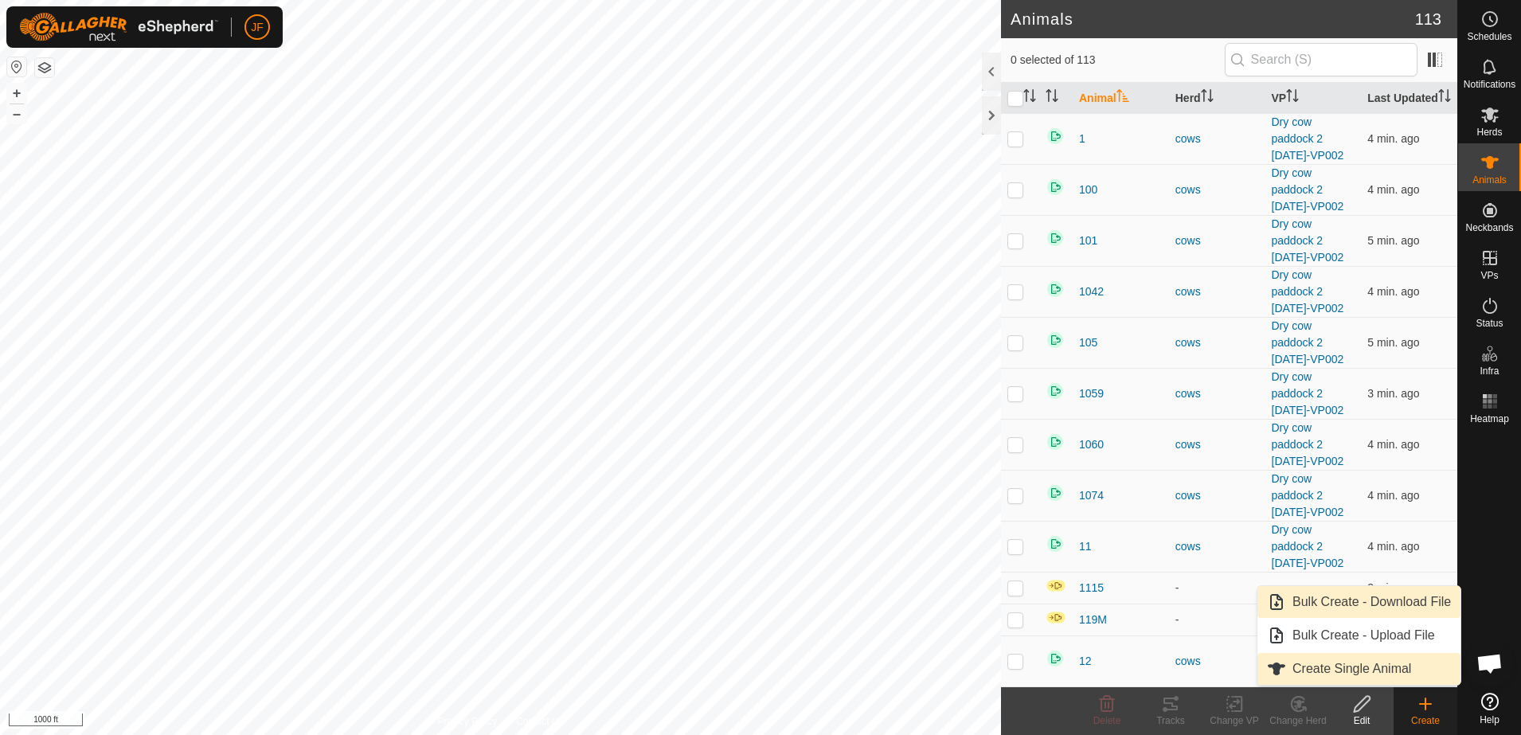
click at [1395, 665] on link "Create Single Animal" at bounding box center [1358, 669] width 203 height 32
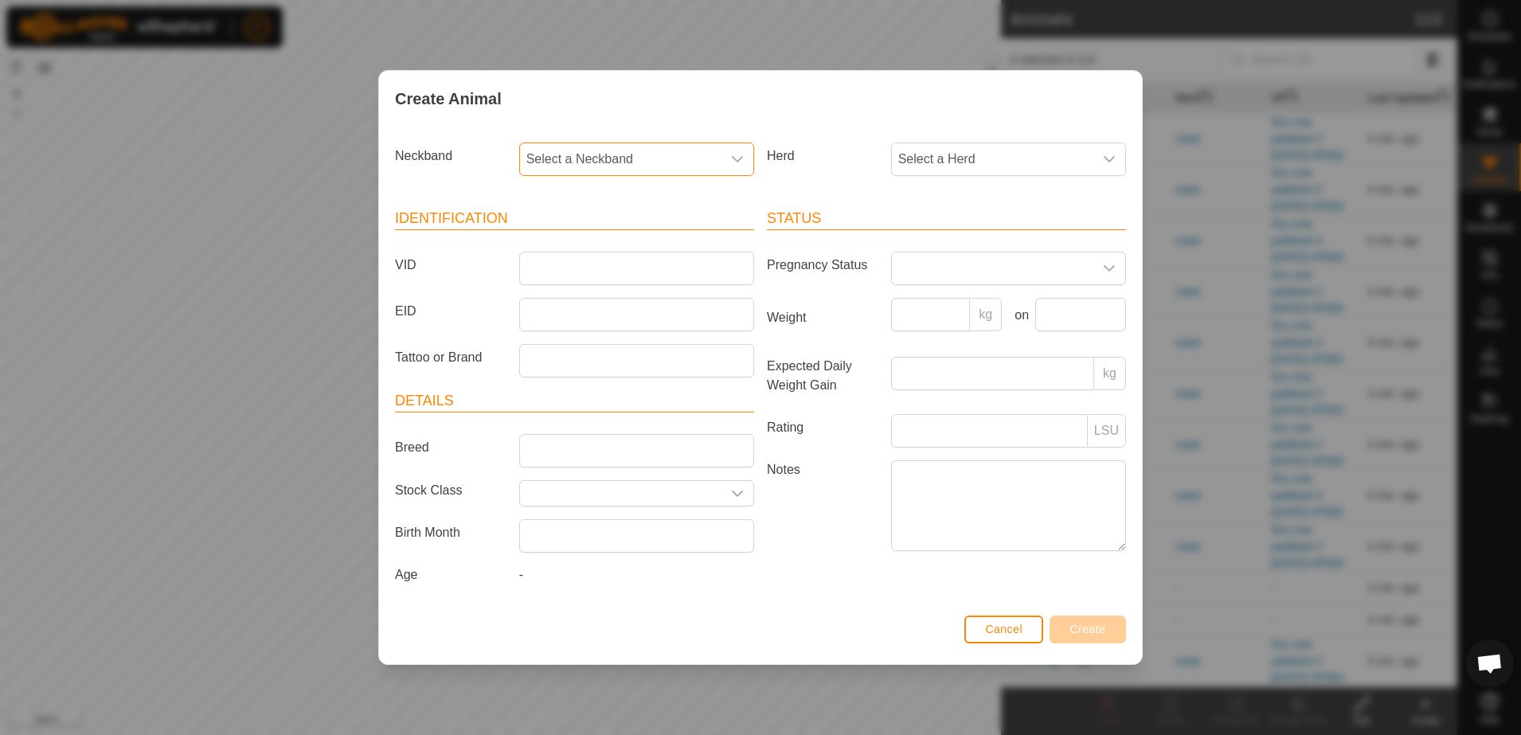
click at [708, 153] on span "Select a Neckband" at bounding box center [620, 159] width 201 height 32
type input "8590"
click at [572, 235] on span "1089678590" at bounding box center [565, 241] width 71 height 19
click at [578, 279] on input "VID" at bounding box center [636, 268] width 235 height 33
type input "2025"
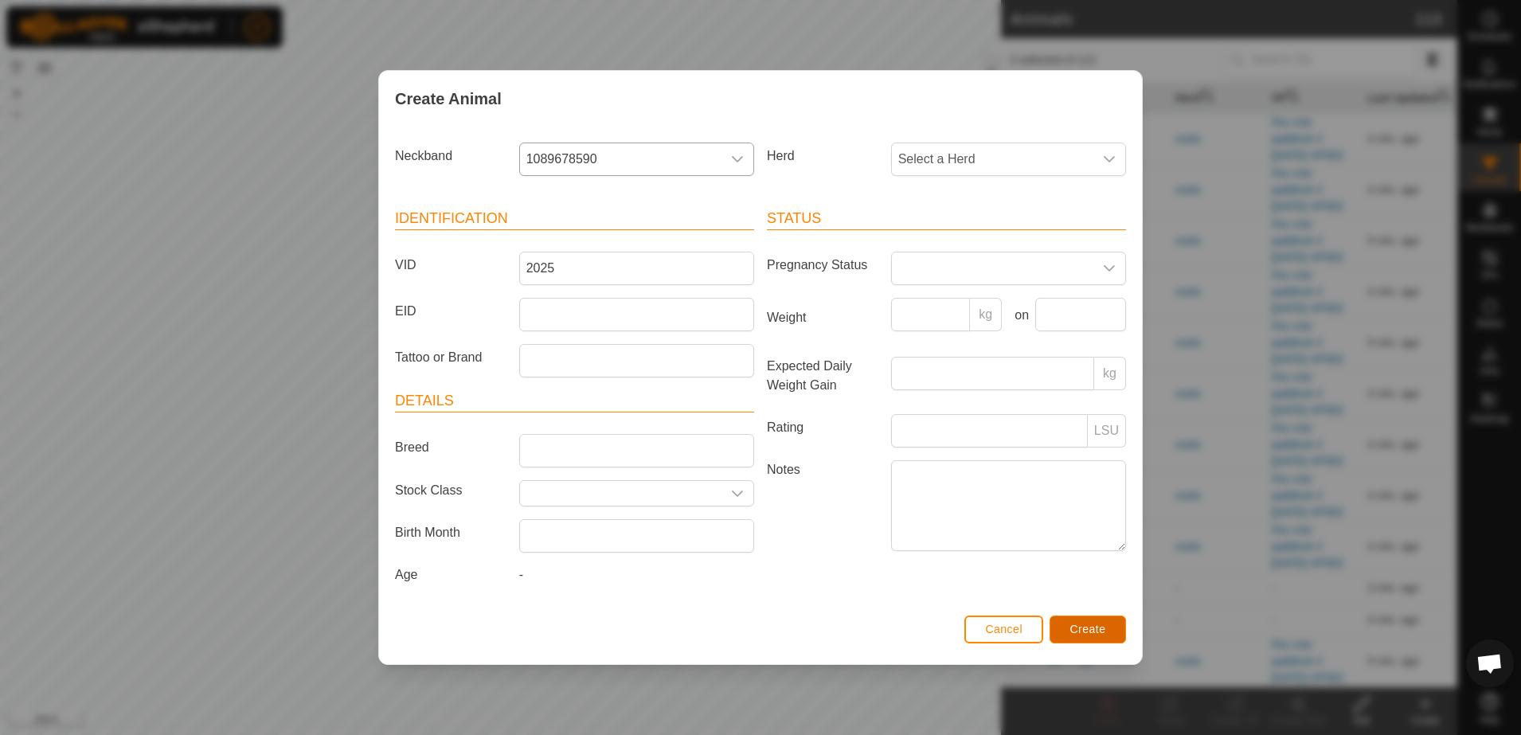
click at [1068, 621] on button "Create" at bounding box center [1087, 629] width 76 height 28
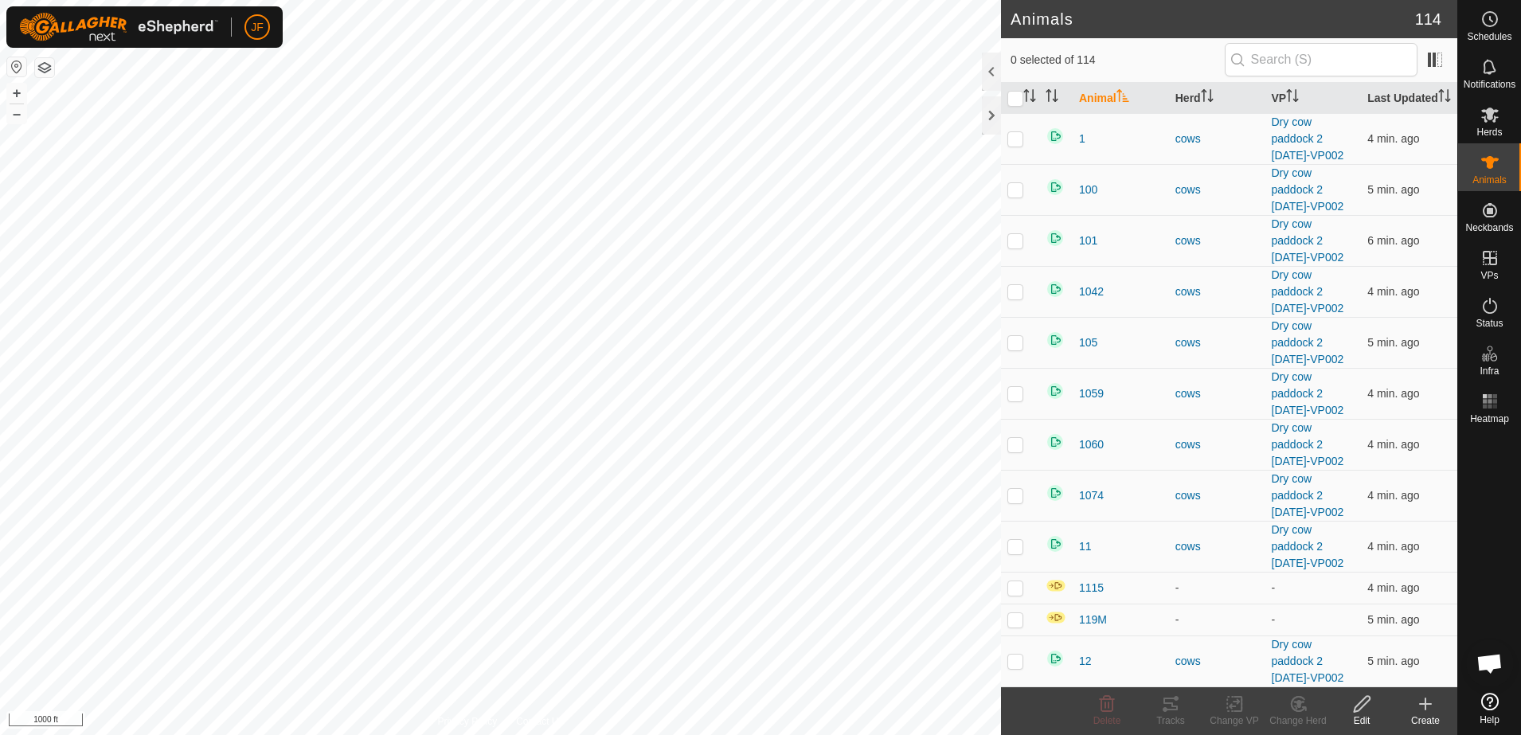
click at [1425, 702] on icon at bounding box center [1425, 703] width 0 height 11
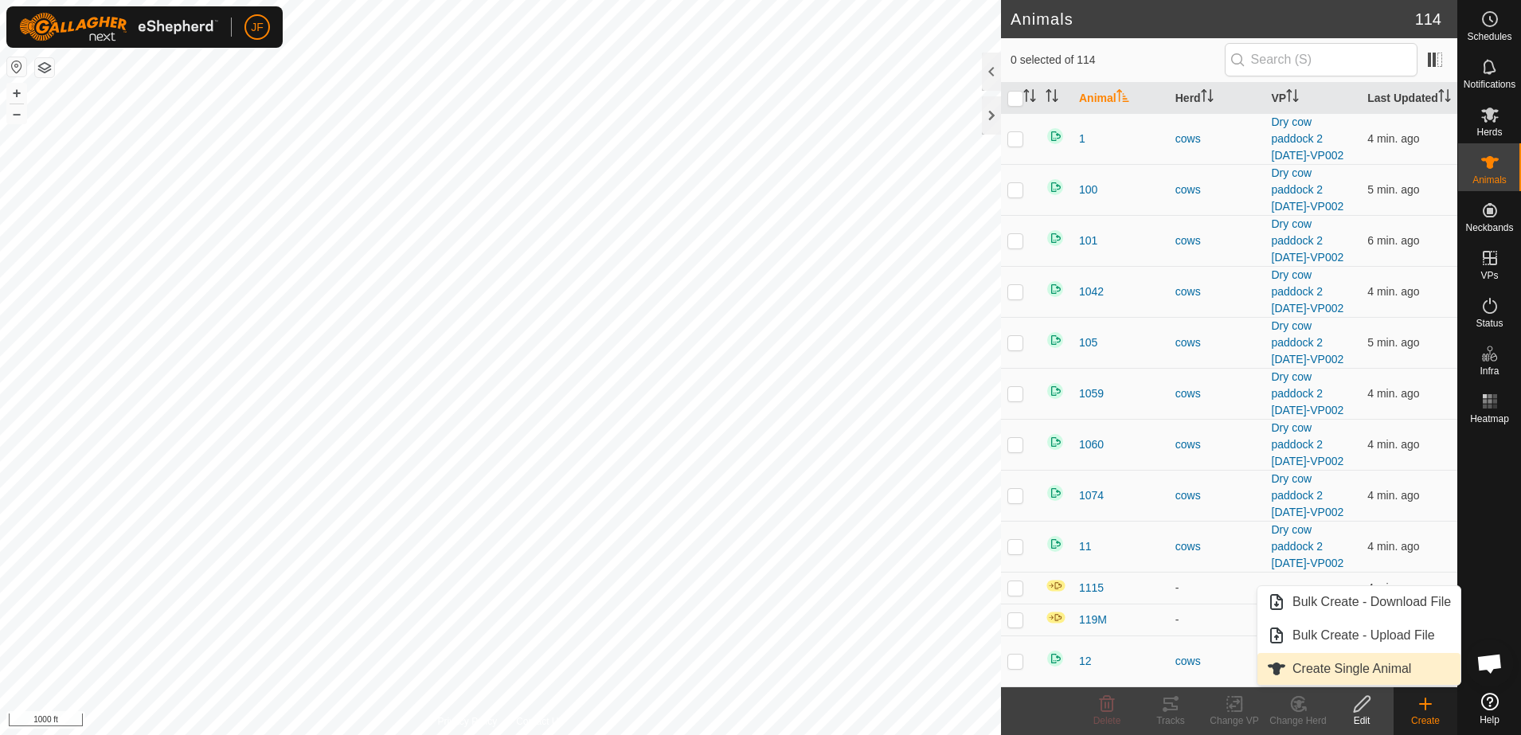
click at [1388, 670] on link "Create Single Animal" at bounding box center [1358, 669] width 203 height 32
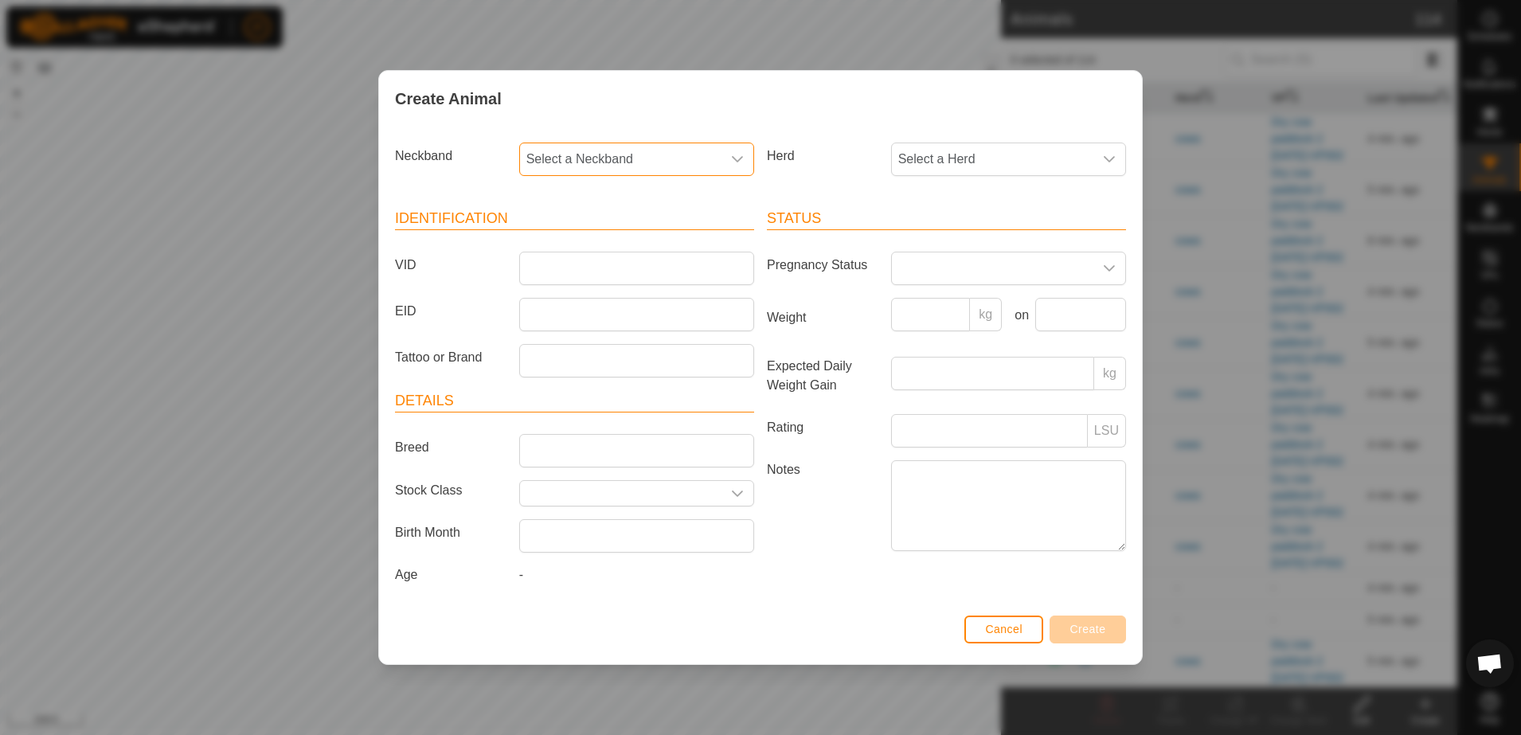
click at [669, 156] on span "Select a Neckband" at bounding box center [620, 159] width 201 height 32
type input "3741"
click at [580, 236] on li "3004733741" at bounding box center [637, 241] width 233 height 32
click at [576, 268] on input "VID" at bounding box center [636, 268] width 235 height 33
type input "1045"
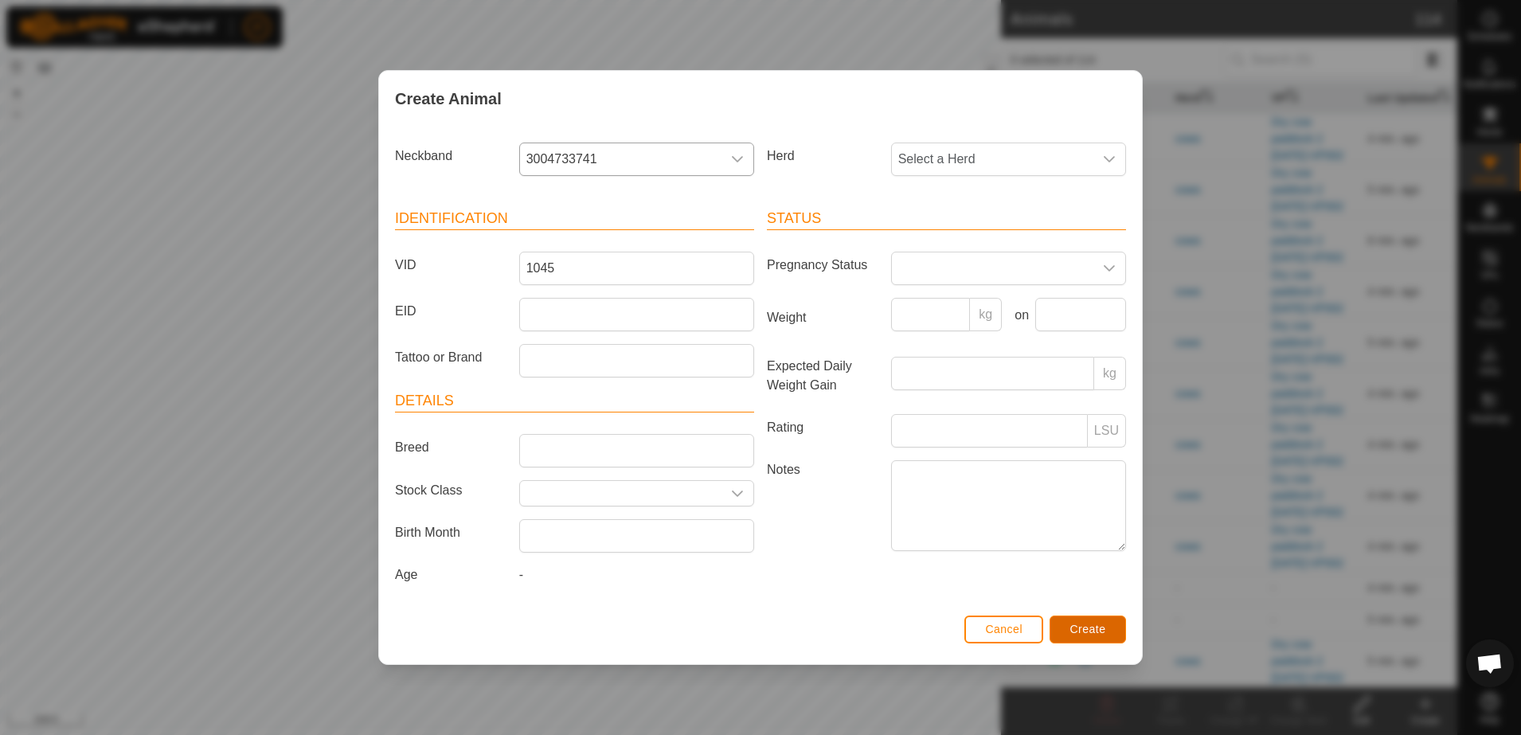
click at [1093, 621] on button "Create" at bounding box center [1087, 629] width 76 height 28
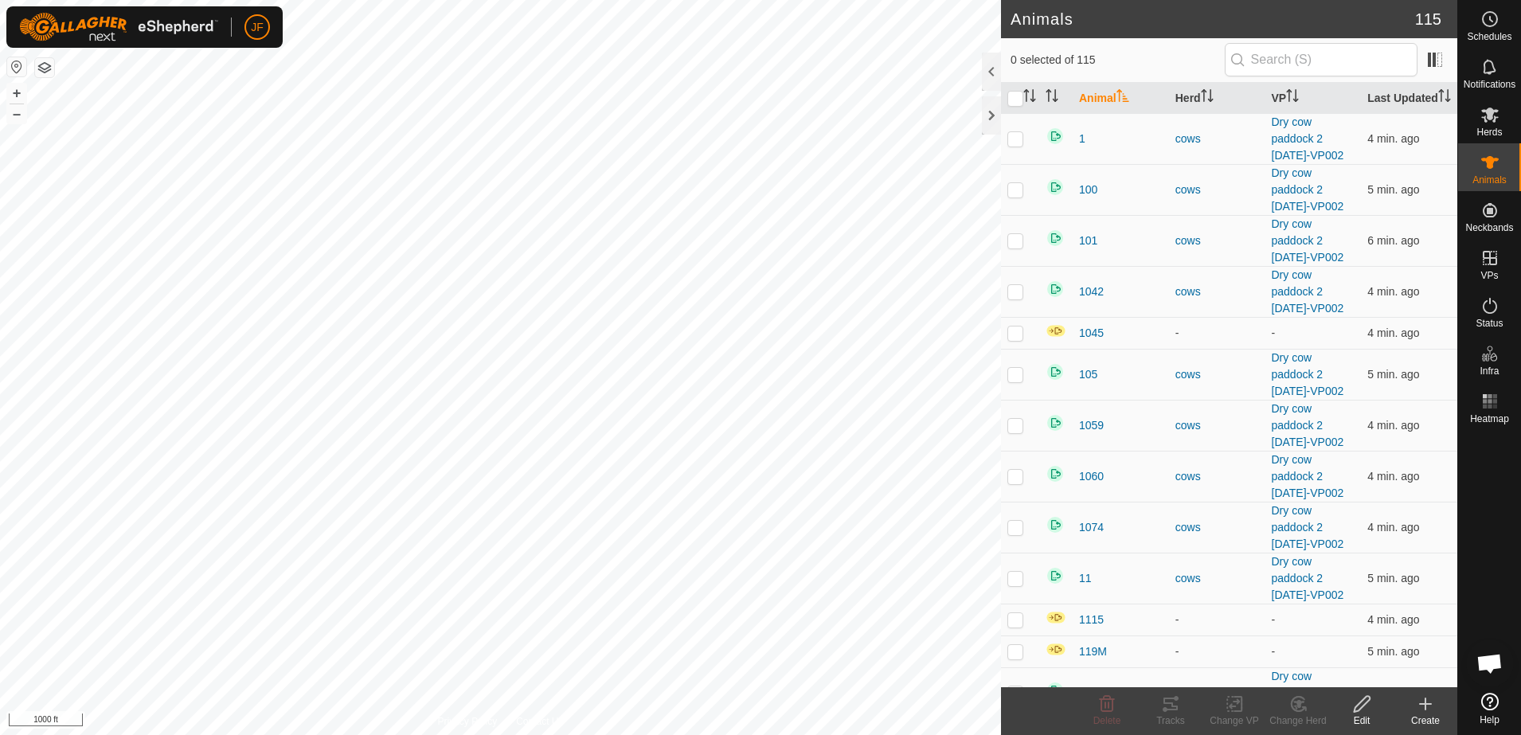
click at [1420, 707] on icon at bounding box center [1425, 703] width 19 height 19
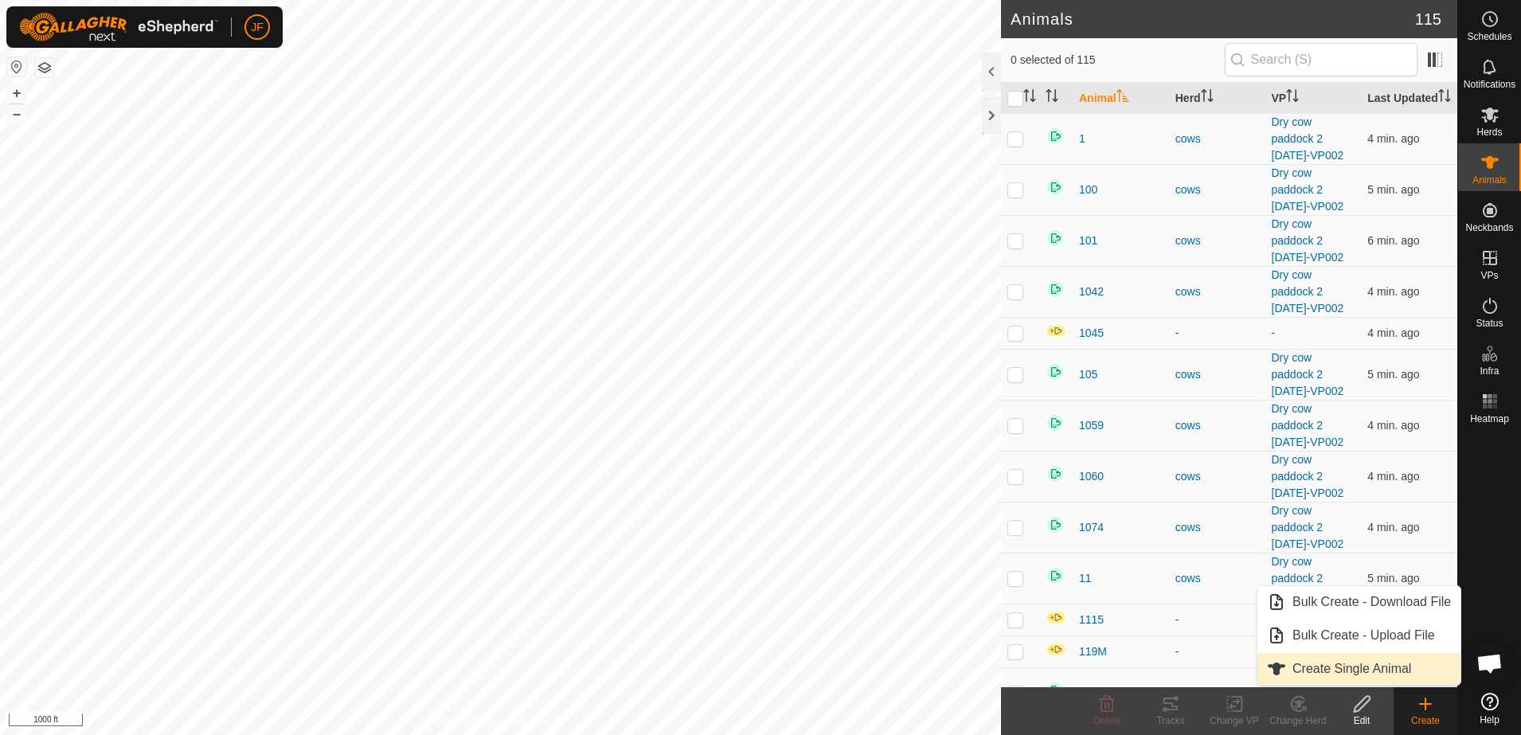
click at [1388, 669] on link "Create Single Animal" at bounding box center [1358, 669] width 203 height 32
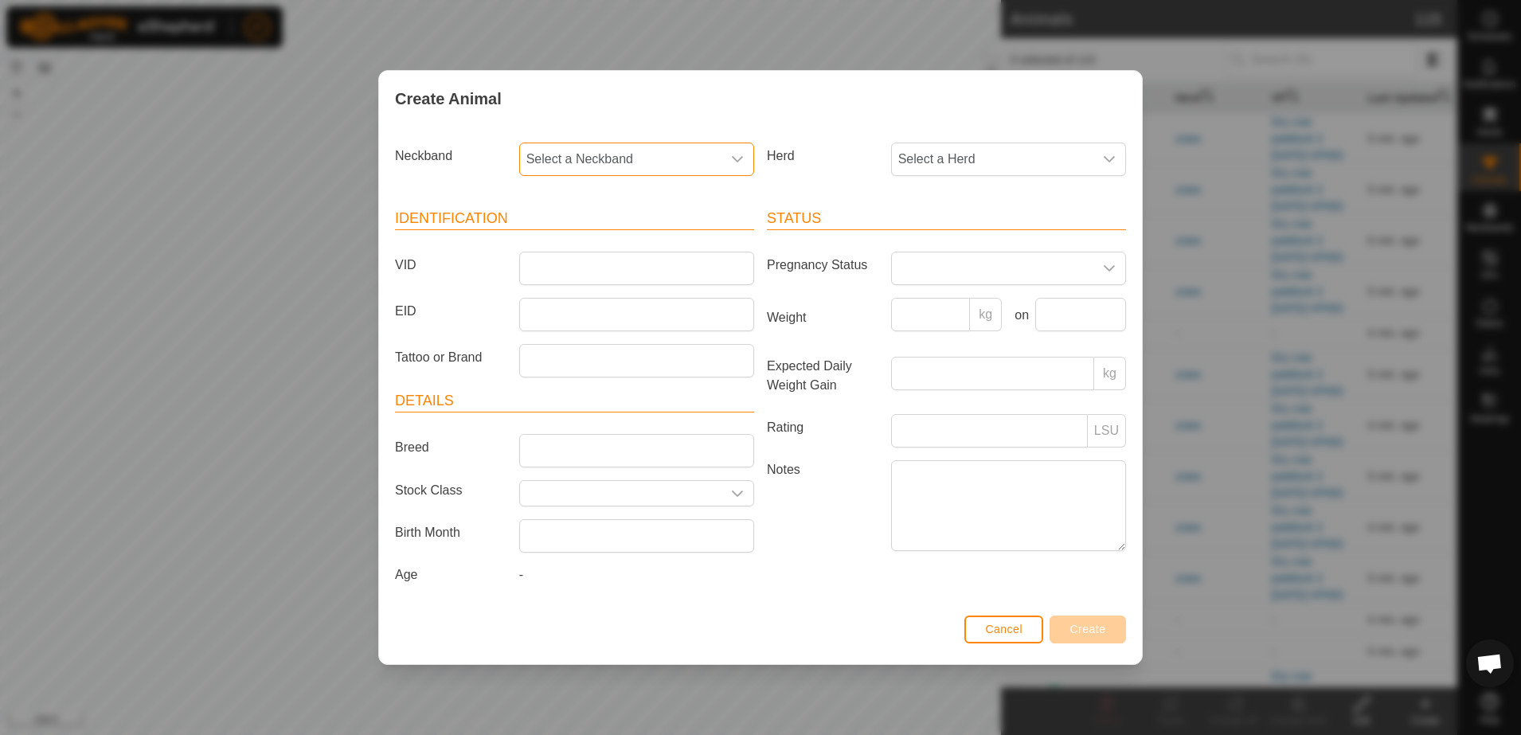
click at [649, 157] on span "Select a Neckband" at bounding box center [620, 159] width 201 height 32
type input "6777"
click at [599, 236] on li "3935446777" at bounding box center [637, 241] width 233 height 32
click at [604, 261] on input "VID" at bounding box center [636, 268] width 235 height 33
type input "33"
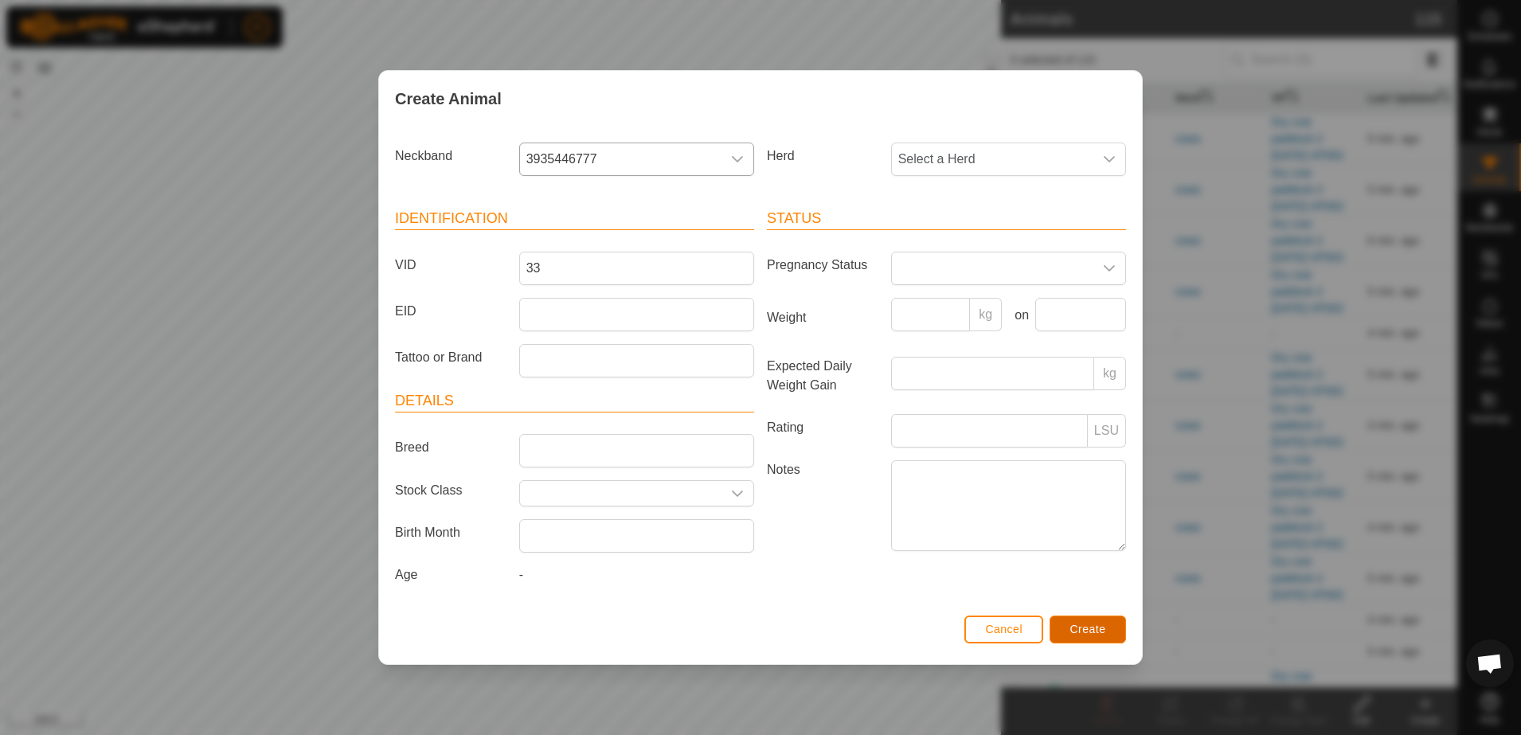
click at [1110, 627] on button "Create" at bounding box center [1087, 629] width 76 height 28
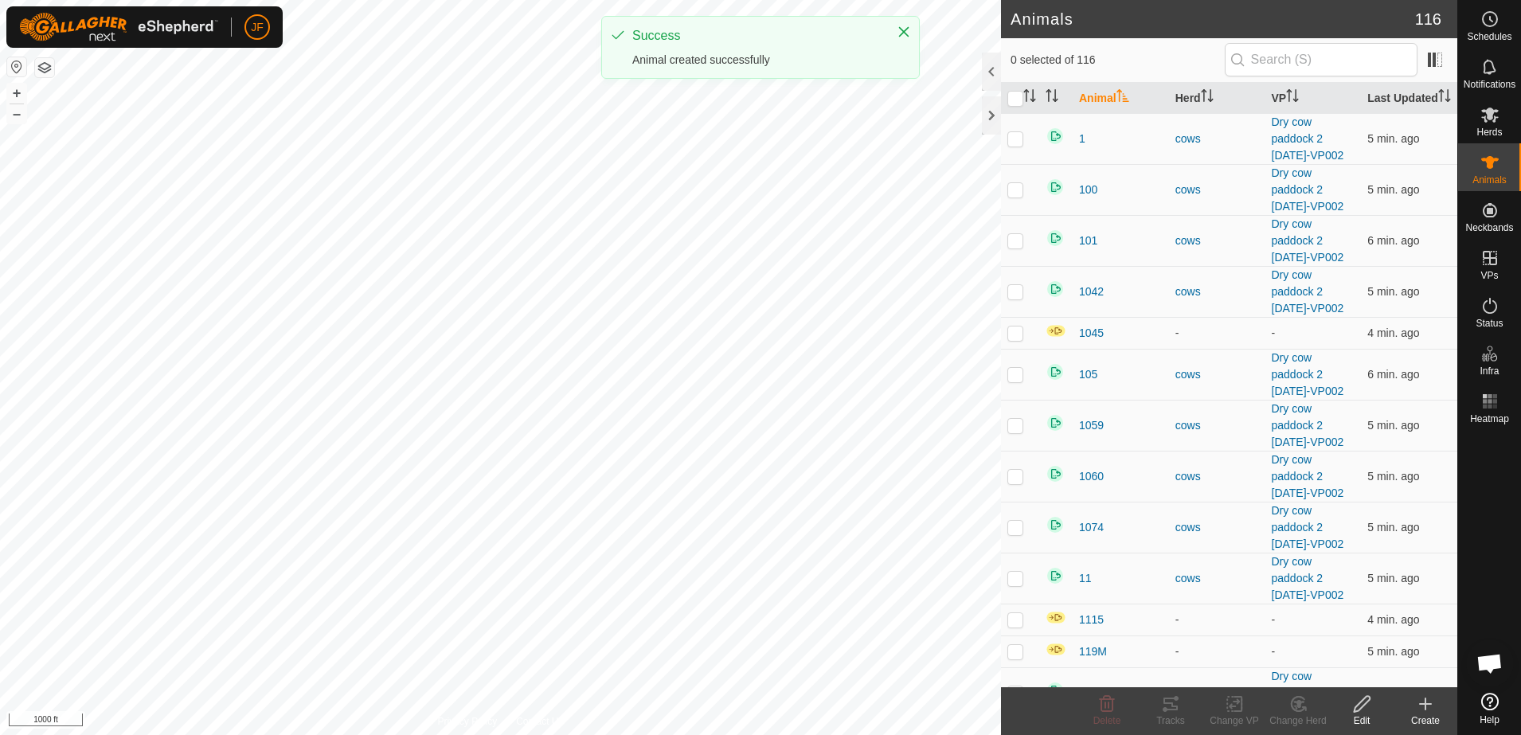
click at [1417, 712] on icon at bounding box center [1425, 703] width 19 height 19
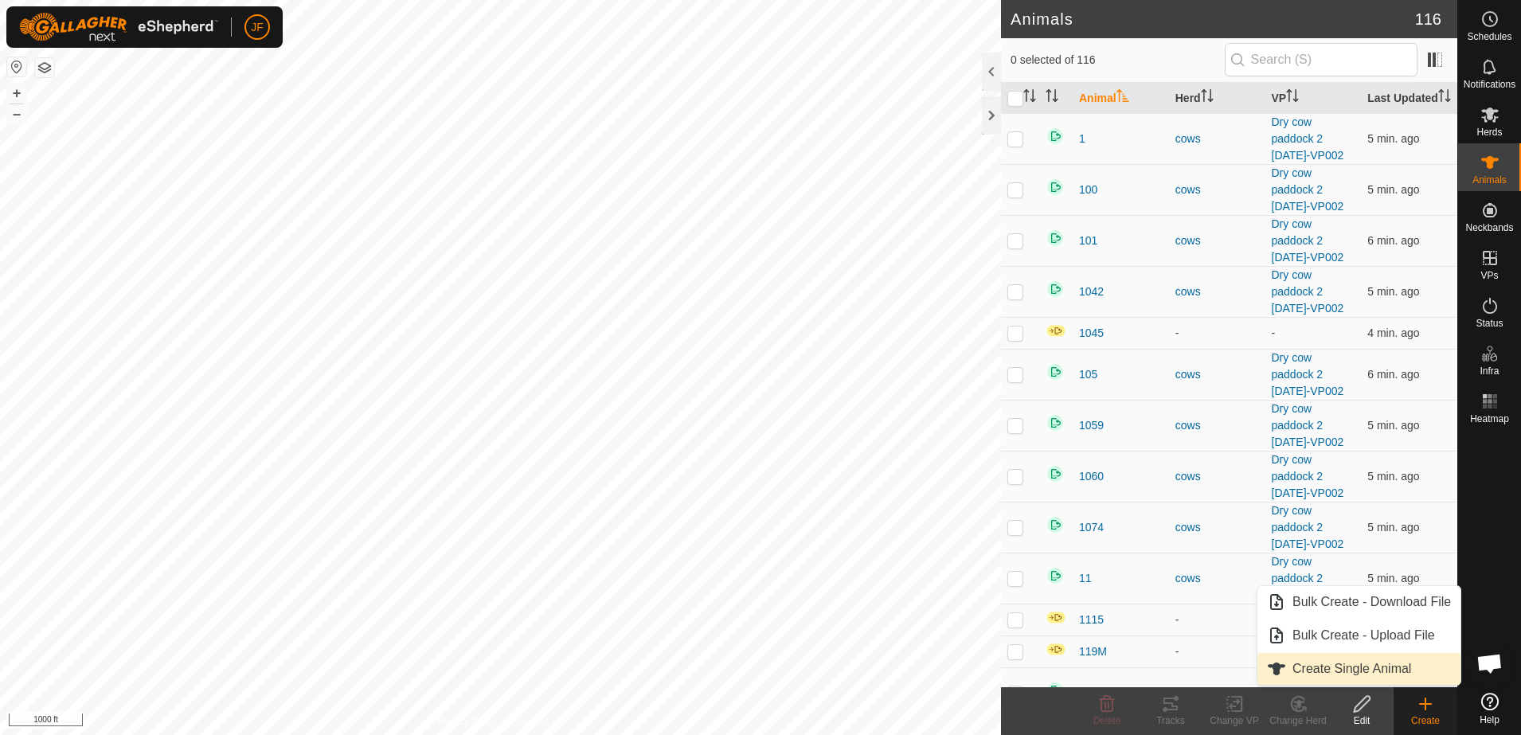
click at [1390, 669] on link "Create Single Animal" at bounding box center [1358, 669] width 203 height 32
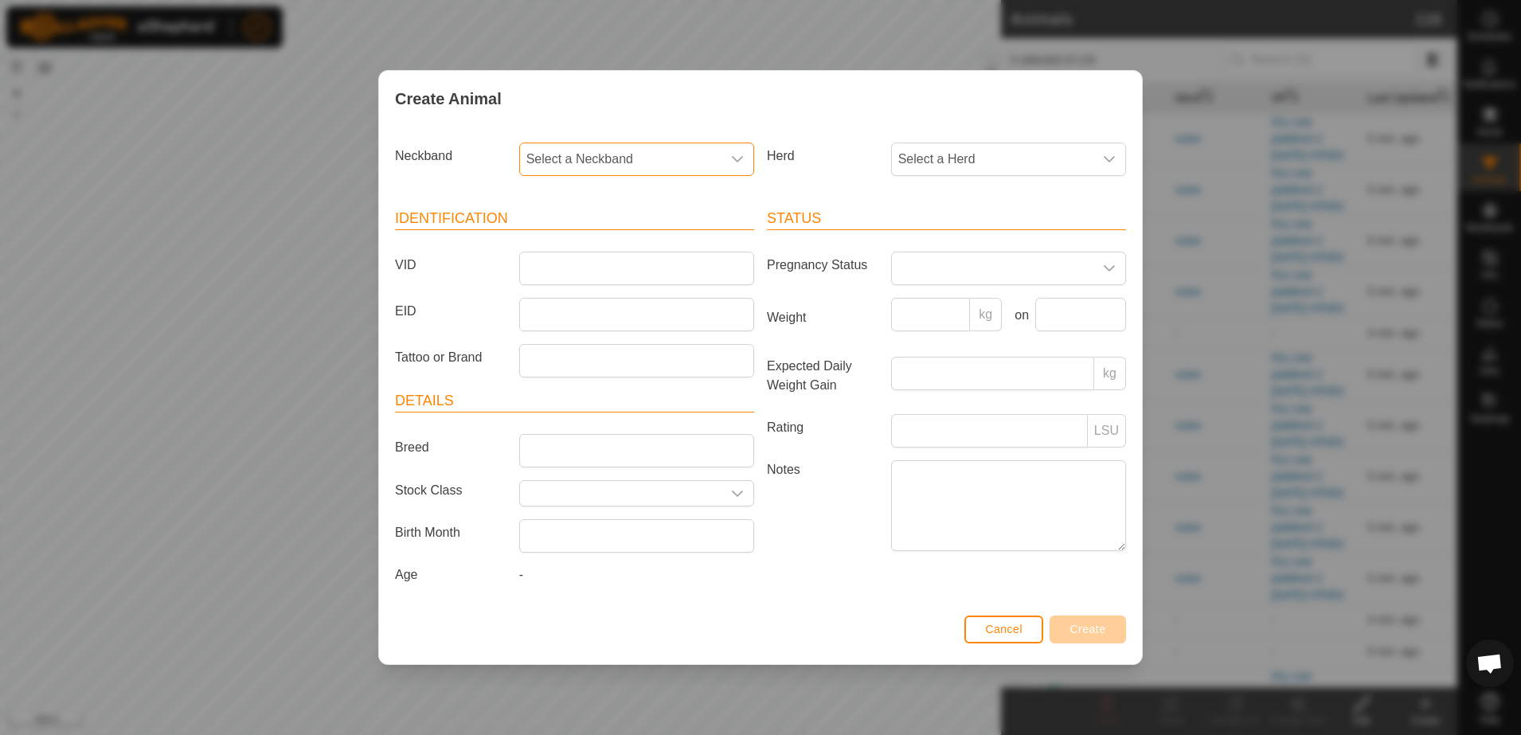
click at [681, 149] on span "Select a Neckband" at bounding box center [620, 159] width 201 height 32
type input "5231"
click at [574, 232] on li "0029995231" at bounding box center [637, 241] width 233 height 32
click at [592, 266] on input "VID" at bounding box center [636, 268] width 235 height 33
type input "1076M"
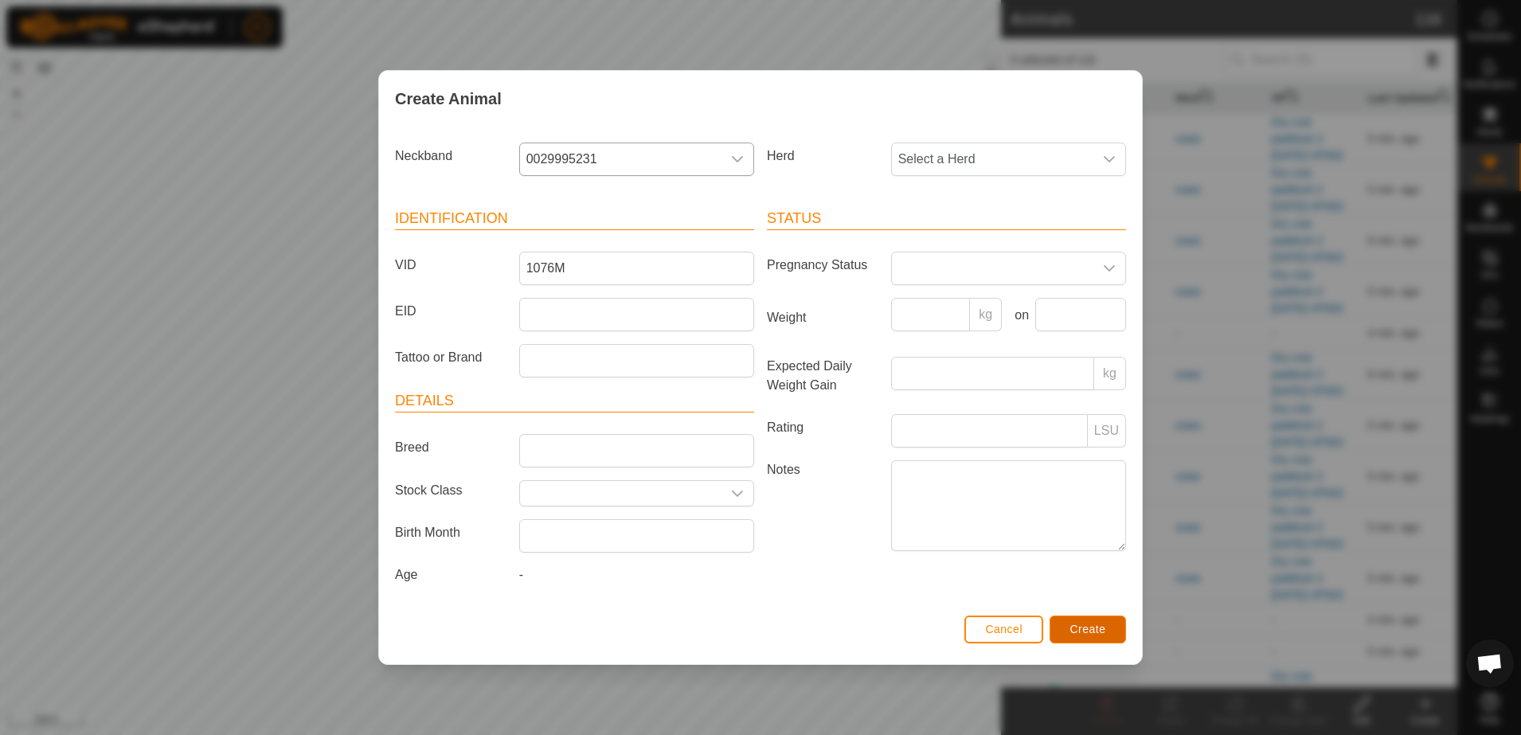
click at [1085, 625] on span "Create" at bounding box center [1088, 629] width 36 height 13
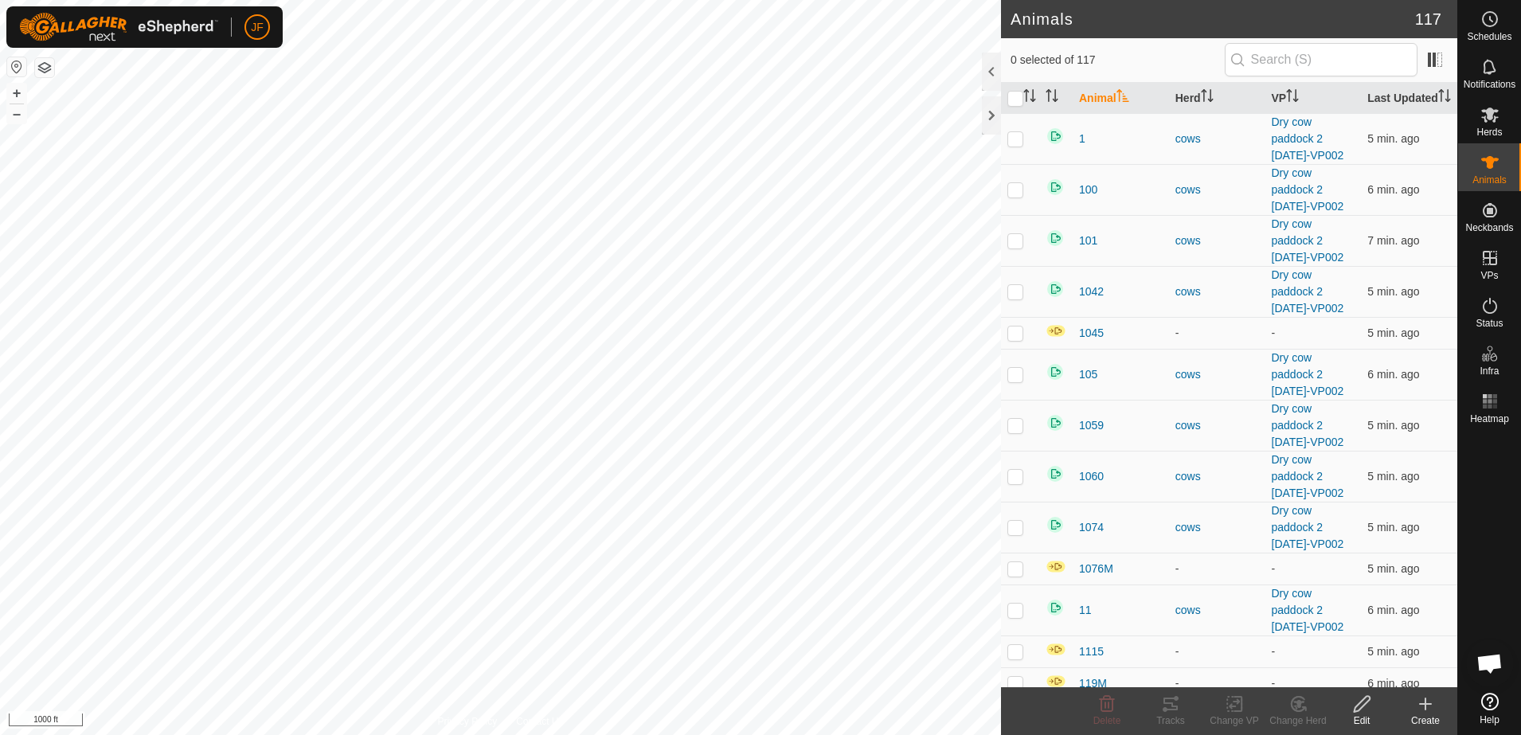
click at [1423, 705] on icon at bounding box center [1425, 703] width 19 height 19
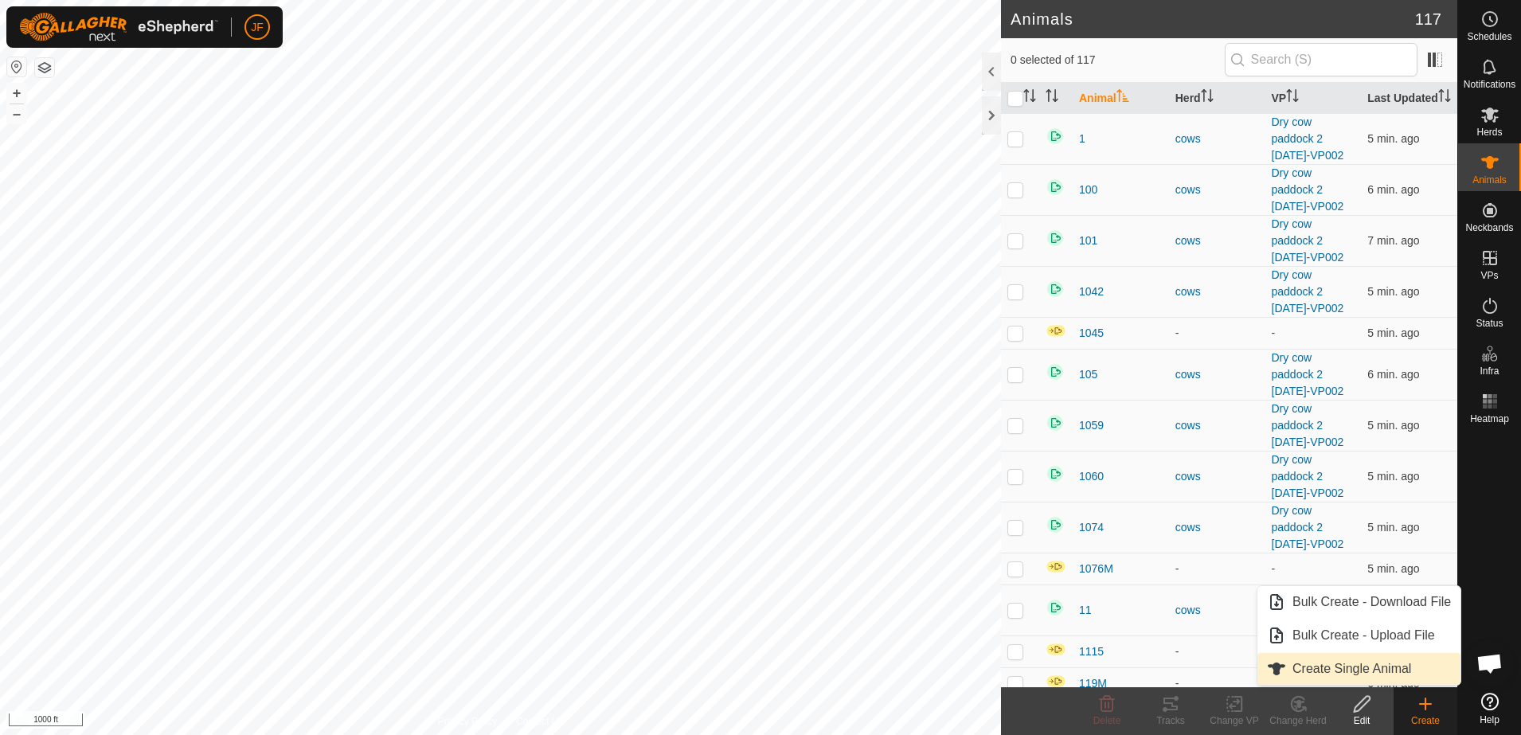
click at [1400, 674] on link "Create Single Animal" at bounding box center [1358, 669] width 203 height 32
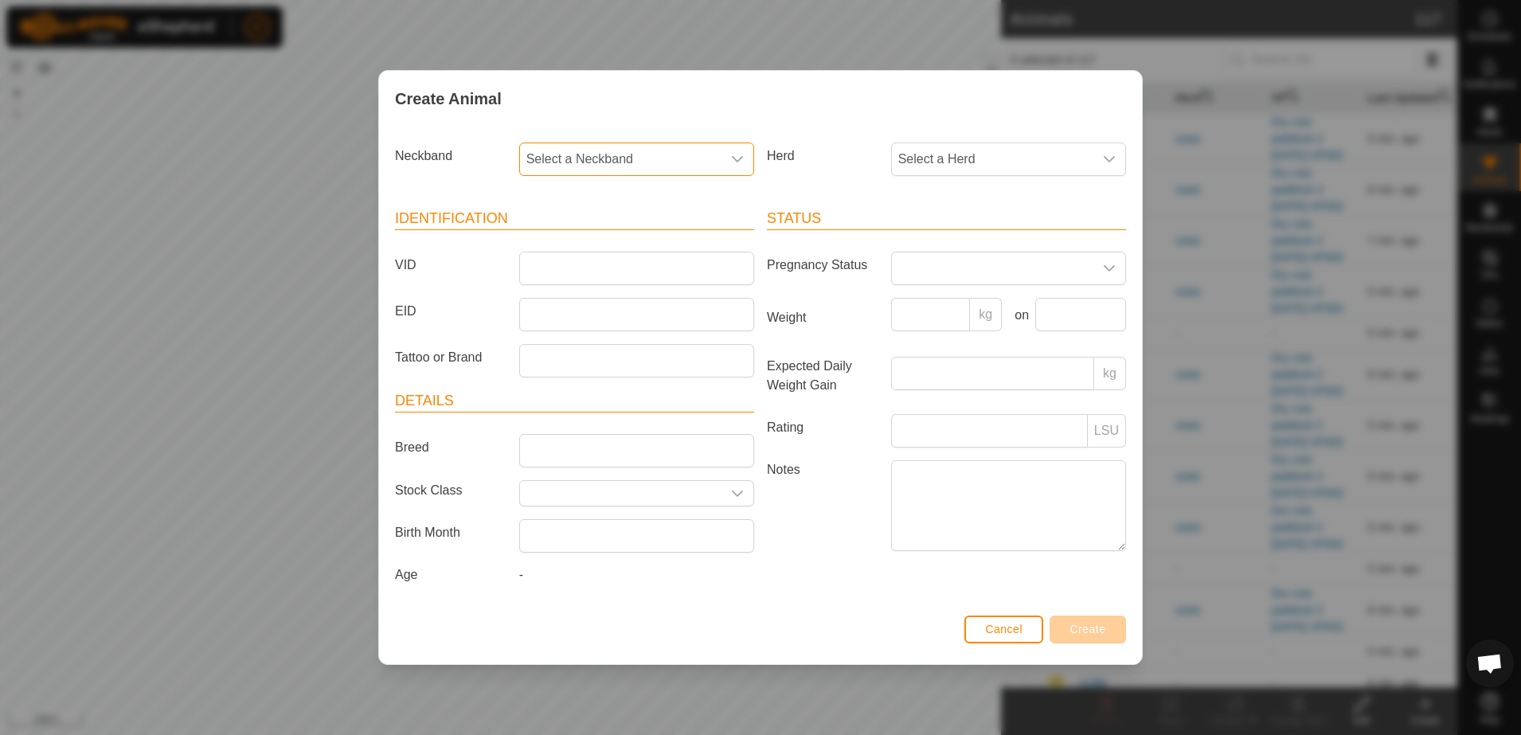
click at [684, 162] on span "Select a Neckband" at bounding box center [620, 159] width 201 height 32
type input "4847"
click at [605, 235] on li "0909844847" at bounding box center [637, 241] width 233 height 32
click at [584, 275] on input "VID" at bounding box center [636, 268] width 235 height 33
type input "1155"
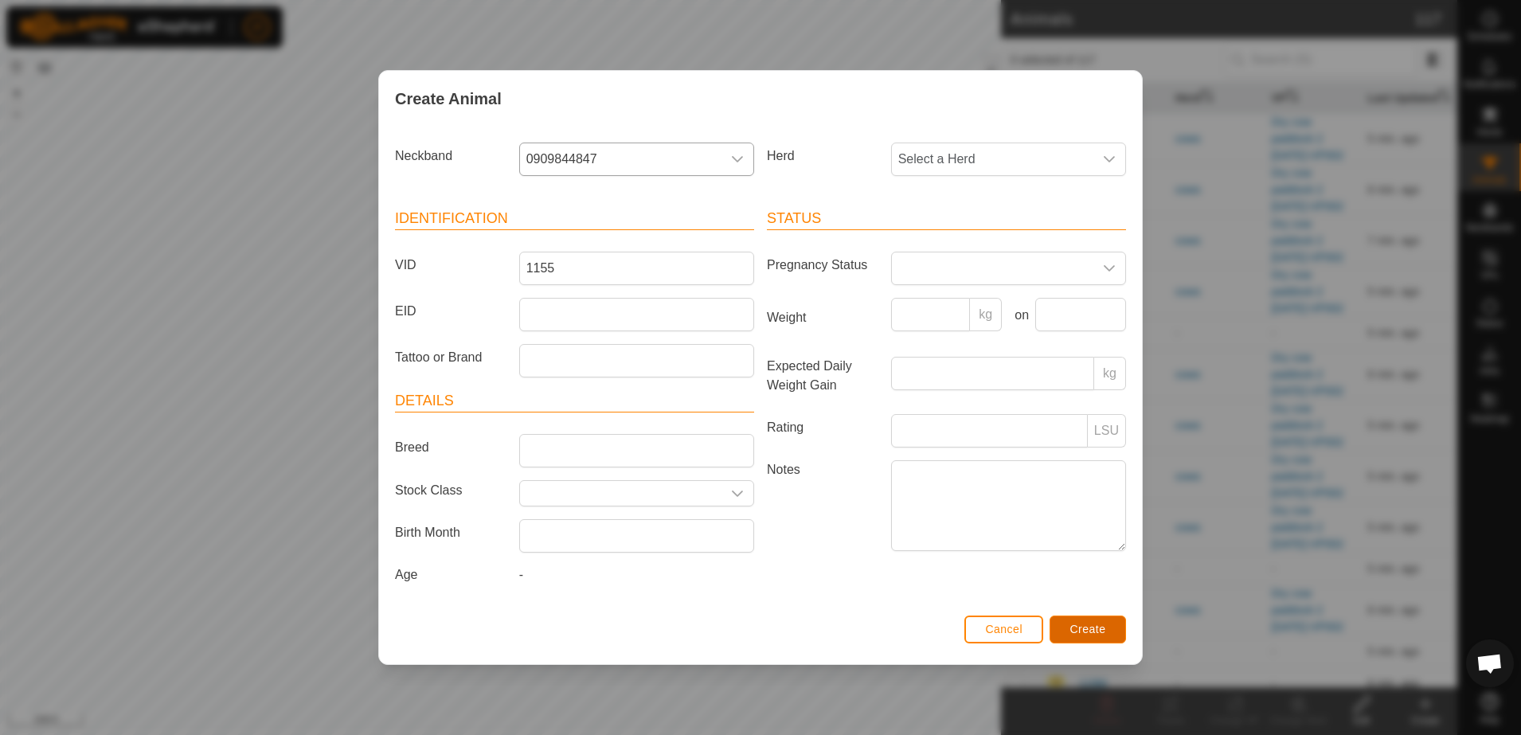
click at [1095, 632] on span "Create" at bounding box center [1088, 629] width 36 height 13
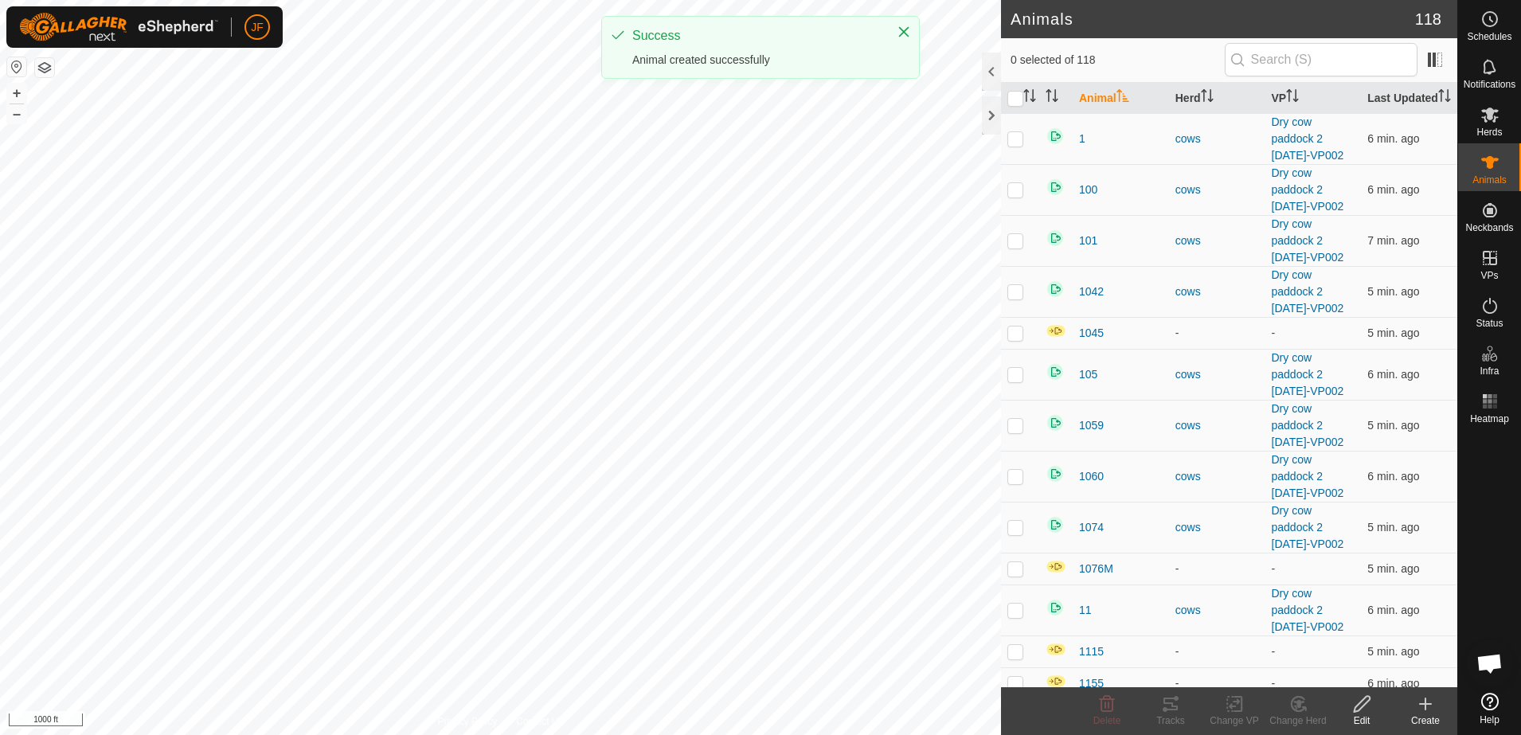
click at [1431, 704] on icon at bounding box center [1424, 704] width 11 height 0
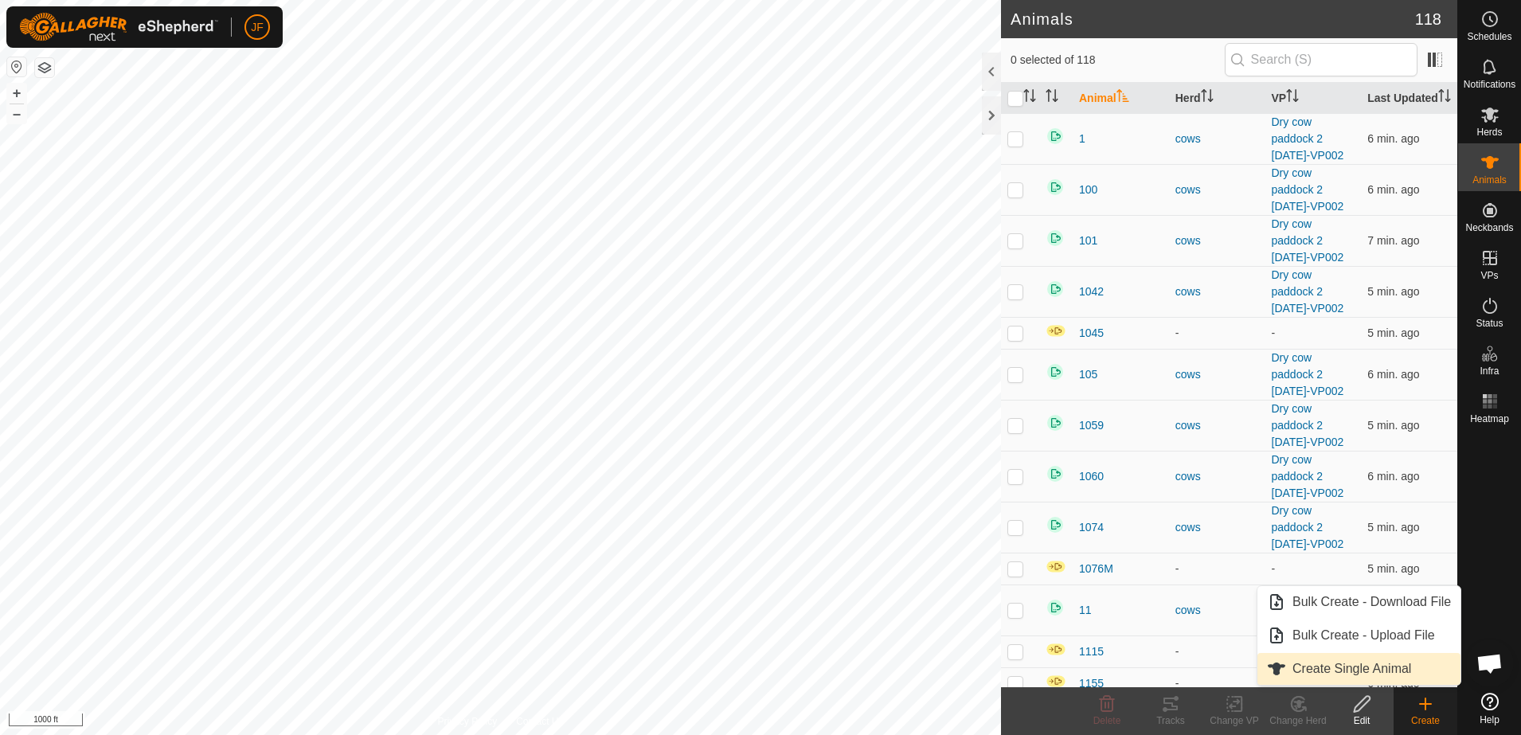
click at [1395, 668] on link "Create Single Animal" at bounding box center [1358, 669] width 203 height 32
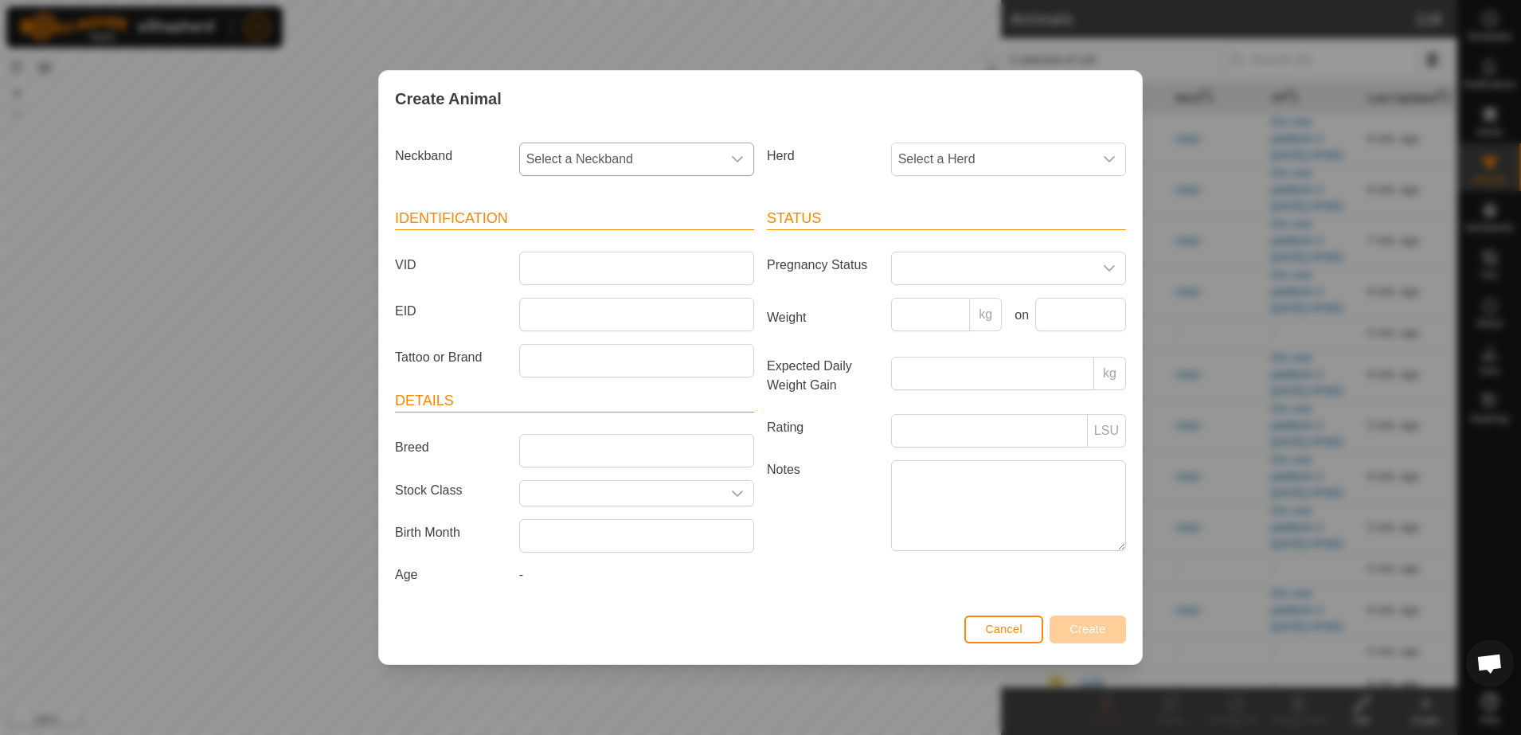
click at [739, 157] on icon "dropdown trigger" at bounding box center [737, 159] width 13 height 13
type input "20"
click at [588, 241] on li "1645102079" at bounding box center [637, 241] width 233 height 32
click at [602, 249] on article "Identification VID EID Tattoo or Brand" at bounding box center [574, 293] width 359 height 170
click at [607, 252] on input "VID" at bounding box center [636, 268] width 235 height 33
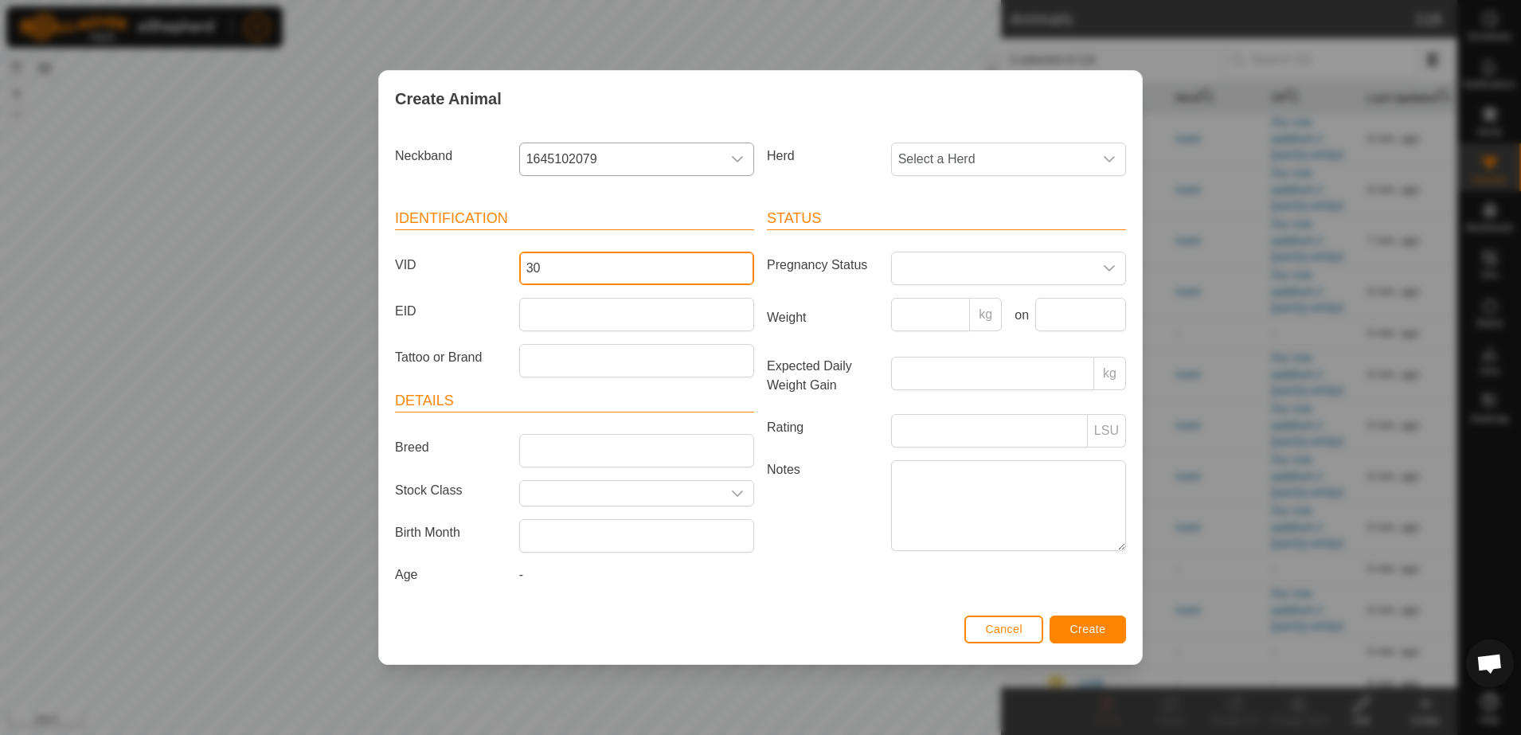
type input "30"
click at [1107, 628] on button "Create" at bounding box center [1087, 629] width 76 height 28
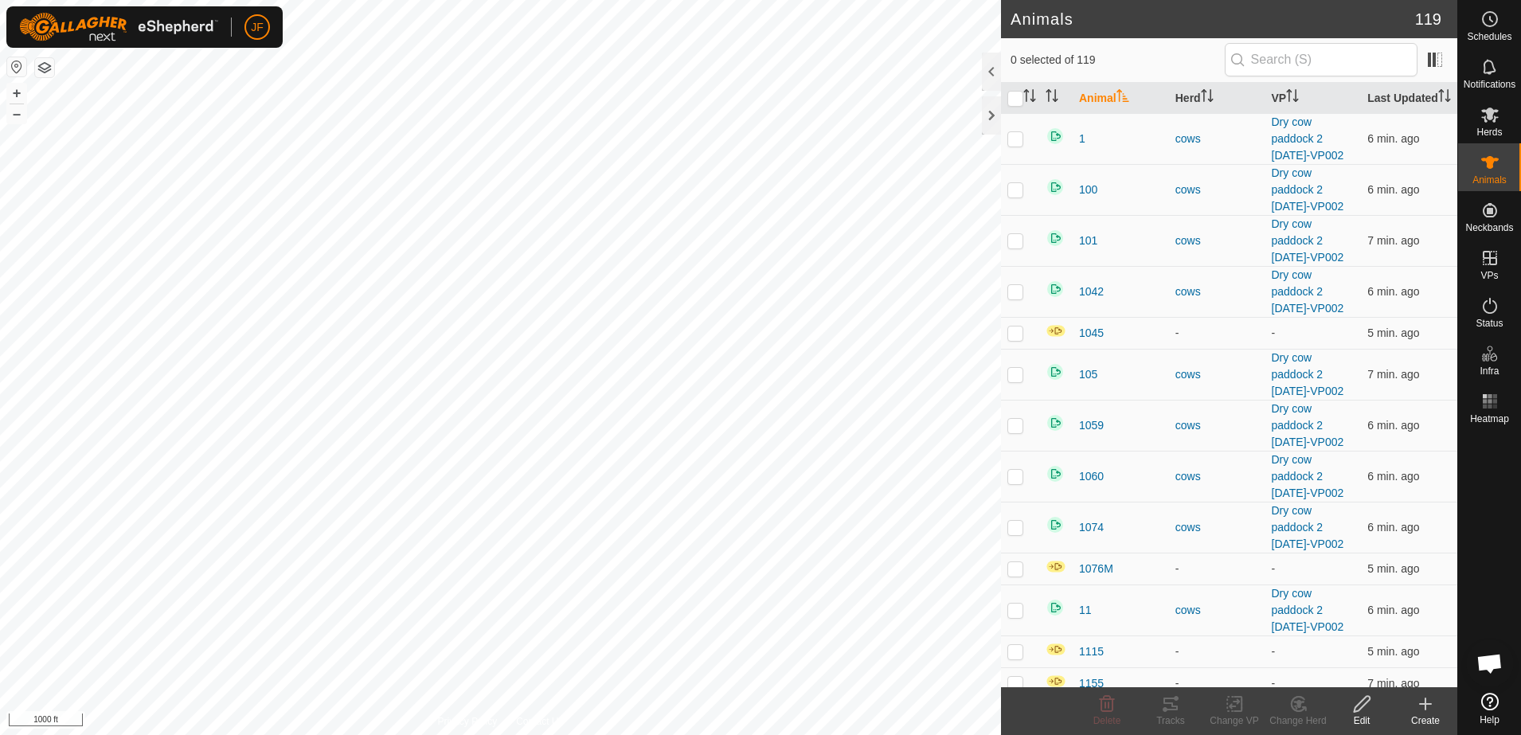
click at [1427, 704] on icon at bounding box center [1424, 704] width 11 height 0
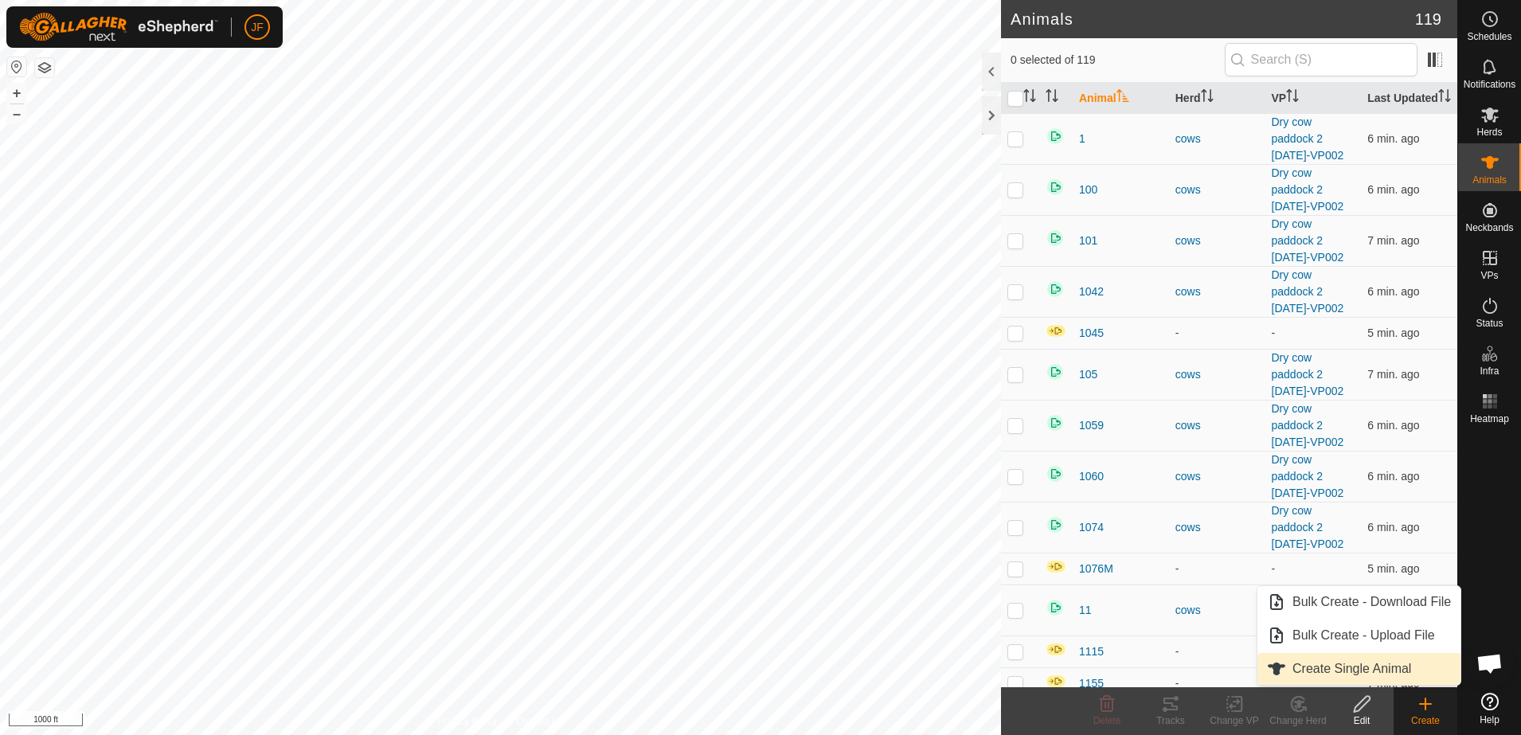
click at [1384, 667] on span "Create Single Animal" at bounding box center [1351, 668] width 119 height 19
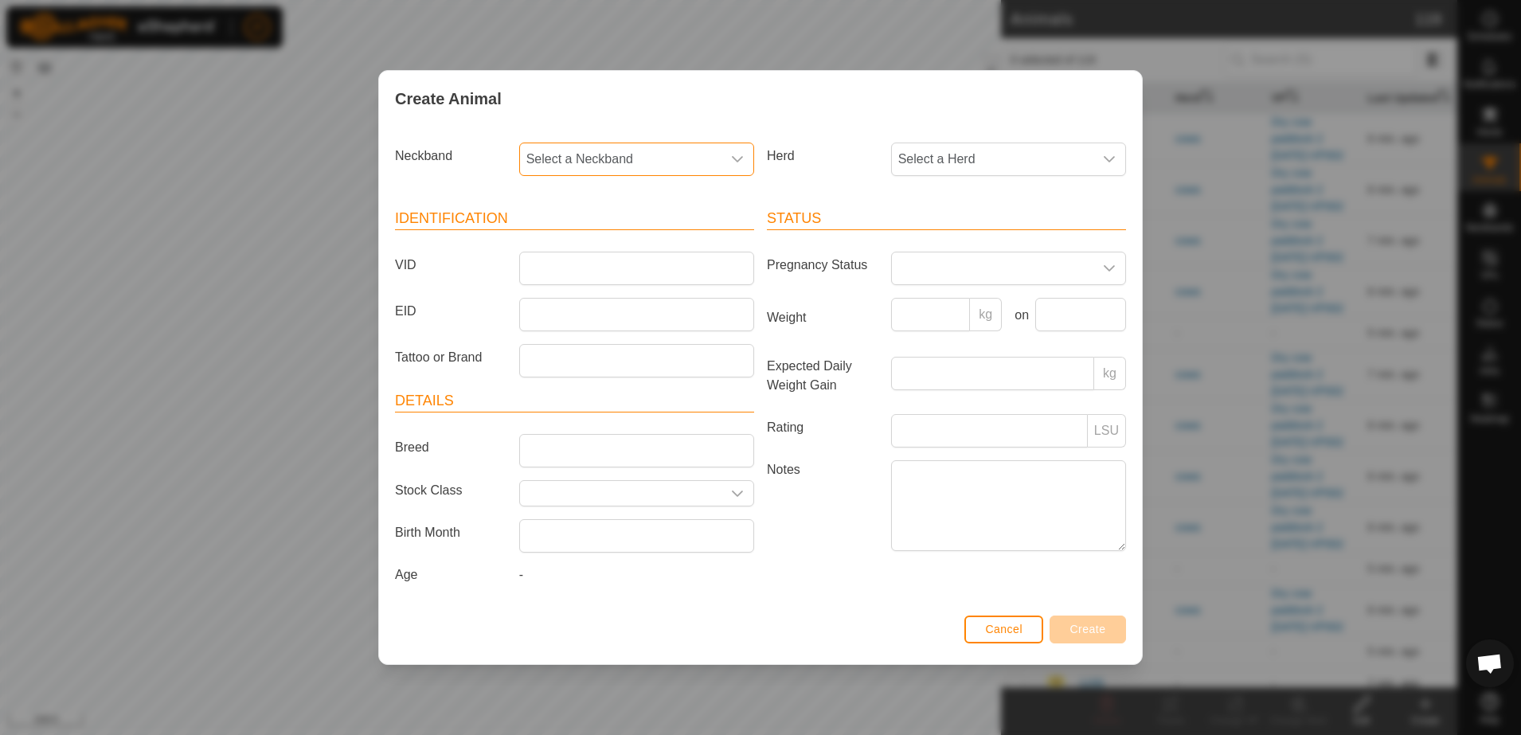
click at [621, 153] on span "Select a Neckband" at bounding box center [620, 159] width 201 height 32
type input "1772"
click at [599, 232] on li "3090351772" at bounding box center [637, 241] width 233 height 32
click at [605, 269] on input "VID" at bounding box center [636, 268] width 235 height 33
type input "1125"
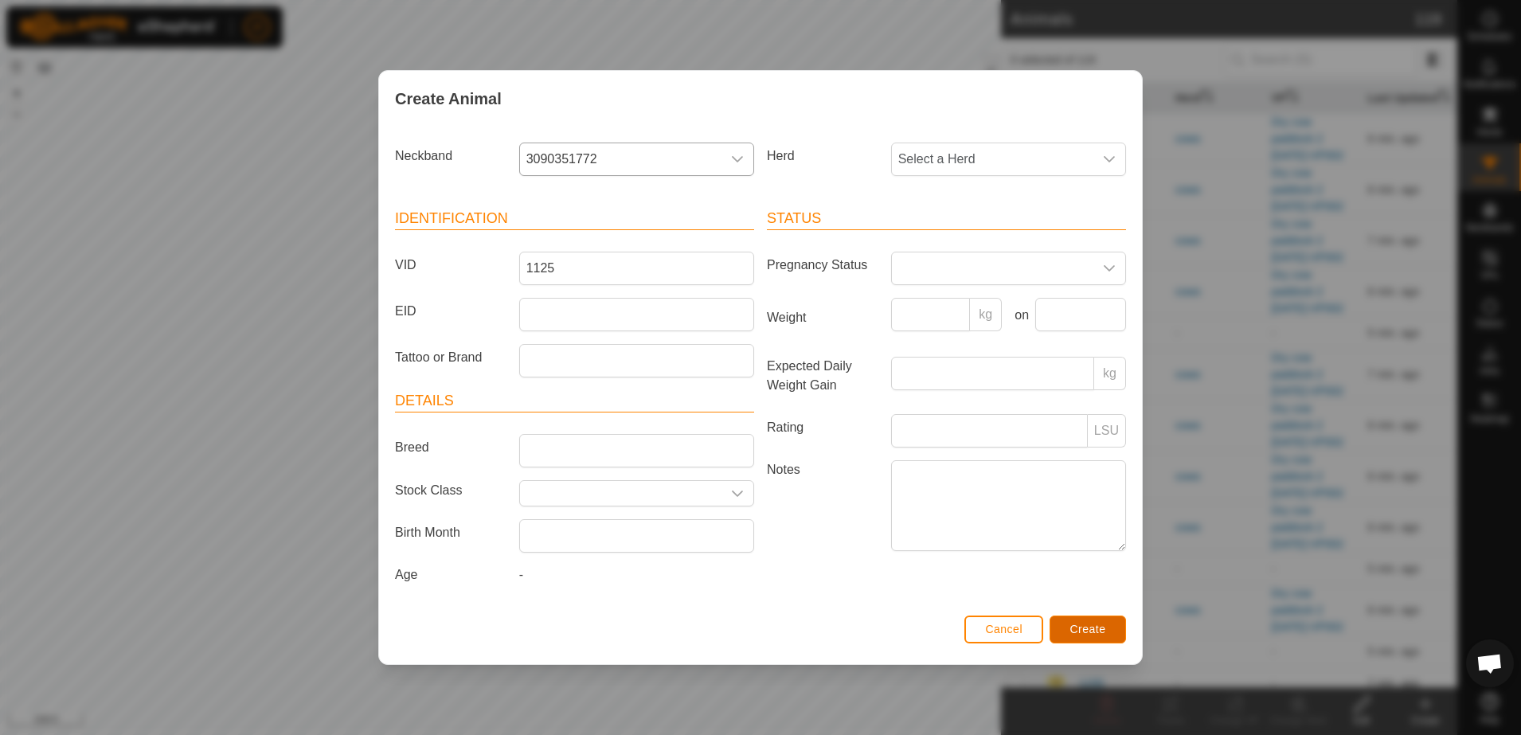
click at [1096, 627] on span "Create" at bounding box center [1088, 629] width 36 height 13
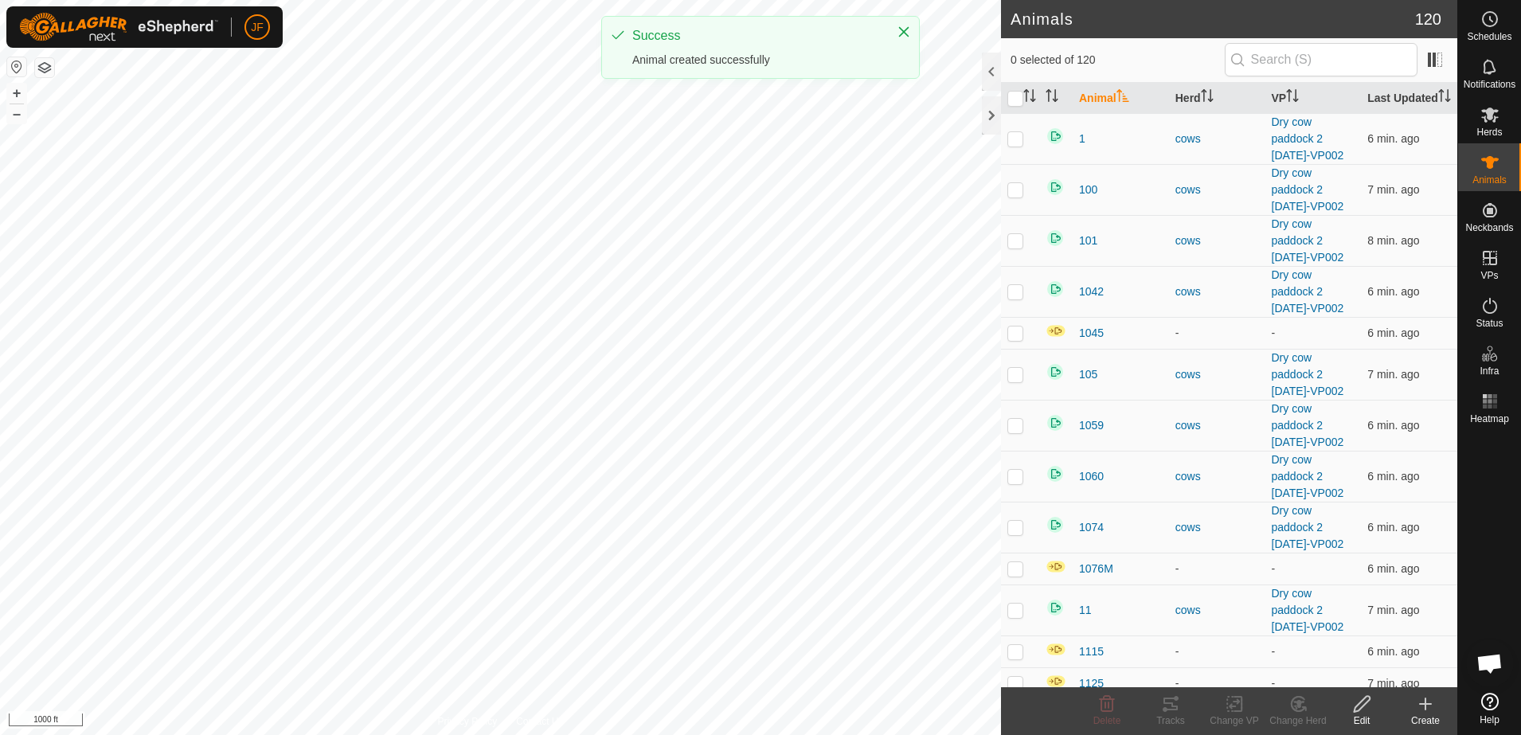
click at [1437, 711] on create-svg-icon at bounding box center [1425, 703] width 64 height 19
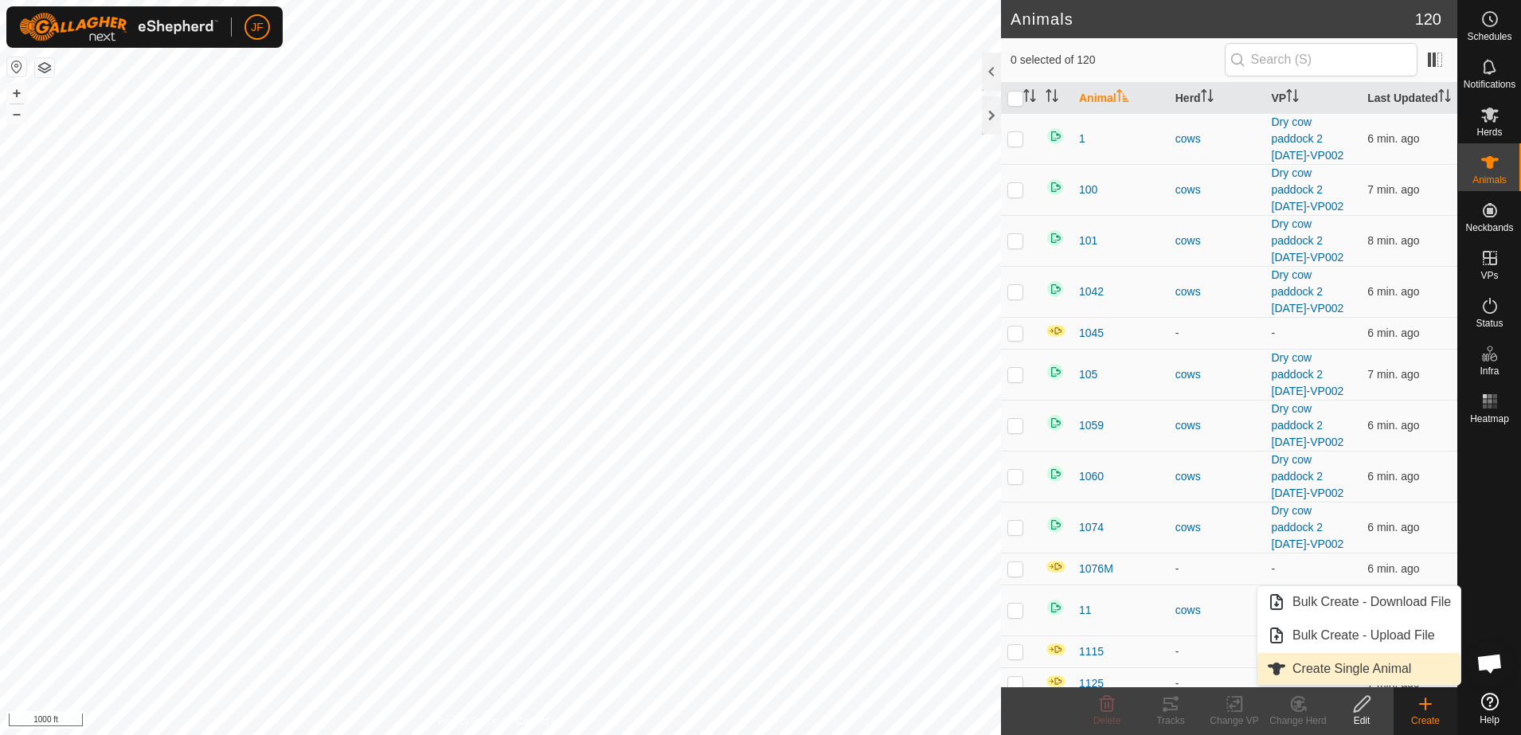
click at [1396, 660] on link "Create Single Animal" at bounding box center [1358, 669] width 203 height 32
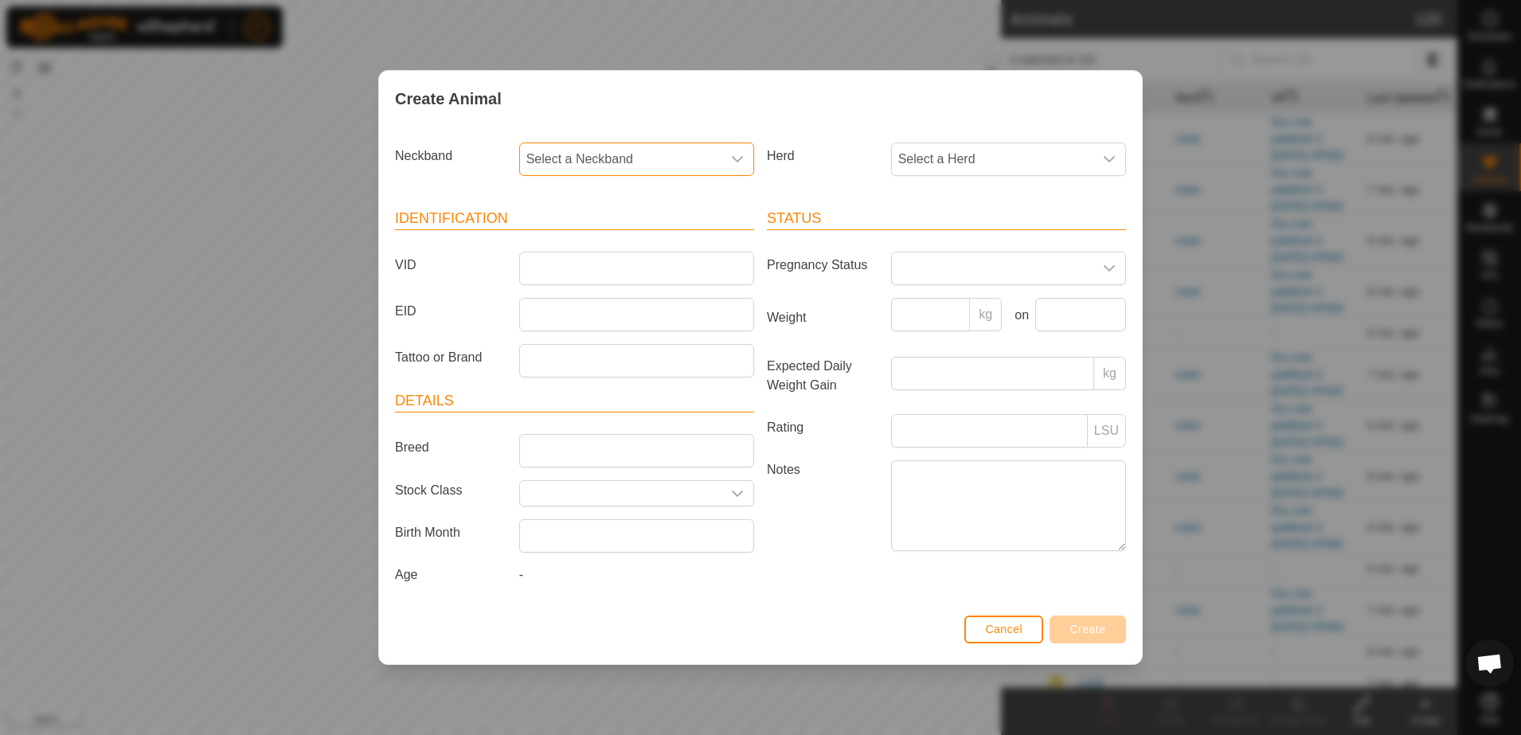
click at [674, 154] on span "Select a Neckband" at bounding box center [620, 159] width 201 height 32
type input "5426"
click at [604, 244] on li "1673775426" at bounding box center [637, 241] width 233 height 32
click at [613, 267] on input "VID" at bounding box center [636, 268] width 235 height 33
type input "2012"
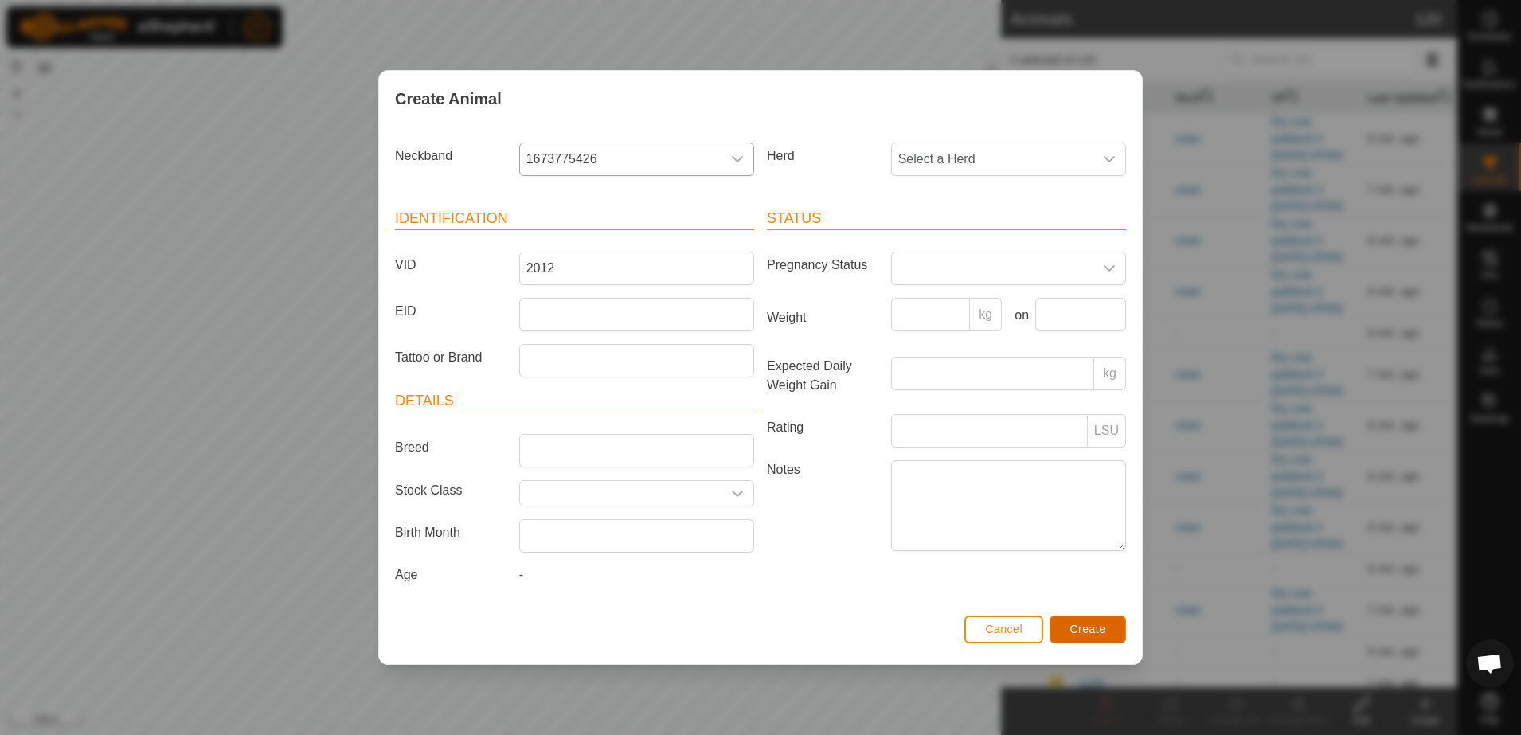
click at [1107, 623] on button "Create" at bounding box center [1087, 629] width 76 height 28
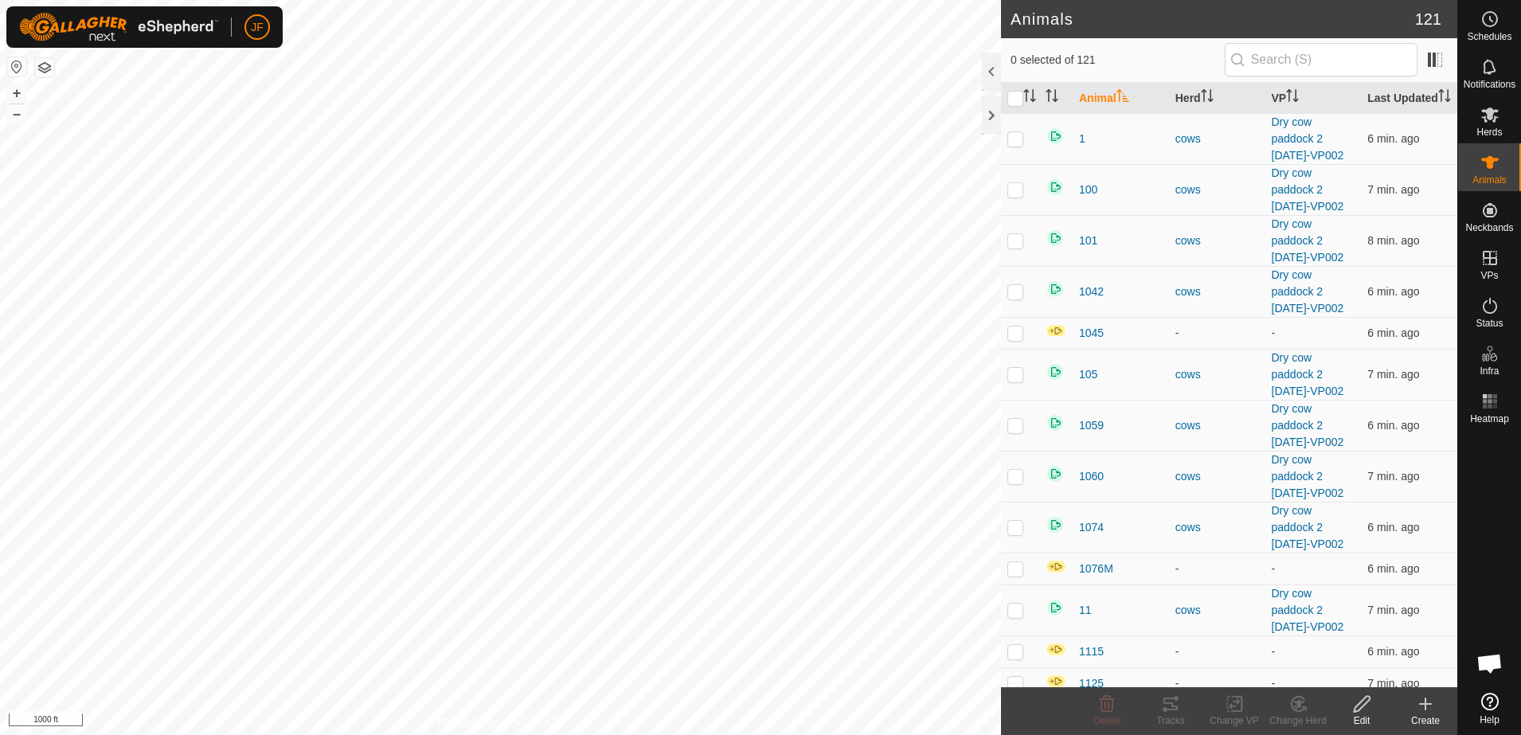
click at [1421, 722] on div "Create" at bounding box center [1425, 720] width 64 height 14
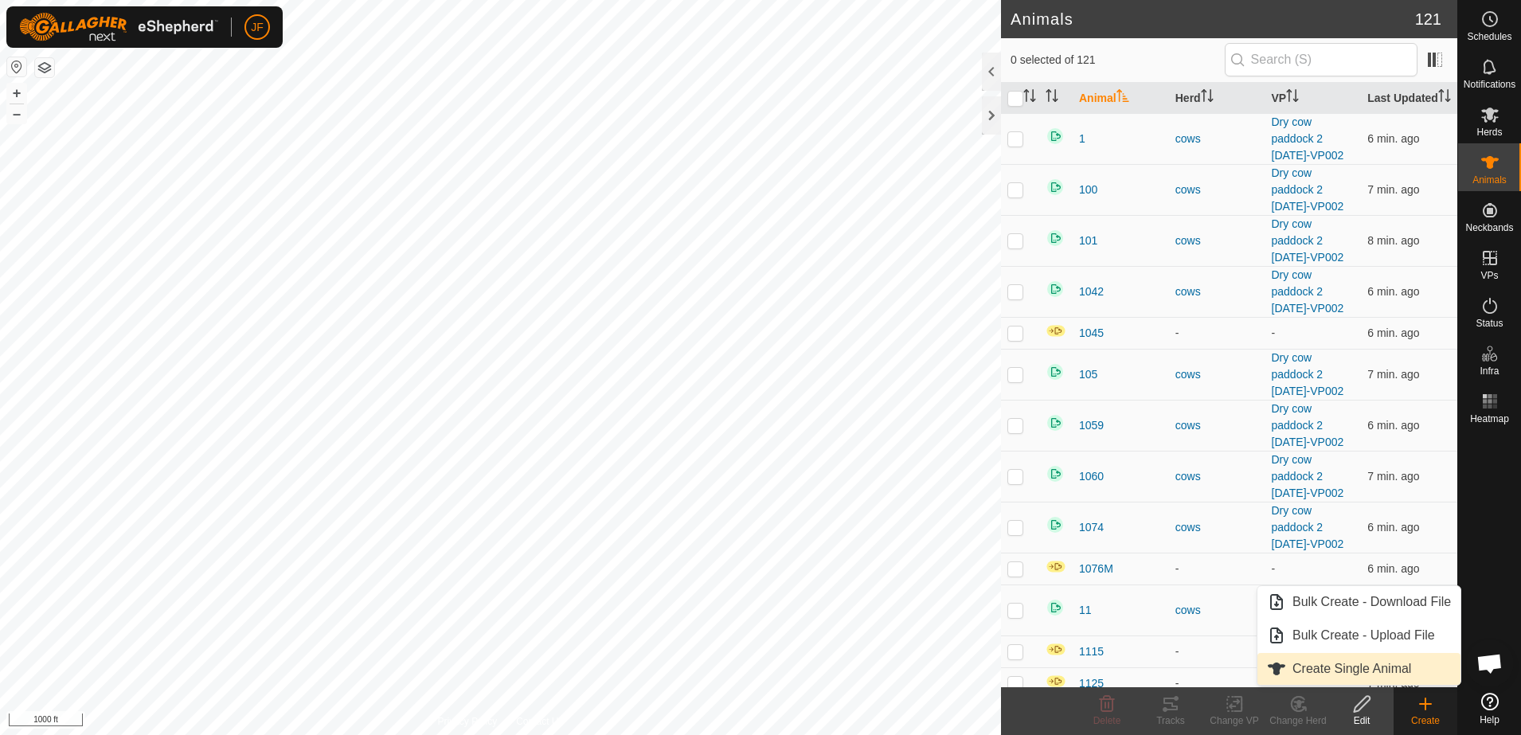
click at [1380, 674] on link "Create Single Animal" at bounding box center [1358, 669] width 203 height 32
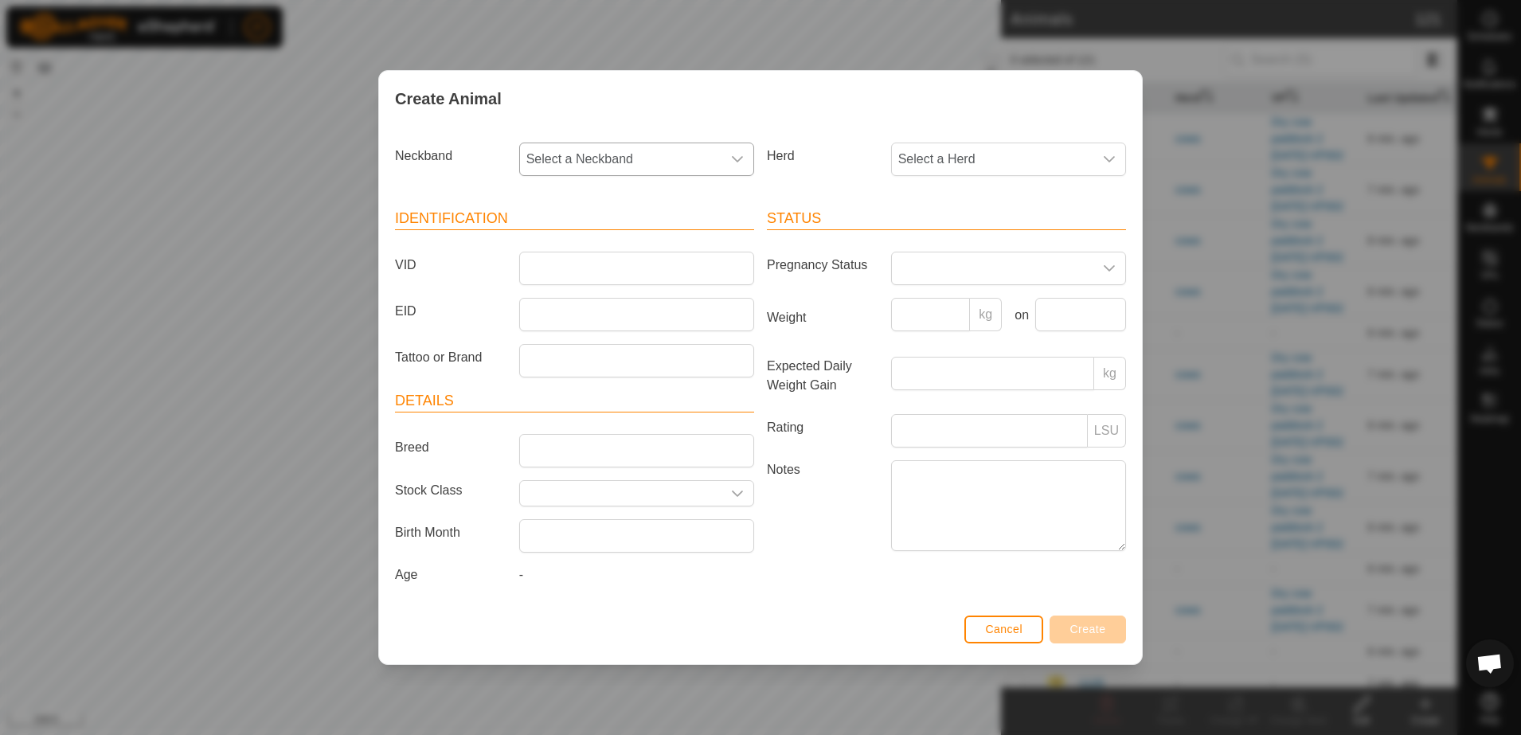
click at [674, 166] on span "Select a Neckband" at bounding box center [620, 159] width 201 height 32
type input "3370"
click at [616, 242] on li "2892113370" at bounding box center [637, 241] width 233 height 32
click at [611, 265] on input "VID" at bounding box center [636, 268] width 235 height 33
type input "2013"
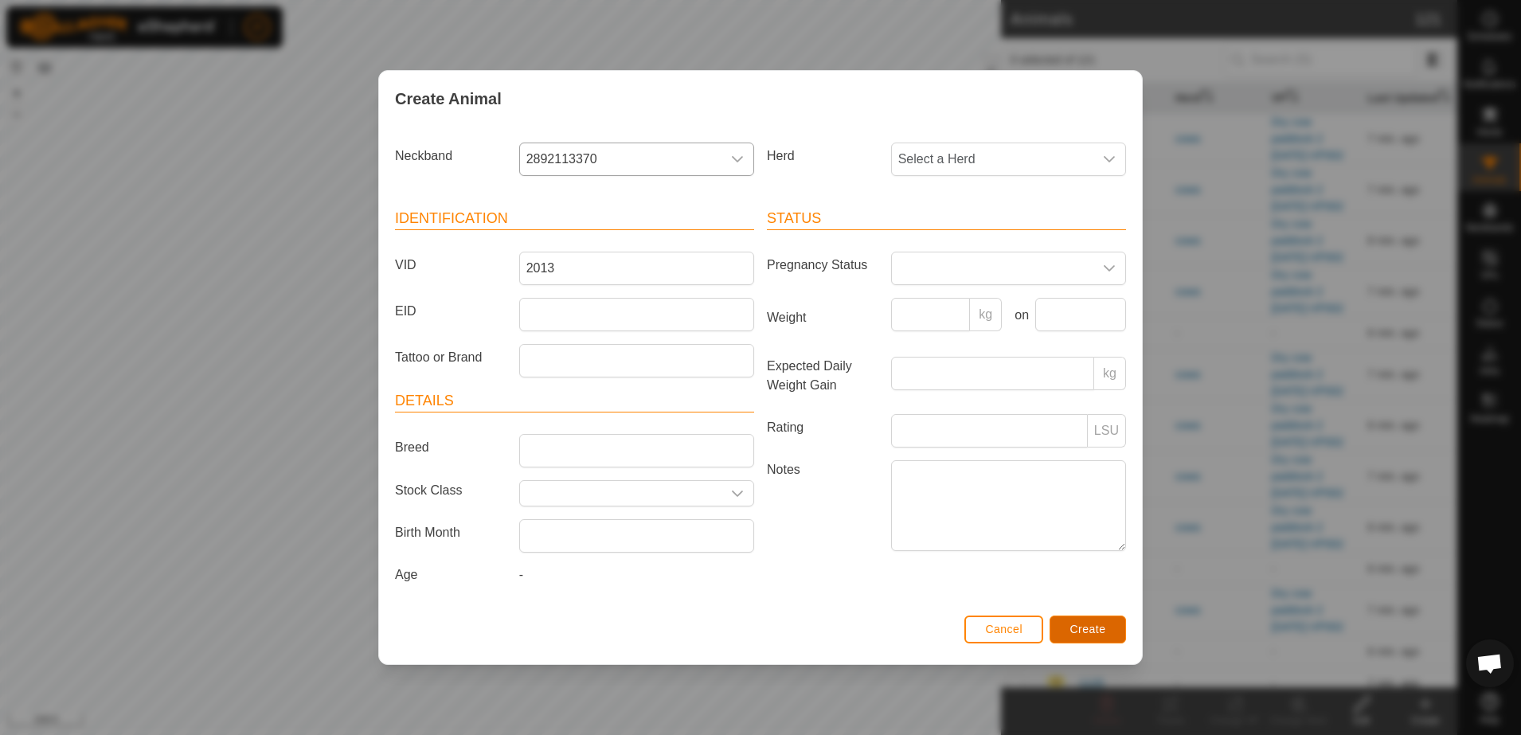
click at [1106, 624] on button "Create" at bounding box center [1087, 629] width 76 height 28
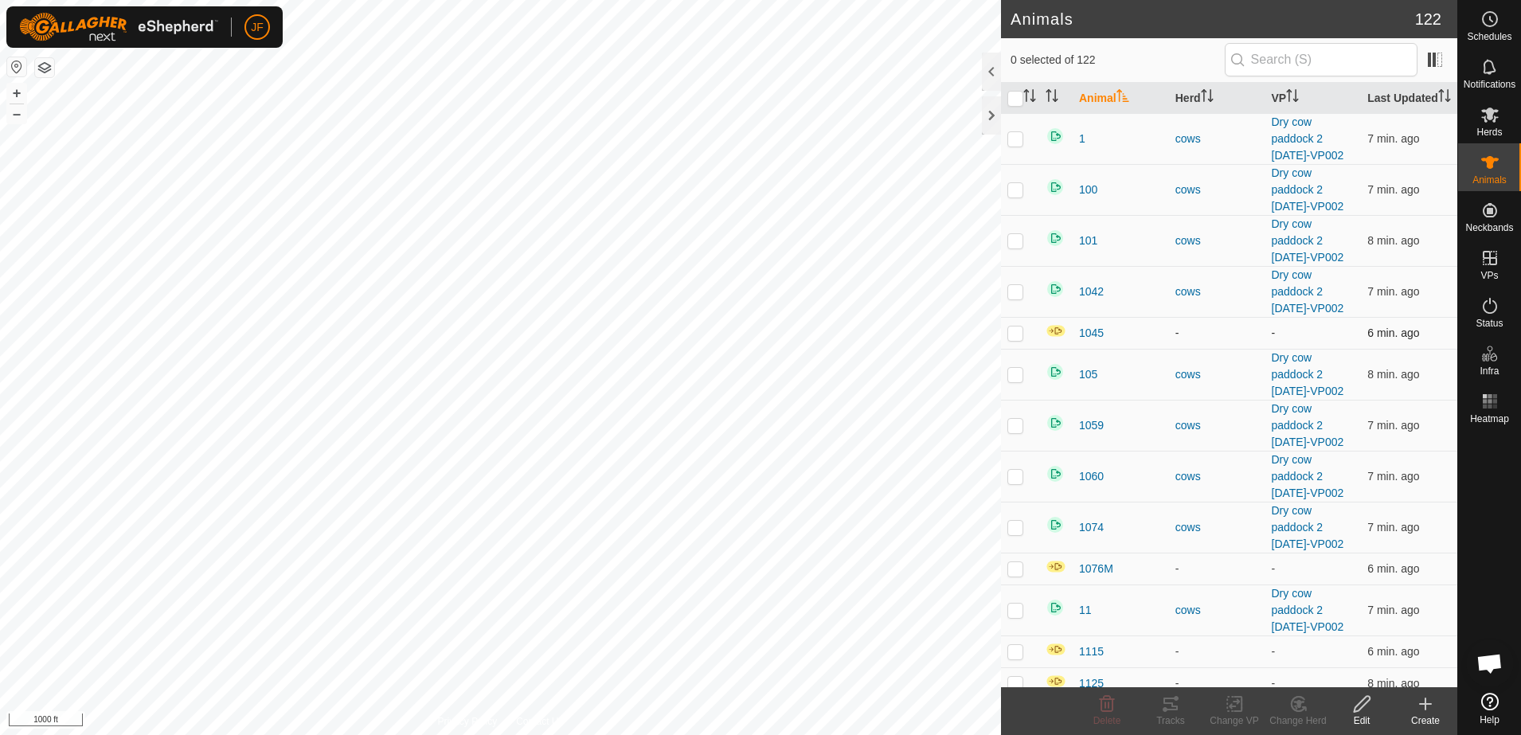
click at [1013, 339] on p-checkbox at bounding box center [1015, 332] width 16 height 13
checkbox input "true"
click at [1016, 575] on p-checkbox at bounding box center [1015, 568] width 16 height 13
checkbox input "true"
click at [1021, 658] on p-checkbox at bounding box center [1015, 651] width 16 height 13
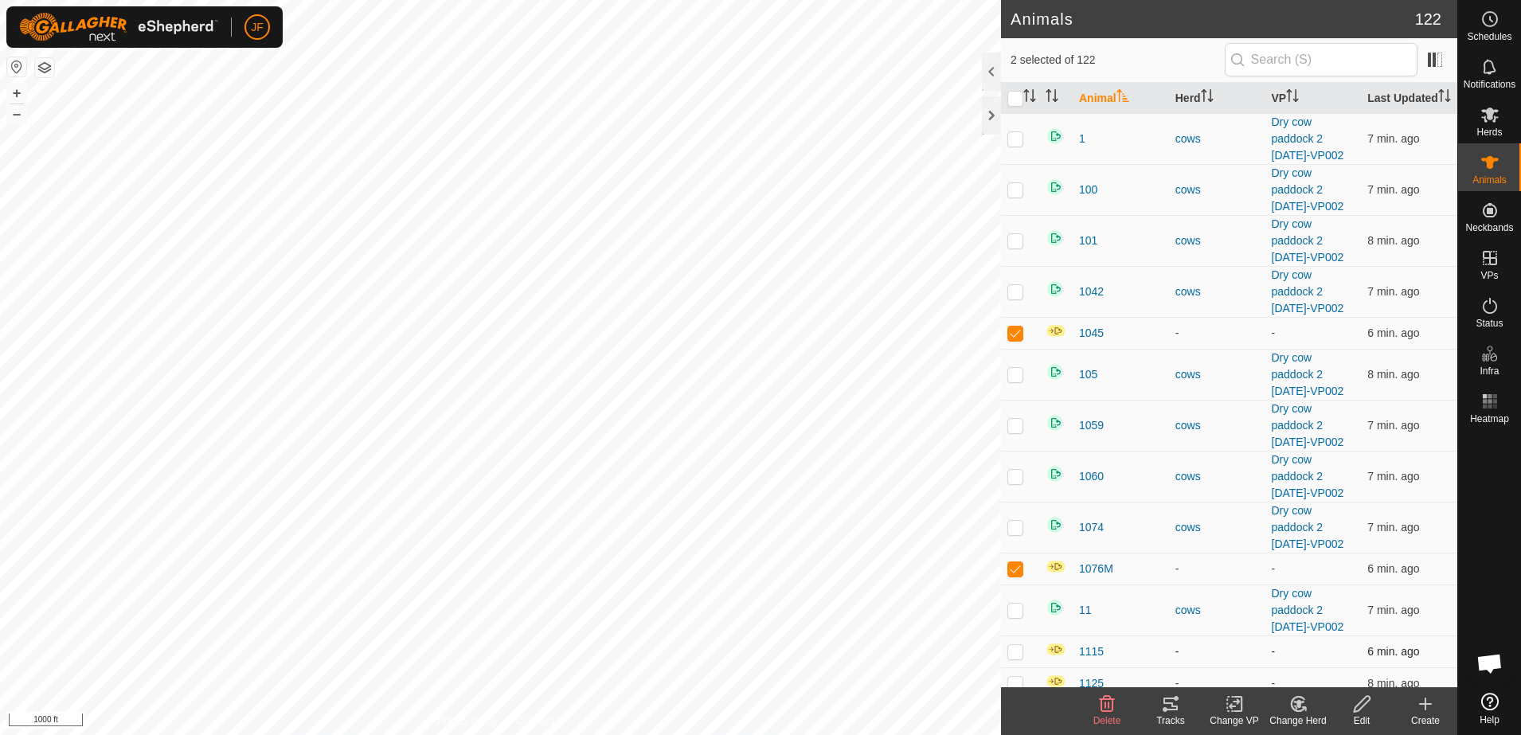
checkbox input "true"
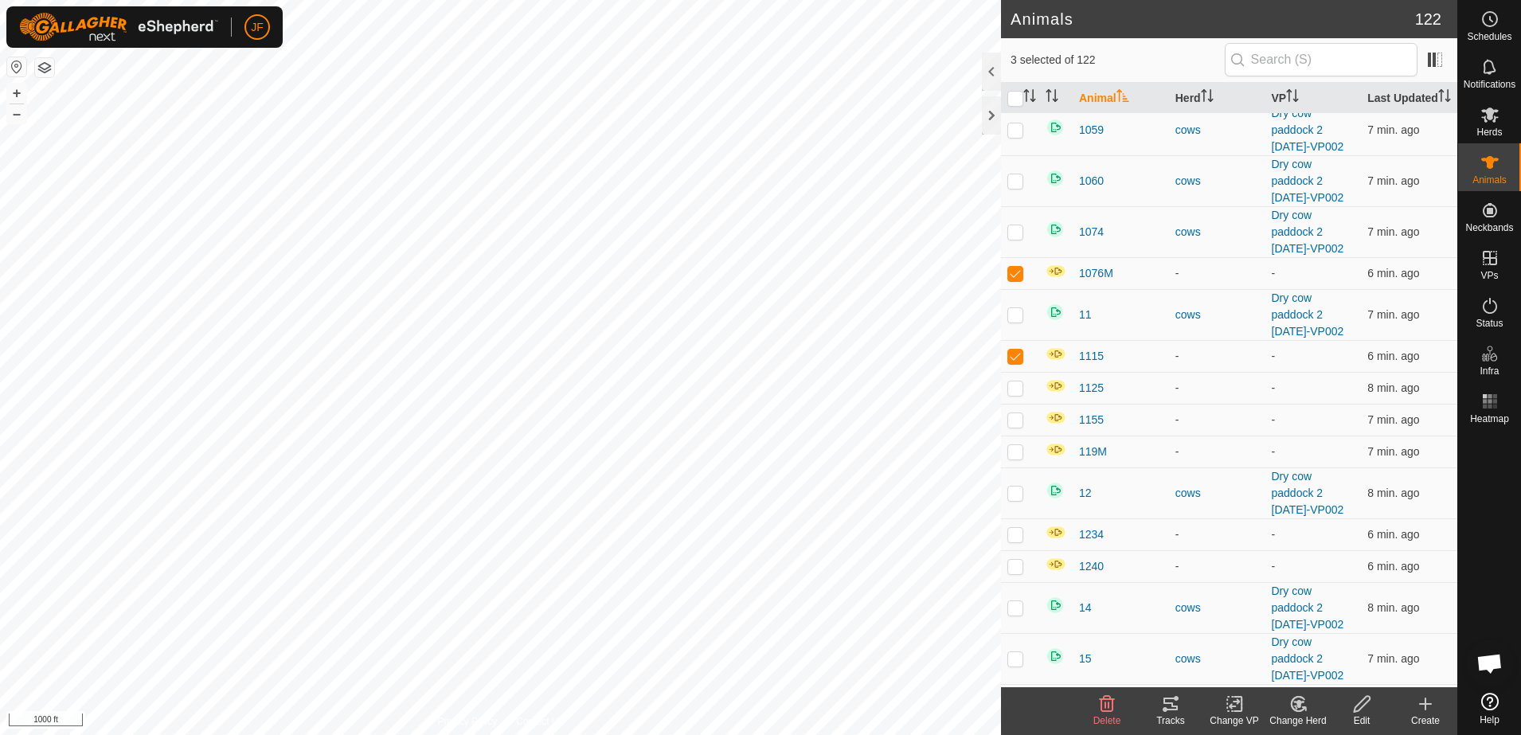
scroll to position [318, 0]
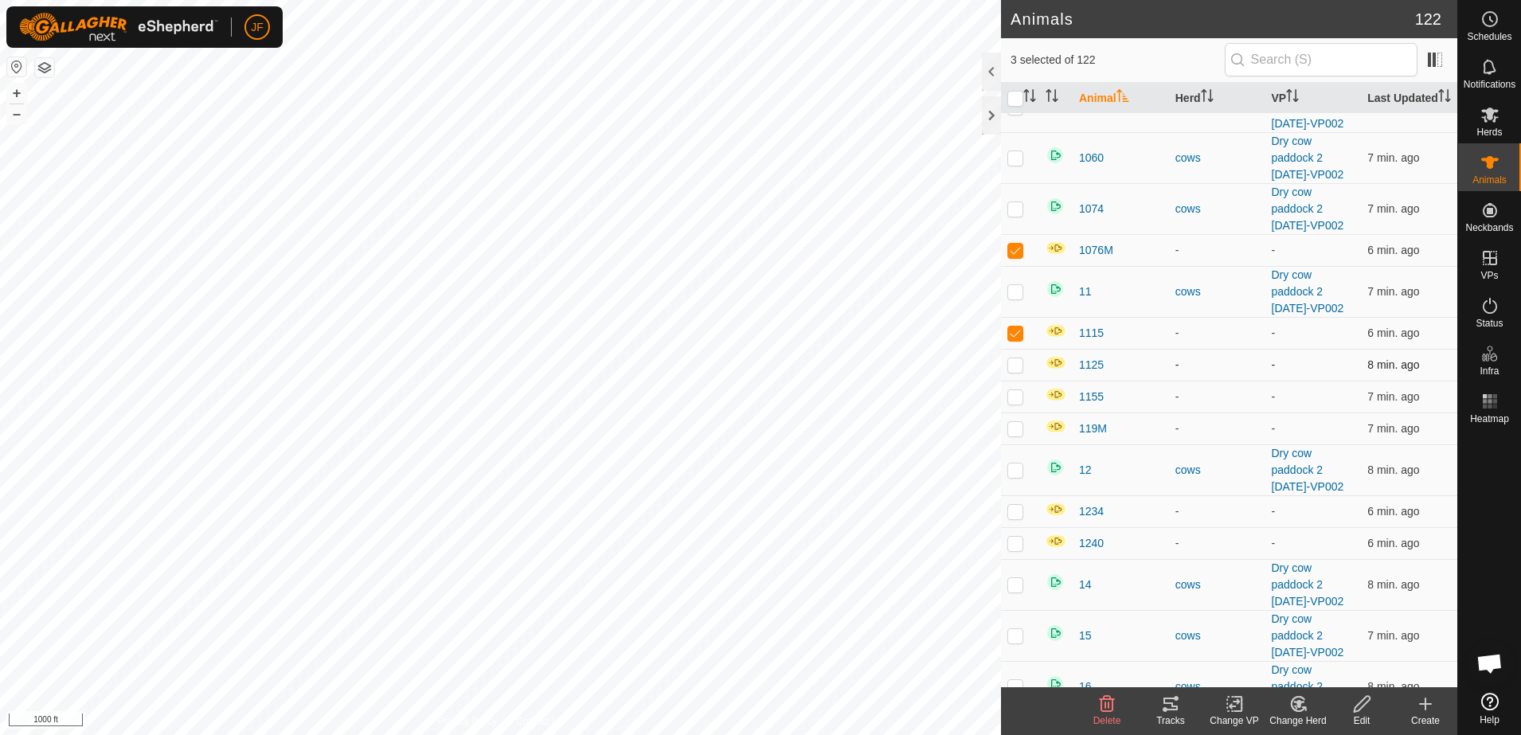
click at [1014, 371] on p-checkbox at bounding box center [1015, 364] width 16 height 13
checkbox input "true"
click at [1018, 403] on p-checkbox at bounding box center [1015, 396] width 16 height 13
checkbox input "true"
click at [1017, 435] on p-checkbox at bounding box center [1015, 428] width 16 height 13
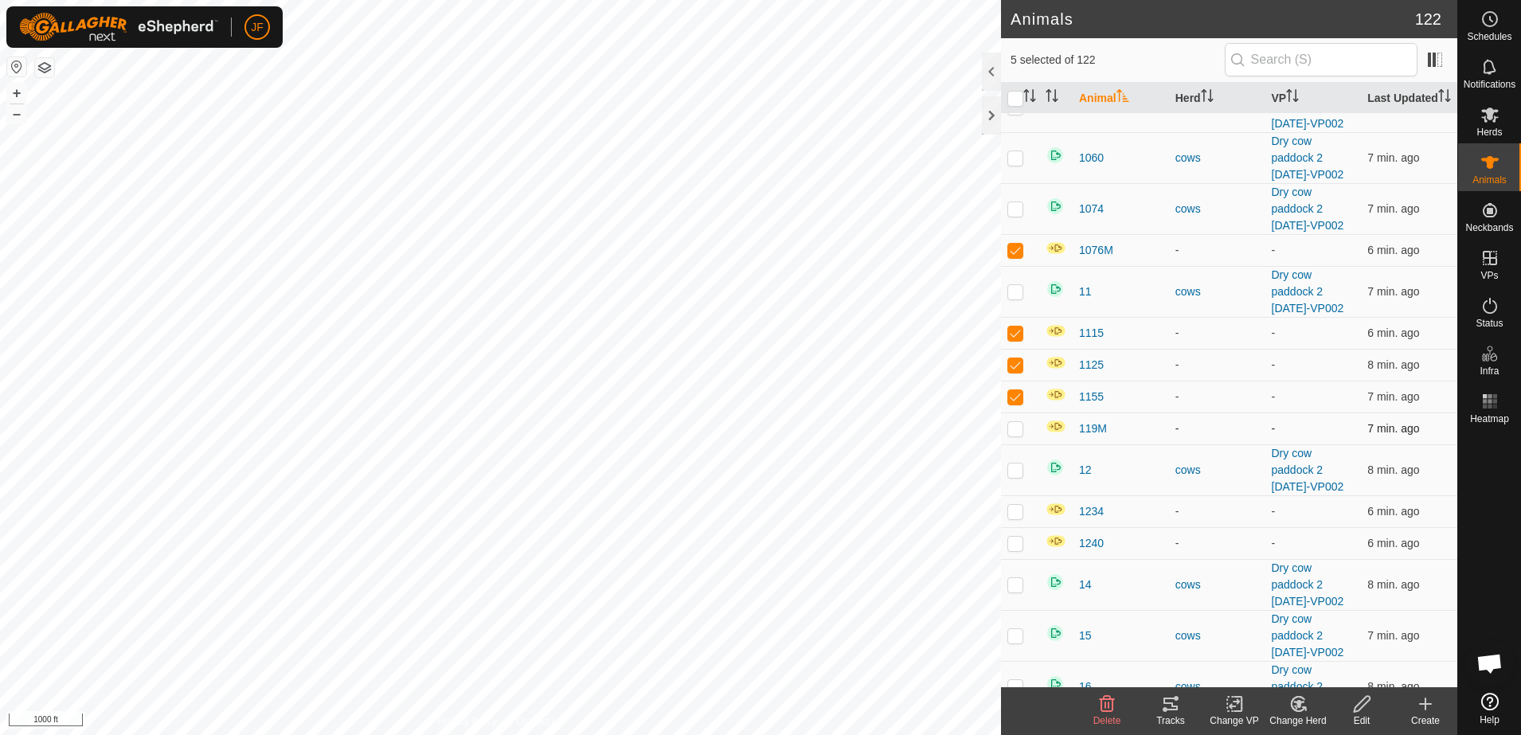
checkbox input "true"
click at [1021, 517] on p-checkbox at bounding box center [1015, 511] width 16 height 13
checkbox input "true"
click at [1018, 549] on p-checkbox at bounding box center [1015, 543] width 16 height 13
checkbox input "true"
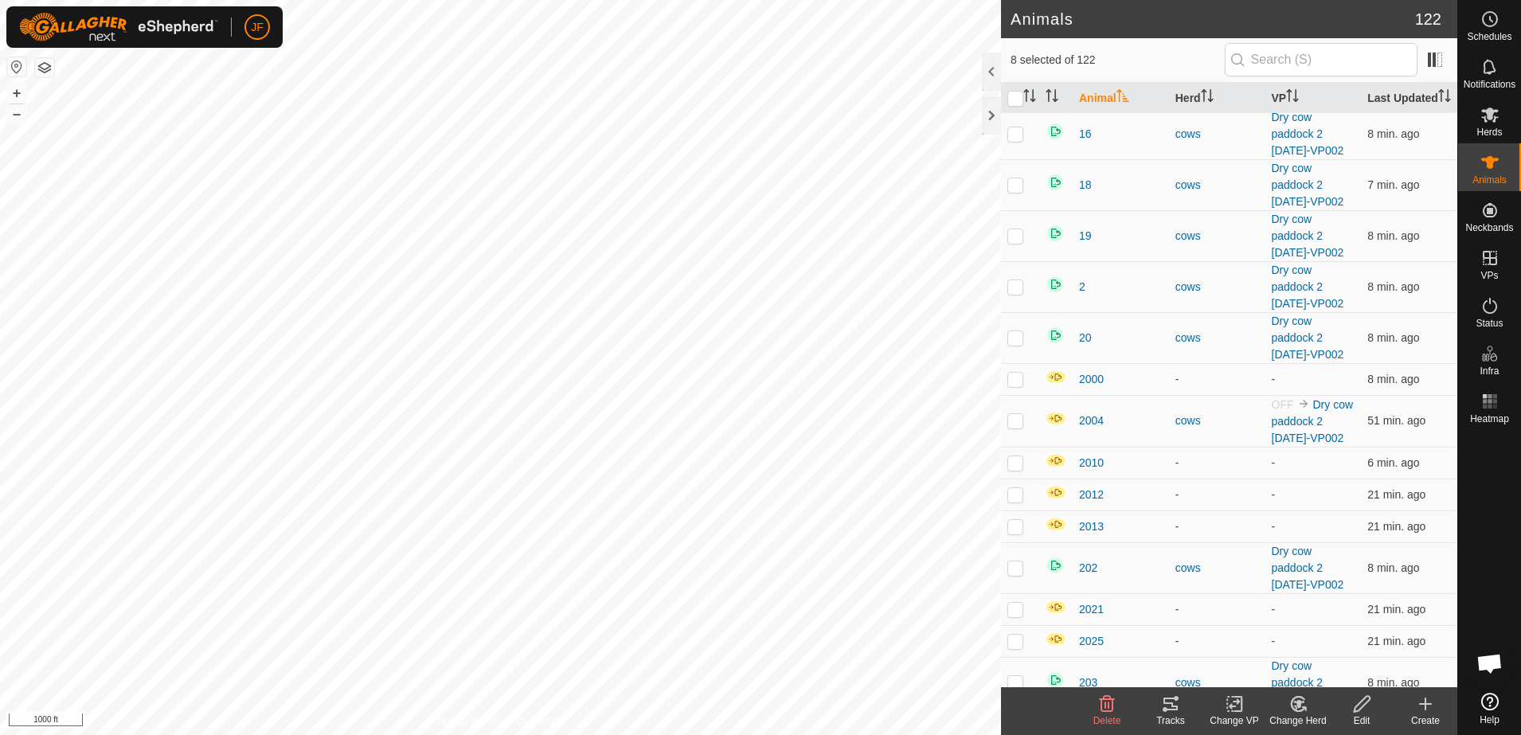
scroll to position [916, 0]
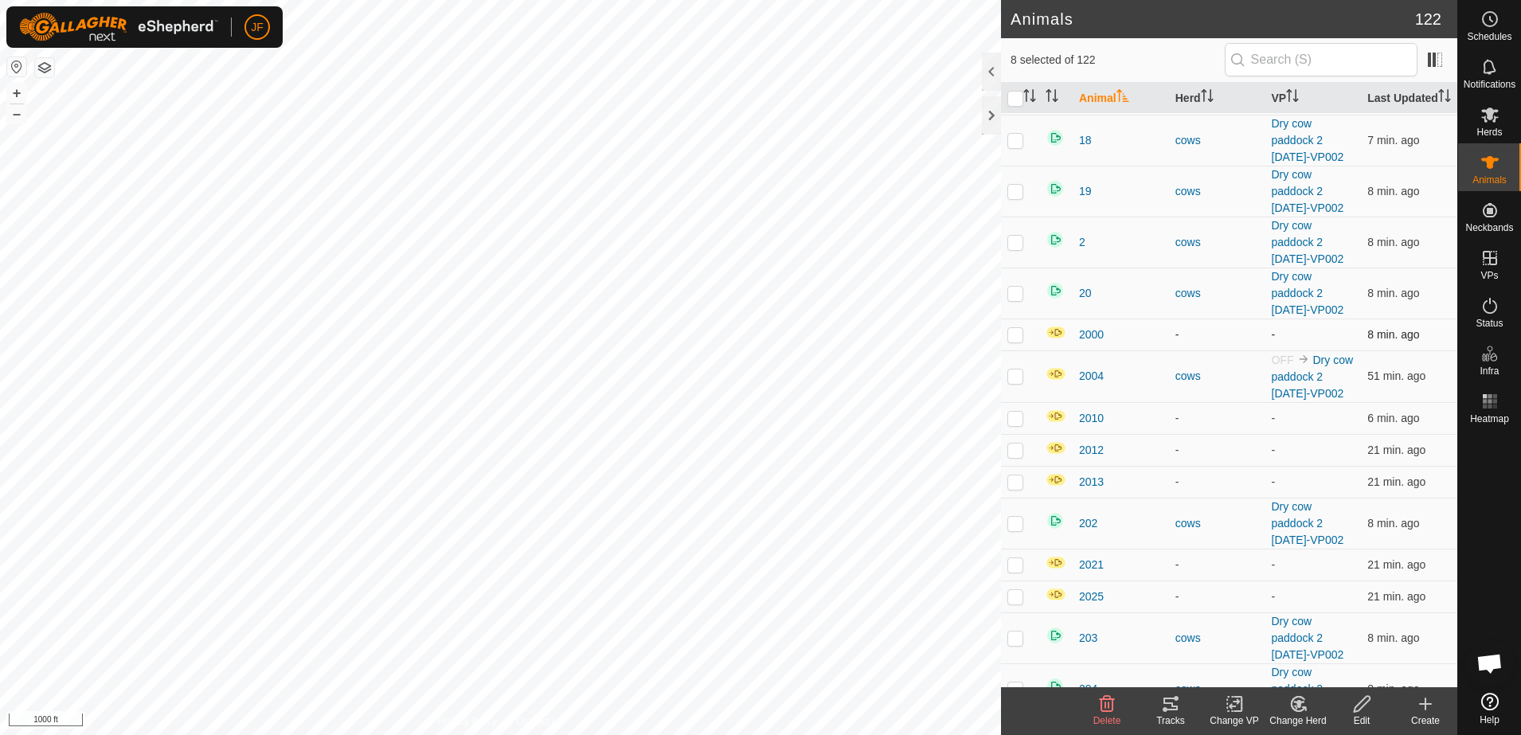
click at [1019, 341] on p-checkbox at bounding box center [1015, 334] width 16 height 13
checkbox input "true"
click at [1016, 382] on p-checkbox at bounding box center [1015, 375] width 16 height 13
checkbox input "false"
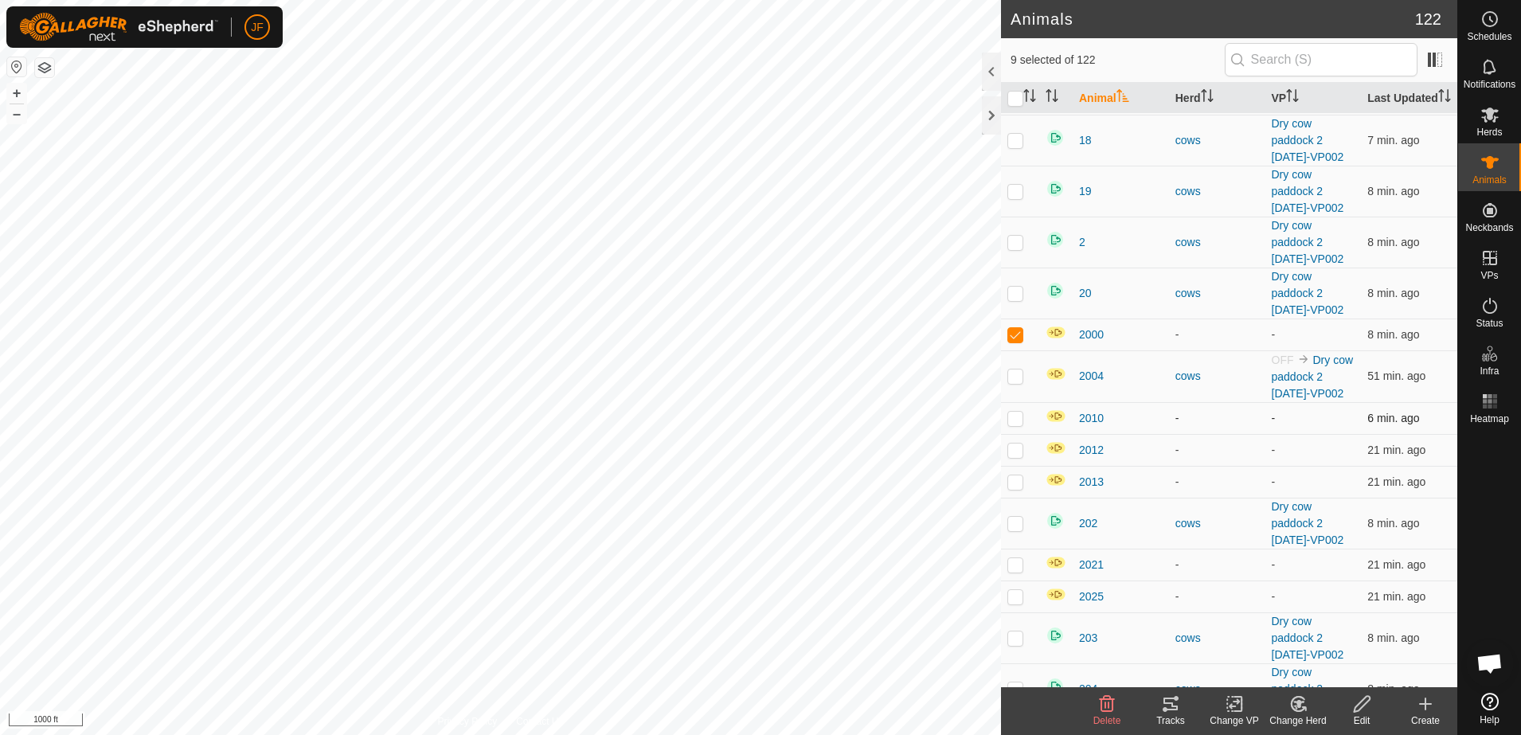
click at [1017, 424] on p-checkbox at bounding box center [1015, 418] width 16 height 13
checkbox input "true"
click at [1017, 456] on p-checkbox at bounding box center [1015, 449] width 16 height 13
checkbox input "true"
click at [1015, 488] on p-checkbox at bounding box center [1015, 481] width 16 height 13
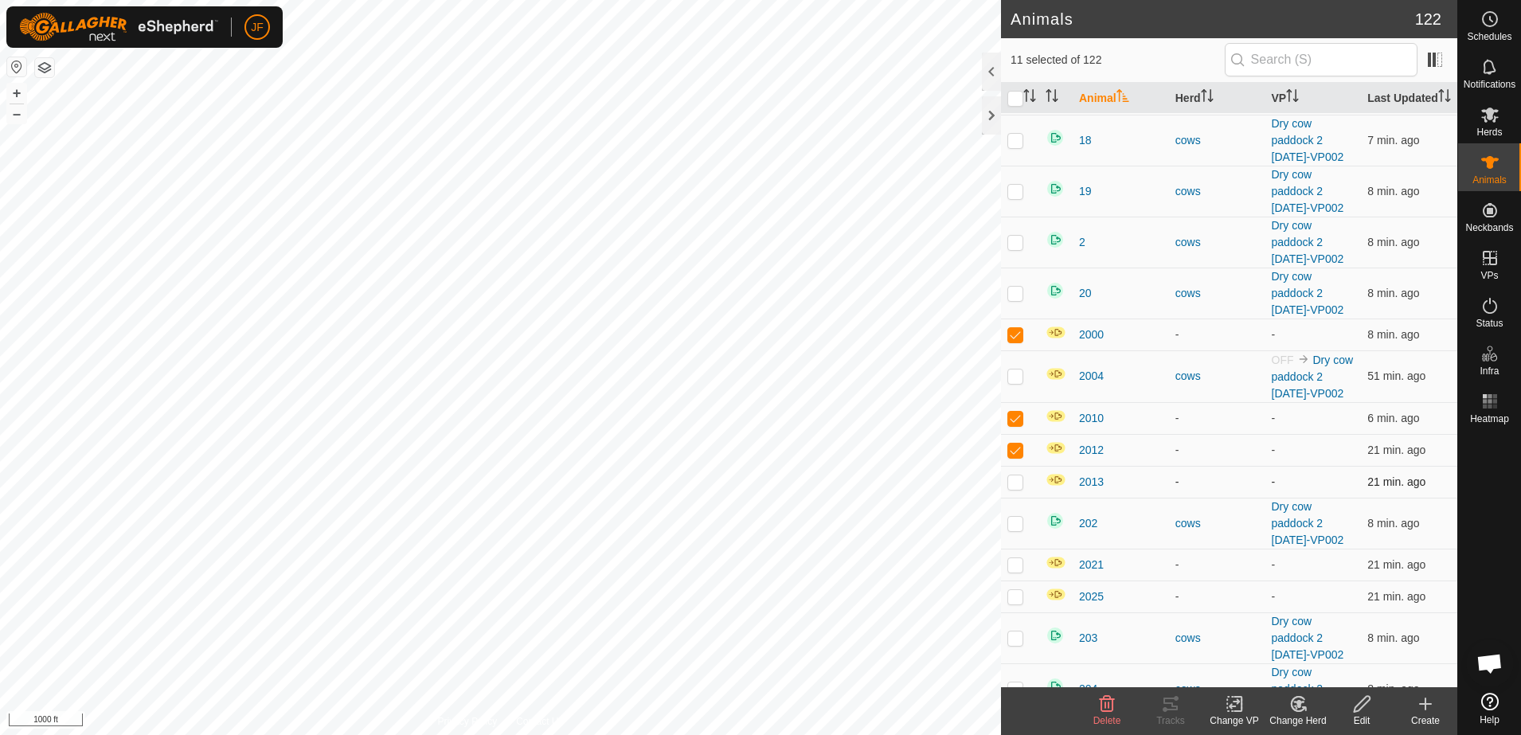
checkbox input "true"
click at [1013, 571] on p-checkbox at bounding box center [1015, 564] width 16 height 13
checkbox input "true"
click at [1015, 603] on p-checkbox at bounding box center [1015, 596] width 16 height 13
checkbox input "true"
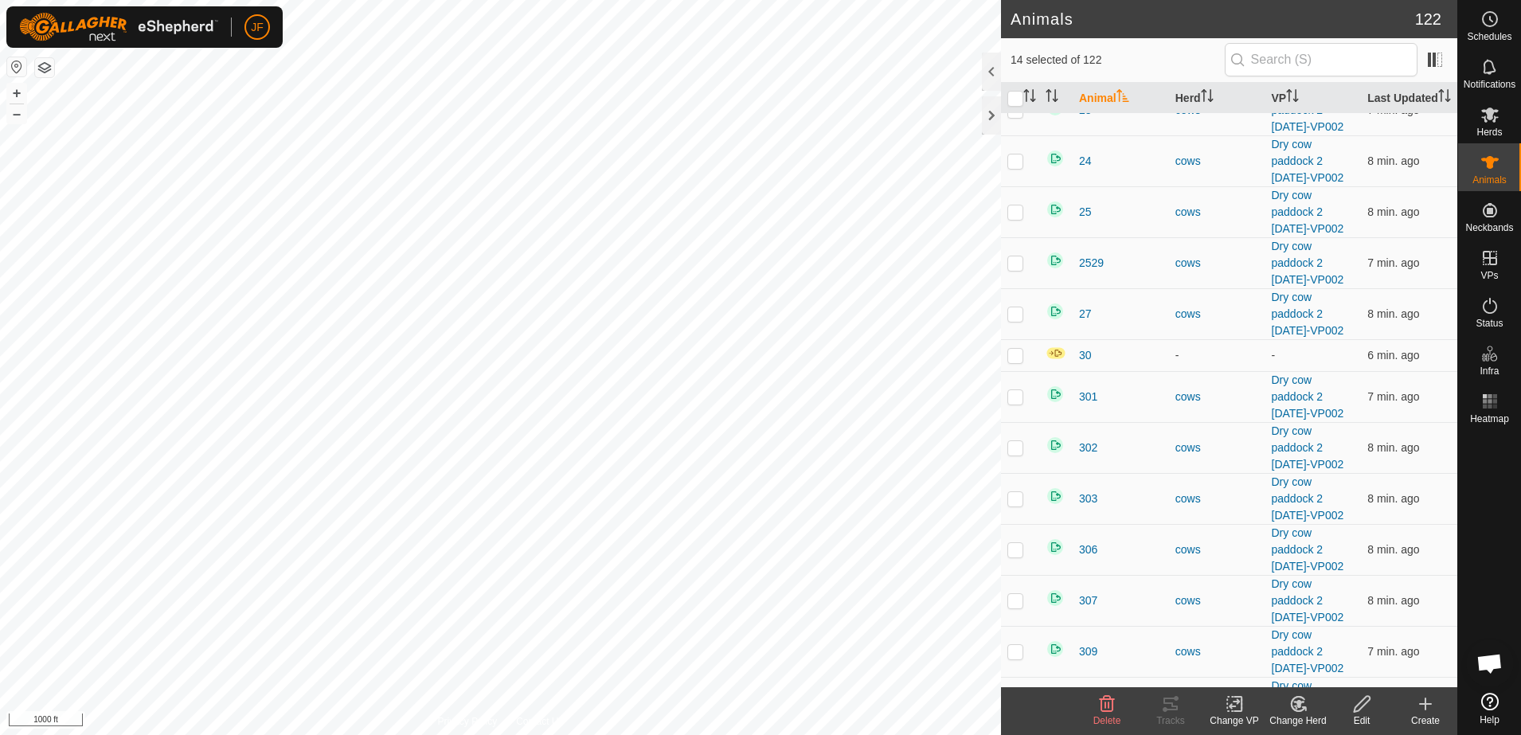
scroll to position [2388, 0]
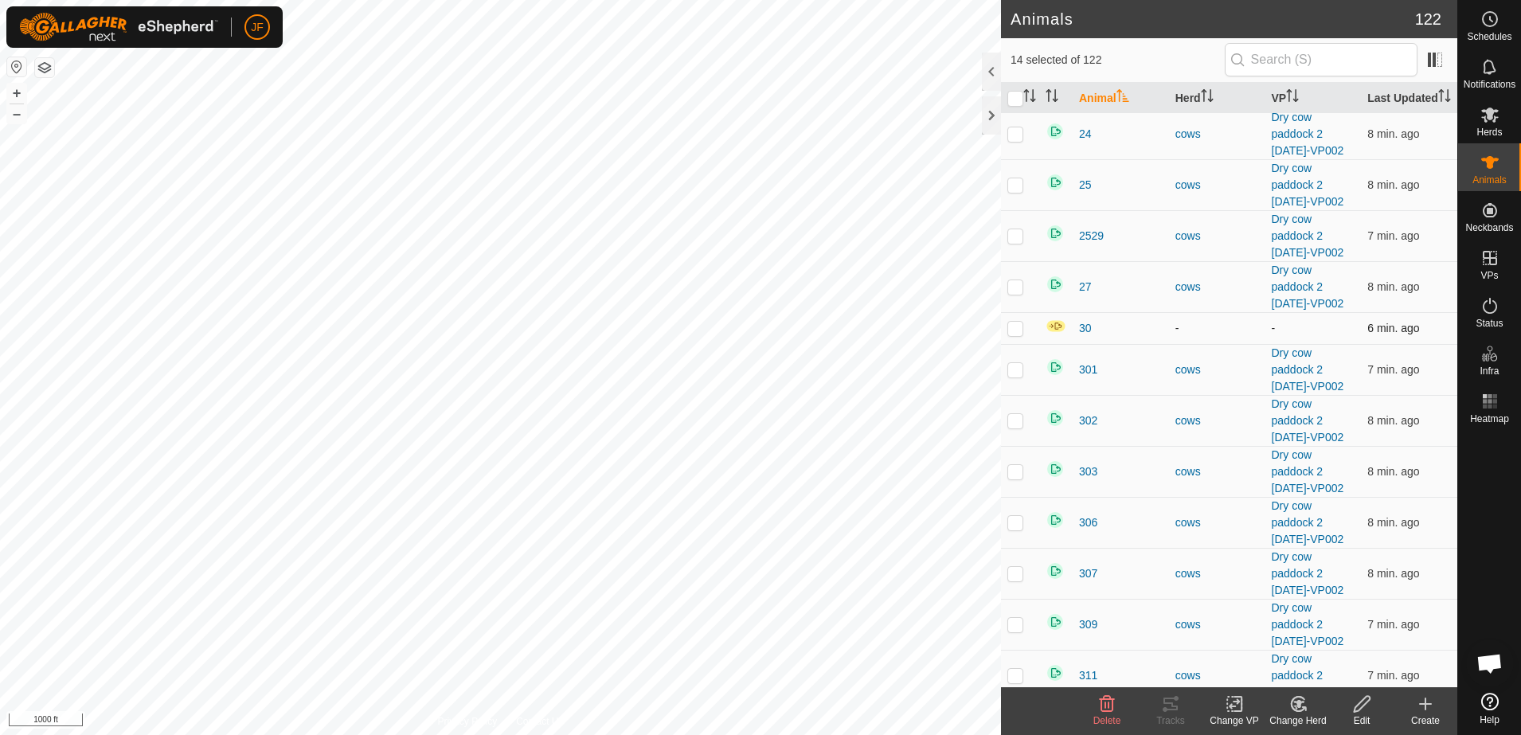
click at [1017, 334] on p-checkbox at bounding box center [1015, 328] width 16 height 13
checkbox input "true"
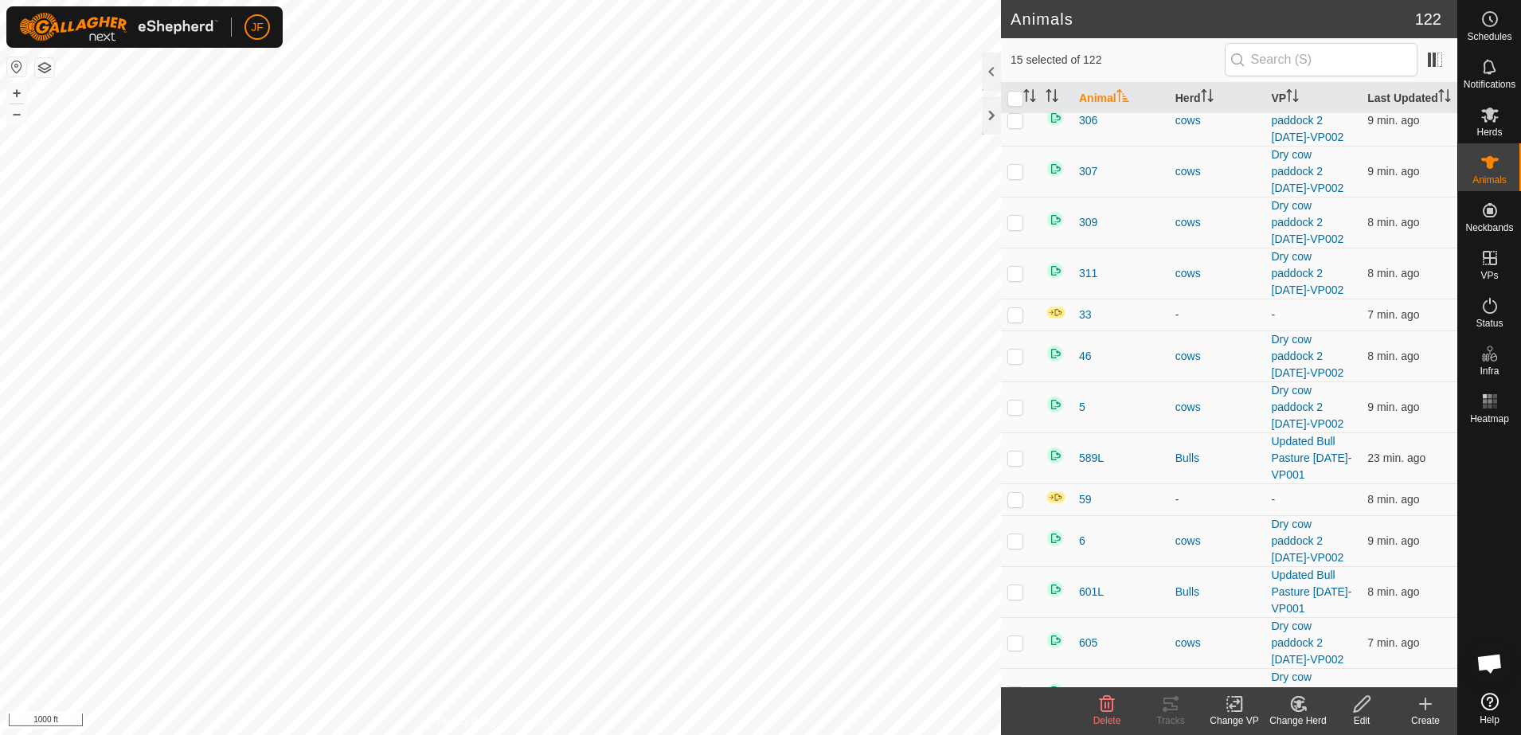
scroll to position [2798, 0]
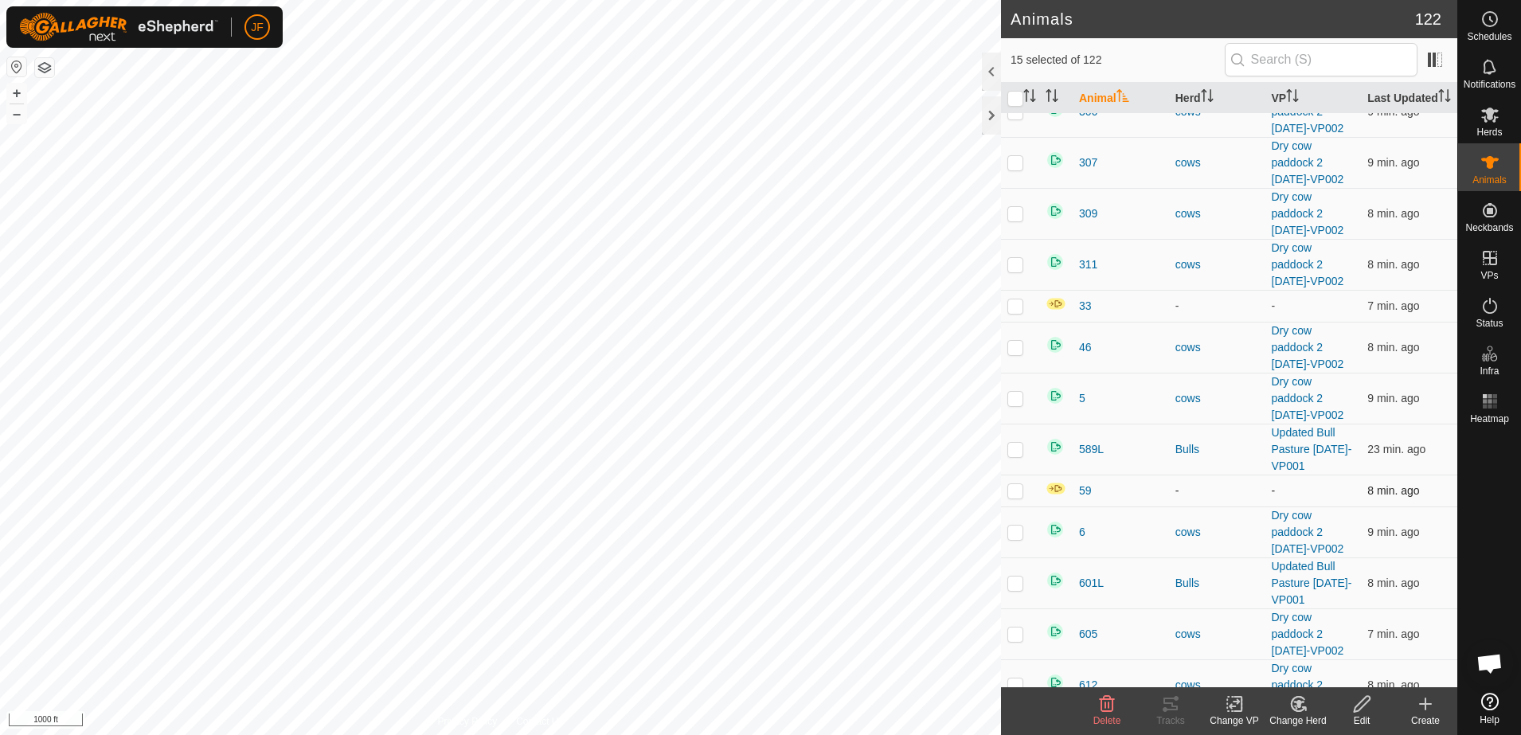
click at [1014, 497] on p-checkbox at bounding box center [1015, 490] width 16 height 13
checkbox input "true"
click at [1009, 312] on p-checkbox at bounding box center [1015, 305] width 16 height 13
checkbox input "true"
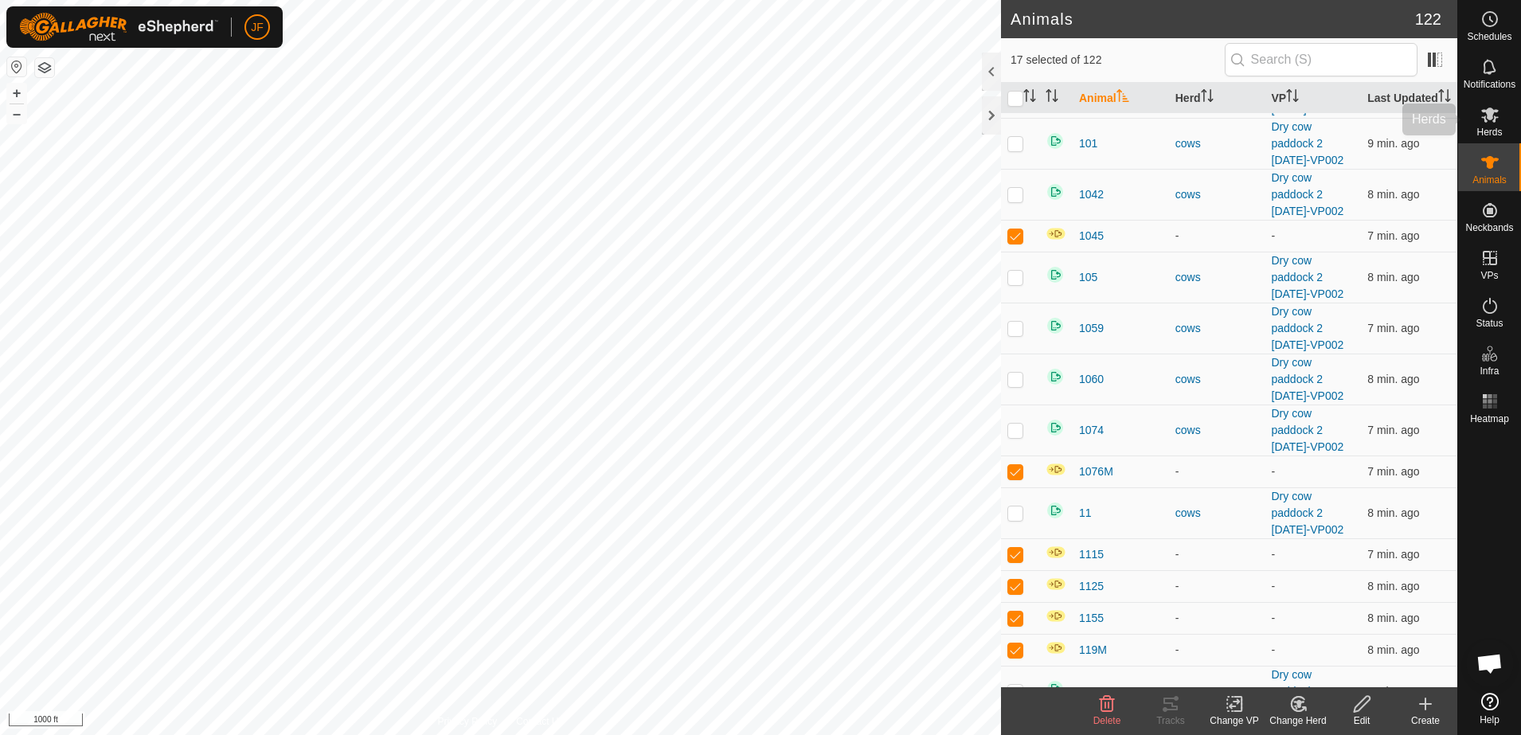
scroll to position [114, 0]
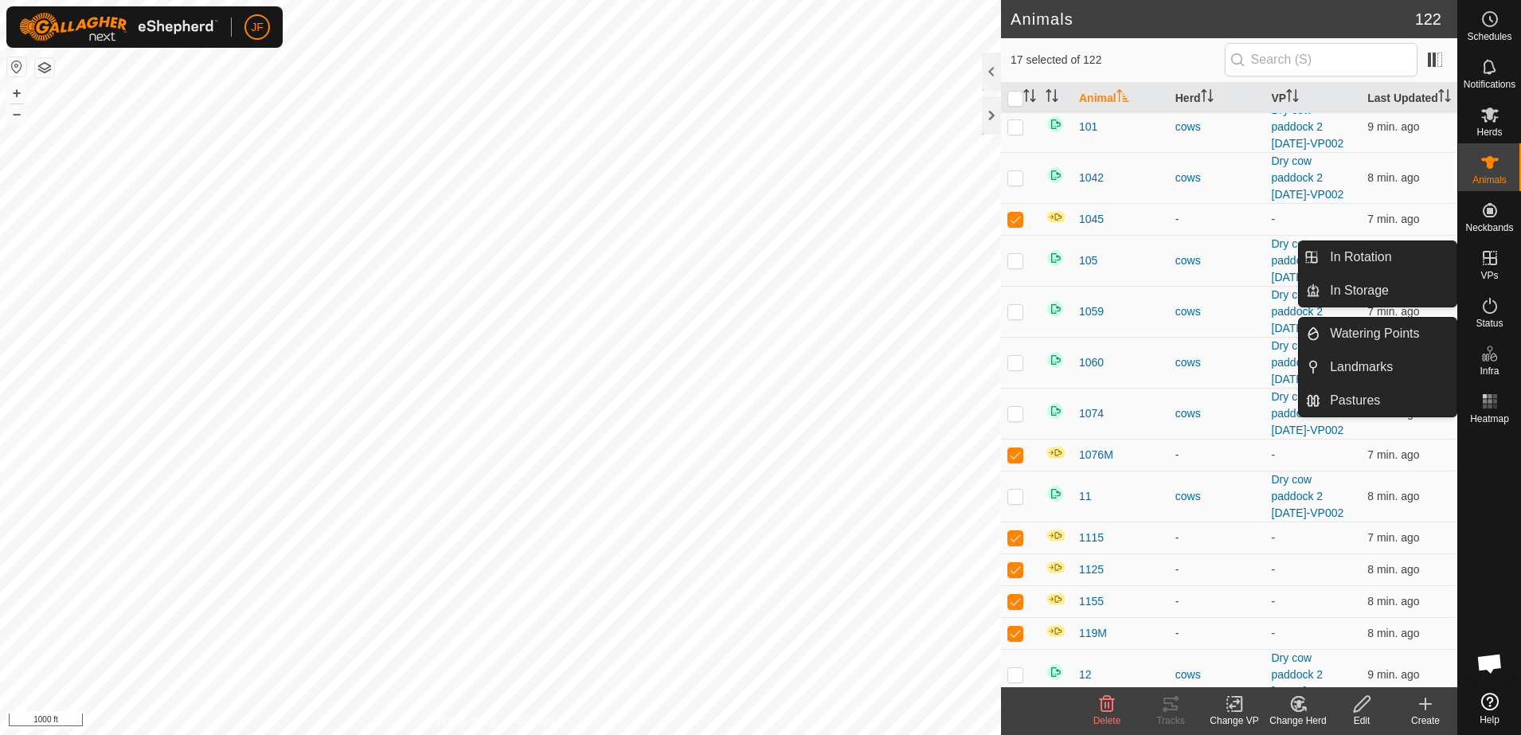
click at [1233, 706] on icon at bounding box center [1233, 704] width 11 height 10
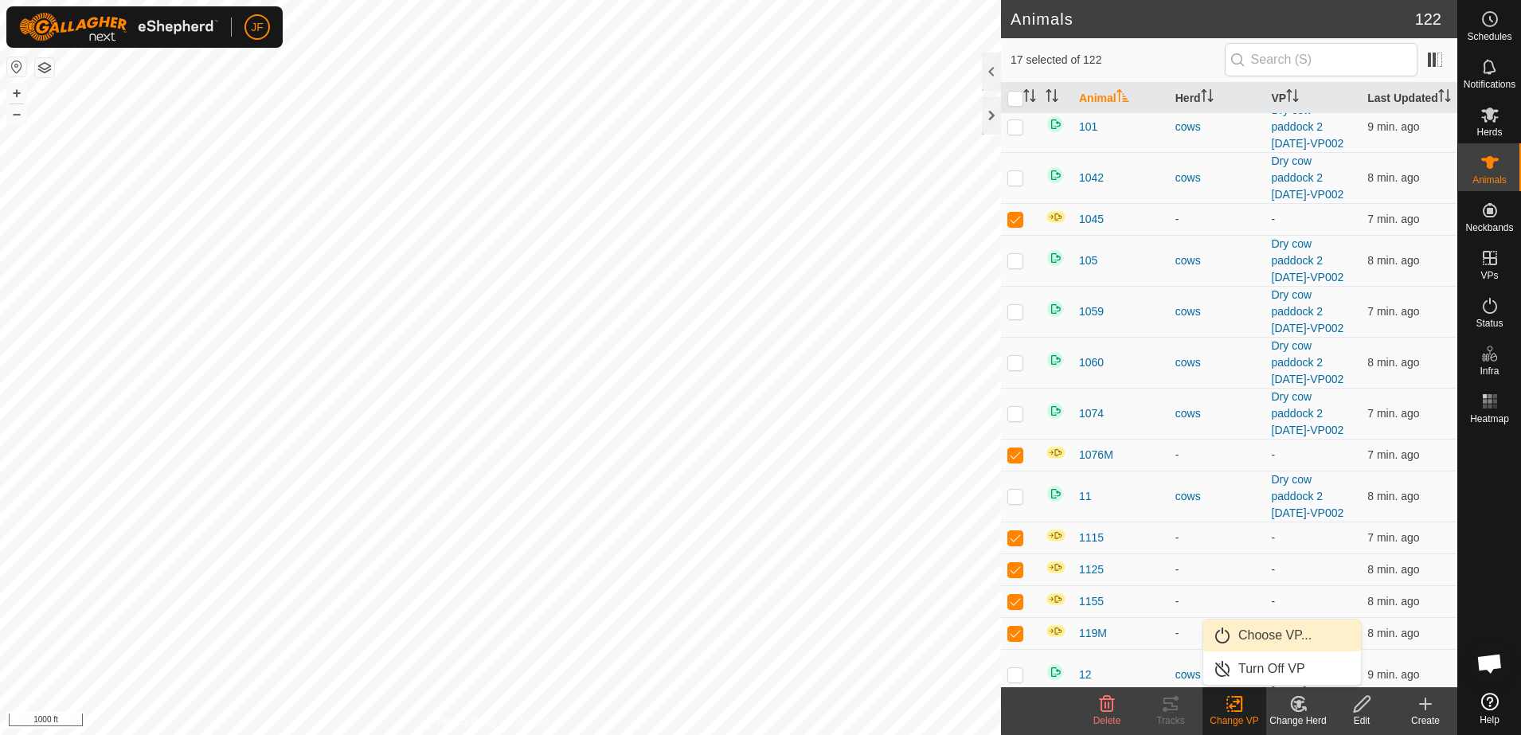
click at [1265, 633] on link "Choose VP..." at bounding box center [1282, 635] width 158 height 32
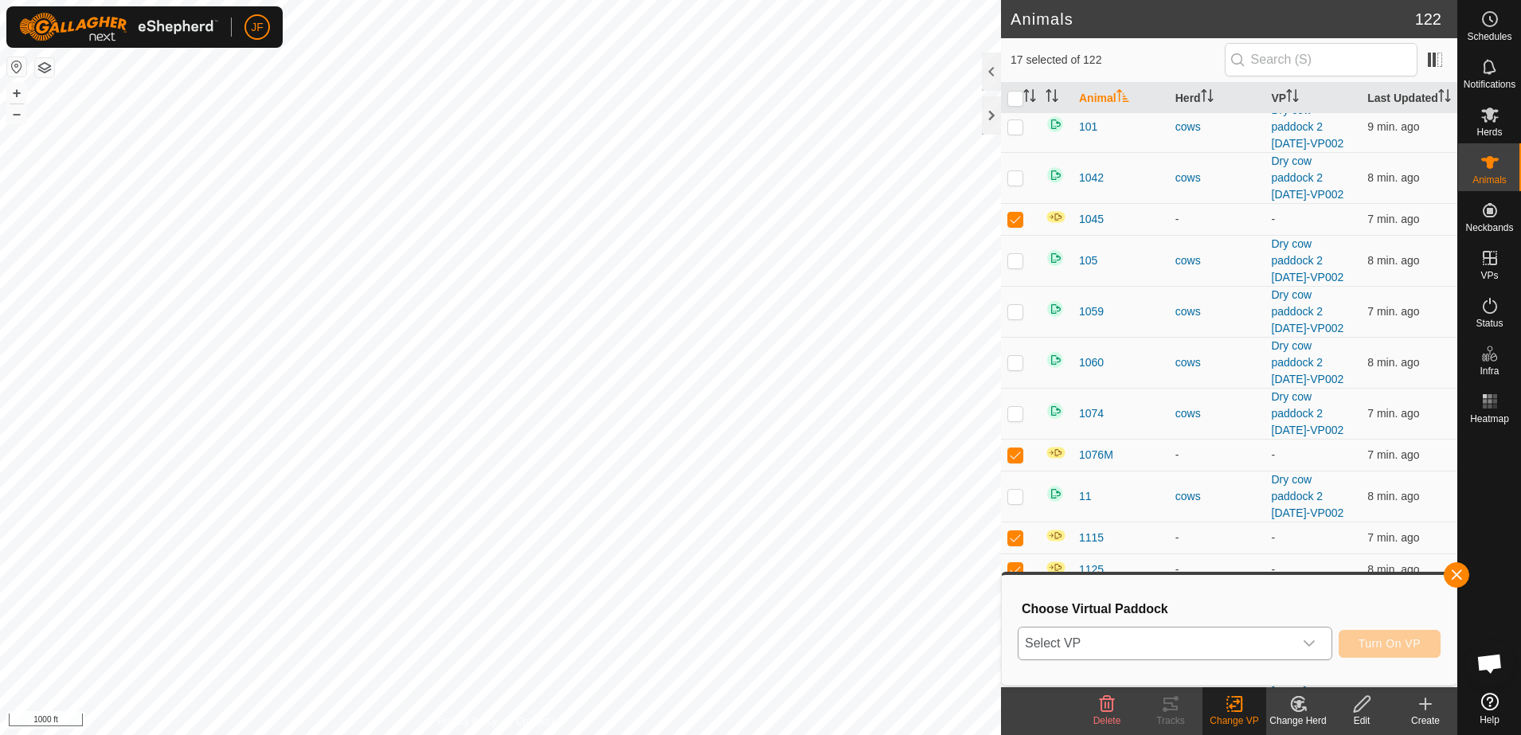
click at [1313, 638] on icon "dropdown trigger" at bounding box center [1308, 643] width 13 height 13
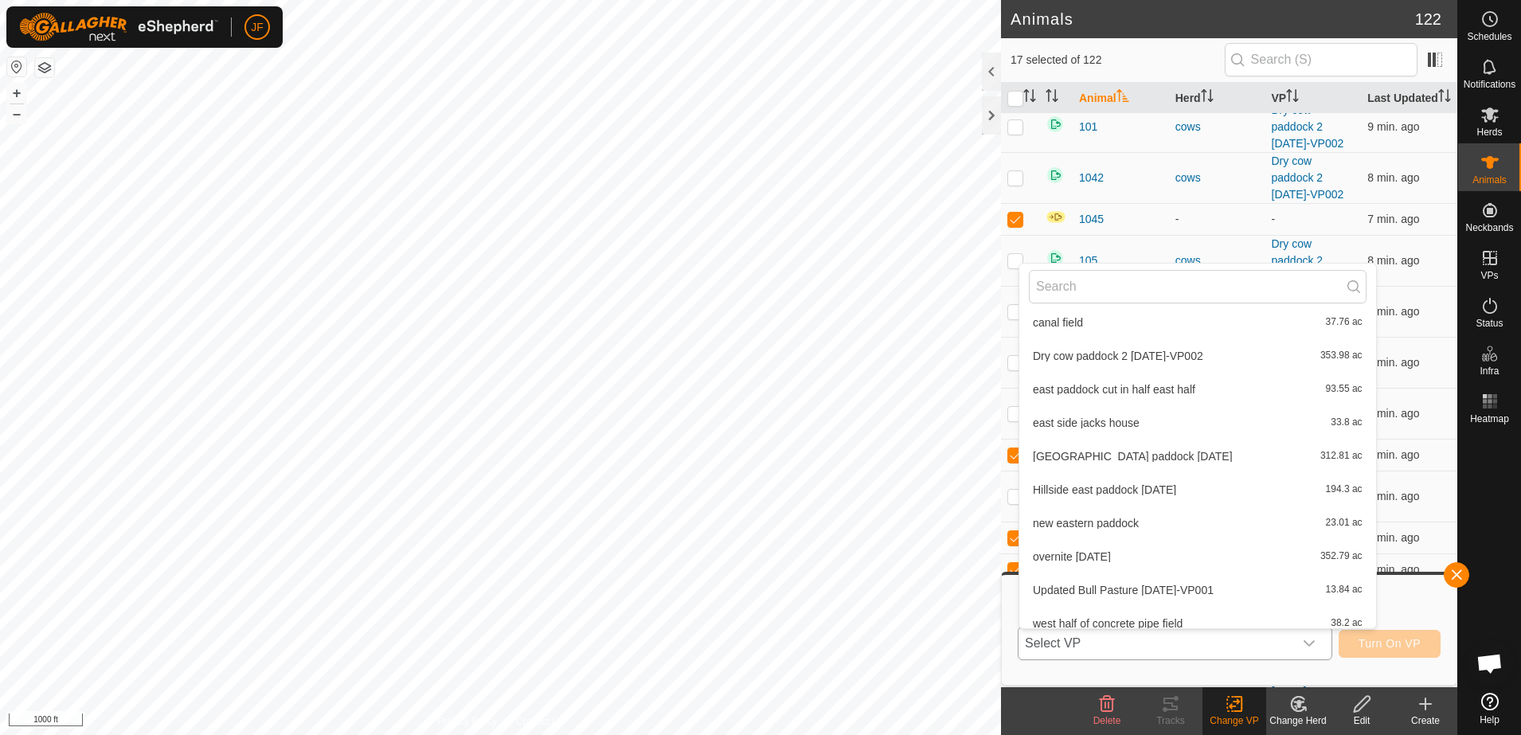
scroll to position [519, 0]
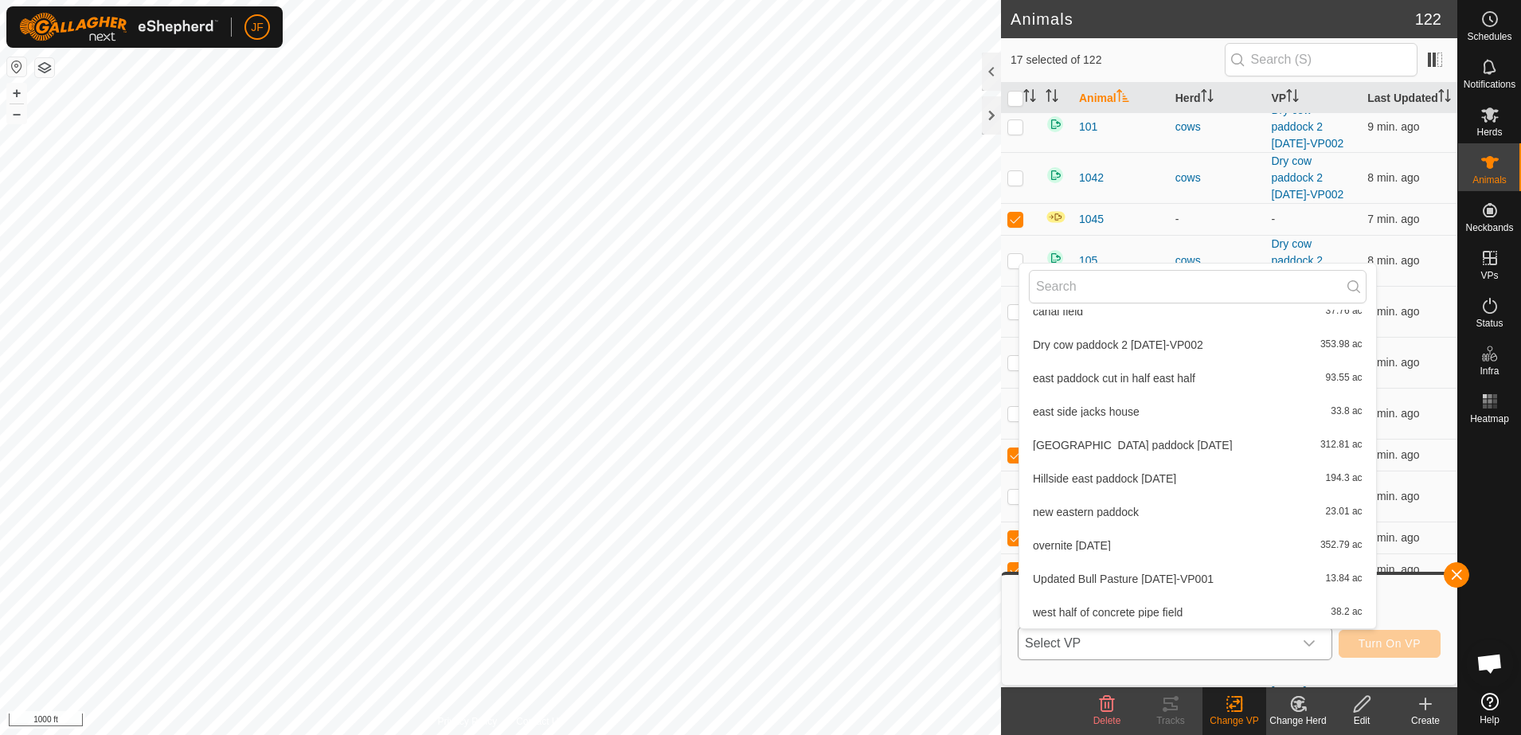
click at [1154, 339] on li "Dry cow paddock 2 [DATE]-VP002 353.98 ac" at bounding box center [1197, 345] width 357 height 32
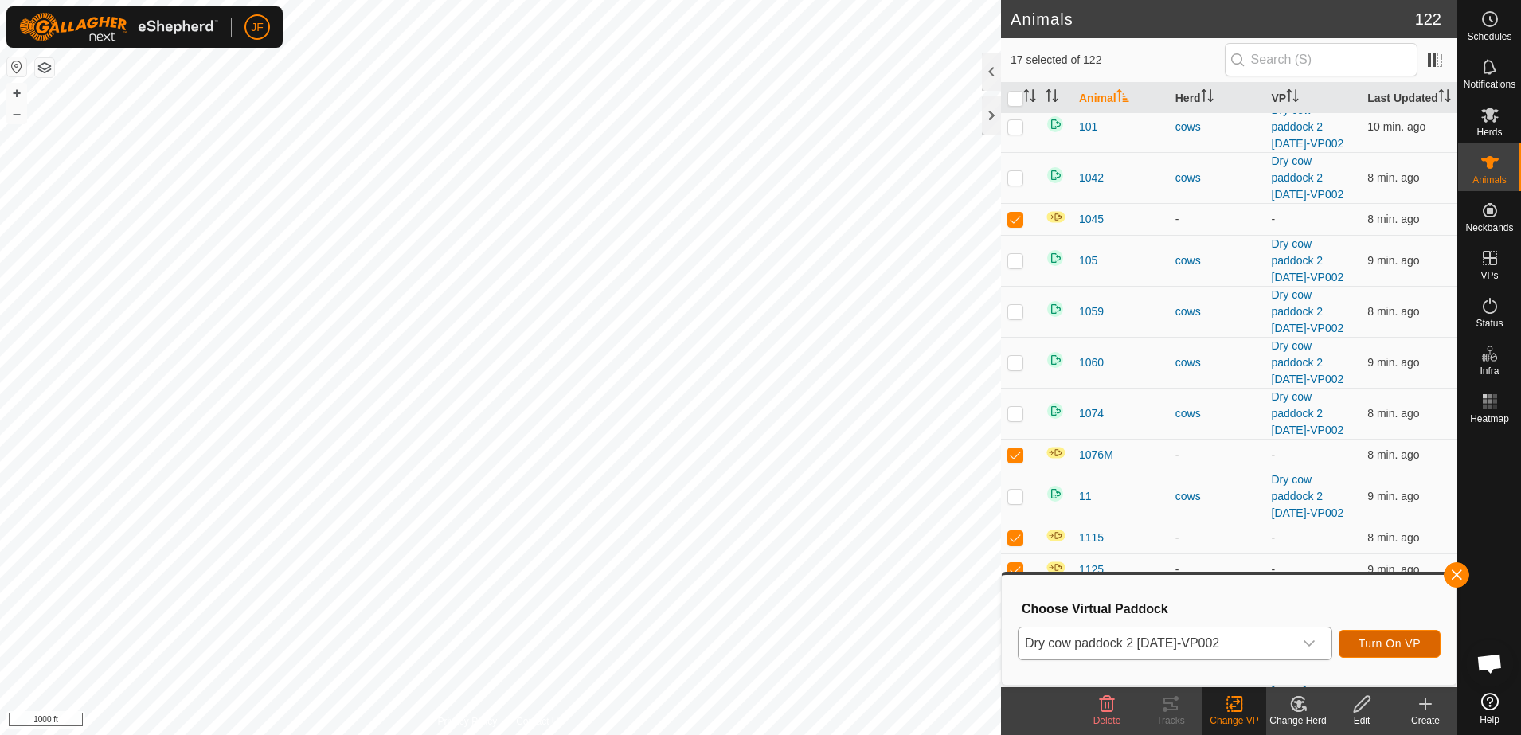
click at [1380, 641] on span "Turn On VP" at bounding box center [1389, 643] width 62 height 13
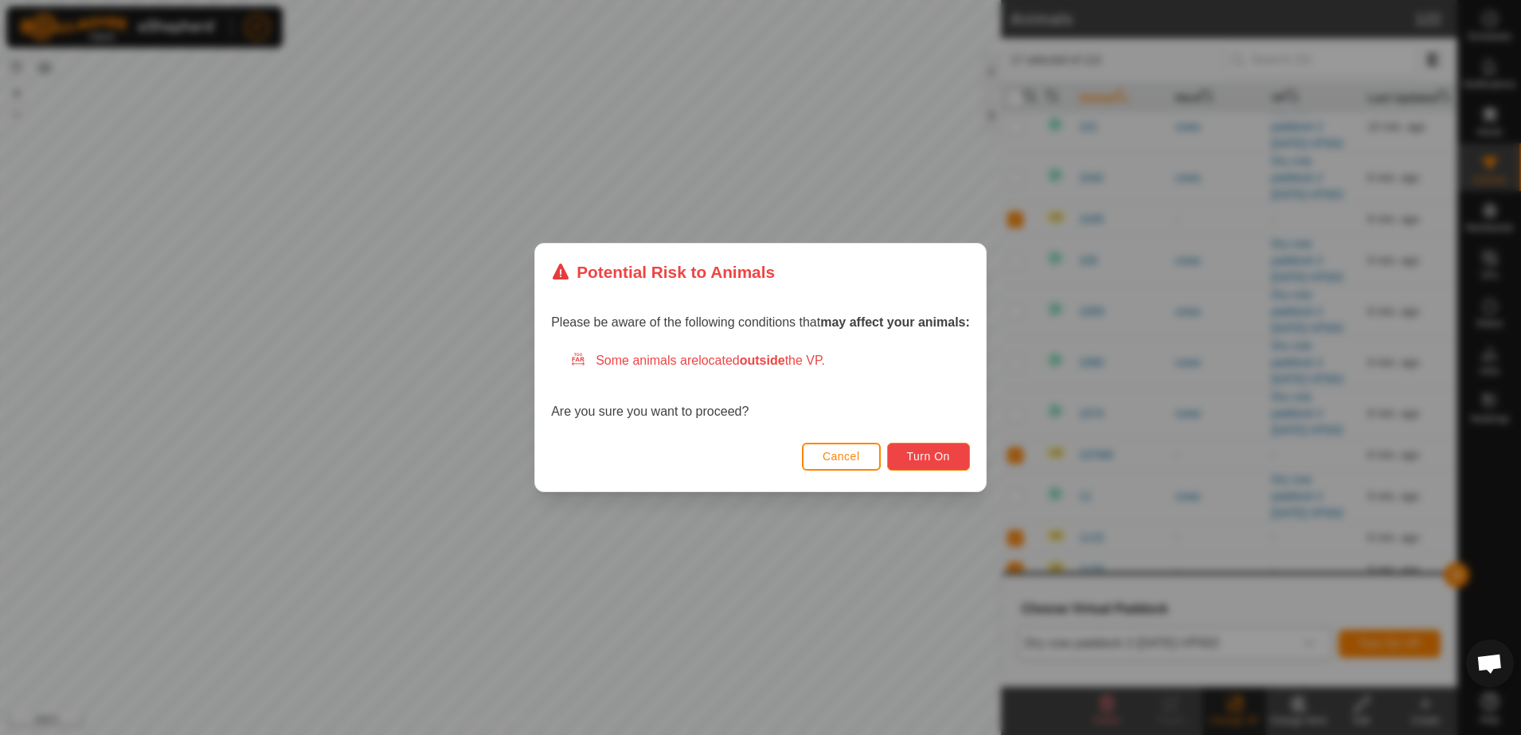
click at [950, 447] on button "Turn On" at bounding box center [928, 457] width 83 height 28
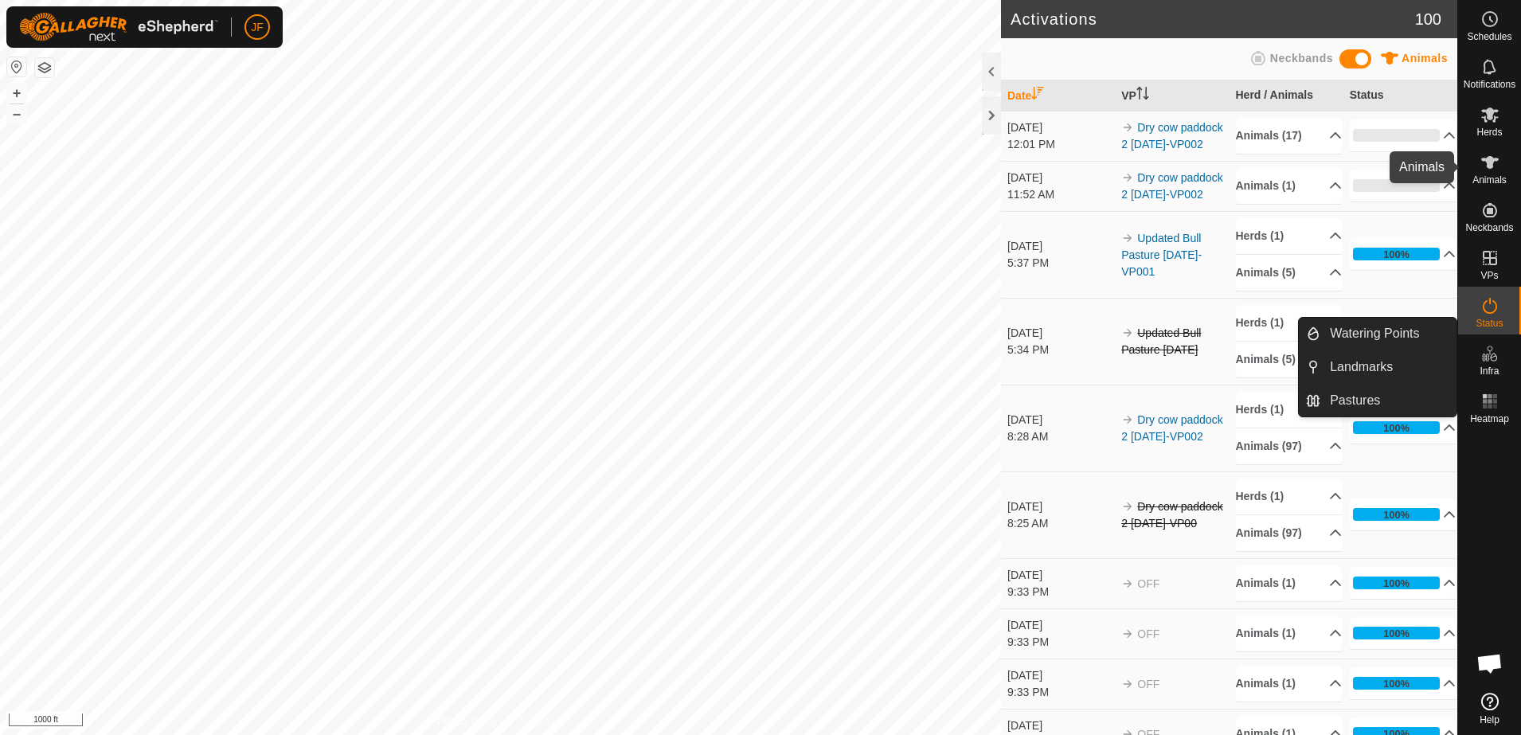
click at [1487, 166] on icon at bounding box center [1490, 162] width 18 height 13
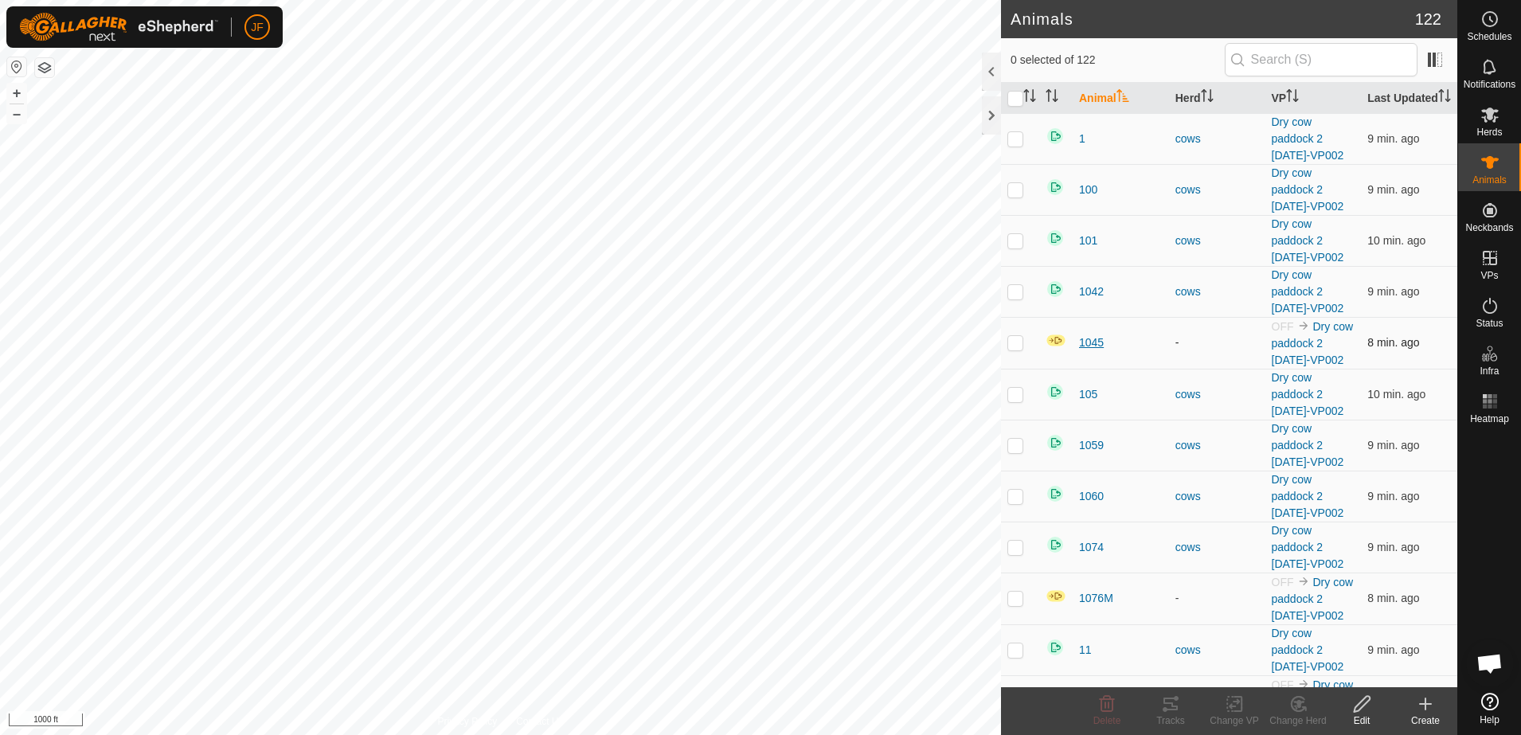
click at [1093, 351] on span "1045" at bounding box center [1091, 342] width 25 height 17
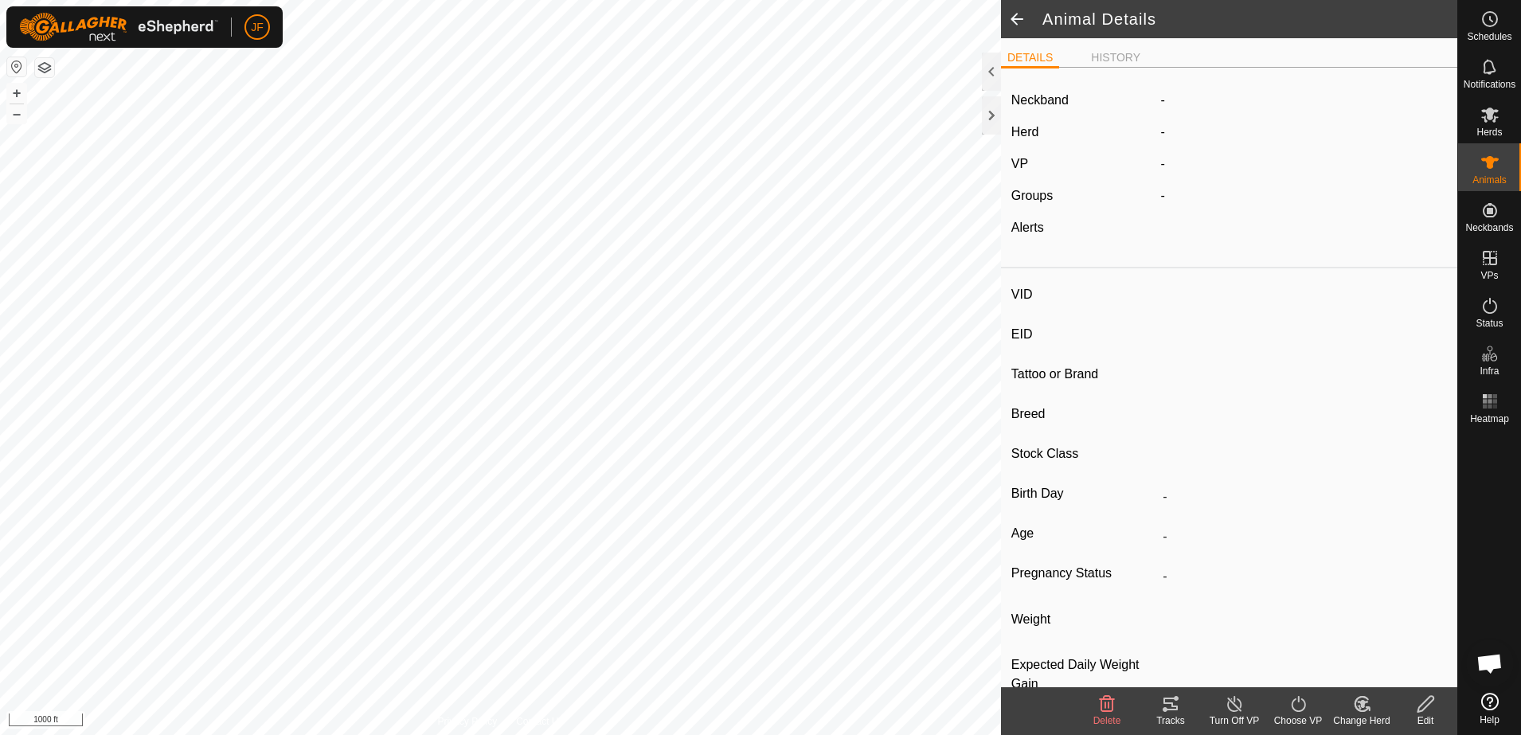
type input "1045"
type input "-"
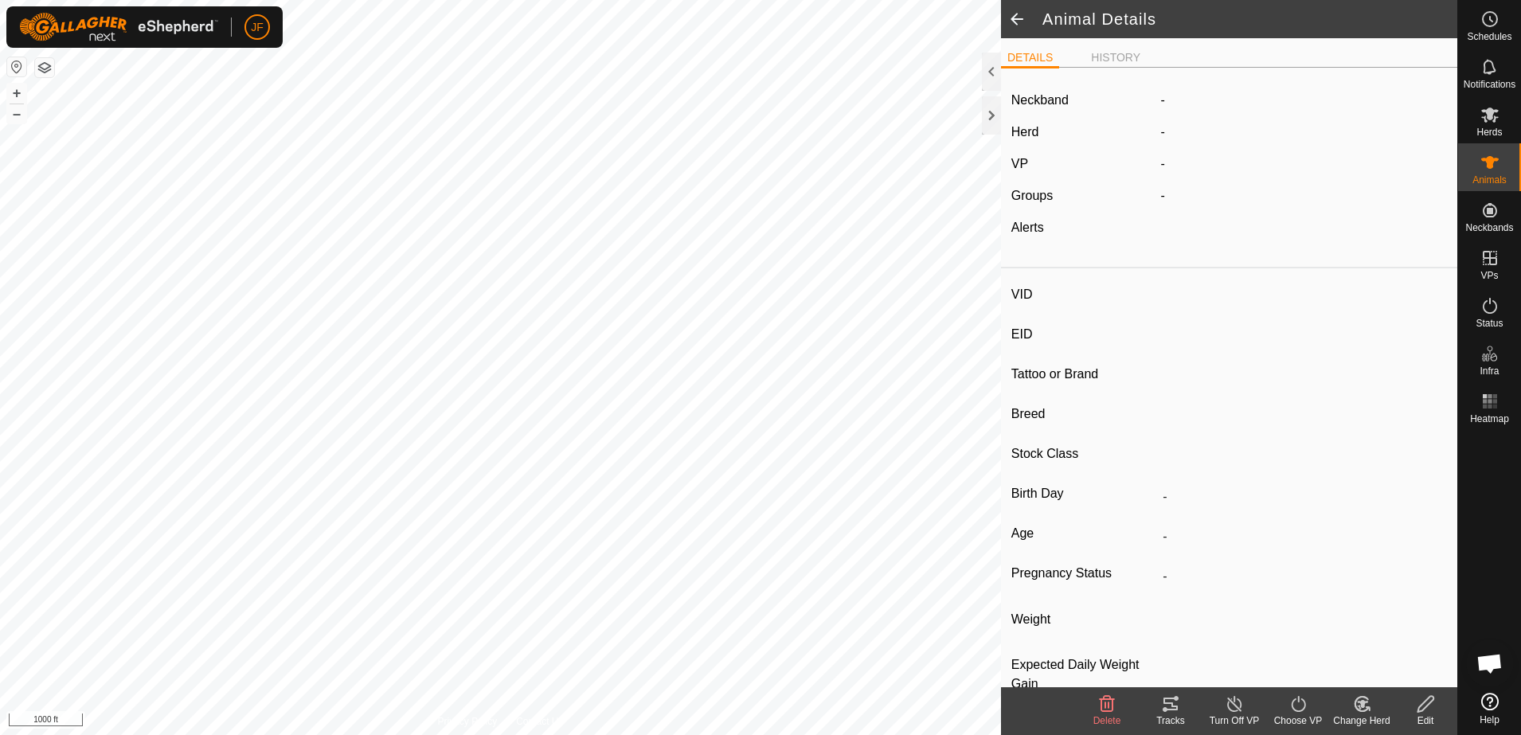
type input "0 kg"
type input "-"
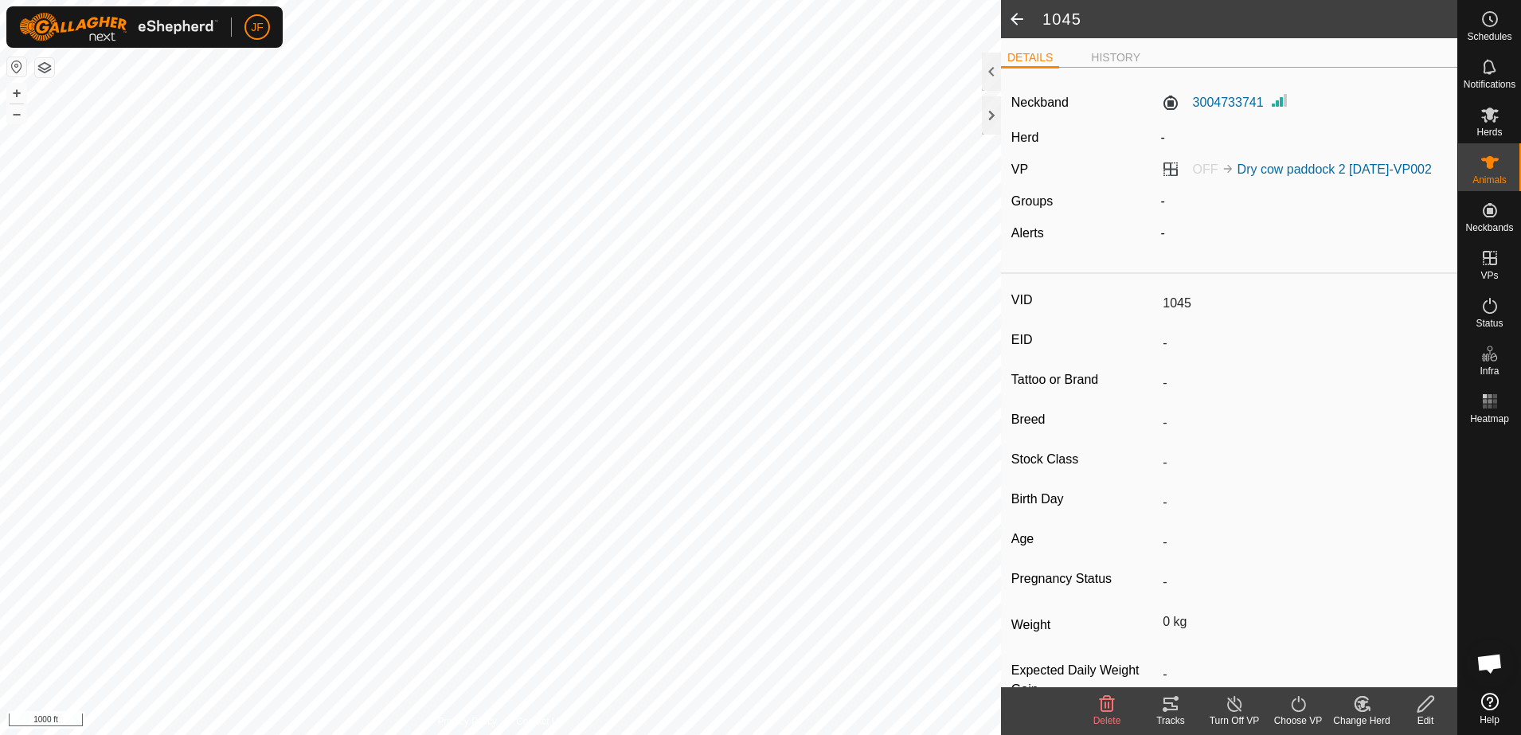
click at [1296, 717] on div "Choose VP" at bounding box center [1298, 720] width 64 height 14
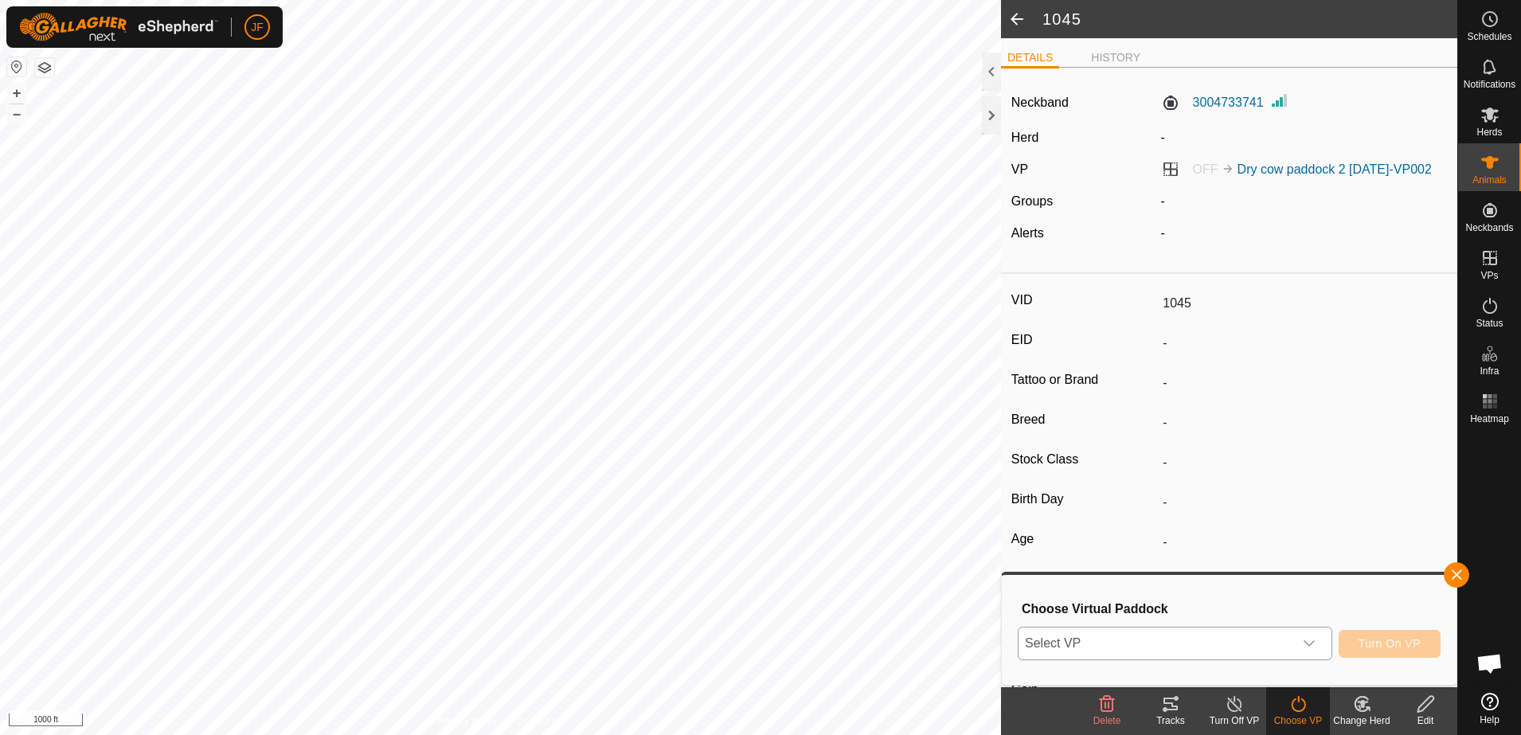
click at [1314, 647] on icon "dropdown trigger" at bounding box center [1308, 643] width 13 height 13
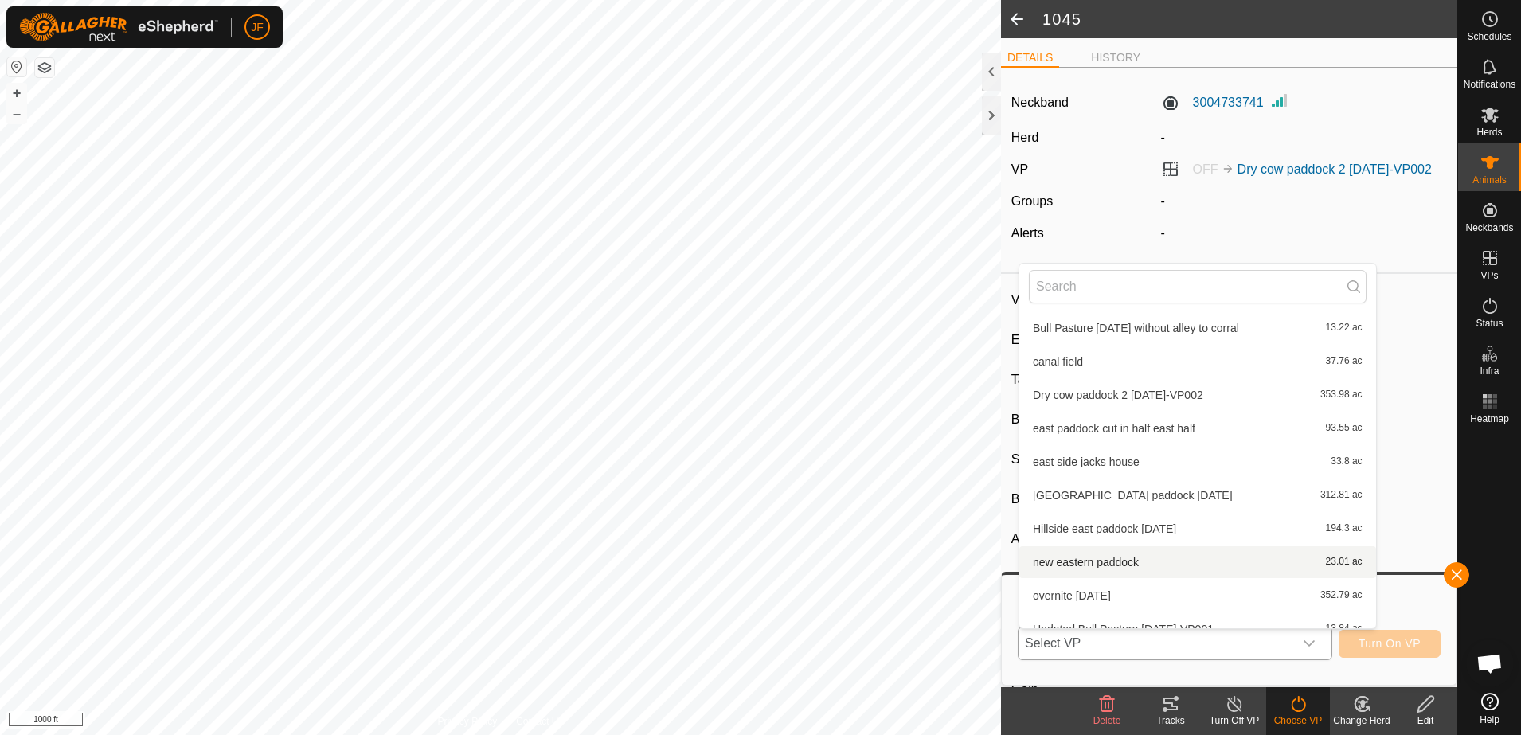
scroll to position [486, 0]
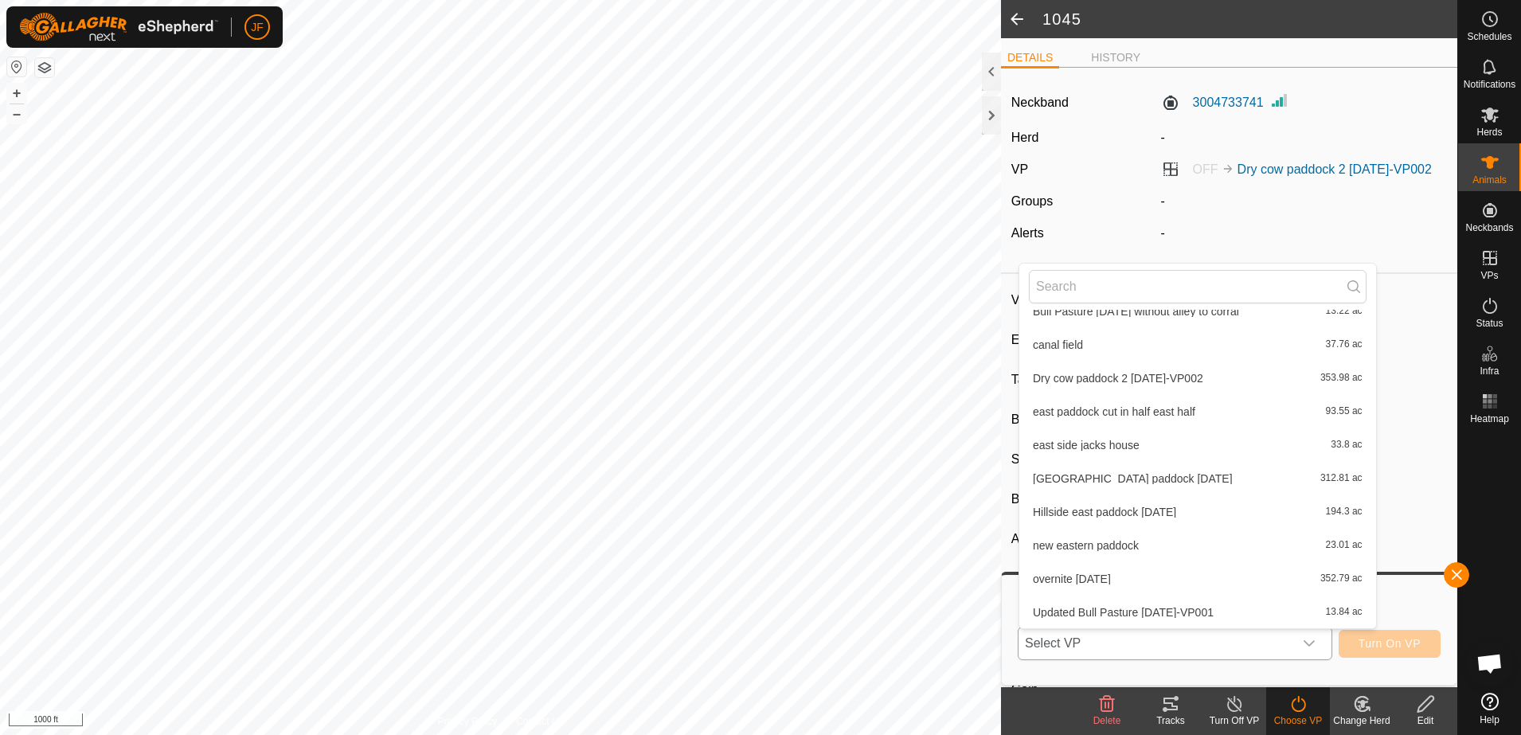
click at [1175, 371] on li "Dry cow paddock 2 [DATE]-VP002 353.98 ac" at bounding box center [1197, 378] width 357 height 32
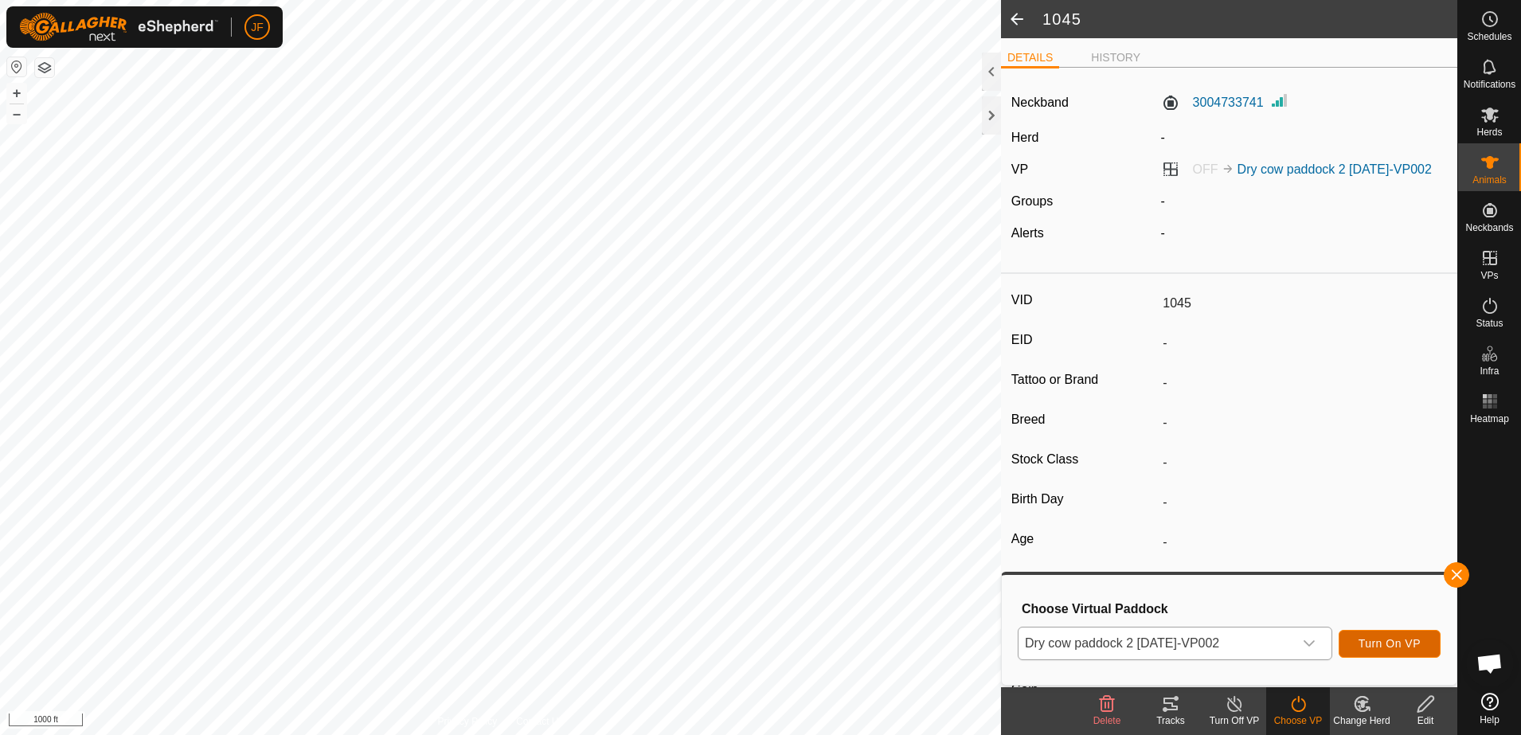
click at [1389, 642] on span "Turn On VP" at bounding box center [1389, 643] width 62 height 13
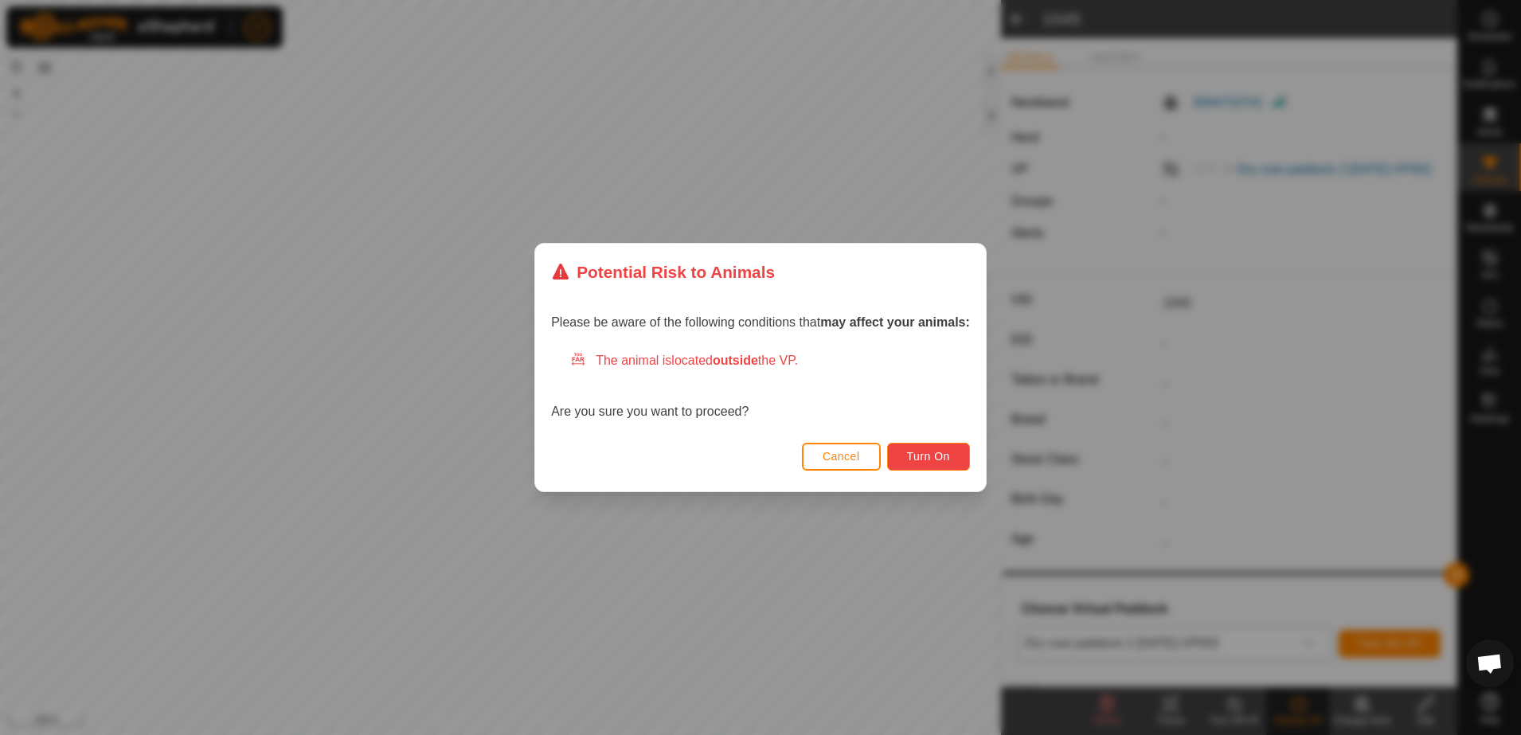
click at [927, 461] on span "Turn On" at bounding box center [928, 456] width 43 height 13
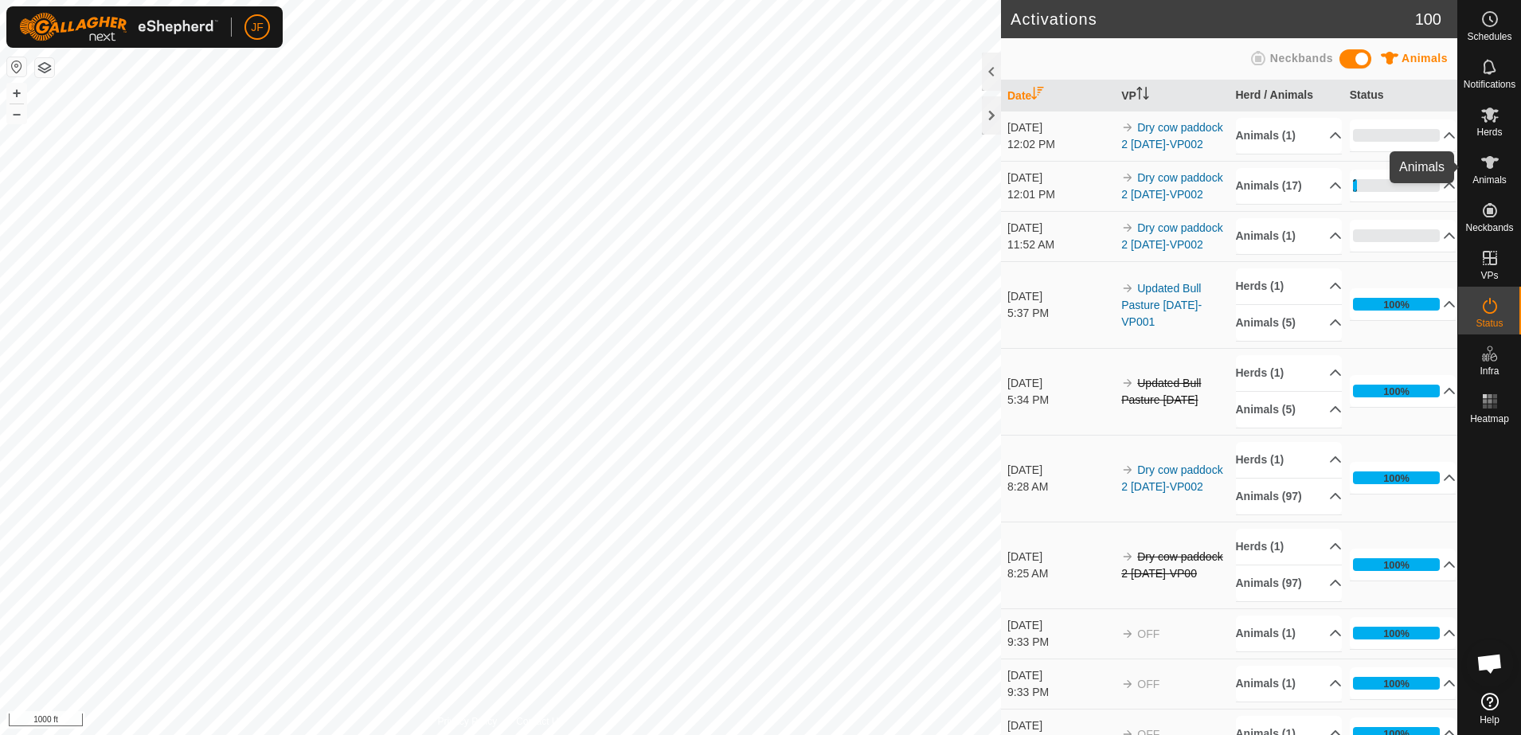
click at [1486, 167] on icon at bounding box center [1489, 162] width 19 height 19
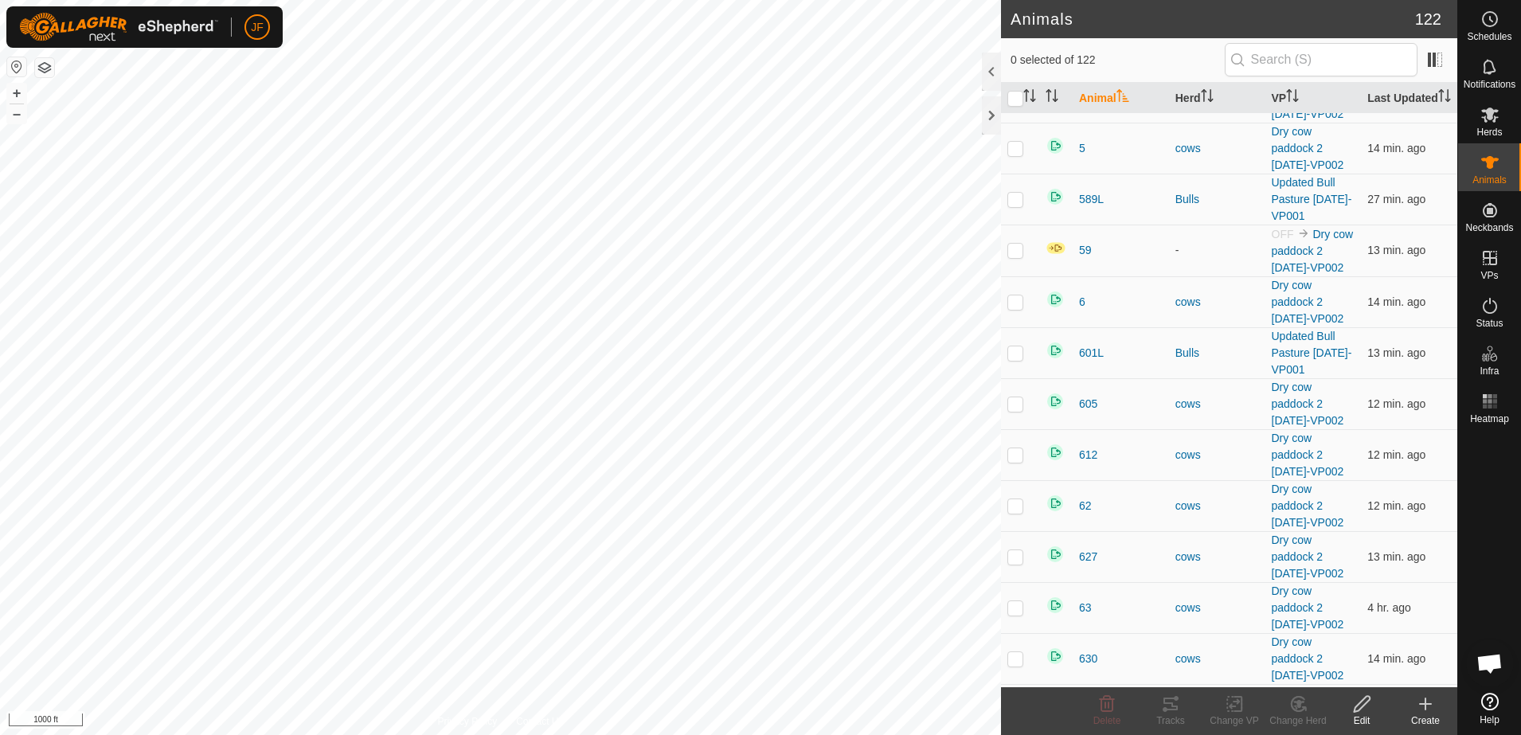
scroll to position [3327, 0]
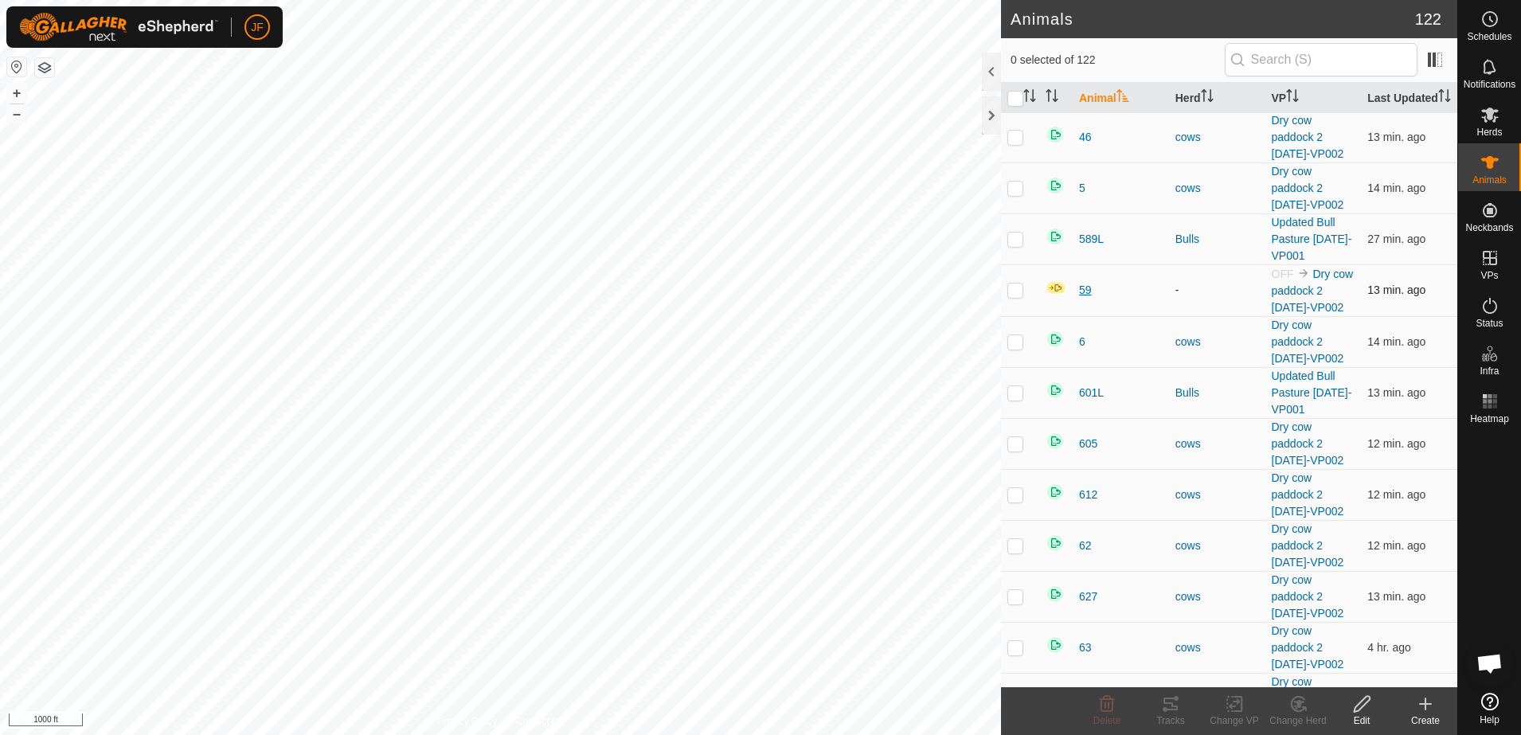
click at [1086, 299] on span "59" at bounding box center [1085, 290] width 13 height 17
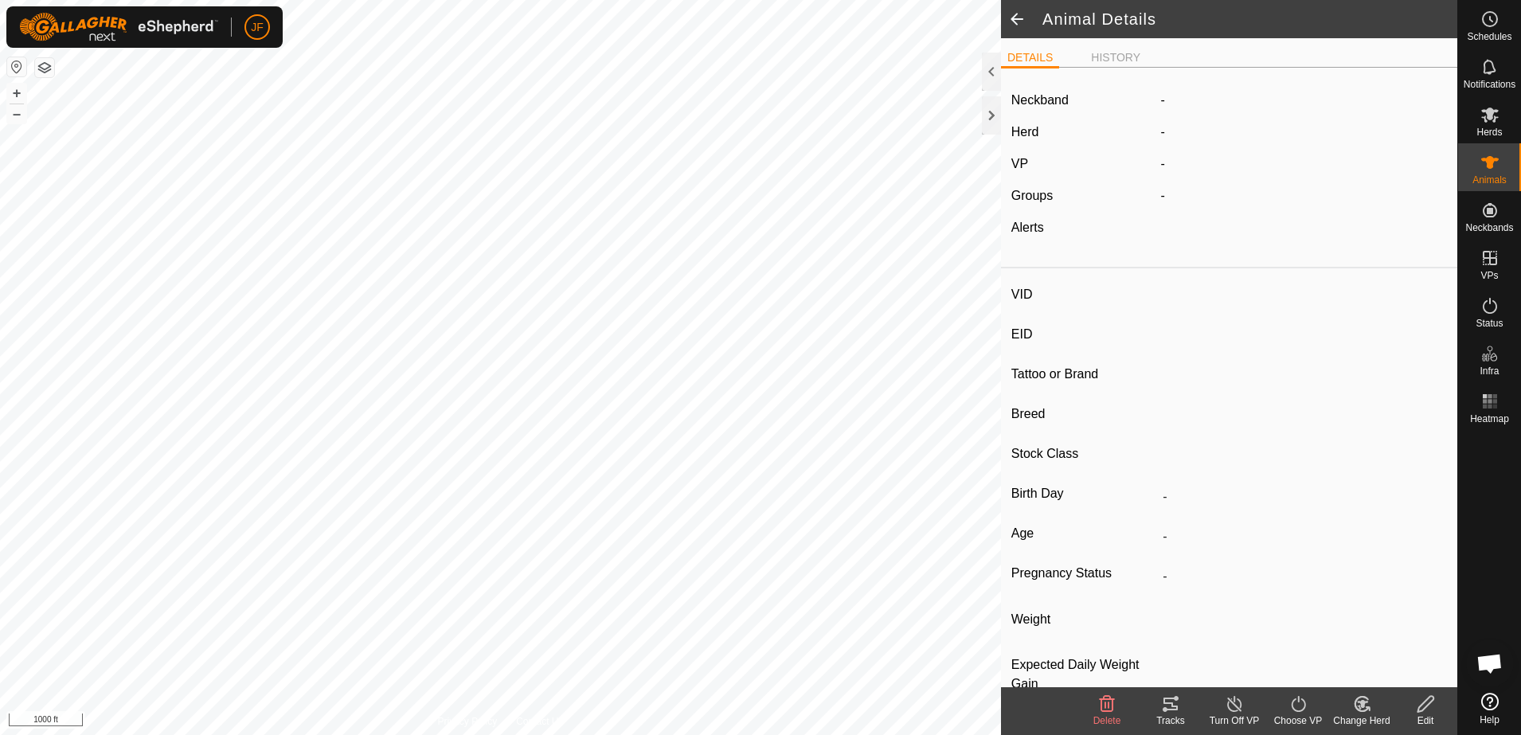
type input "59"
type input "-"
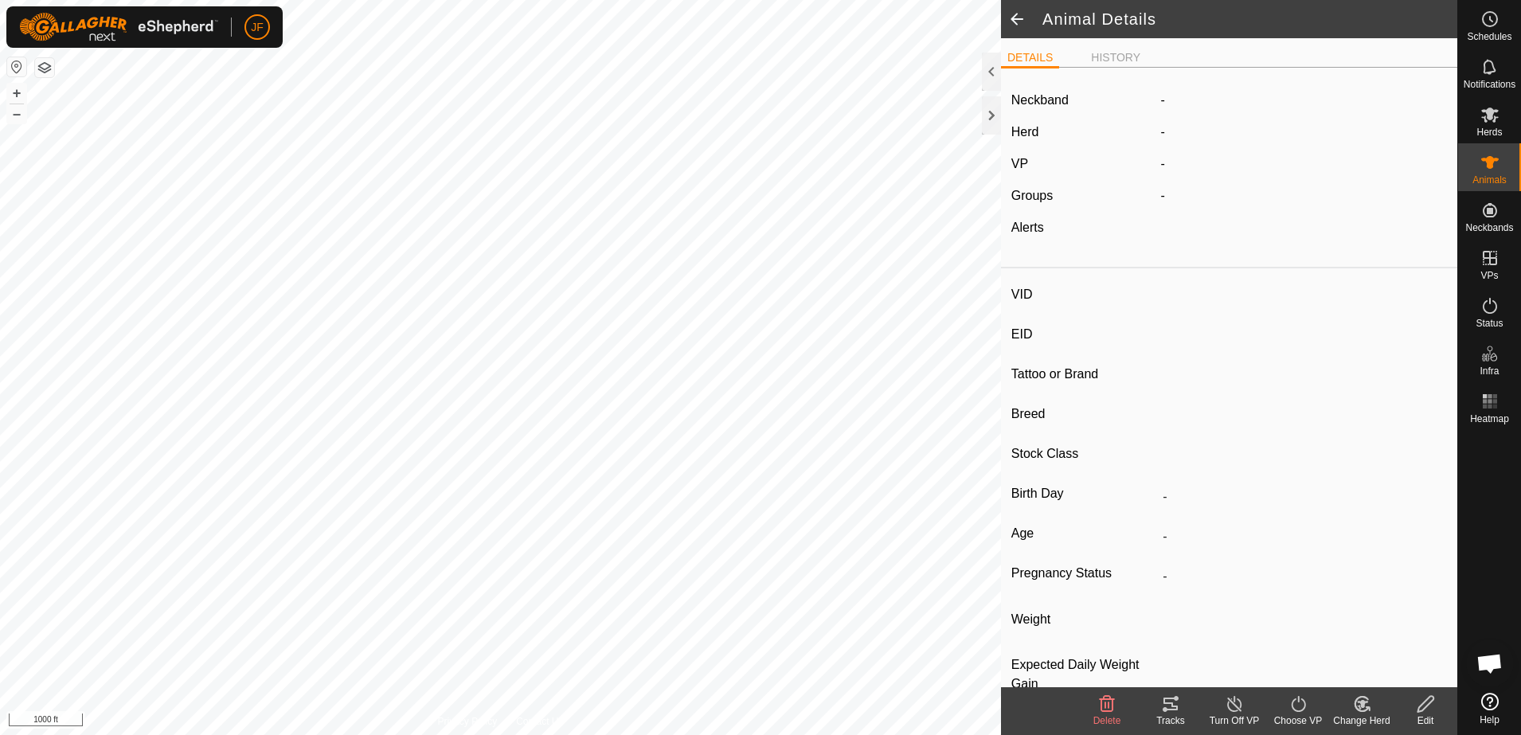
type input "0 kg"
type input "-"
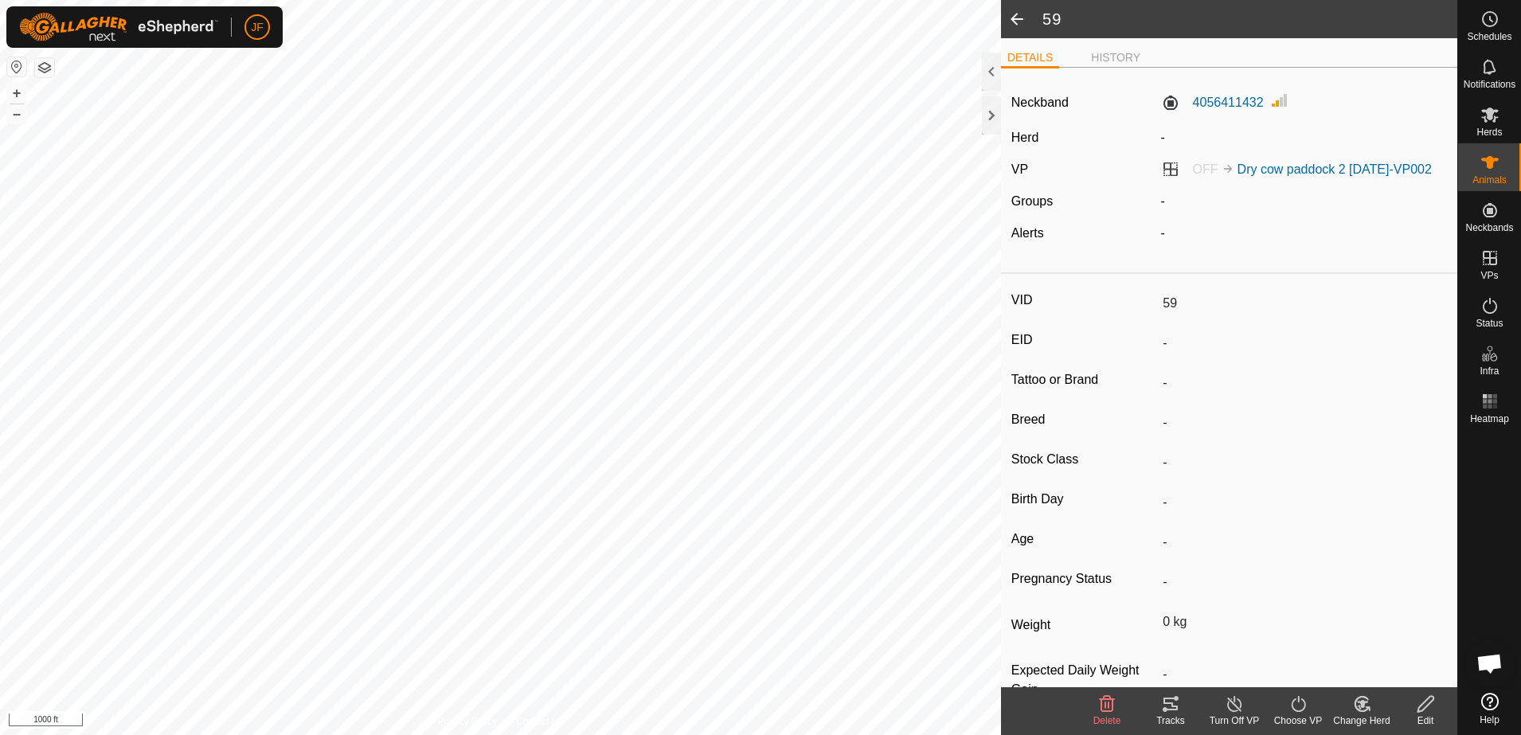
click at [1015, 16] on span at bounding box center [1017, 19] width 32 height 38
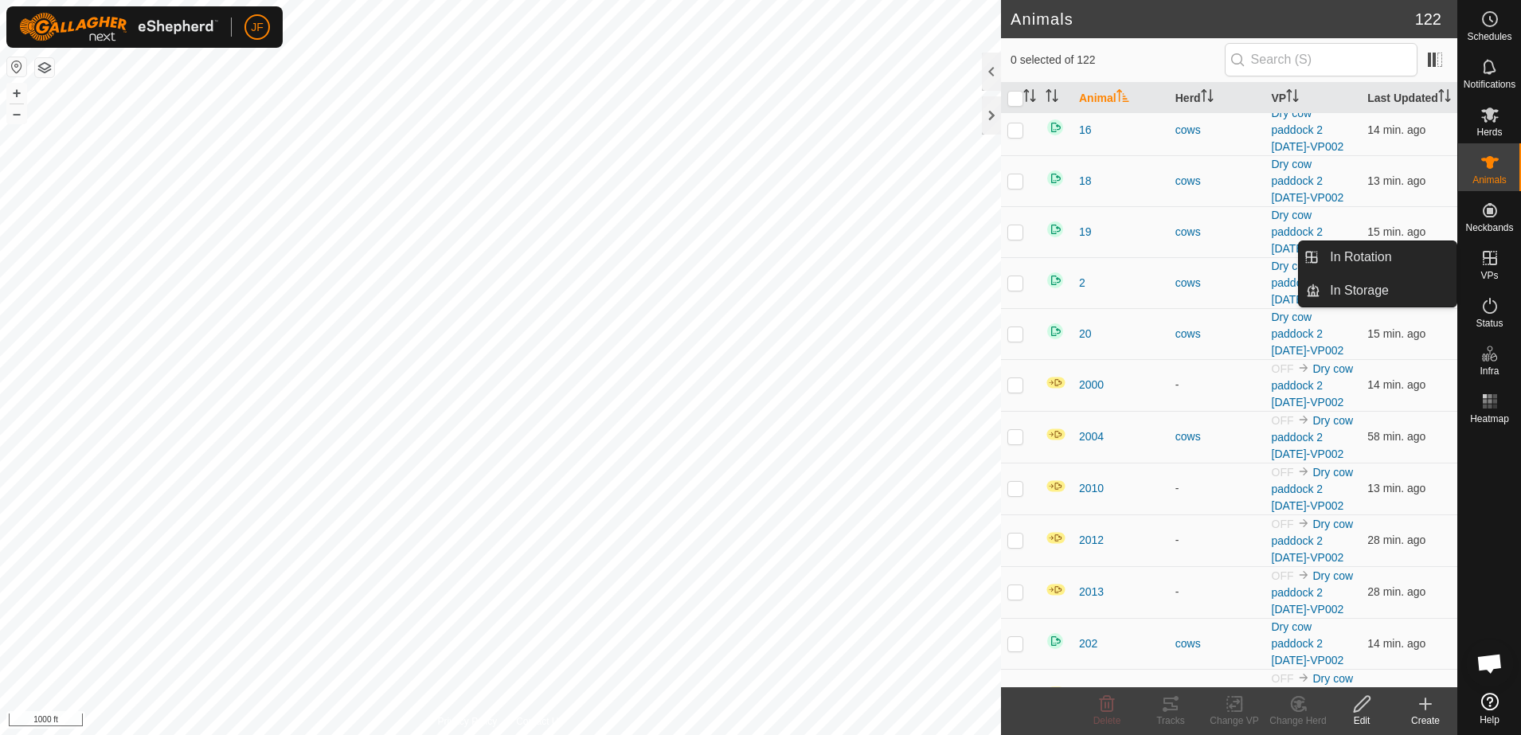
scroll to position [1035, 0]
